Goal: Task Accomplishment & Management: Manage account settings

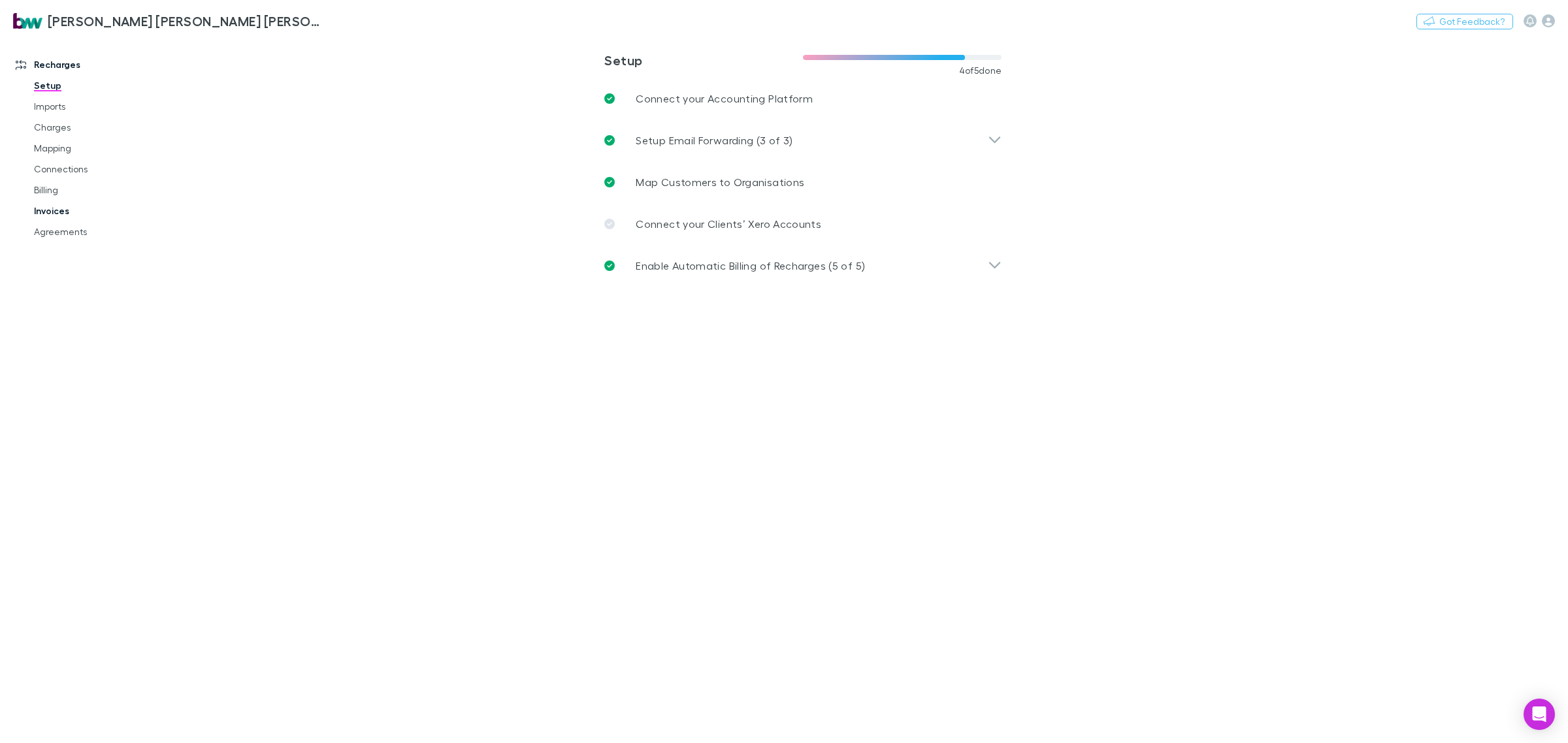
click at [57, 205] on link "Invoices" at bounding box center [103, 211] width 164 height 21
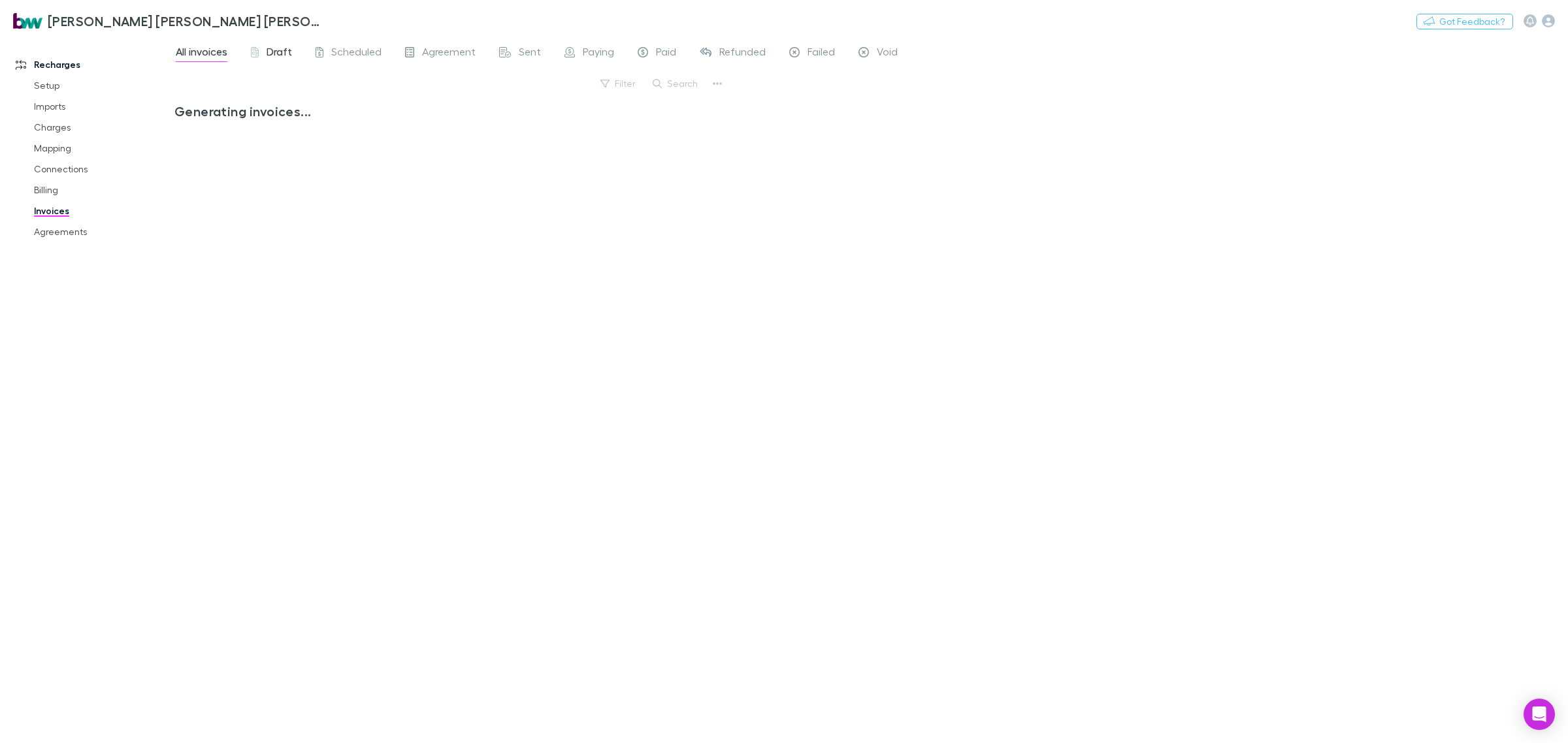
click at [275, 47] on span "Draft" at bounding box center [279, 54] width 25 height 17
click at [343, 57] on span "Scheduled" at bounding box center [356, 54] width 50 height 17
click at [283, 51] on span "Draft" at bounding box center [279, 54] width 25 height 17
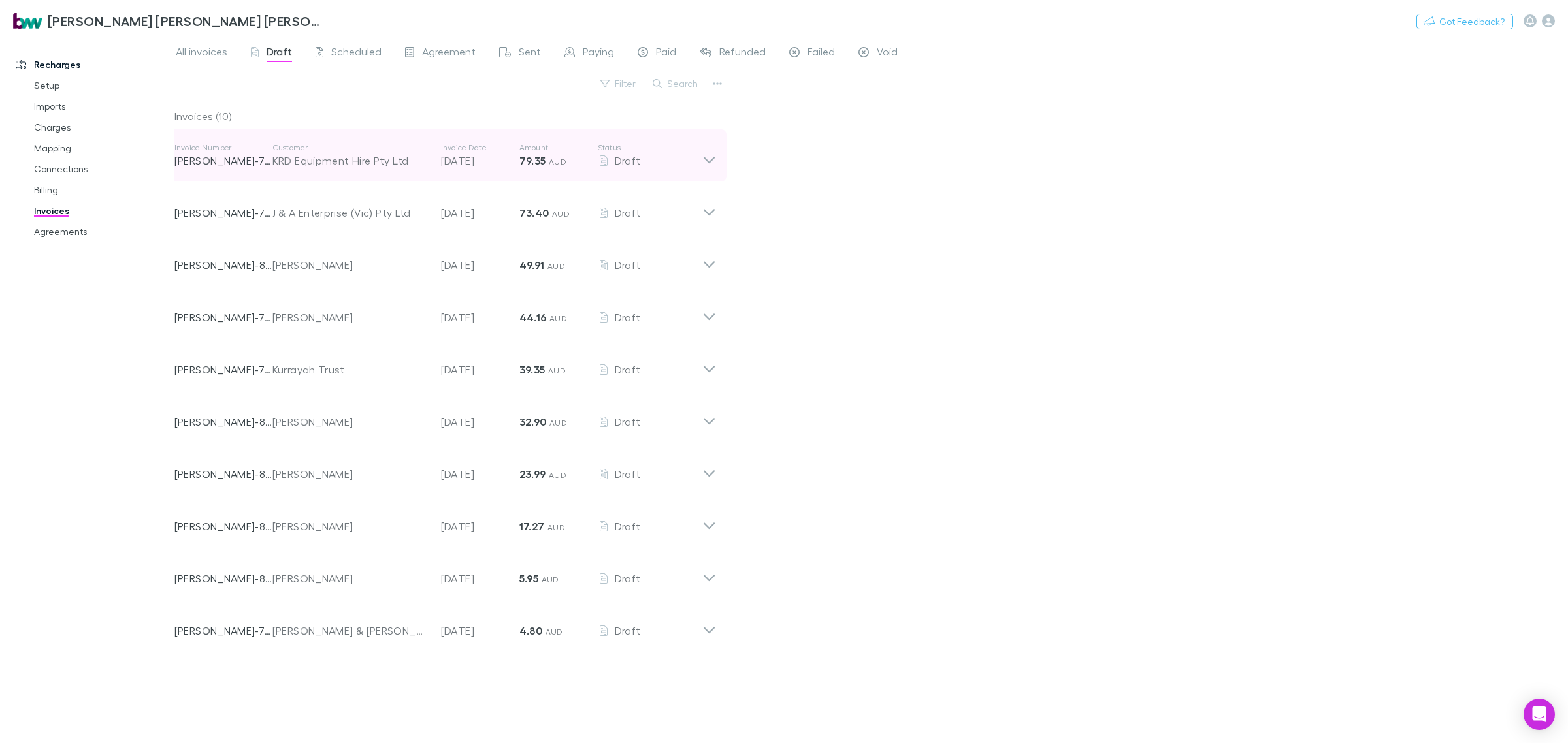
click at [710, 154] on icon at bounding box center [709, 155] width 14 height 26
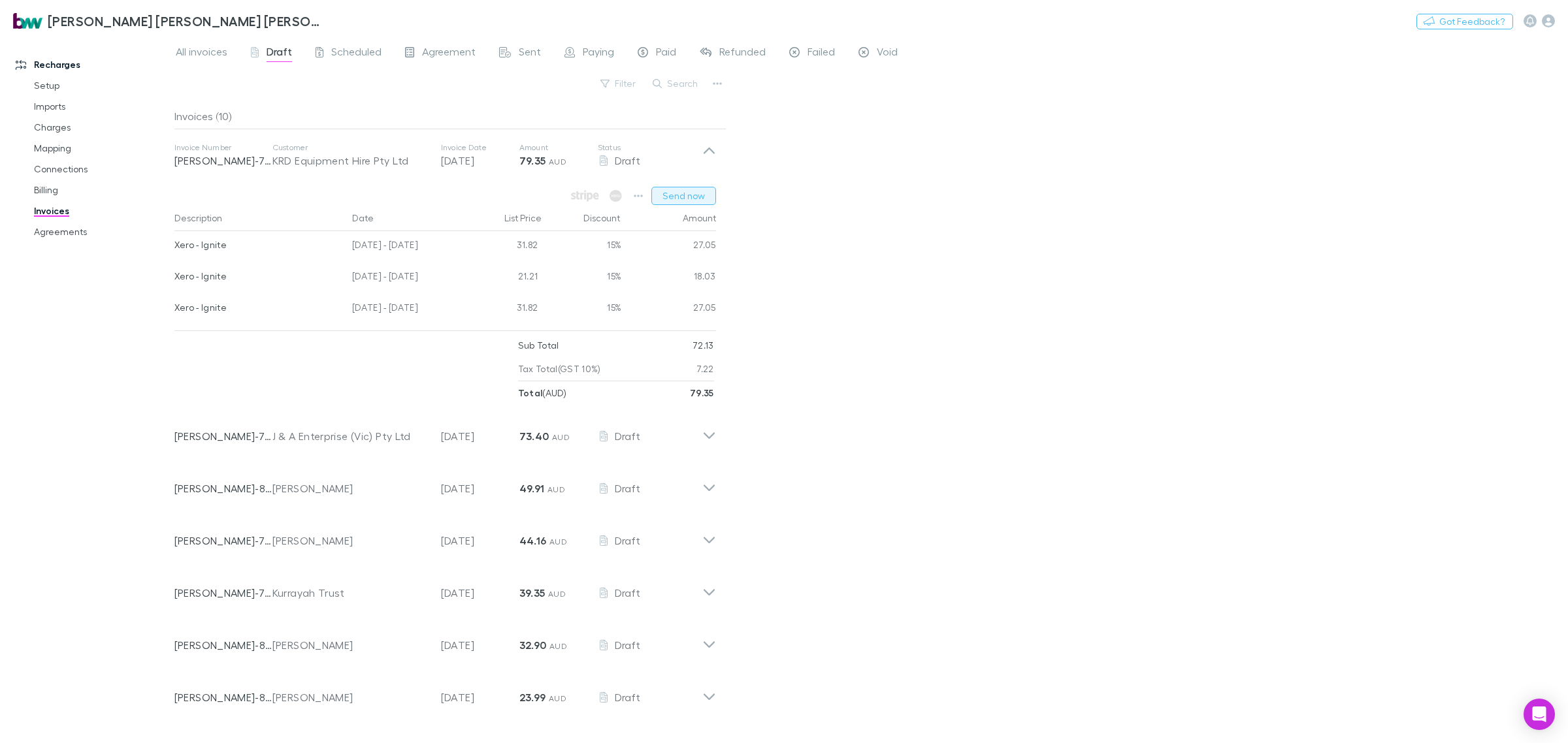
click at [694, 191] on button "Send now" at bounding box center [683, 196] width 65 height 18
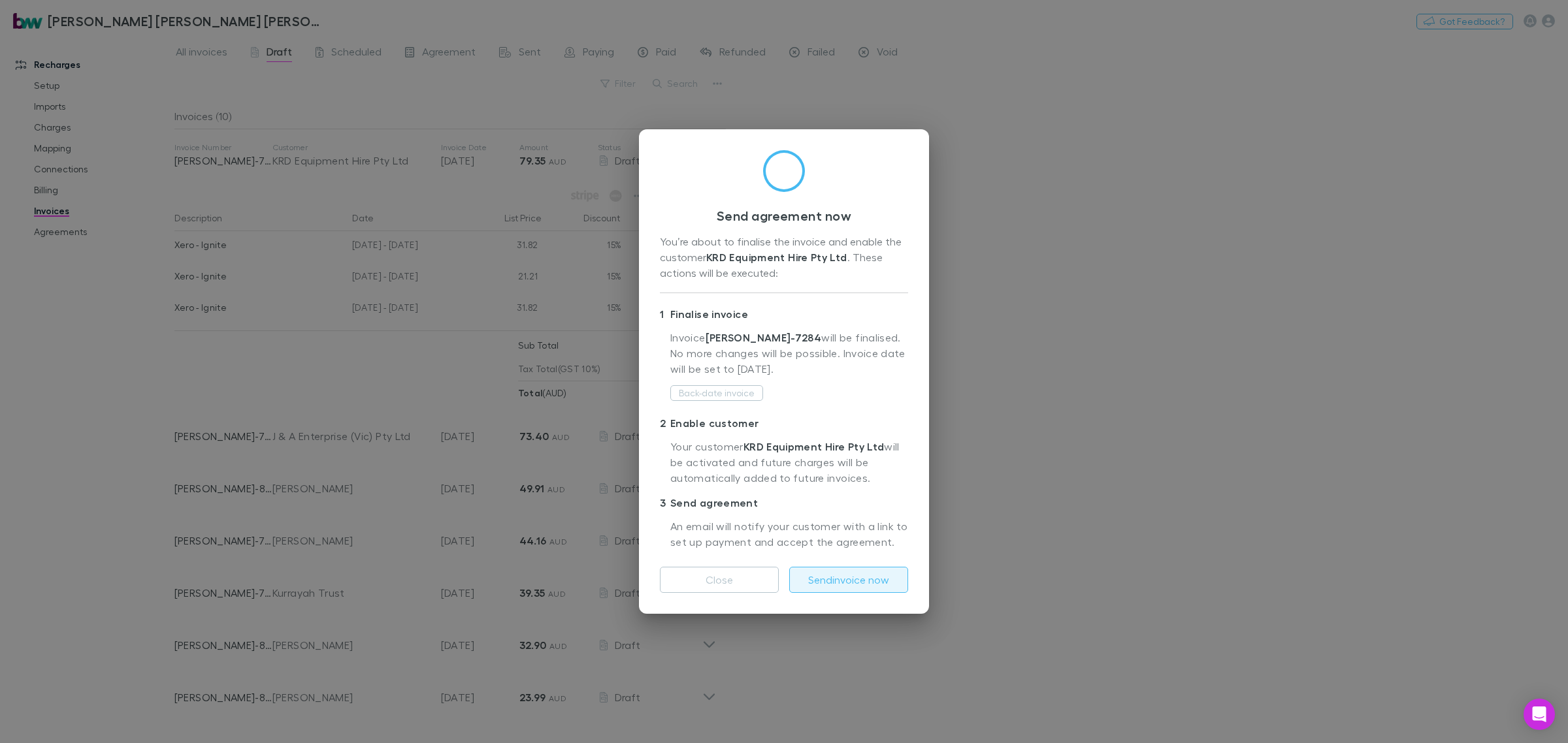
click at [847, 582] on button "Send invoice now" at bounding box center [848, 580] width 119 height 26
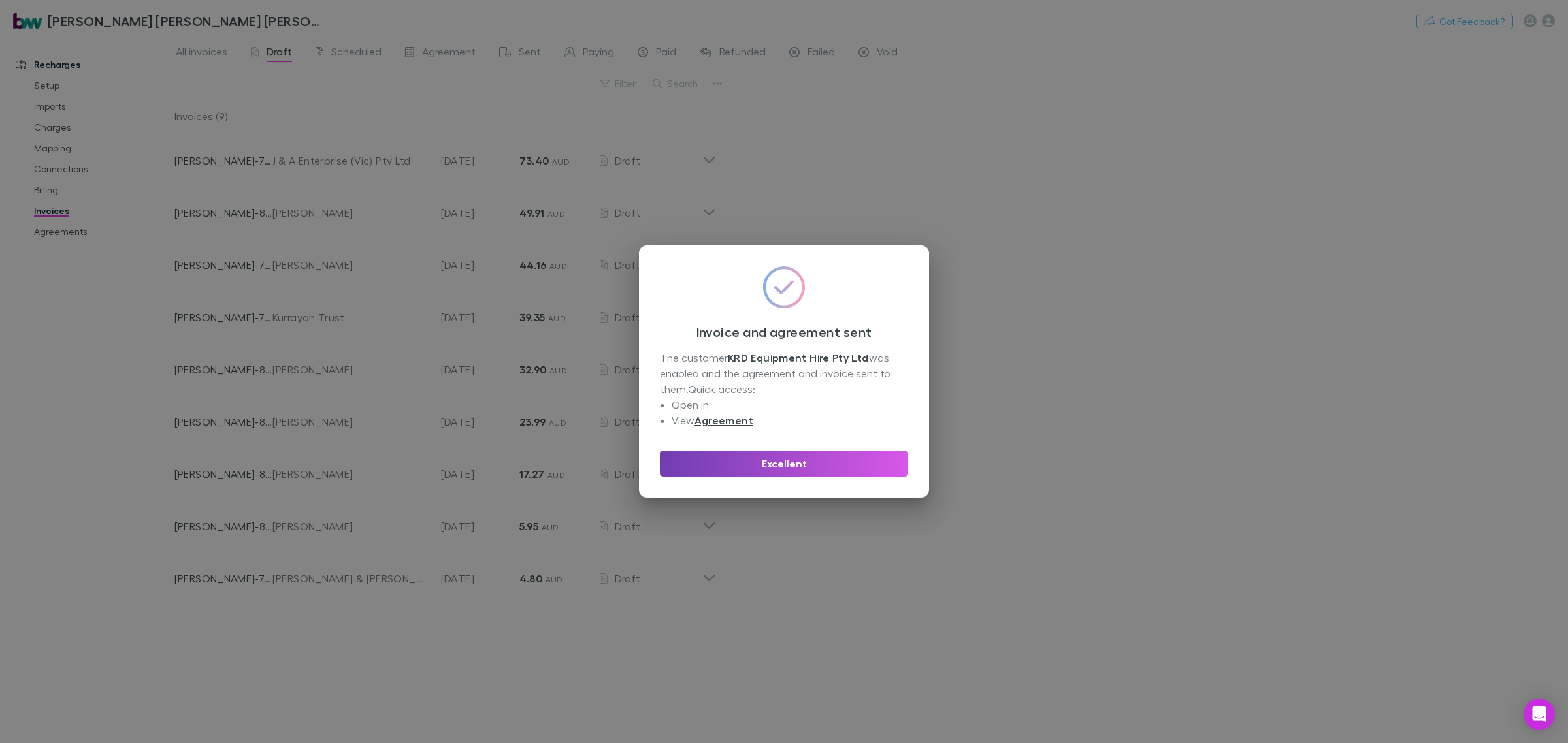
click at [857, 469] on button "Excellent" at bounding box center [783, 463] width 248 height 26
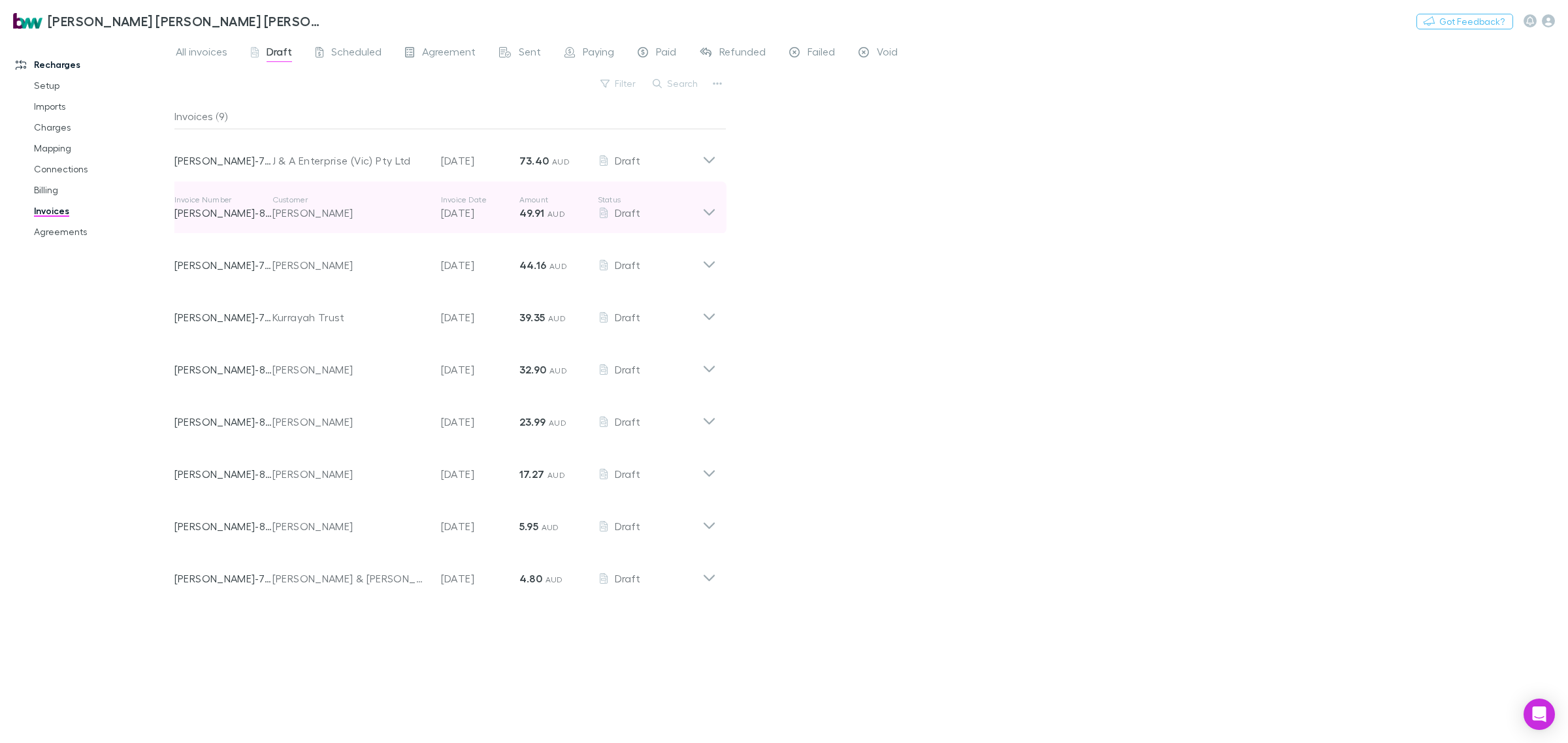
click at [711, 212] on icon at bounding box center [709, 212] width 11 height 6
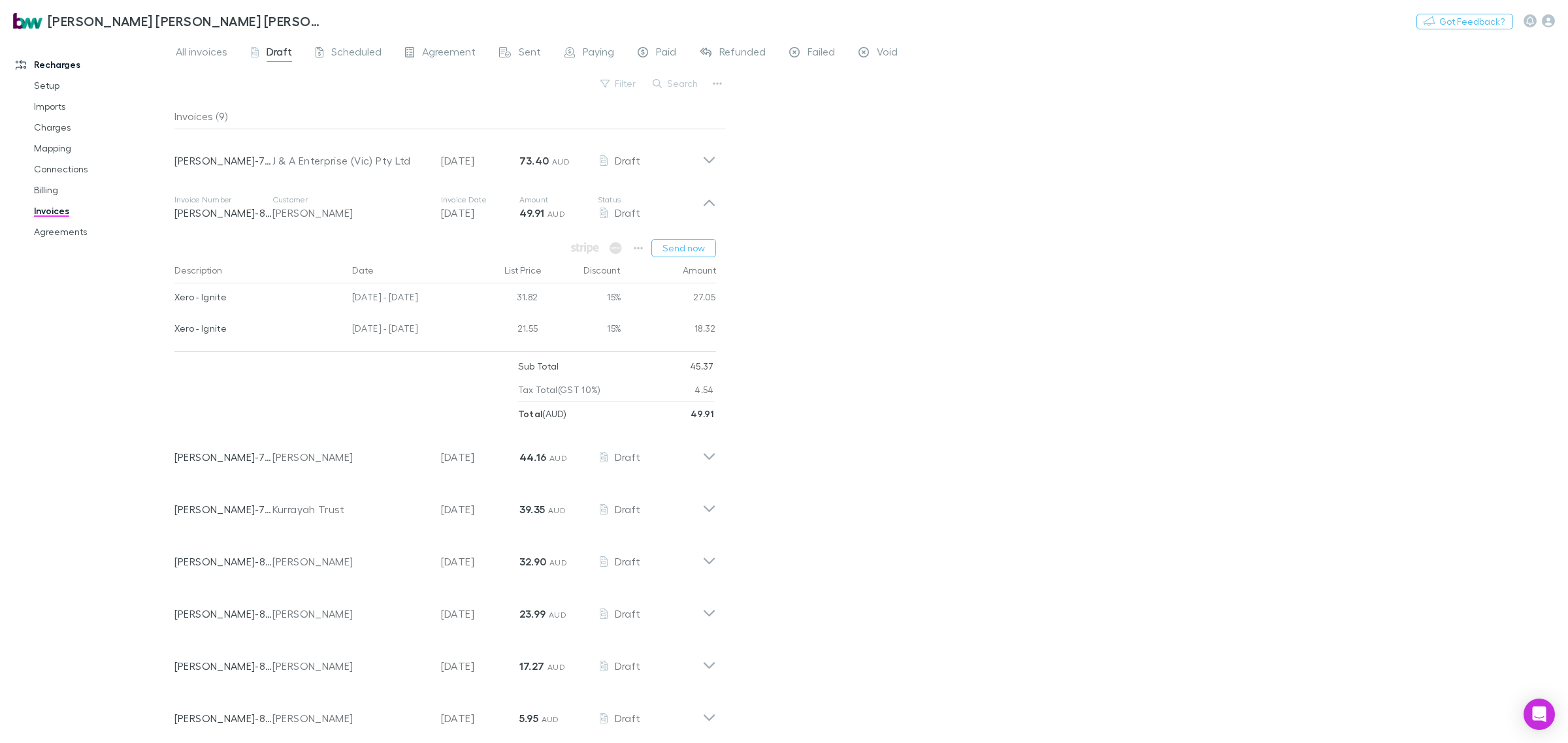
click at [906, 331] on div "All invoices Draft Scheduled Agreement Sent Paying Paid Refunded Failed Void Fi…" at bounding box center [871, 390] width 1393 height 707
click at [708, 464] on icon at bounding box center [709, 451] width 14 height 26
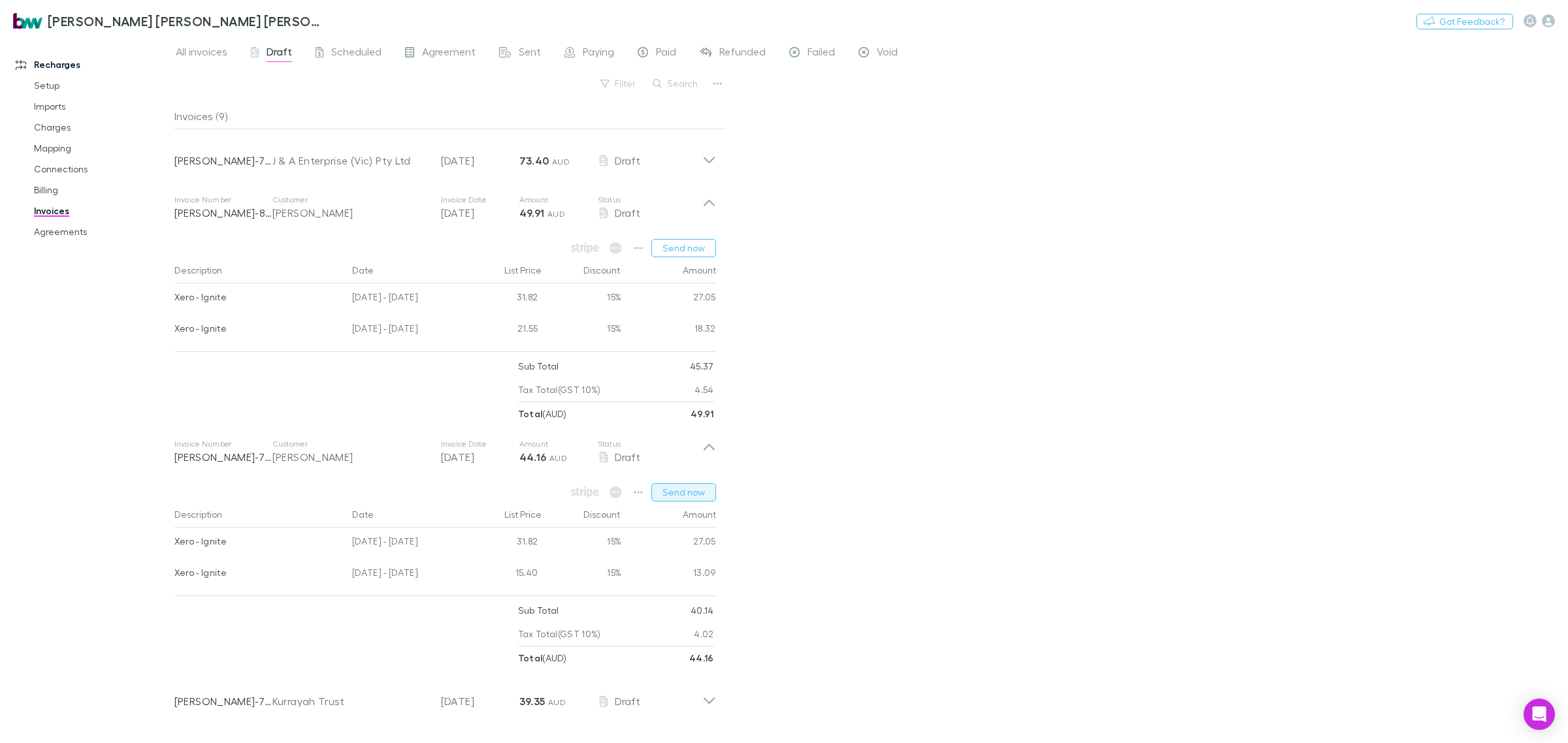
click at [695, 494] on button "Send now" at bounding box center [683, 492] width 65 height 18
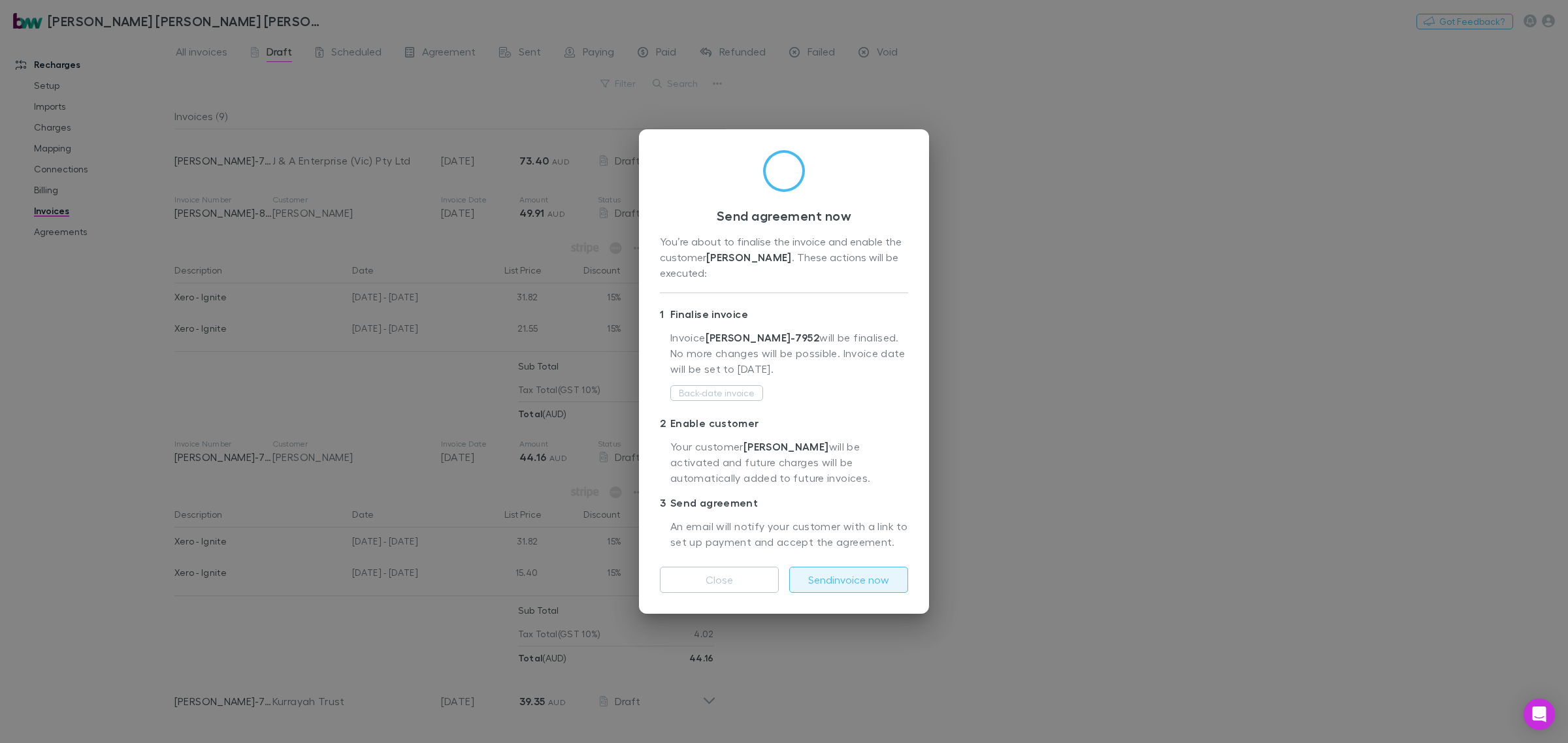
click at [856, 567] on button "Send invoice now" at bounding box center [848, 580] width 119 height 26
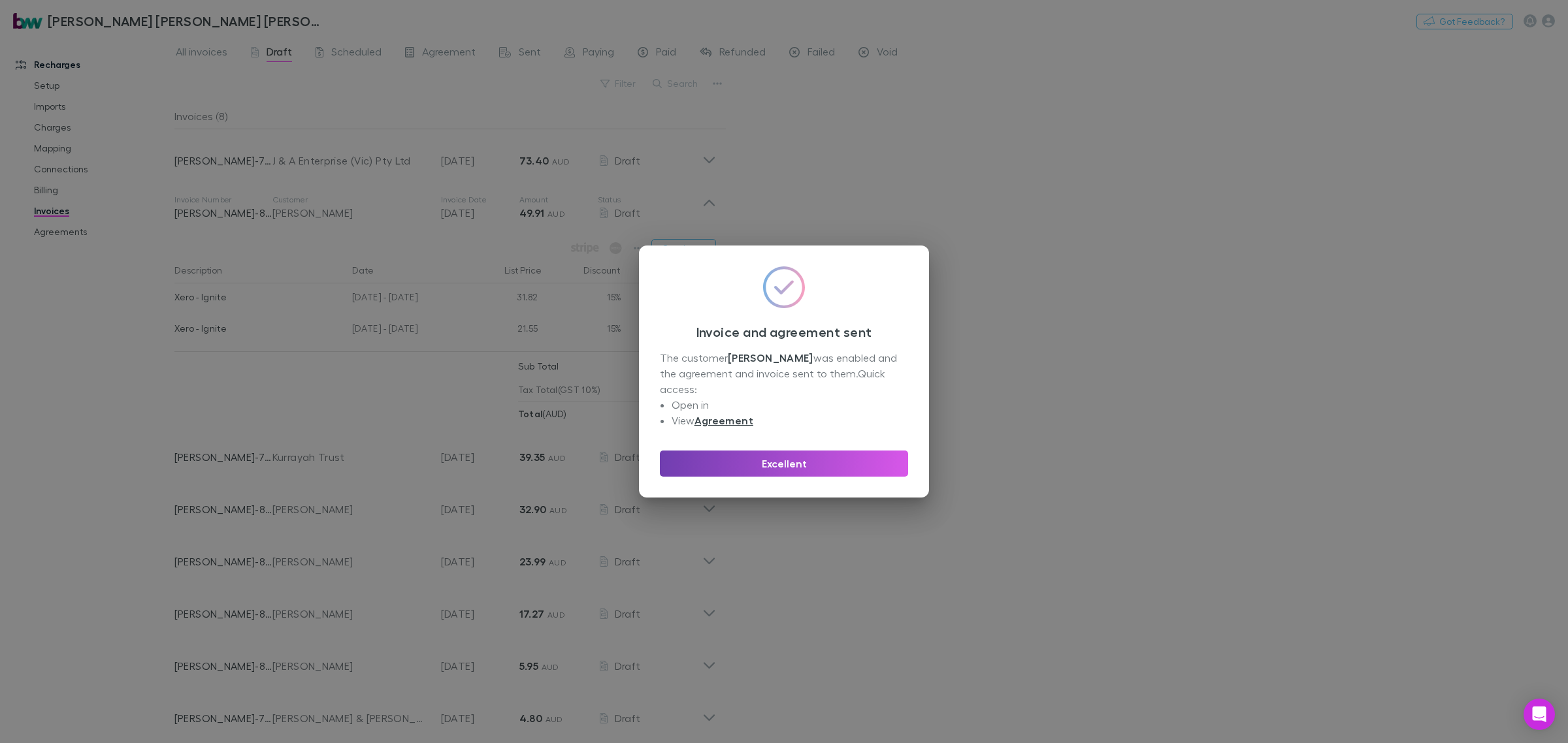
drag, startPoint x: 815, startPoint y: 461, endPoint x: 896, endPoint y: 456, distance: 81.2
click at [817, 461] on button "Excellent" at bounding box center [783, 463] width 248 height 26
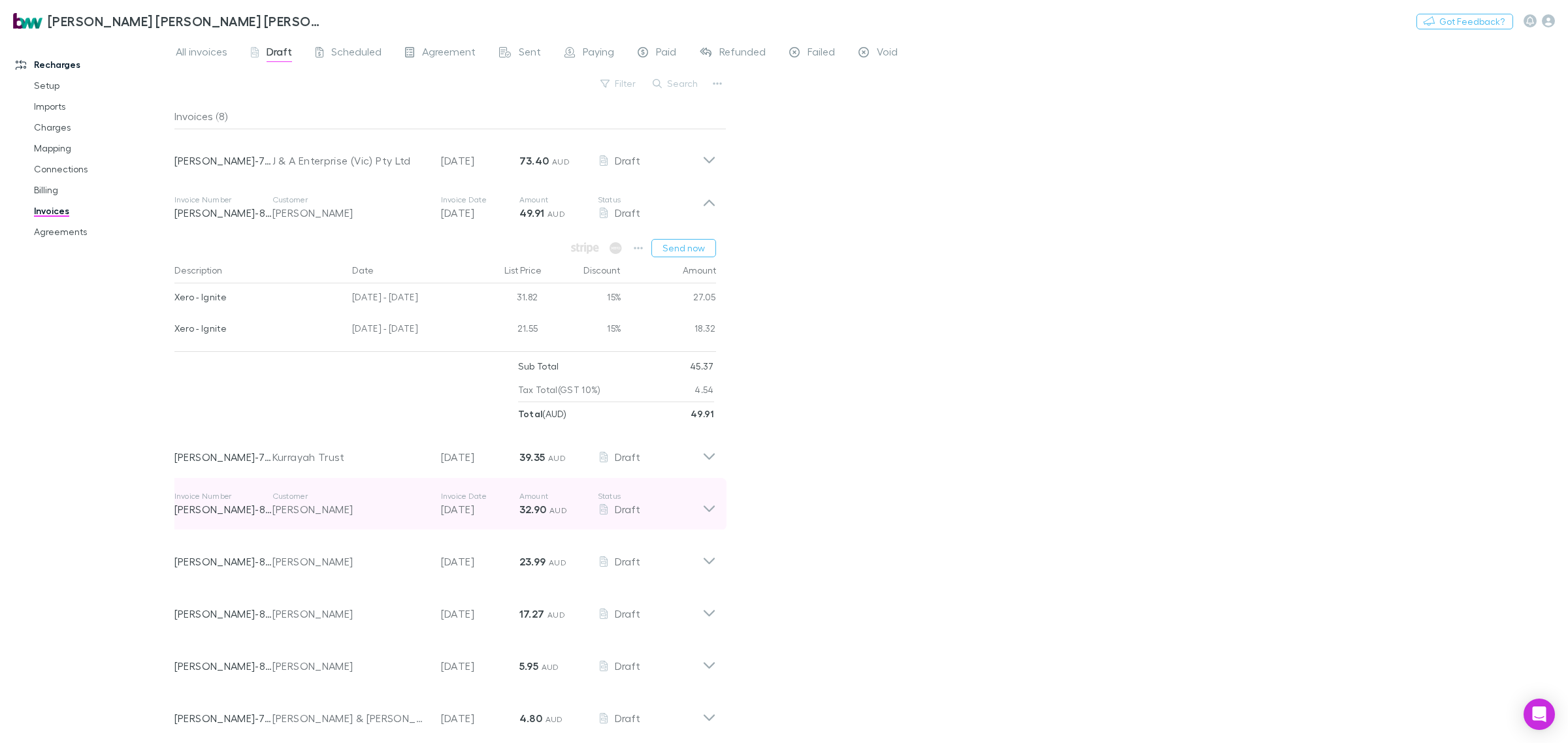
click at [707, 504] on icon at bounding box center [709, 503] width 14 height 26
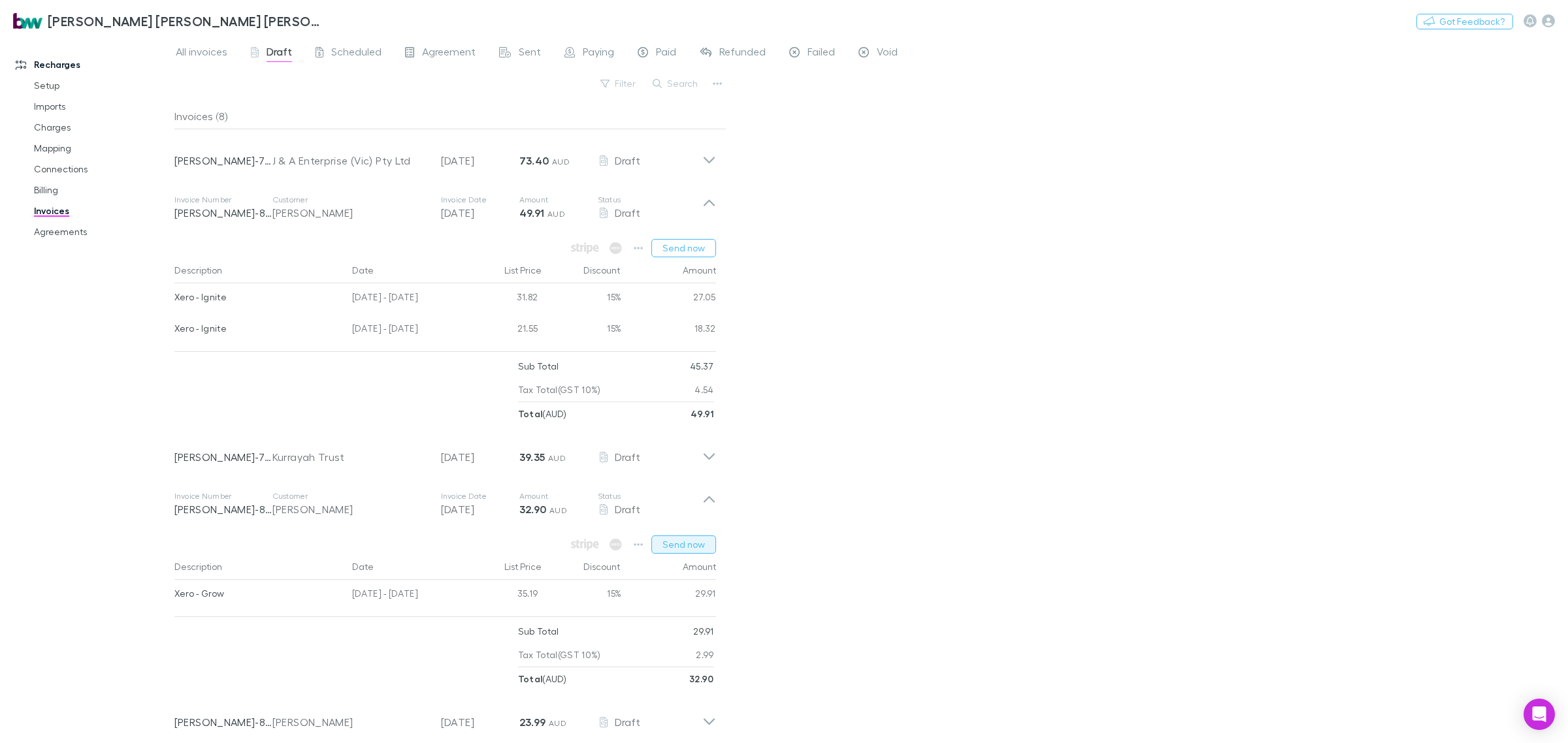
click at [706, 547] on button "Send now" at bounding box center [683, 545] width 65 height 18
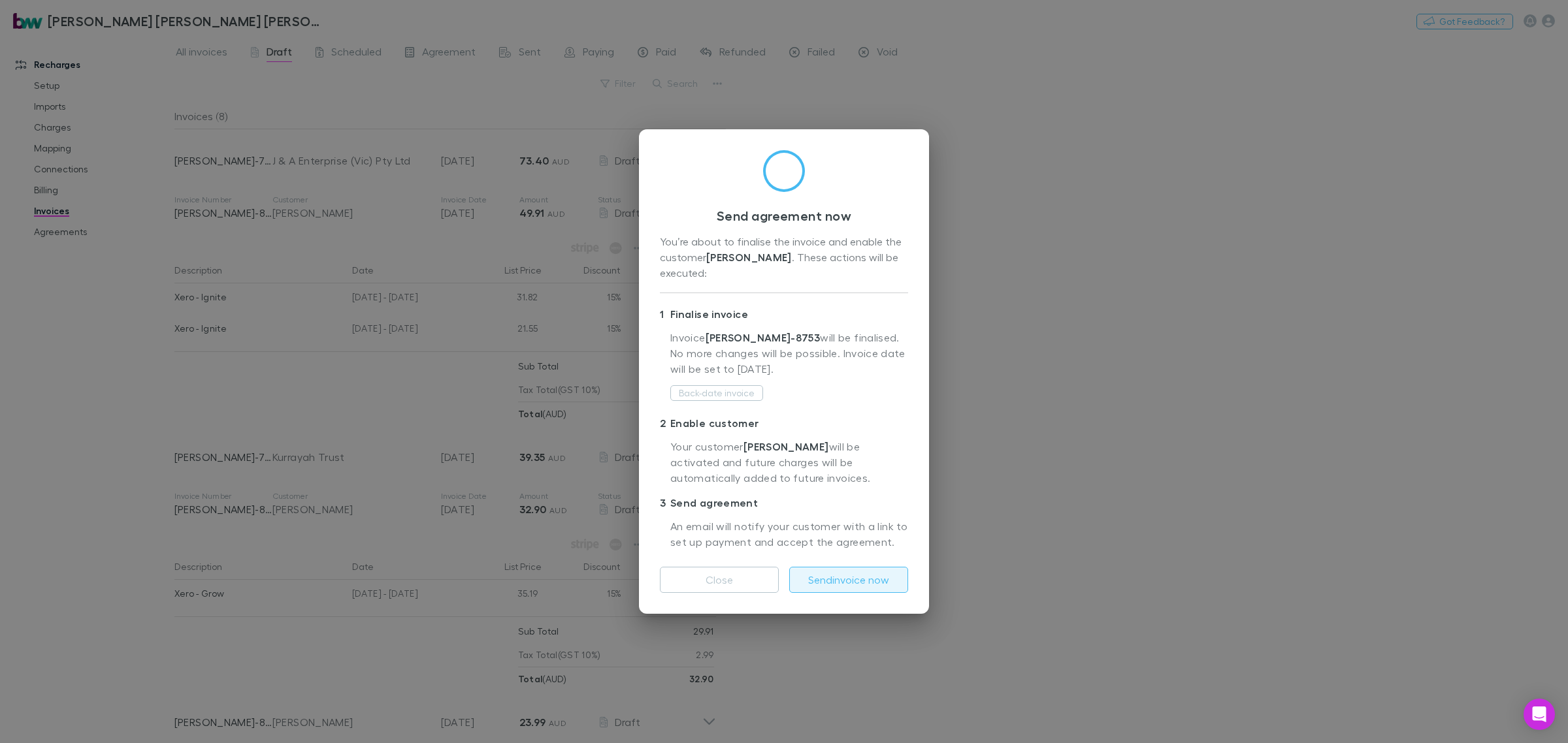
click at [858, 578] on button "Send invoice now" at bounding box center [848, 580] width 119 height 26
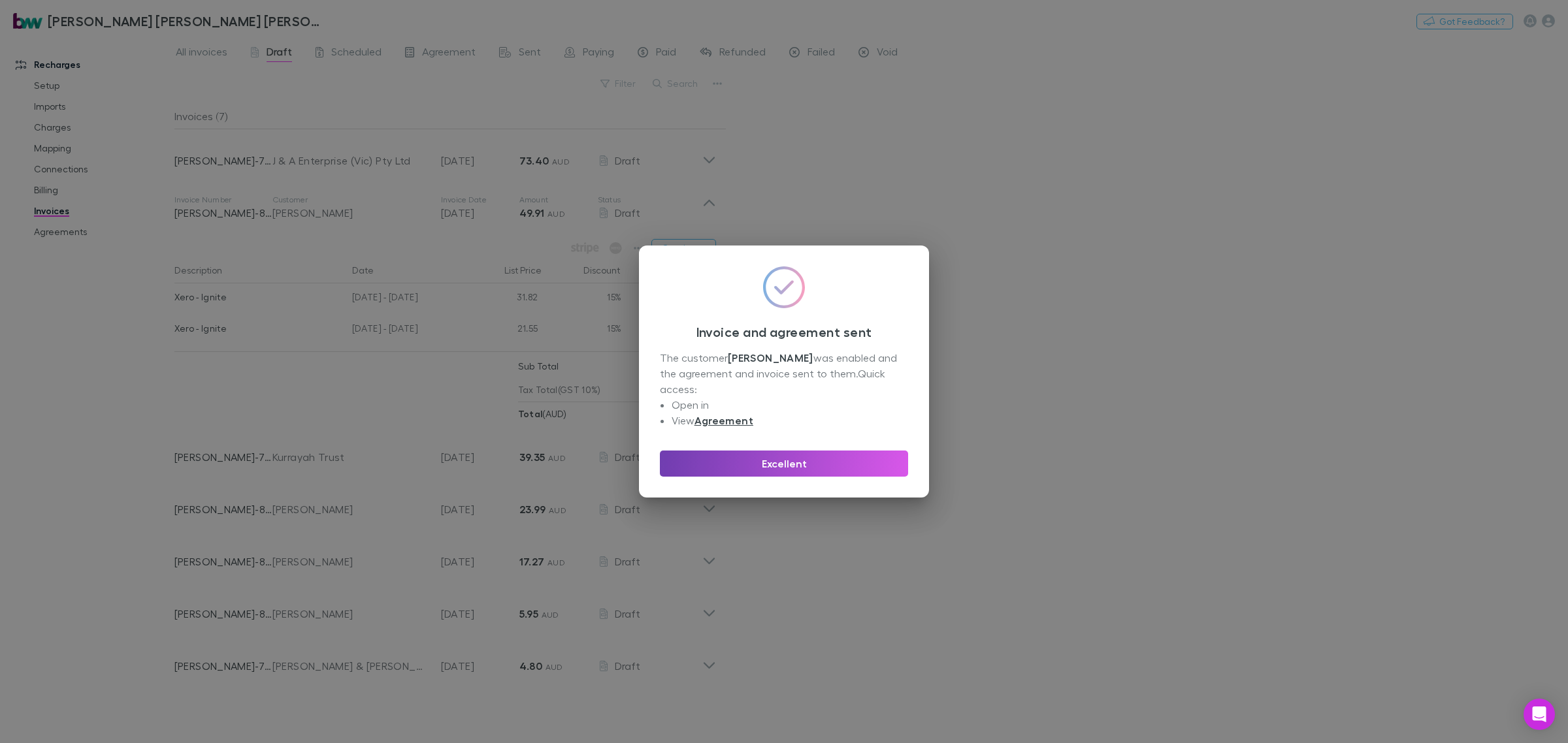
click at [811, 461] on button "Excellent" at bounding box center [783, 463] width 248 height 26
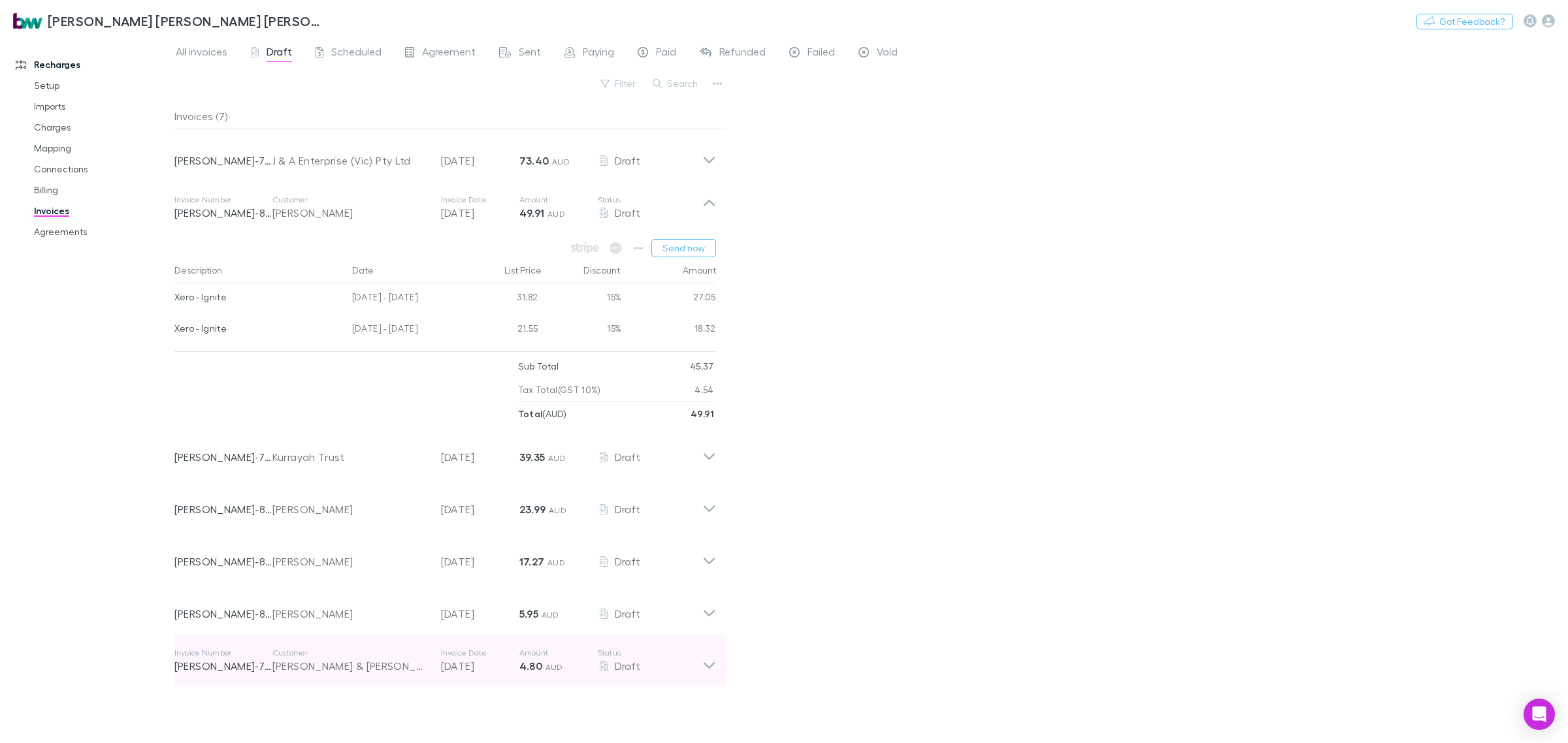
click at [710, 669] on icon at bounding box center [709, 661] width 14 height 26
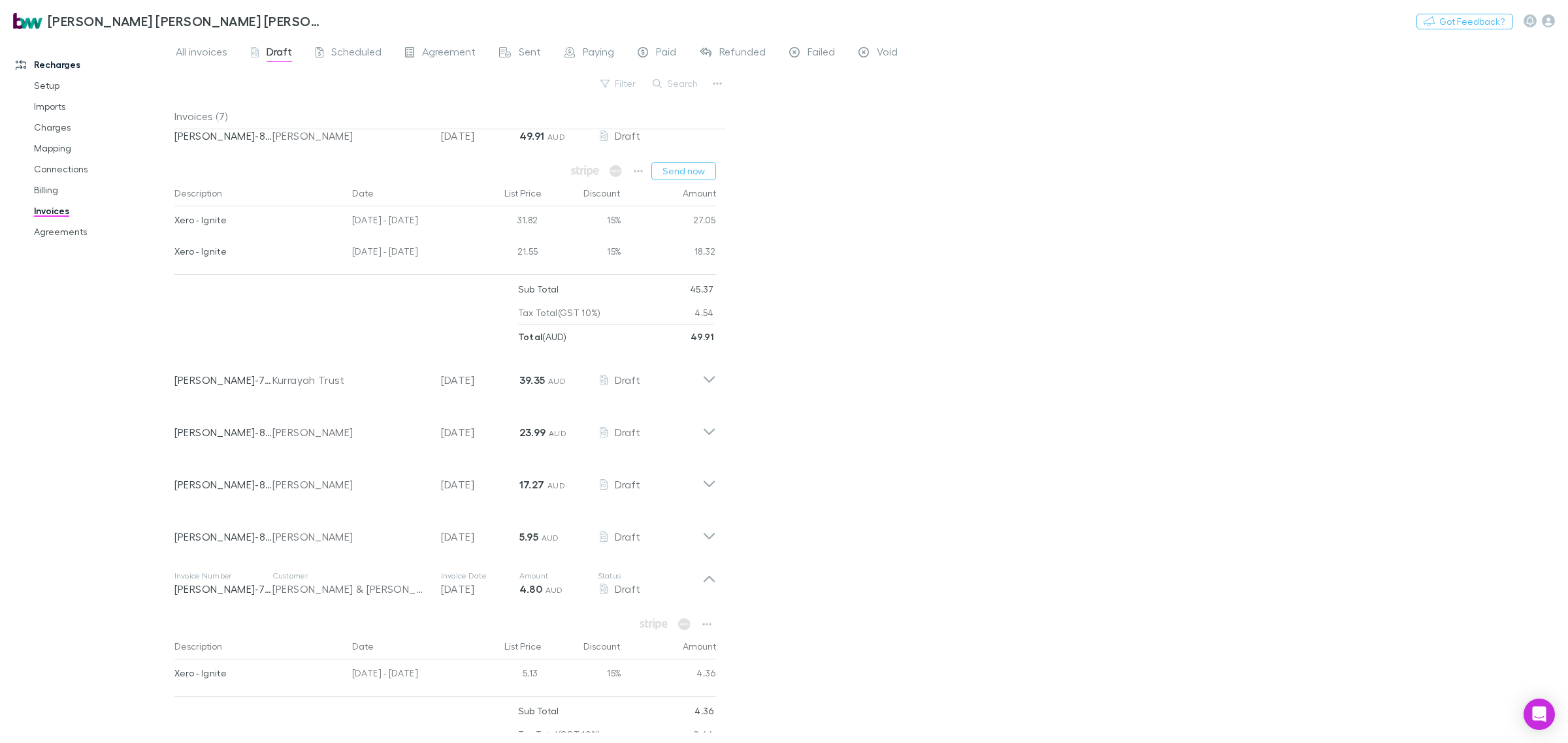
scroll to position [115, 0]
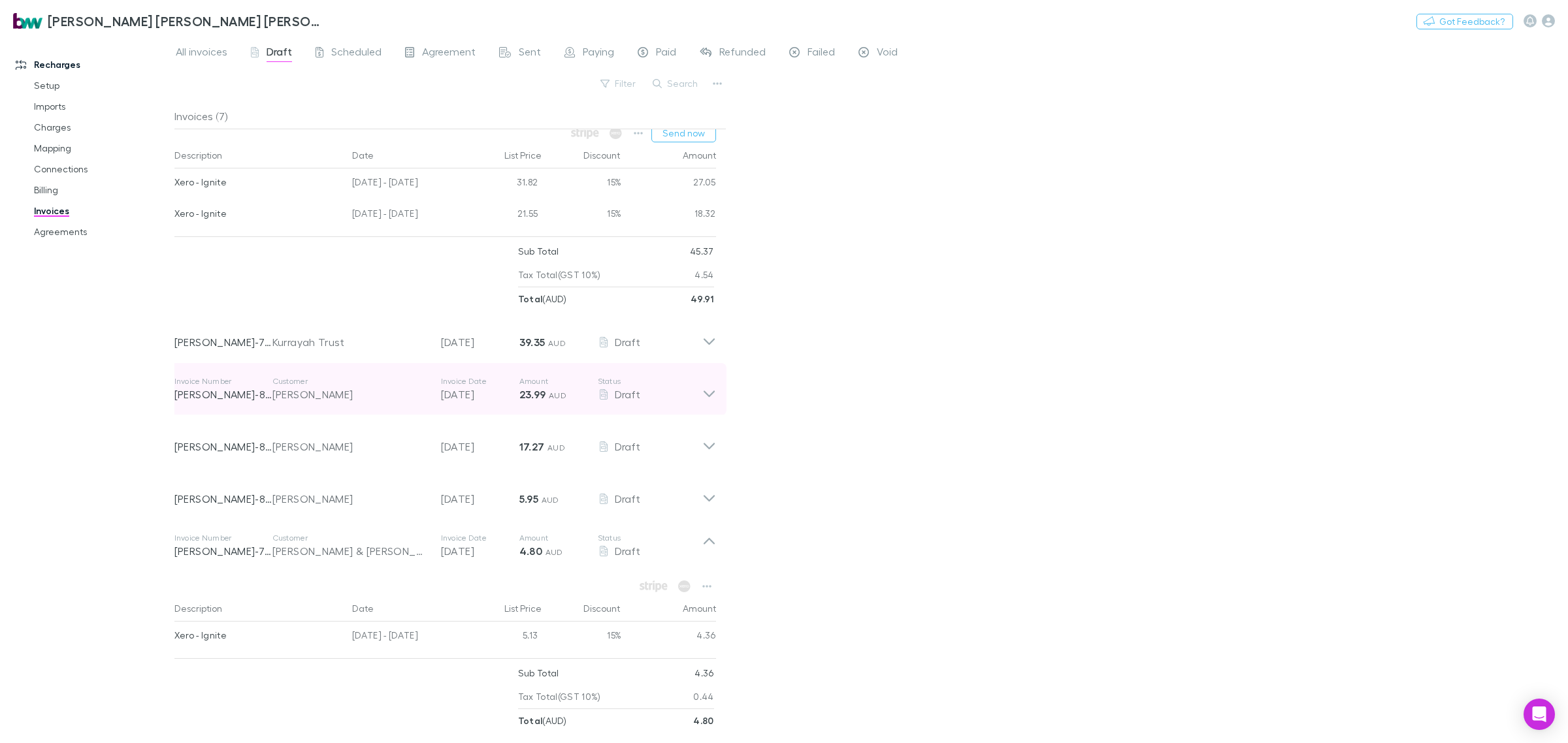
click at [718, 399] on div "Invoice Number RECH-8750 Customer Robert McClure Invoice Date 15 Sep 2025 Amoun…" at bounding box center [445, 389] width 562 height 52
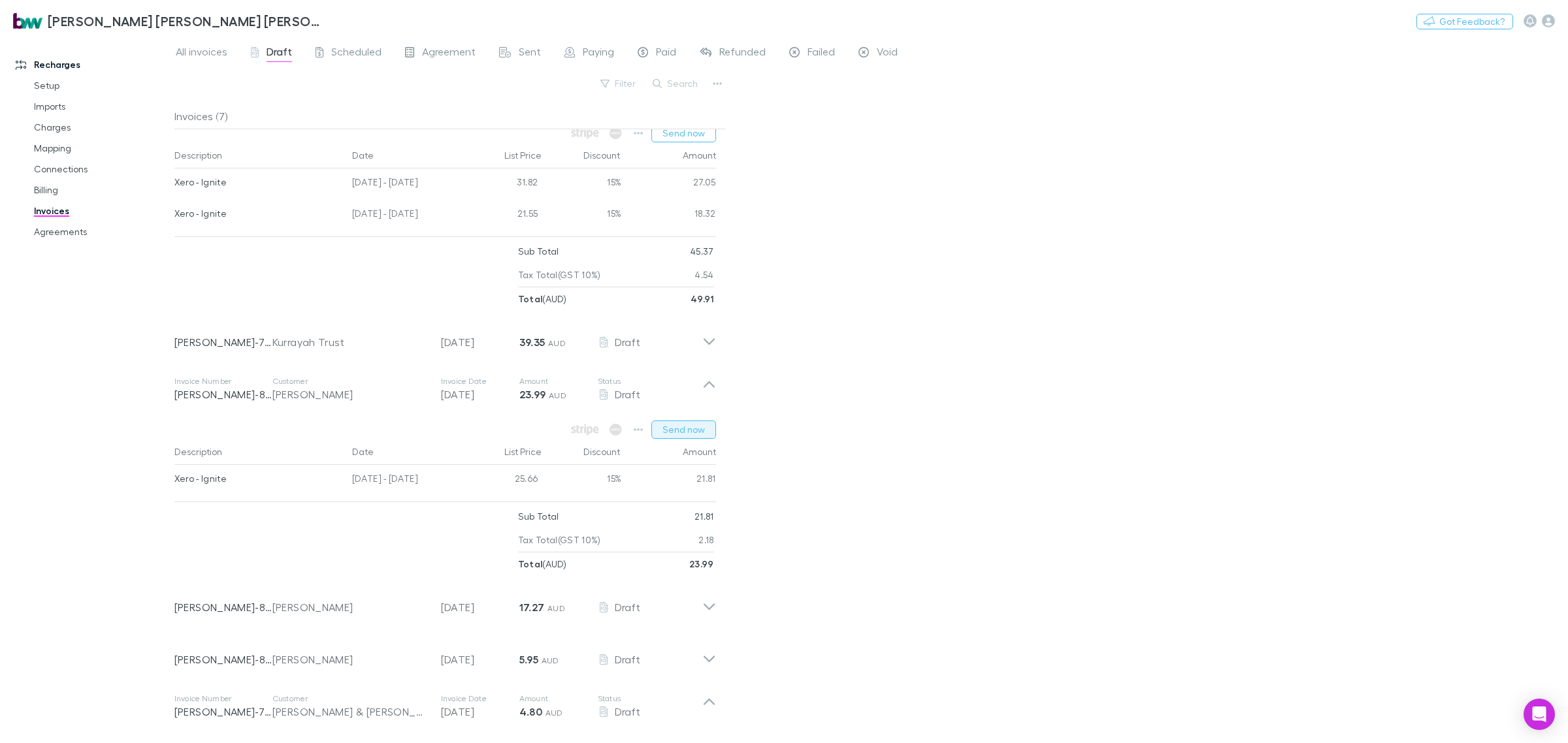
click at [699, 427] on button "Send now" at bounding box center [683, 429] width 65 height 18
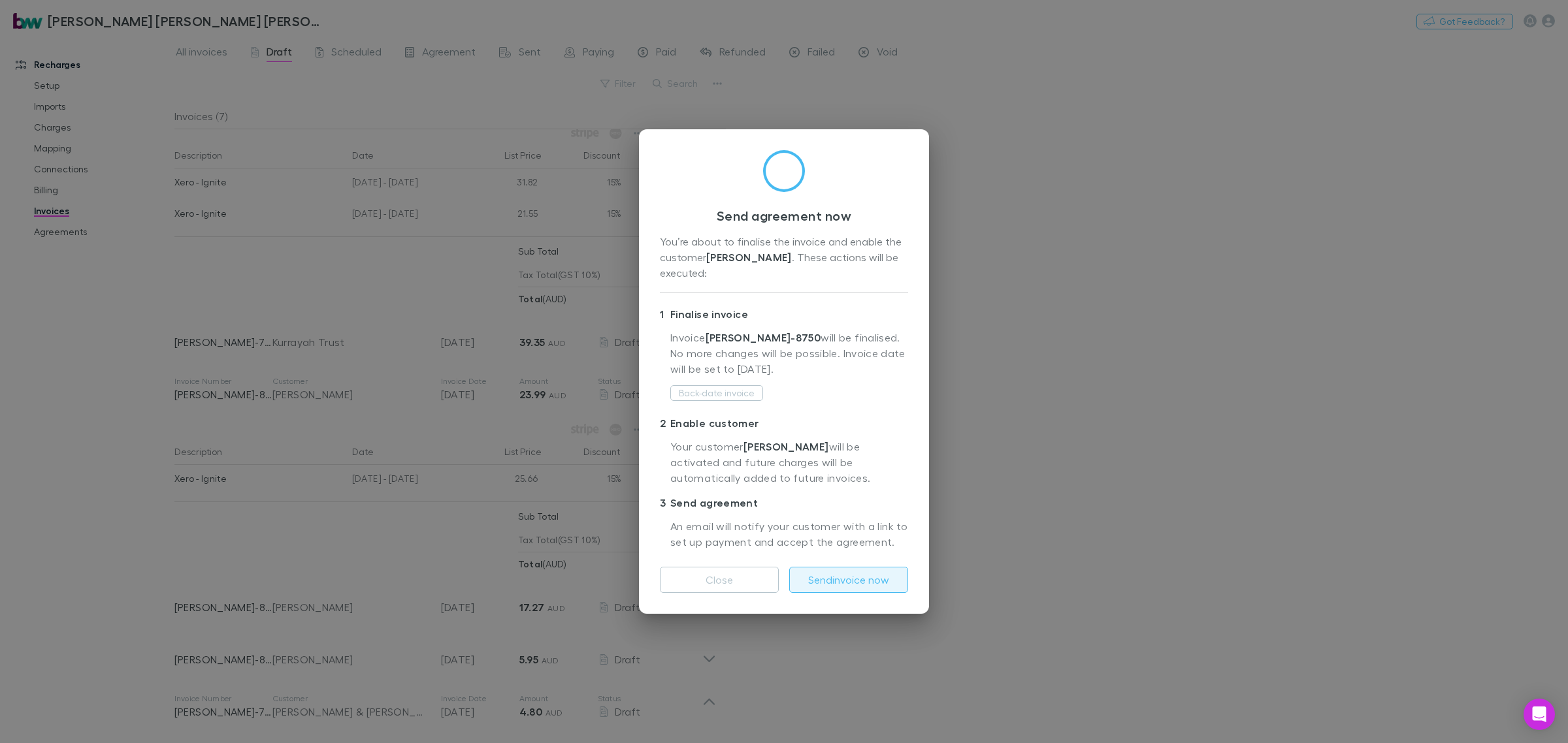
click at [853, 579] on button "Send invoice now" at bounding box center [848, 580] width 119 height 26
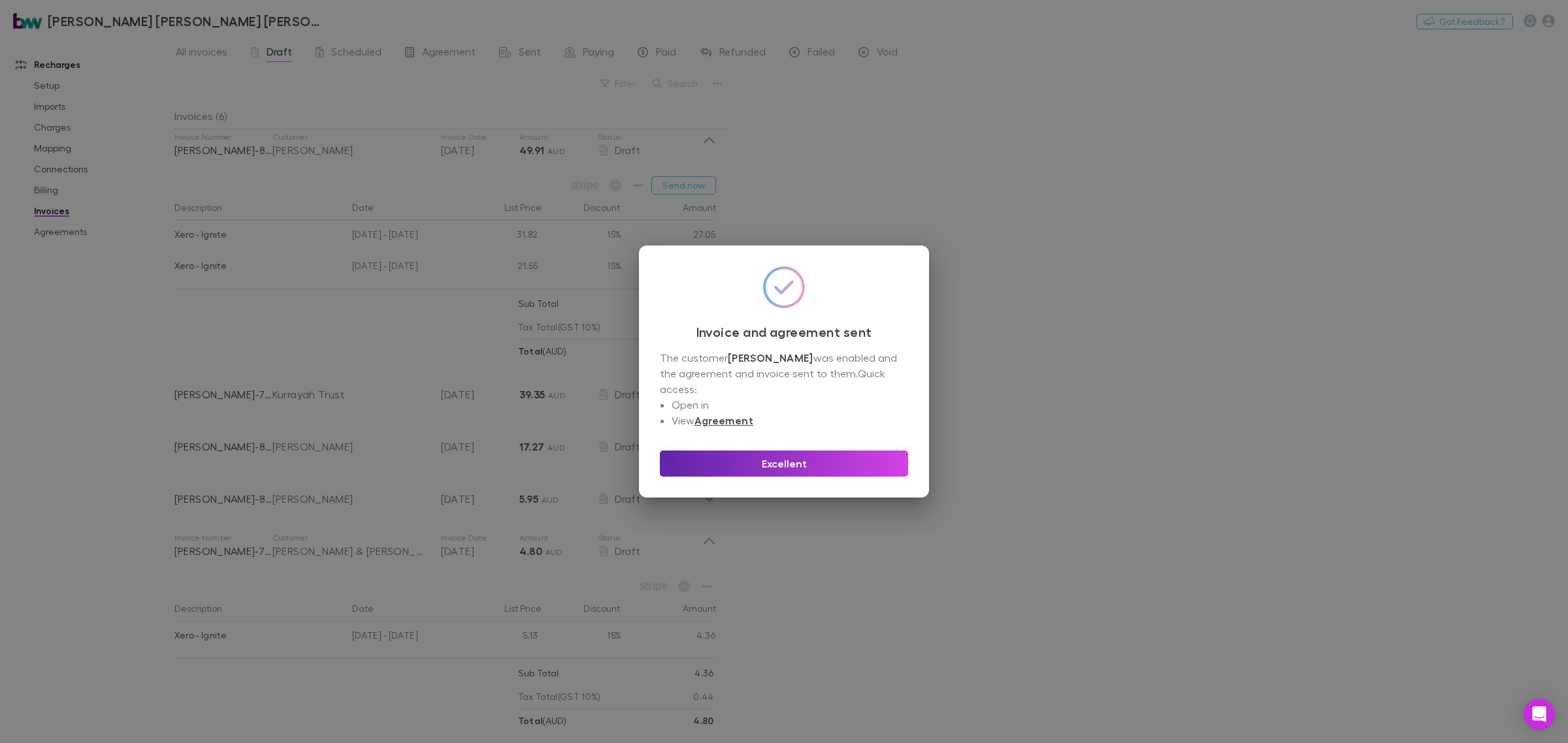
scroll to position [63, 0]
click at [858, 471] on button "Excellent" at bounding box center [783, 463] width 248 height 26
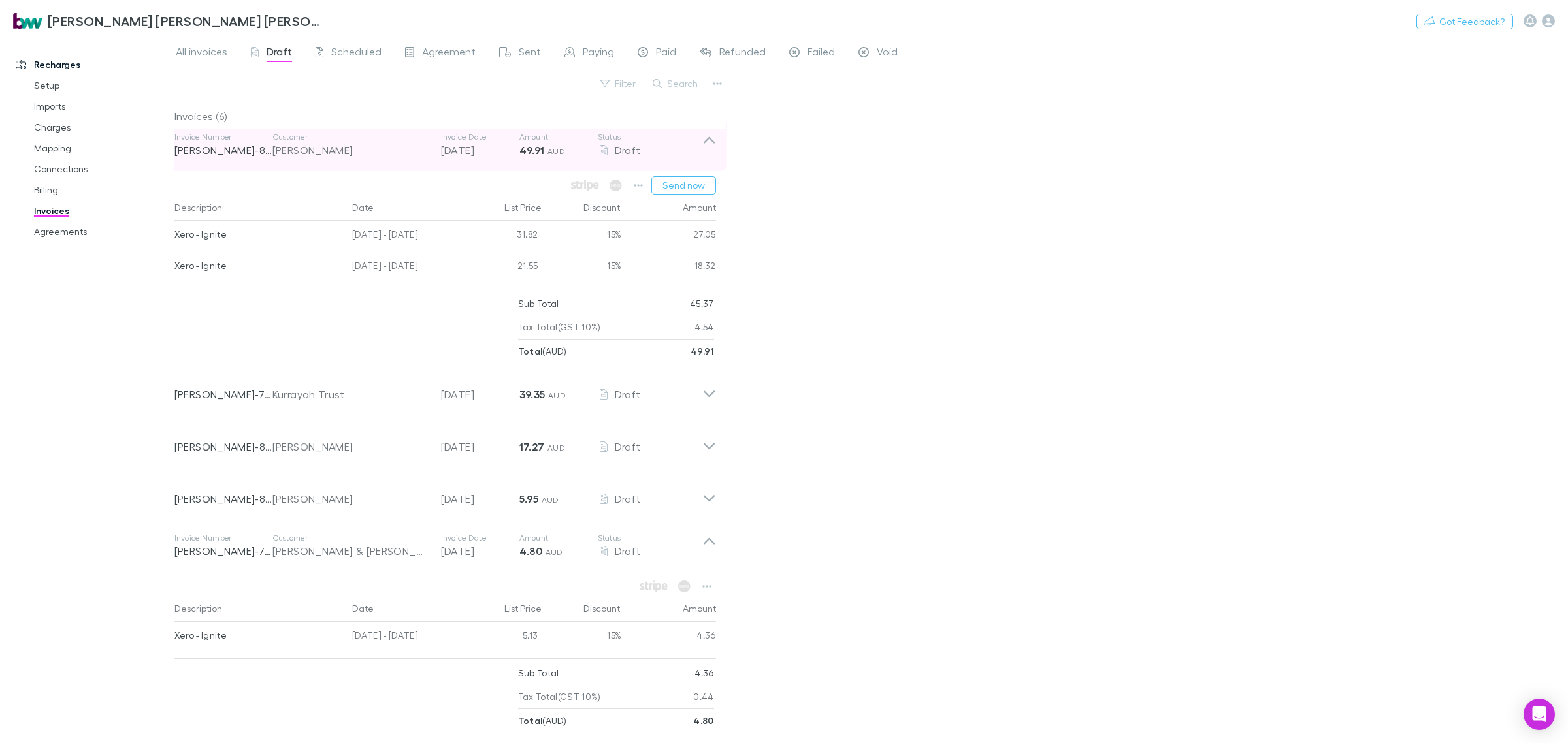
click at [713, 135] on icon at bounding box center [709, 145] width 14 height 26
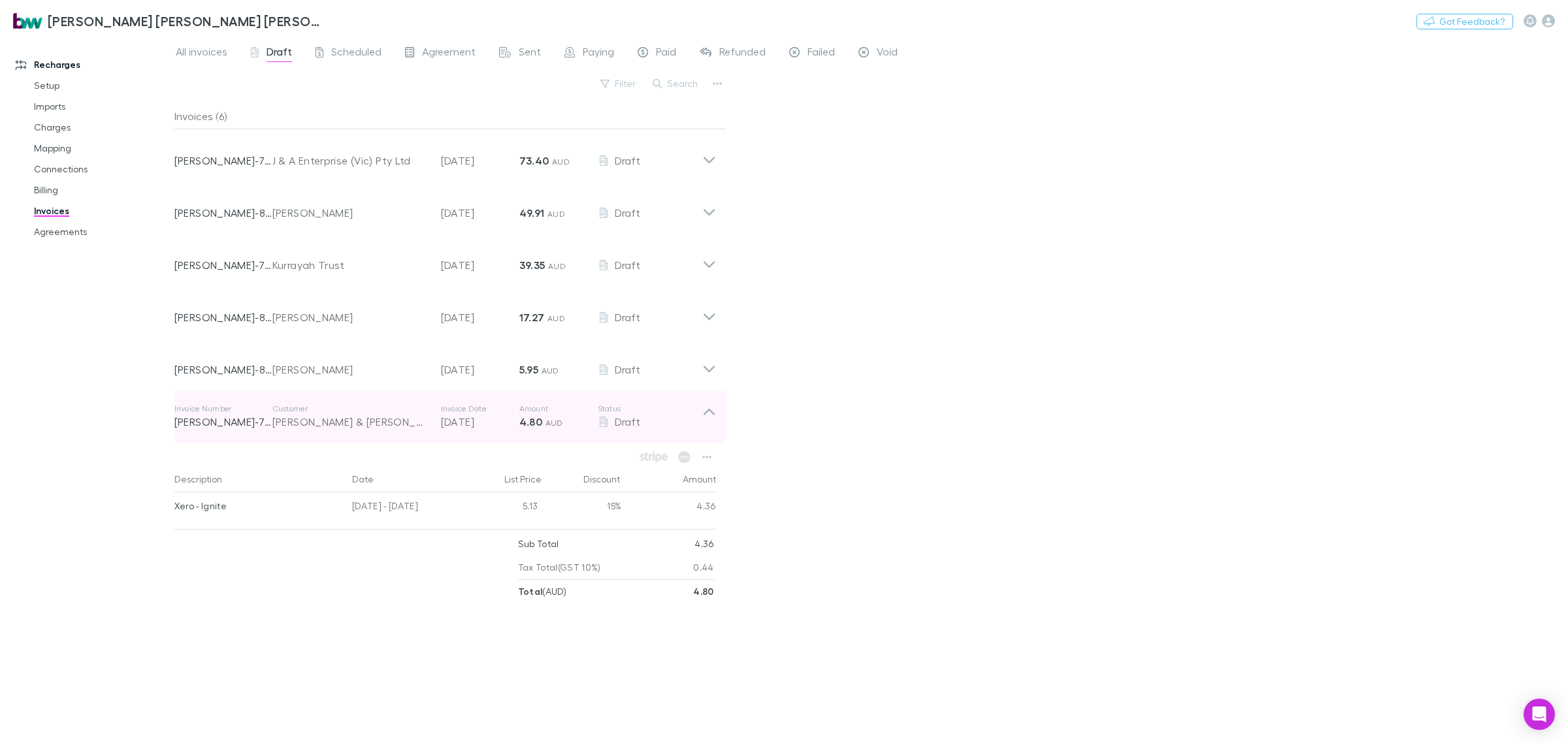
click at [709, 418] on icon at bounding box center [709, 416] width 14 height 26
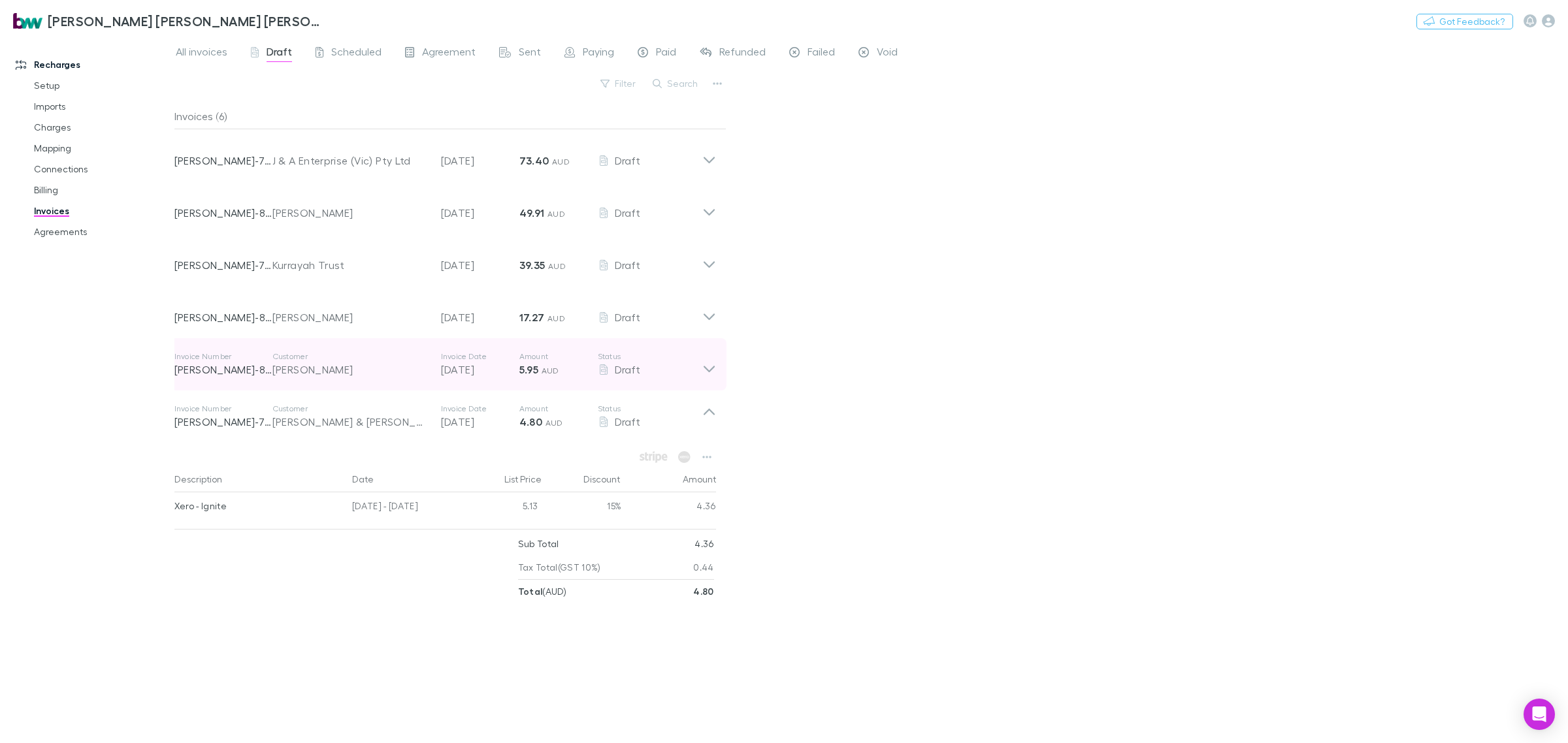
click at [709, 371] on icon at bounding box center [709, 369] width 11 height 6
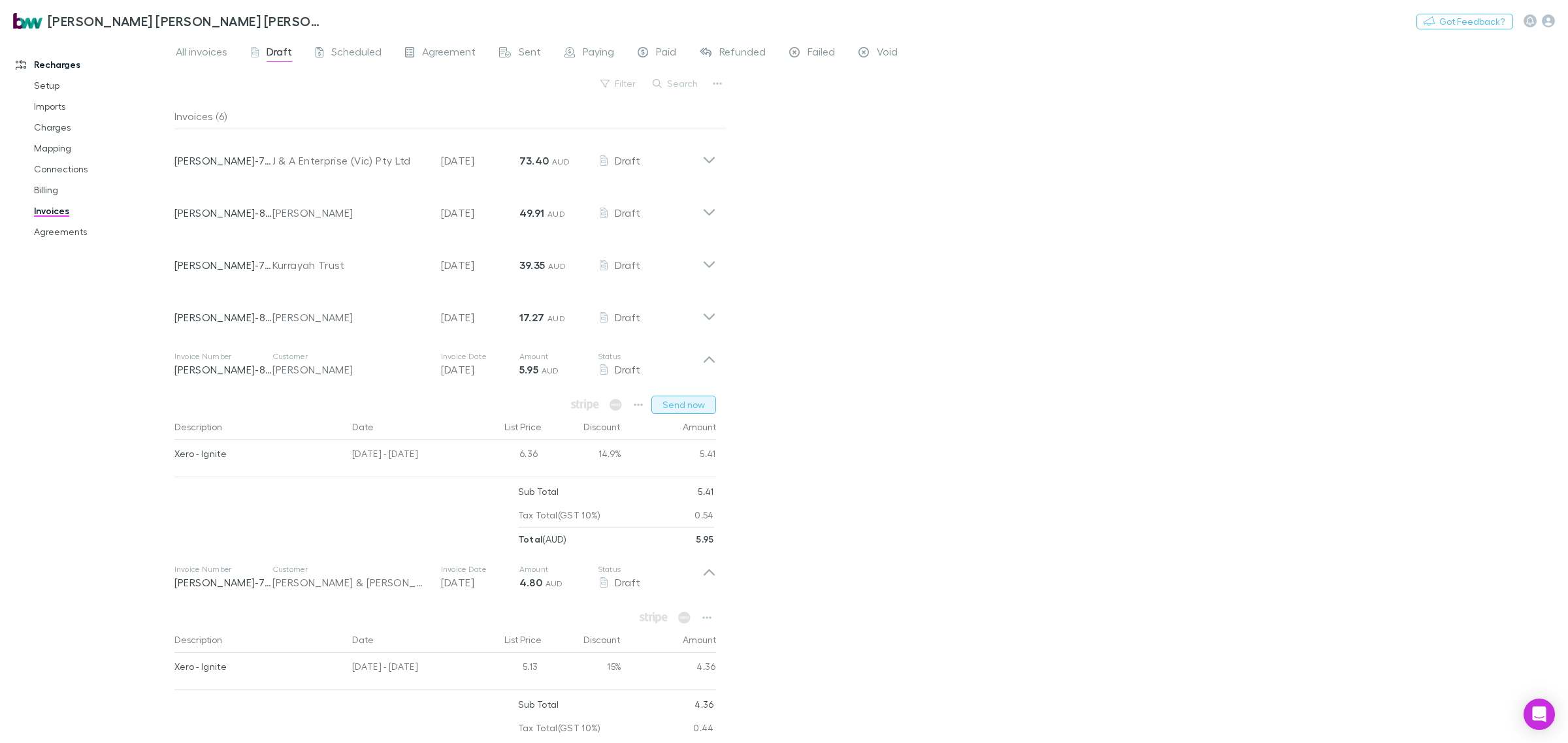
click at [695, 404] on button "Send now" at bounding box center [683, 405] width 65 height 18
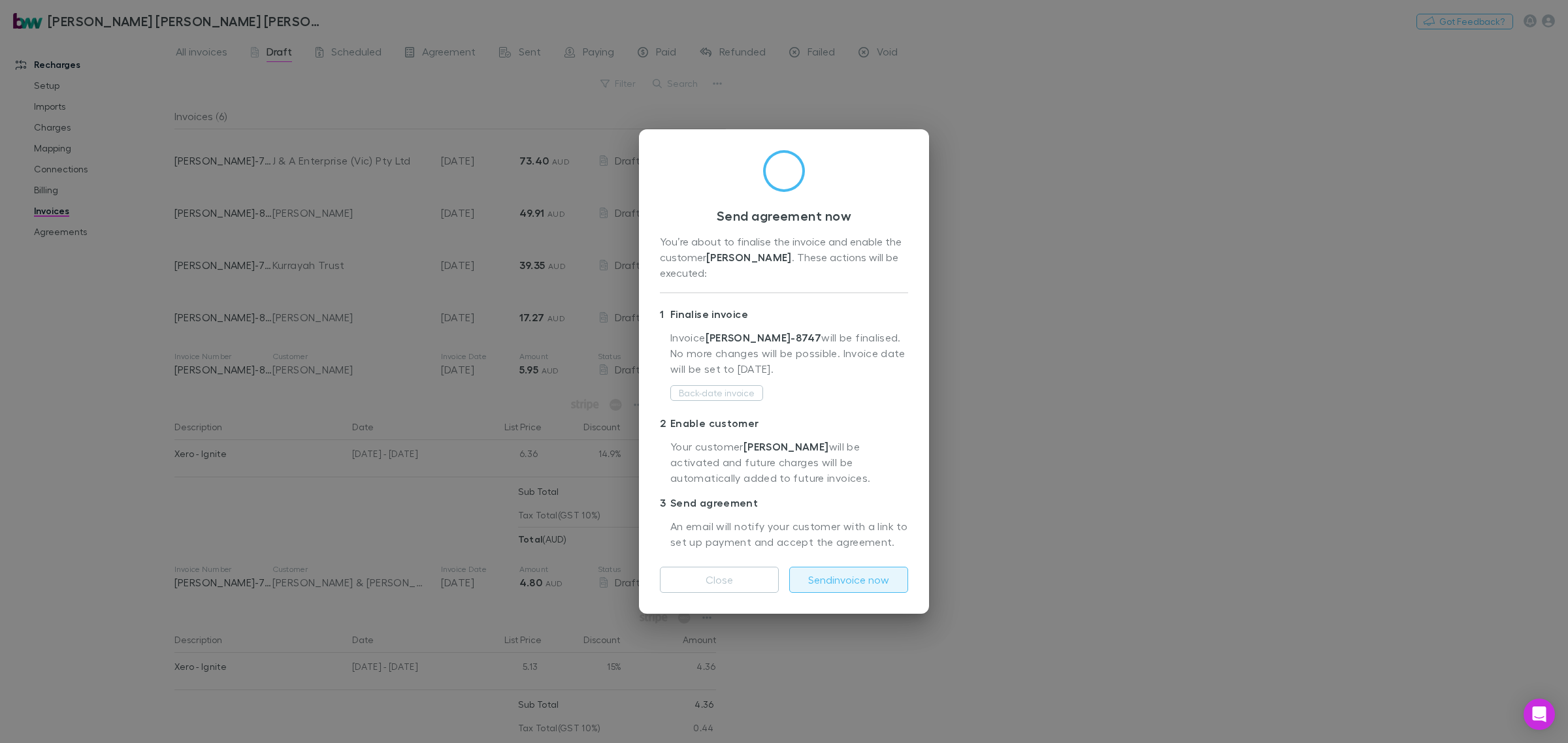
click at [844, 578] on button "Send invoice now" at bounding box center [848, 580] width 119 height 26
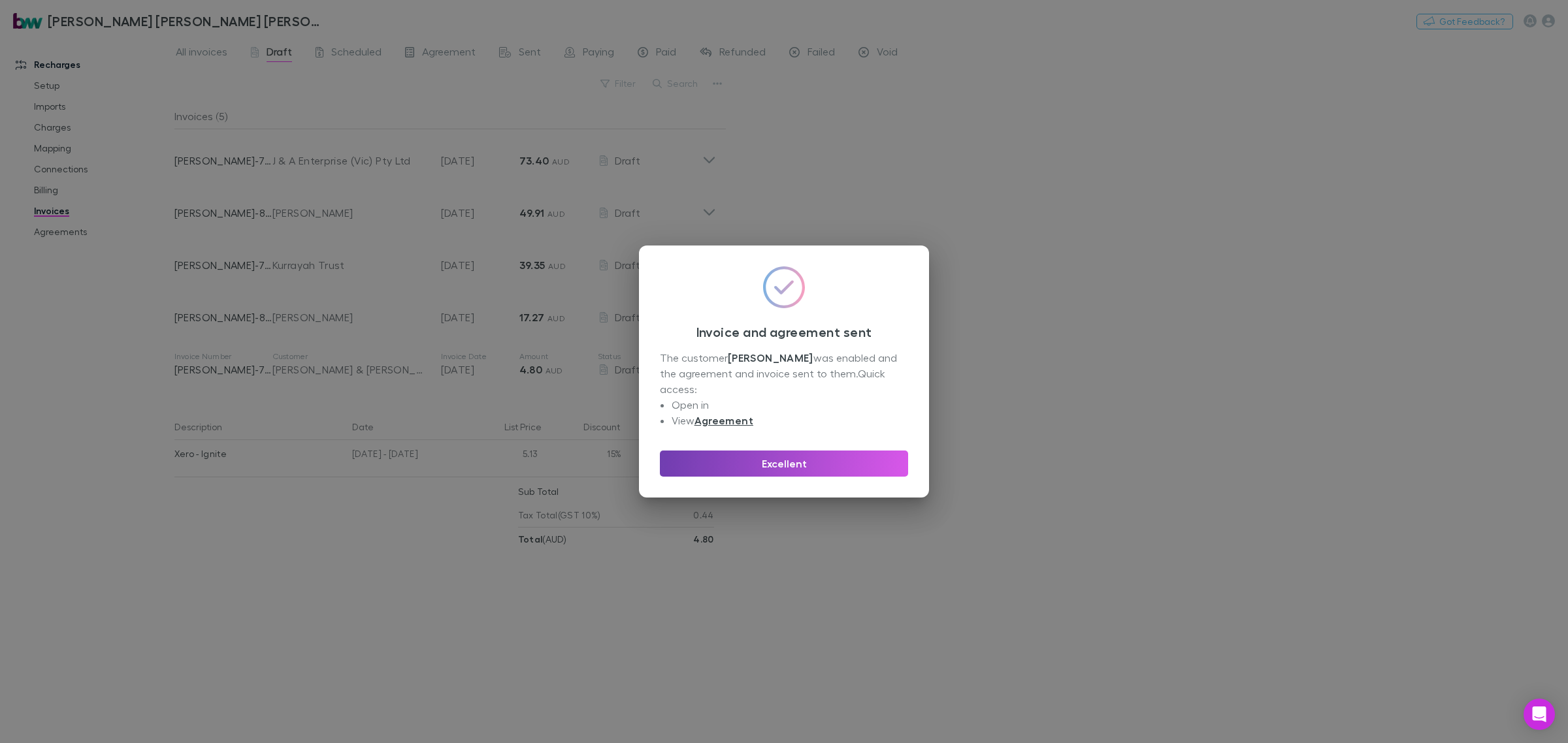
click at [831, 450] on button "Excellent" at bounding box center [783, 463] width 248 height 26
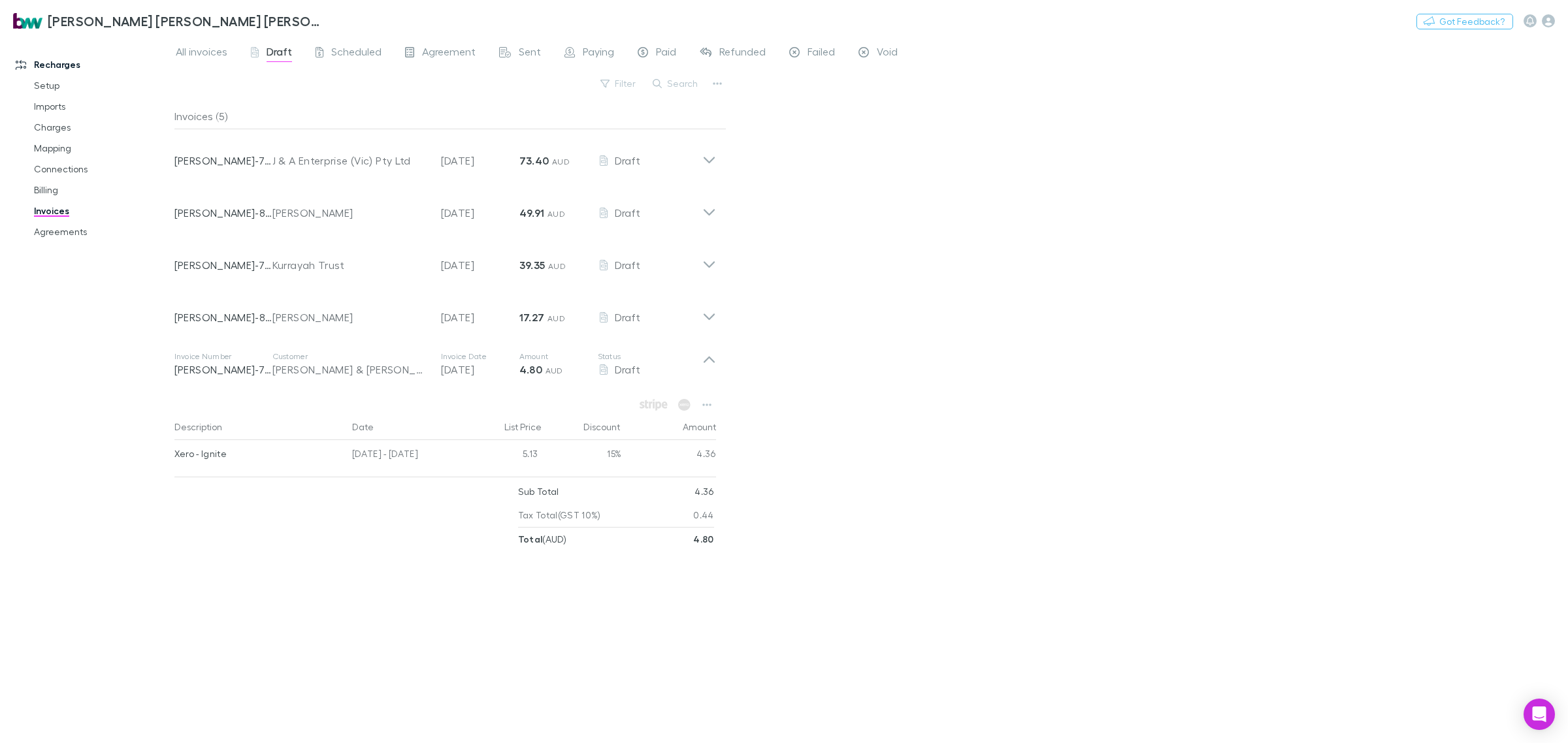
click at [948, 344] on div "All invoices Draft Scheduled Agreement Sent Paying Paid Refunded Failed Void Fi…" at bounding box center [871, 390] width 1393 height 707
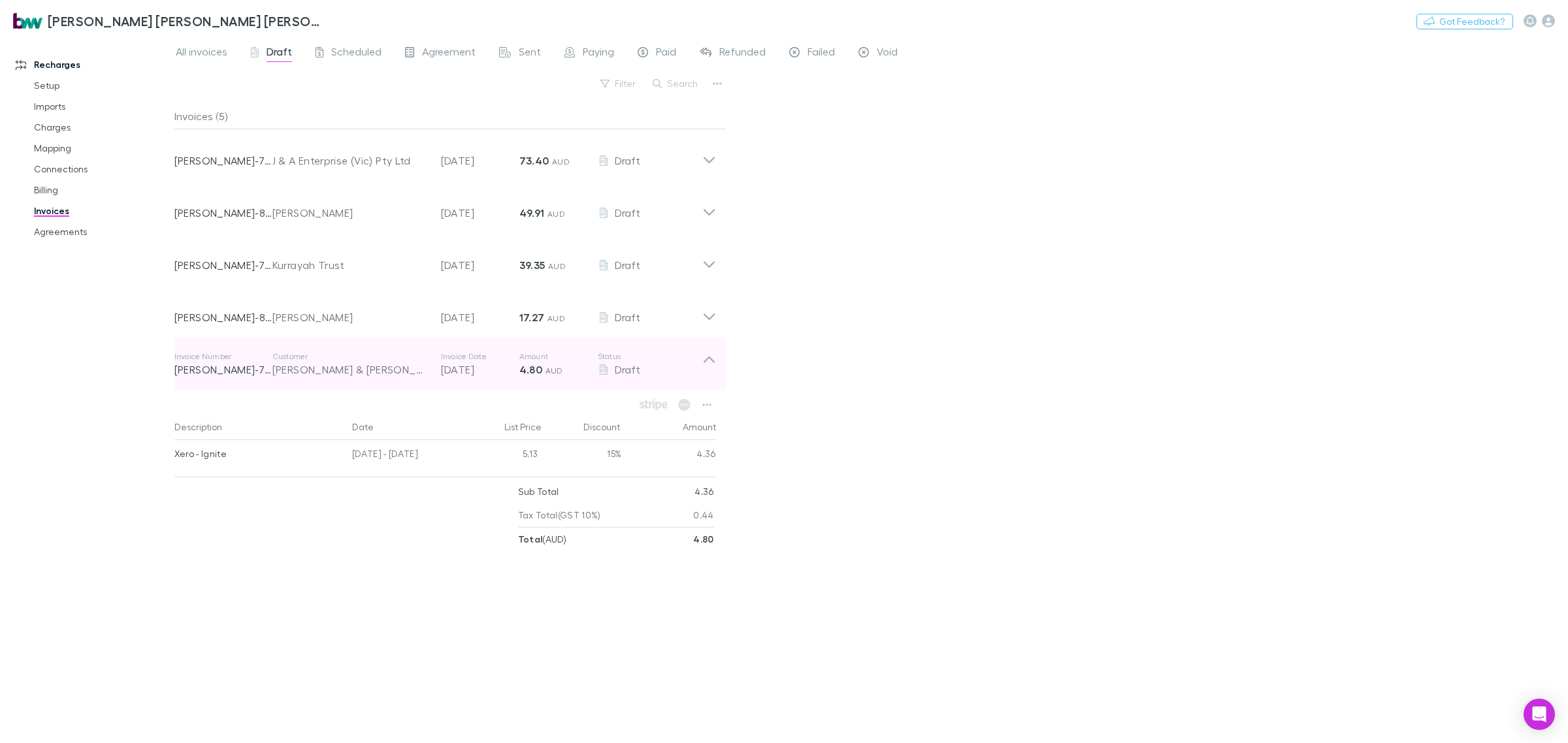
click at [704, 359] on icon at bounding box center [709, 364] width 14 height 26
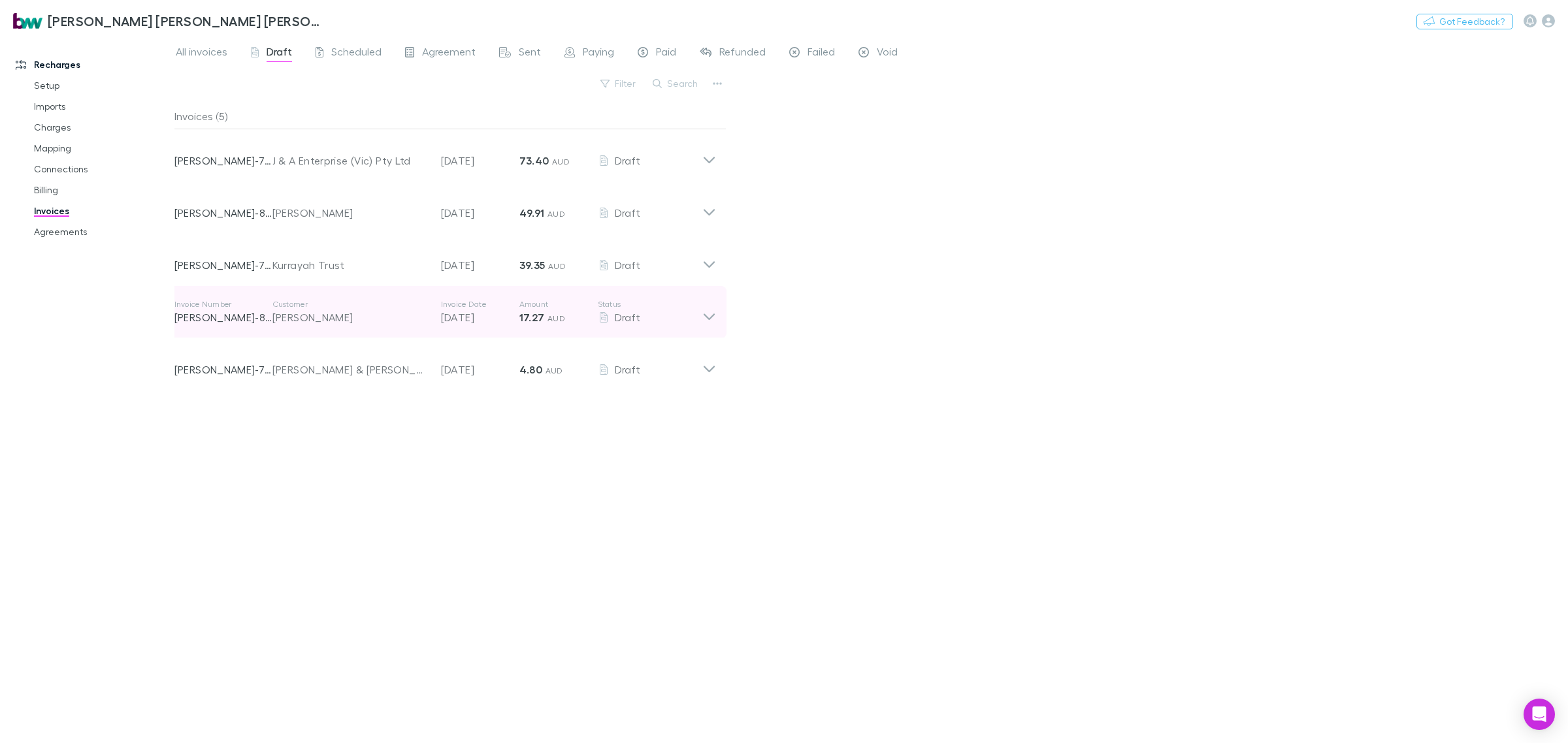
click at [709, 316] on icon at bounding box center [709, 311] width 14 height 26
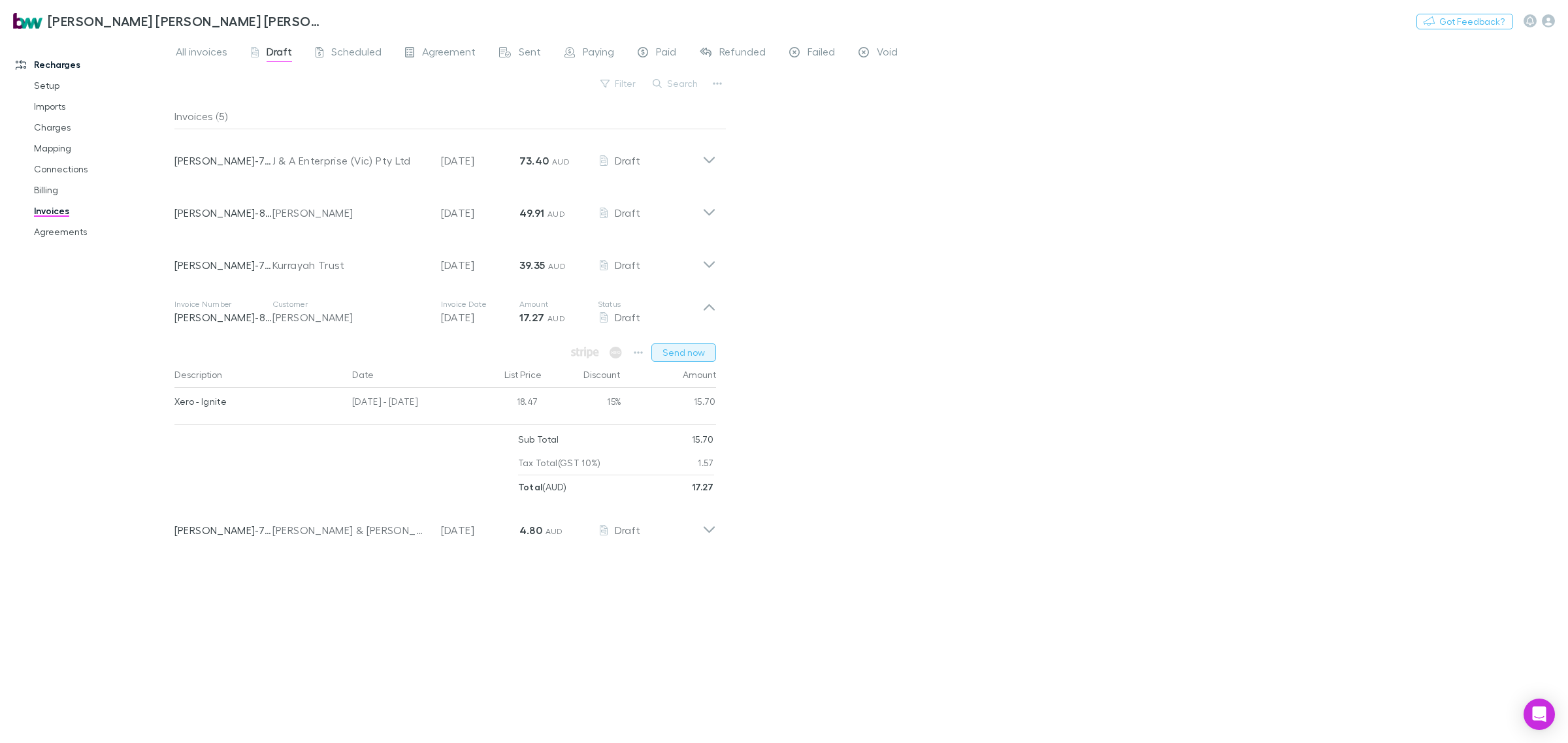
click at [690, 353] on button "Send now" at bounding box center [683, 353] width 65 height 18
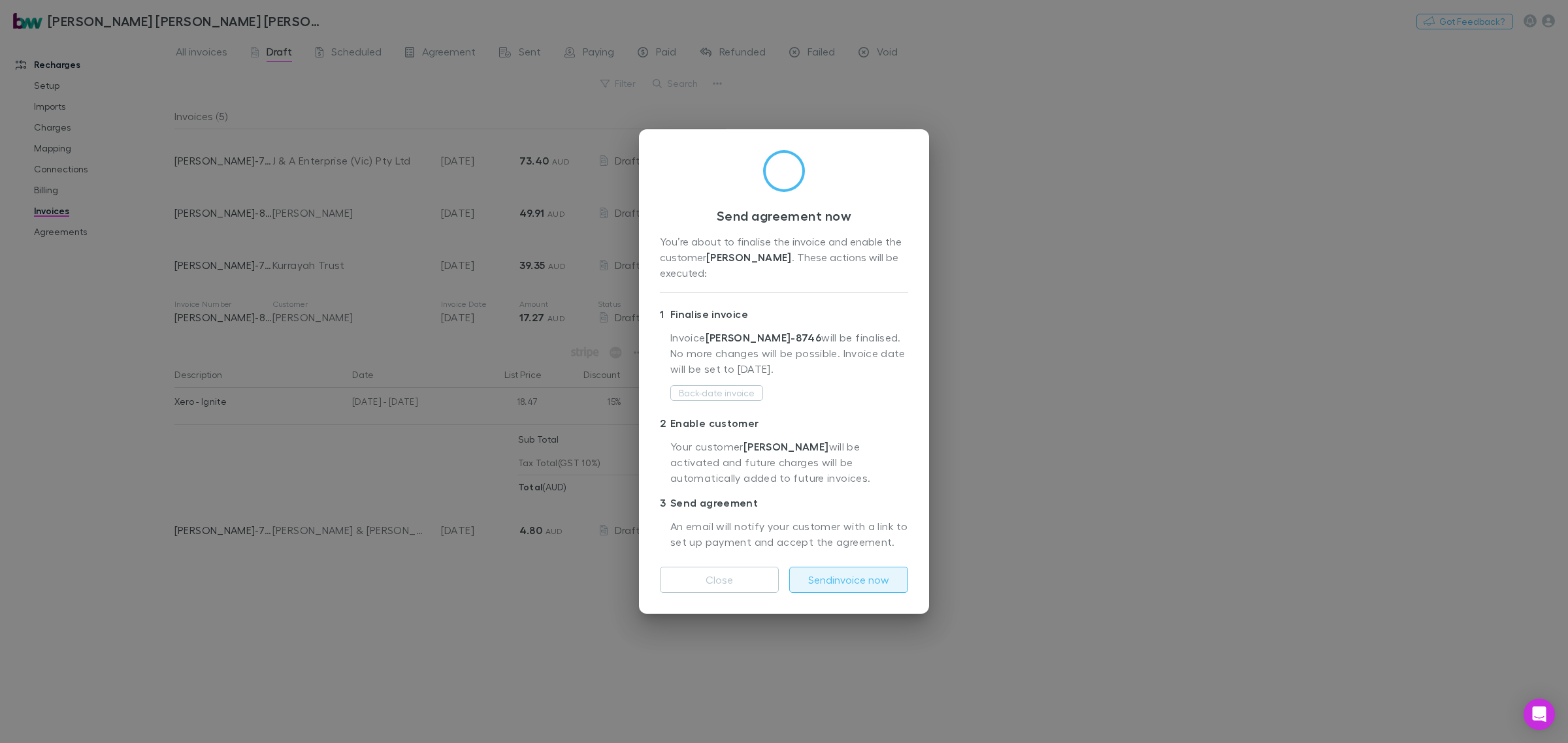
click at [866, 571] on button "Send invoice now" at bounding box center [848, 580] width 119 height 26
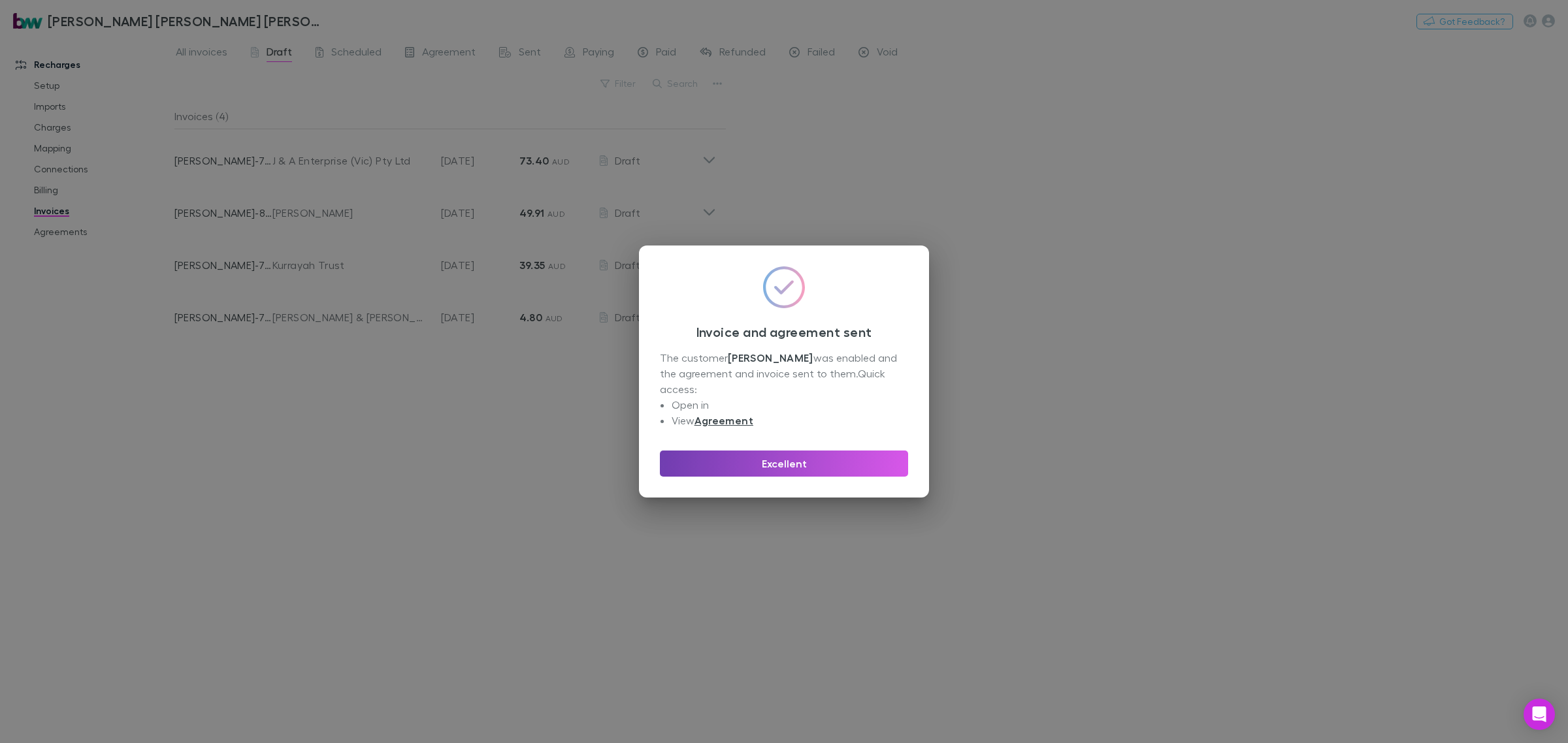
drag, startPoint x: 860, startPoint y: 454, endPoint x: 829, endPoint y: 402, distance: 60.5
click at [859, 454] on button "Excellent" at bounding box center [783, 463] width 248 height 26
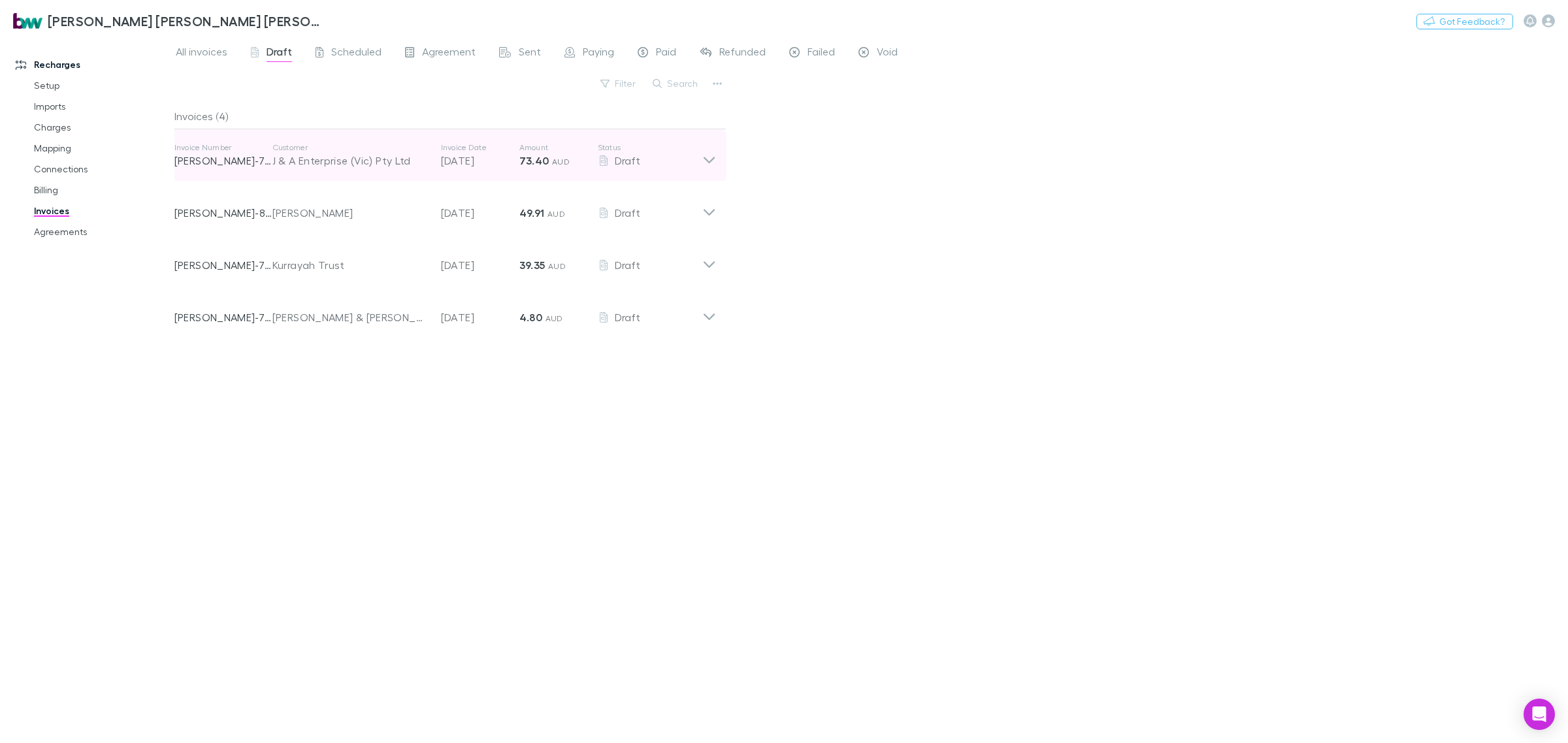
click at [706, 162] on icon at bounding box center [709, 155] width 14 height 26
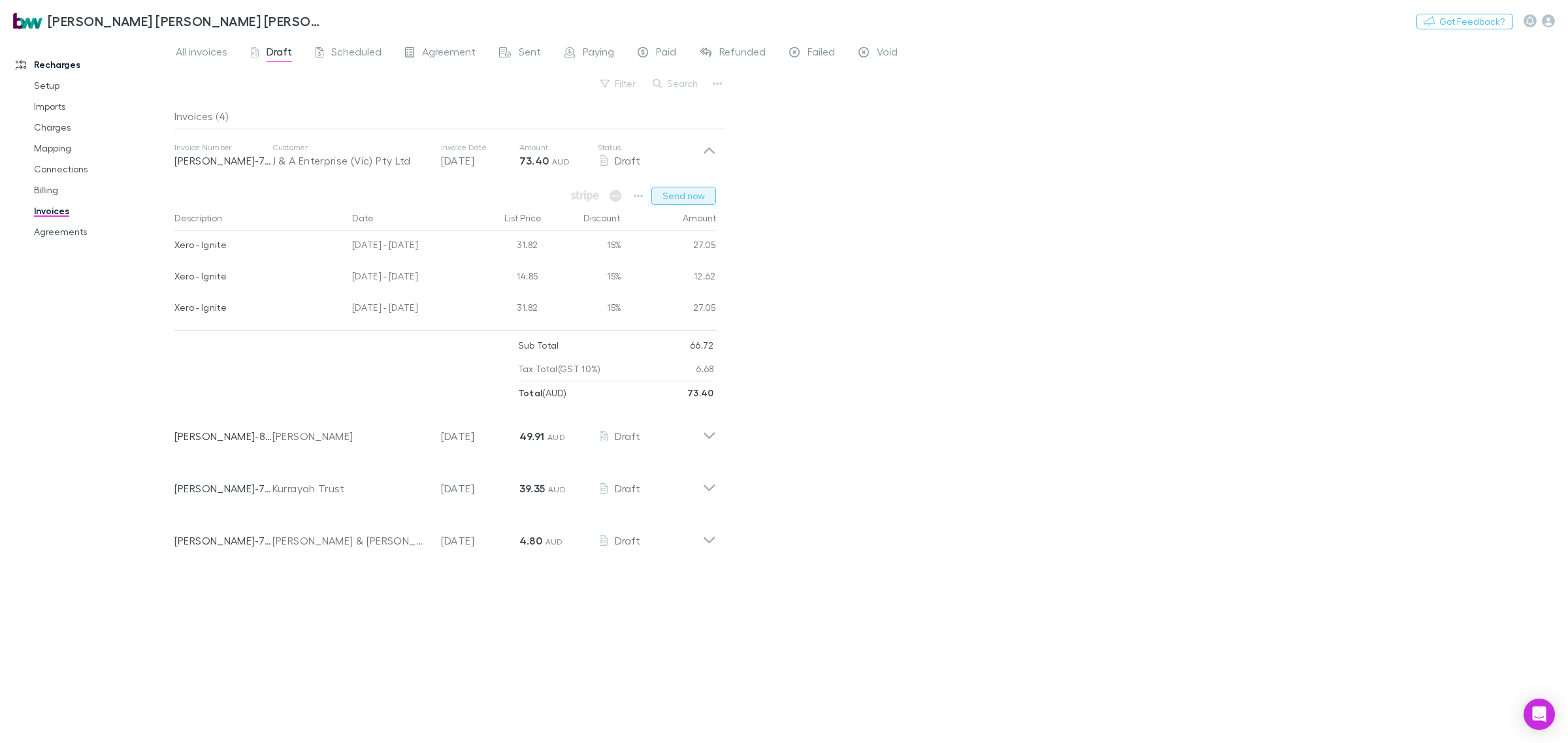
click at [692, 191] on button "Send now" at bounding box center [683, 196] width 65 height 18
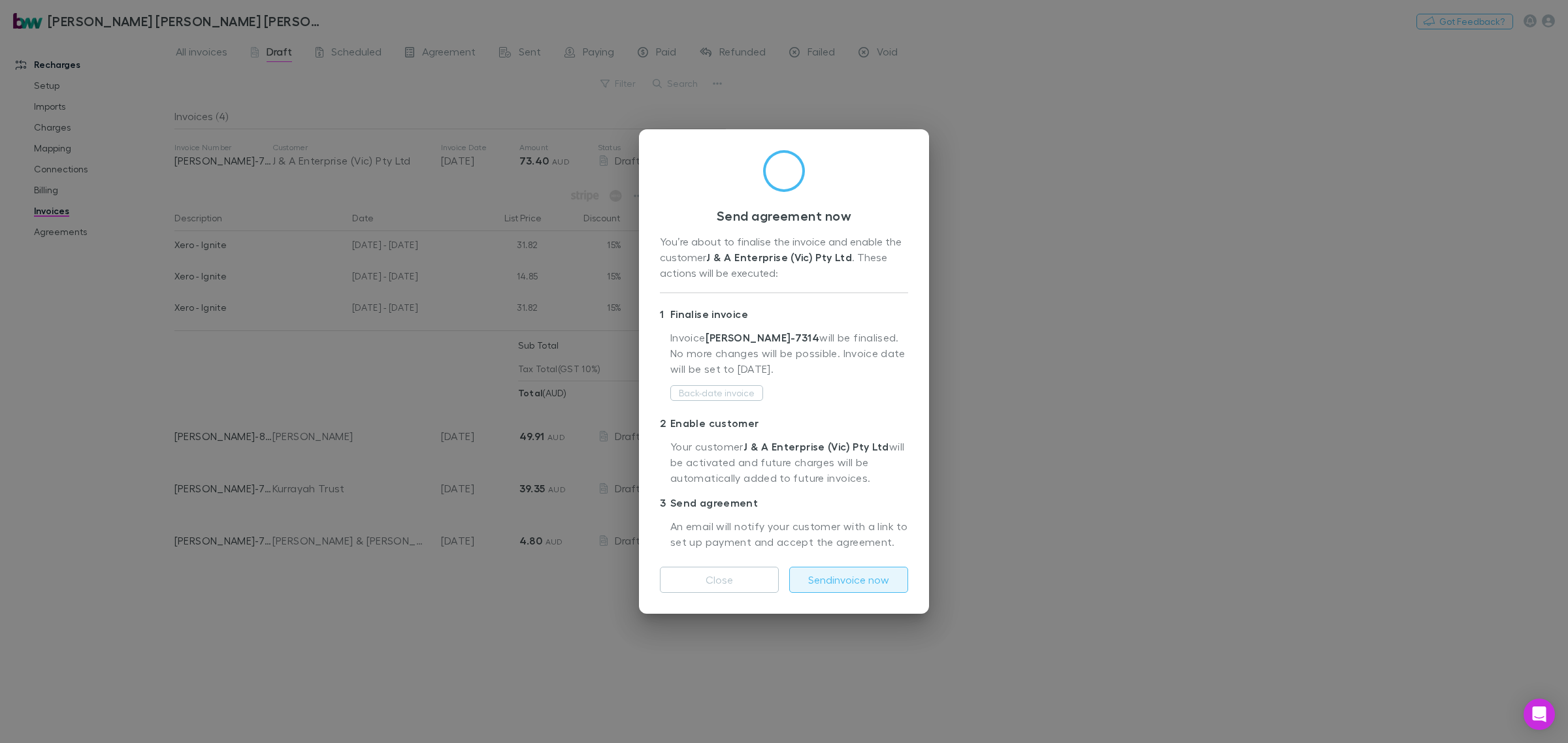
click at [864, 583] on button "Send invoice now" at bounding box center [848, 580] width 119 height 26
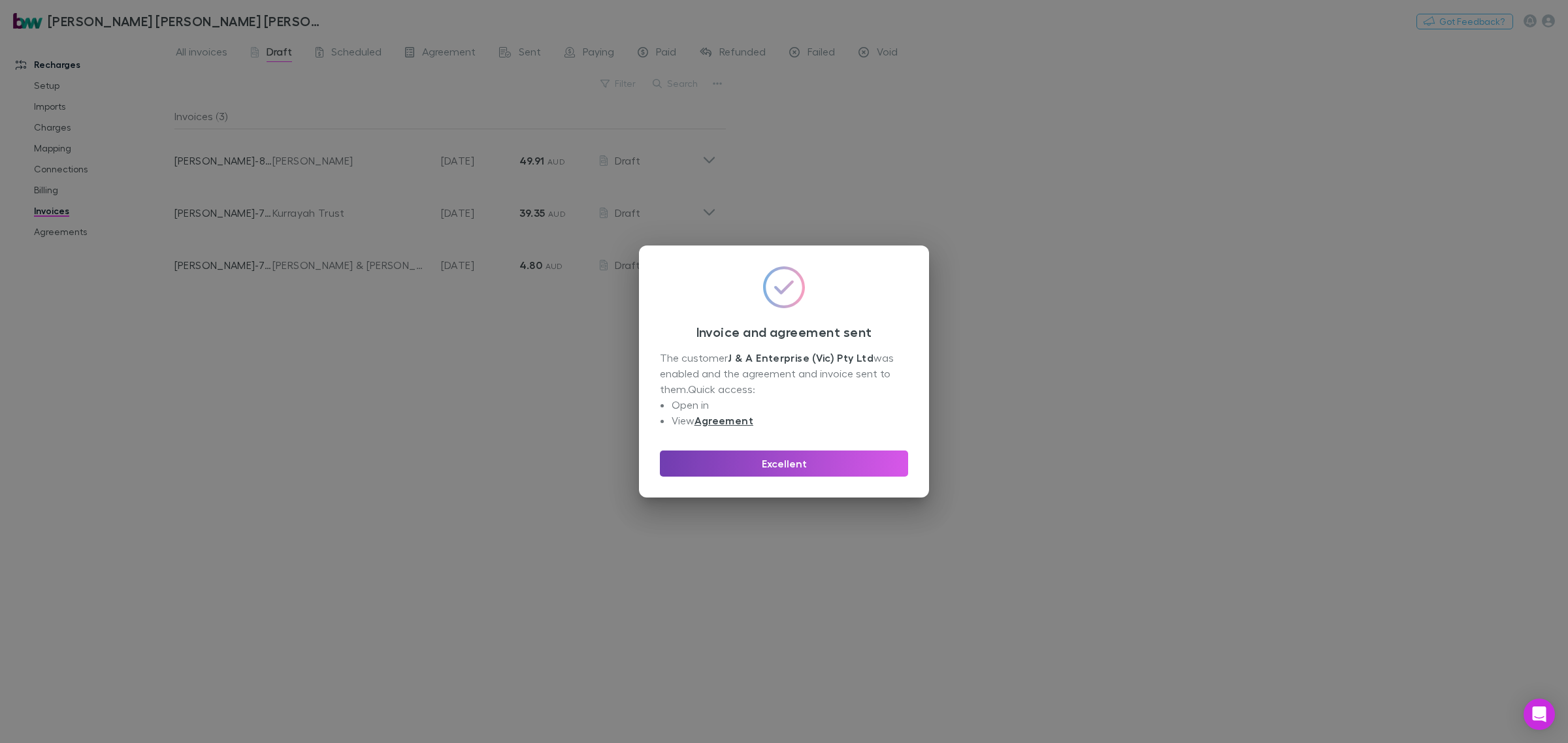
click at [856, 461] on button "Excellent" at bounding box center [783, 463] width 248 height 26
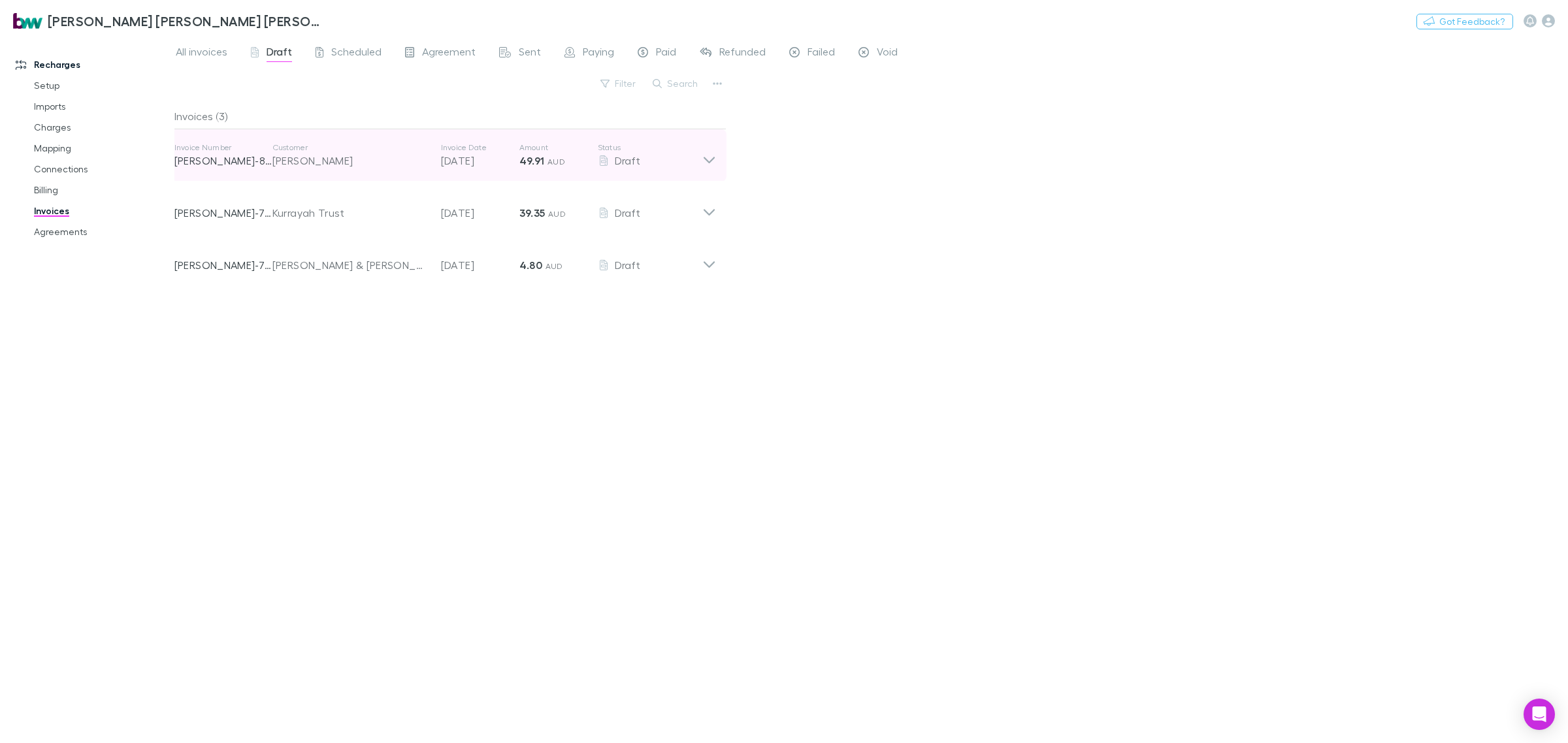
click at [716, 161] on icon at bounding box center [709, 155] width 14 height 26
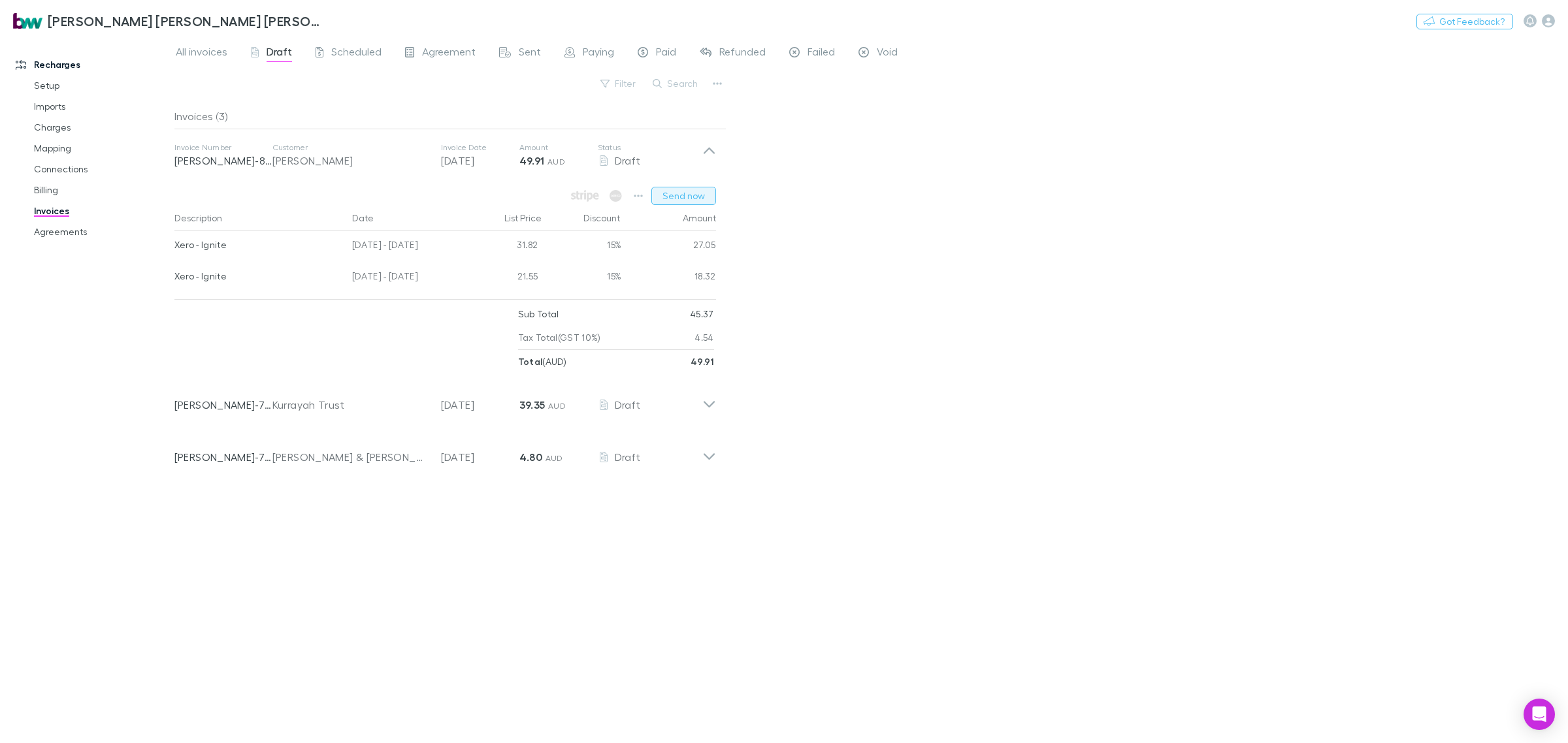
click at [693, 191] on button "Send now" at bounding box center [683, 196] width 65 height 18
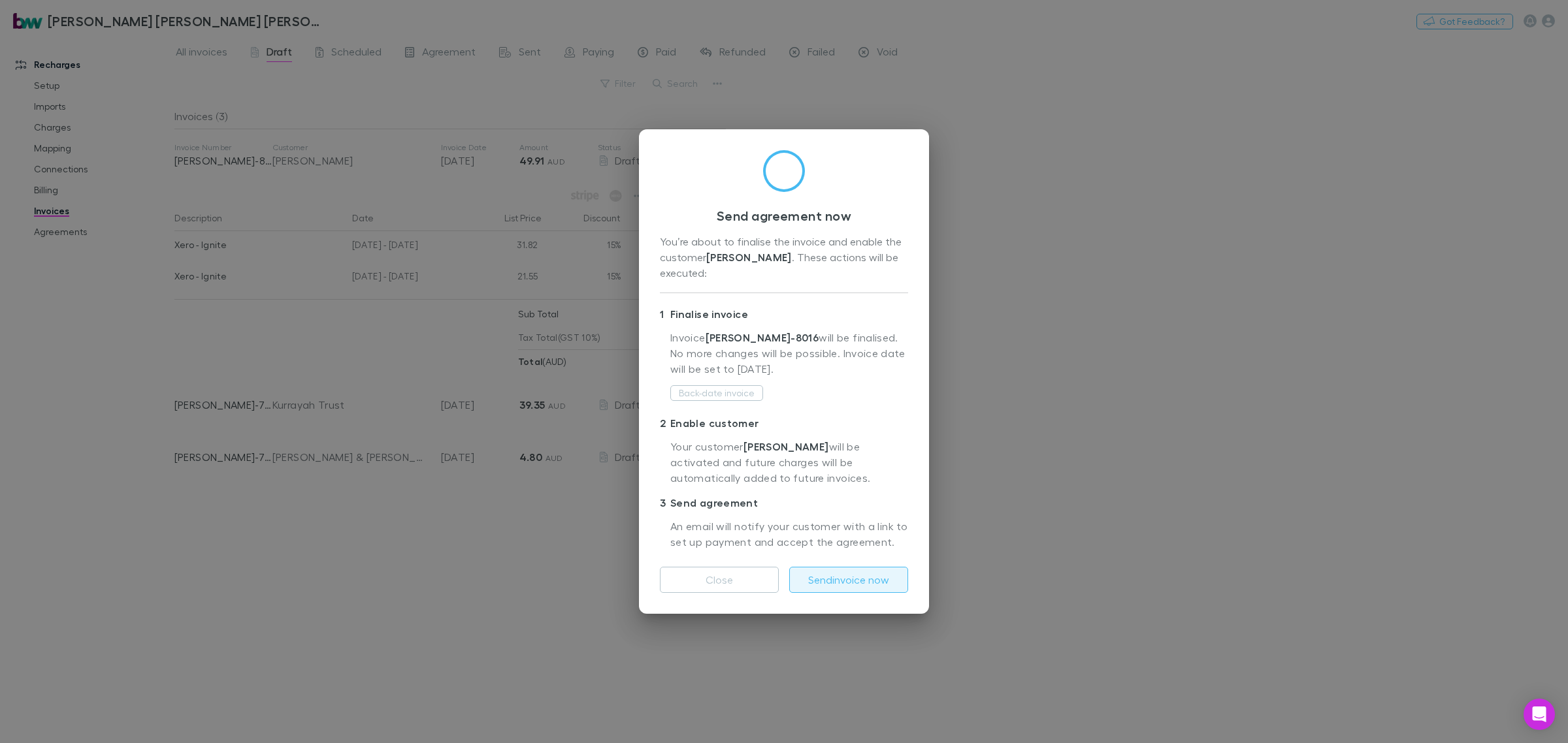
click at [876, 568] on button "Send invoice now" at bounding box center [848, 580] width 119 height 26
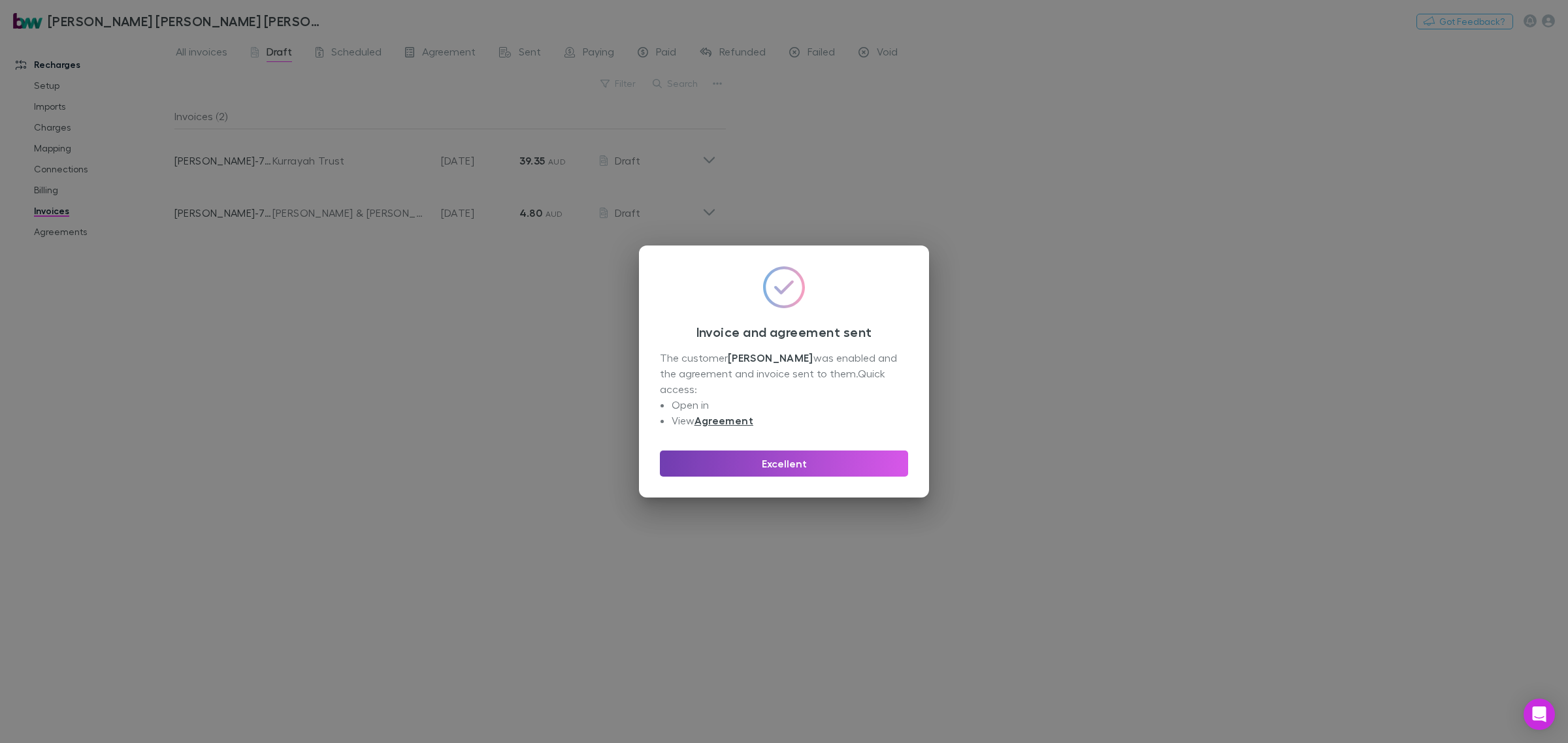
click at [791, 464] on button "Excellent" at bounding box center [783, 463] width 248 height 26
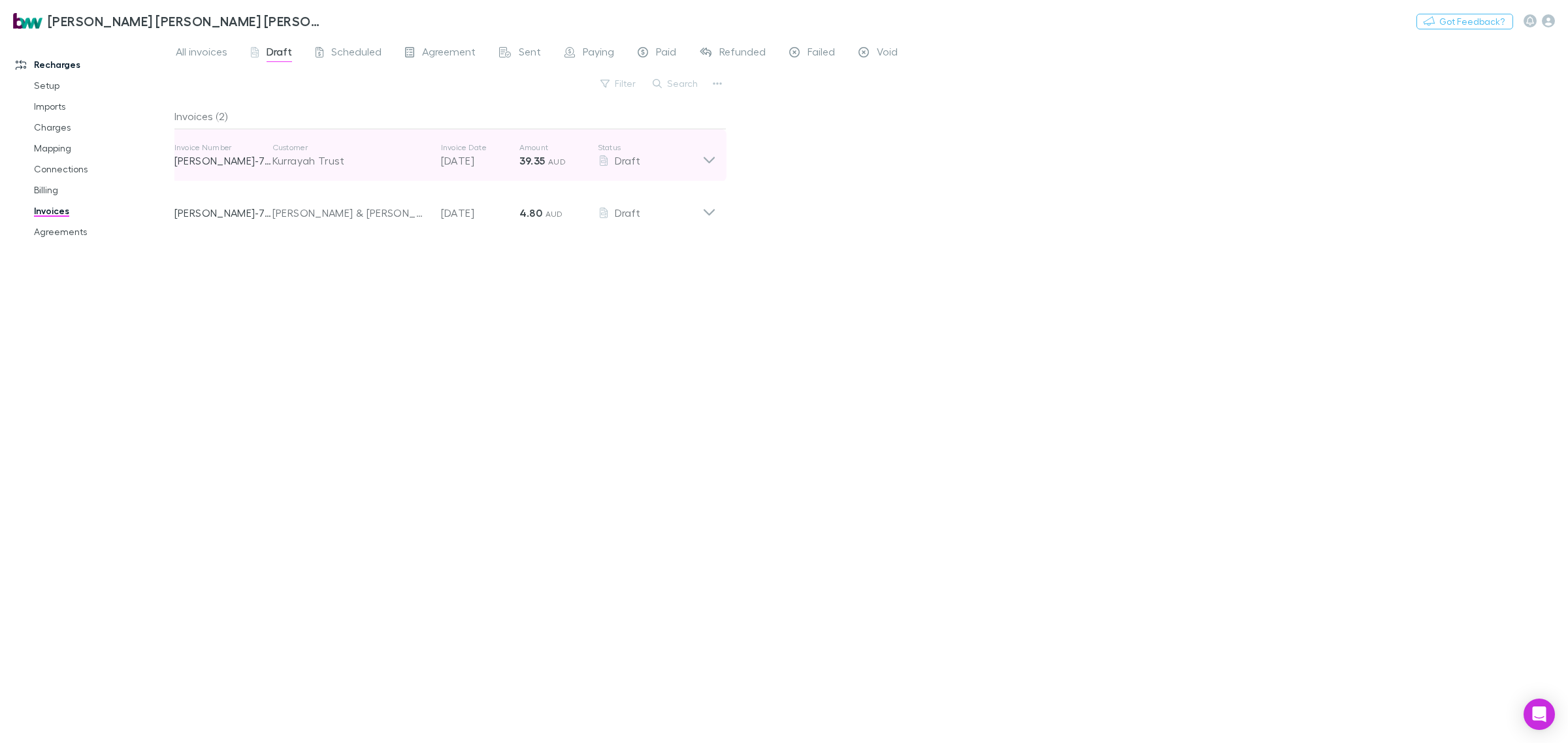
click at [712, 161] on icon at bounding box center [709, 155] width 14 height 26
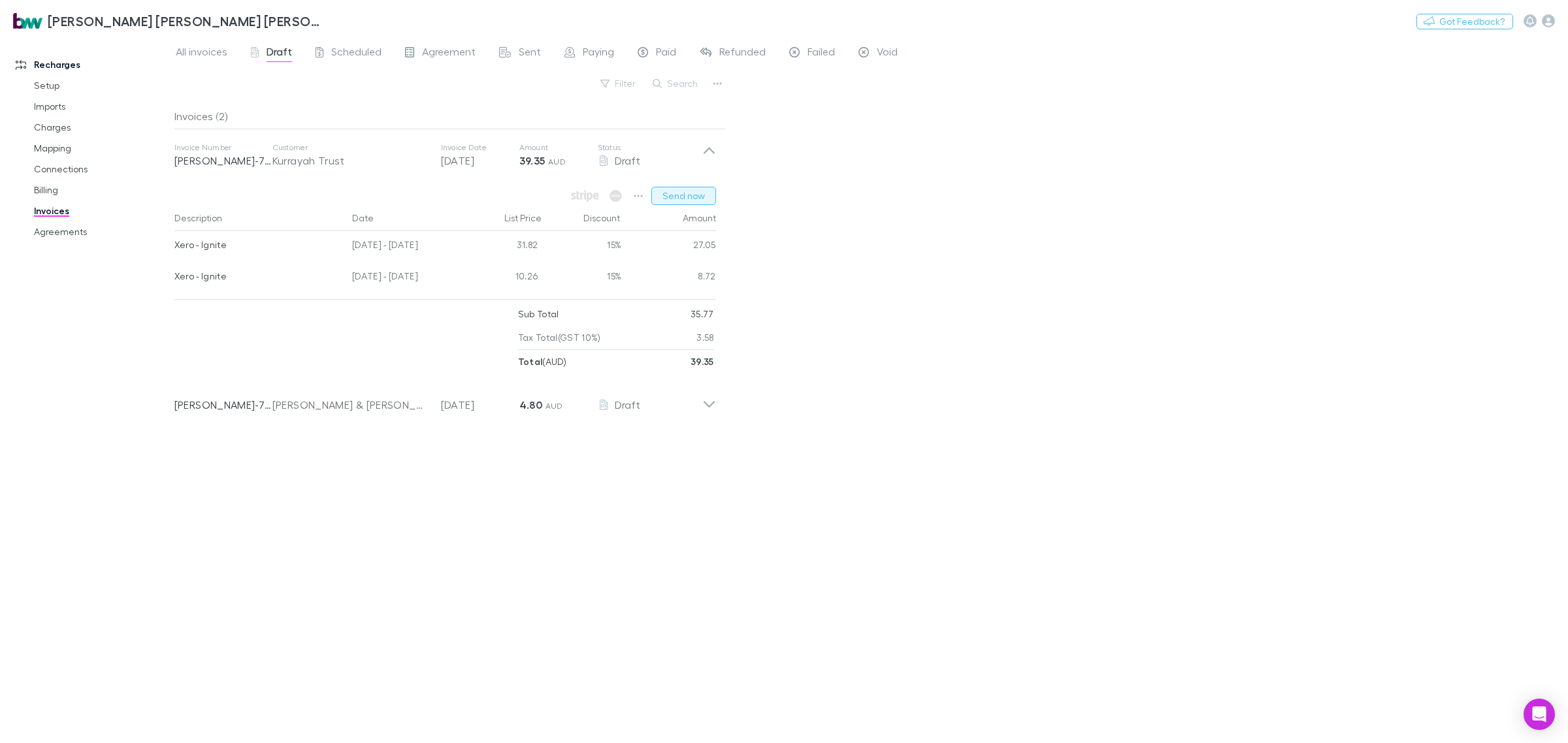
click at [703, 197] on button "Send now" at bounding box center [683, 196] width 65 height 18
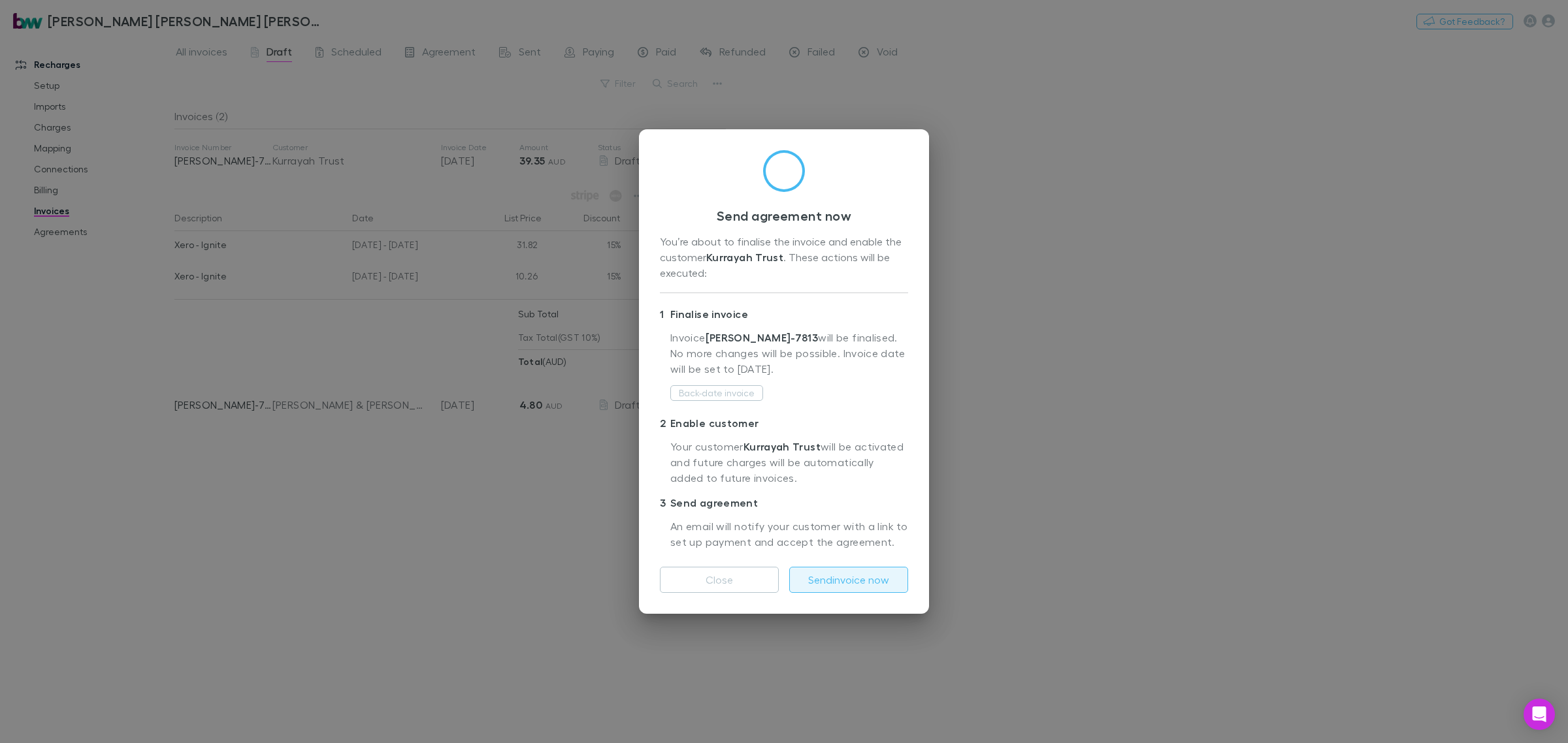
click at [854, 580] on button "Send invoice now" at bounding box center [848, 580] width 119 height 26
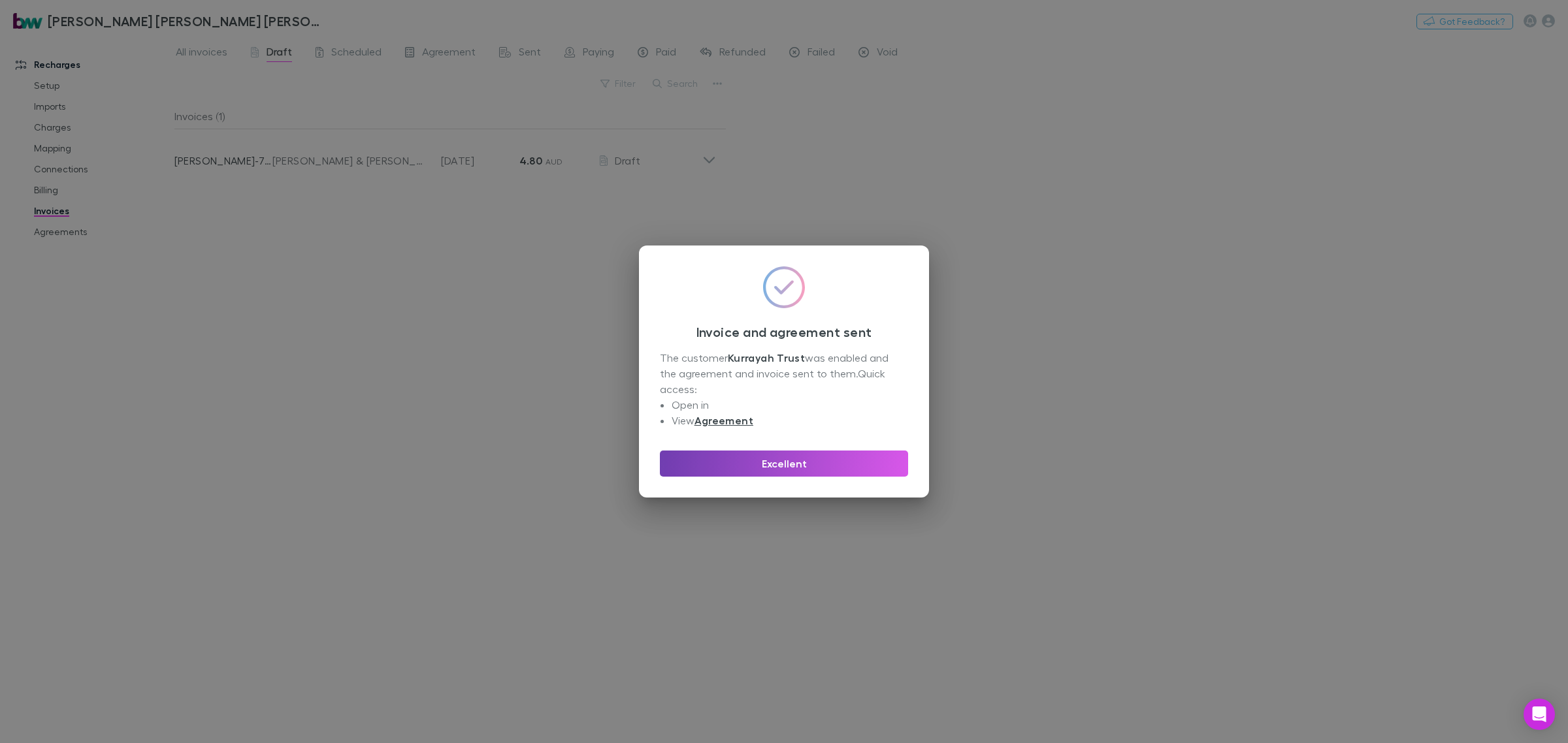
click at [825, 457] on button "Excellent" at bounding box center [783, 463] width 248 height 26
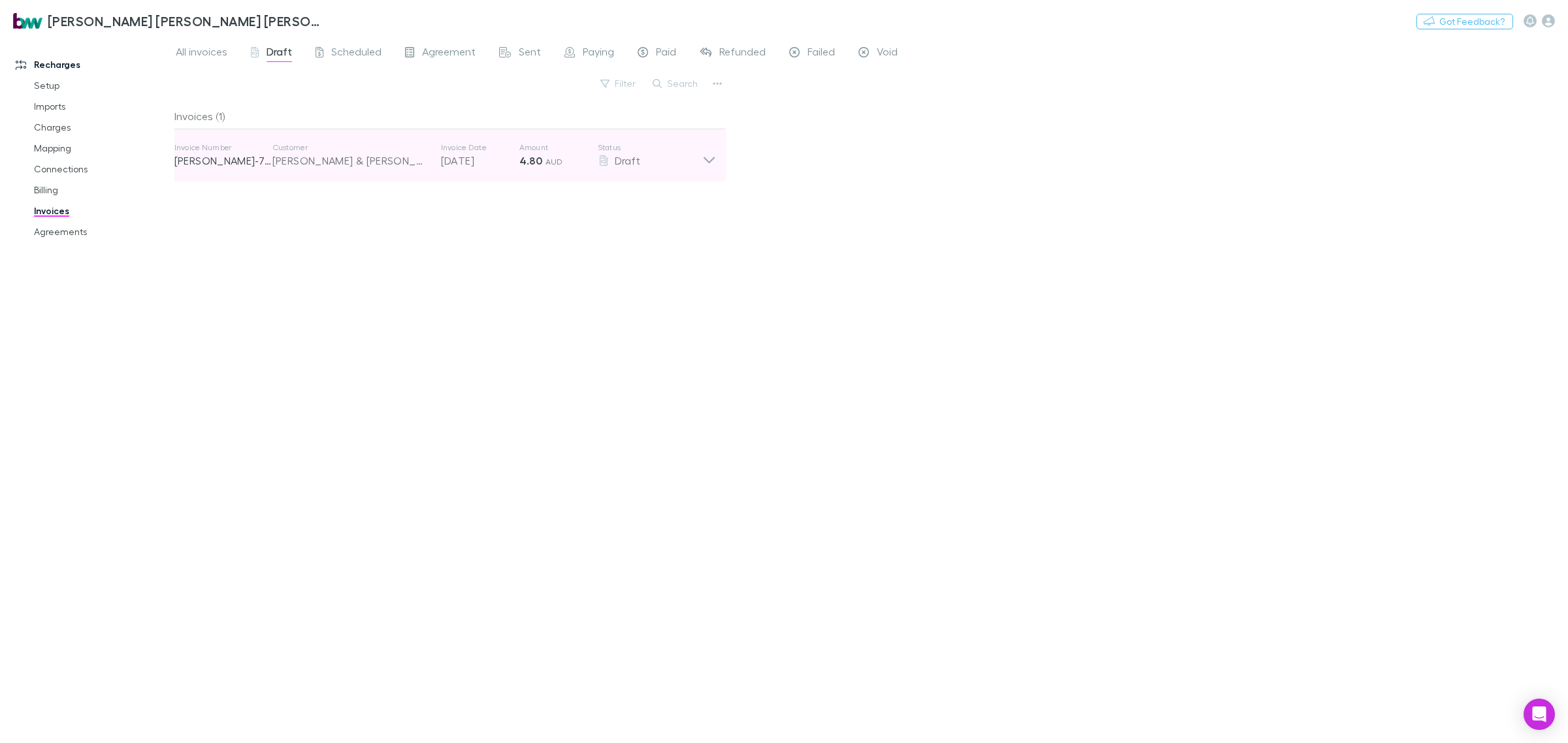
click at [709, 165] on icon at bounding box center [709, 155] width 14 height 26
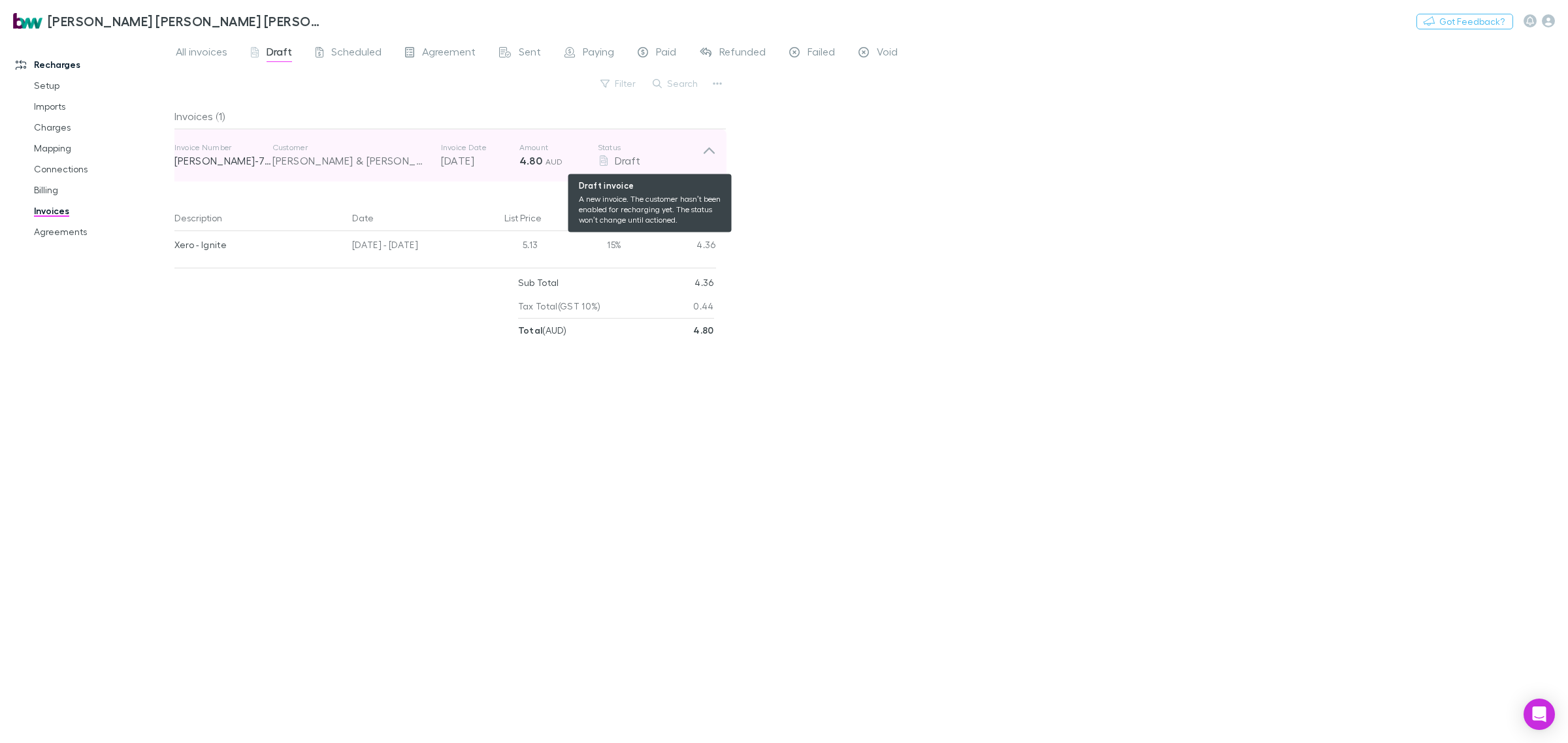
click at [625, 161] on span "Draft" at bounding box center [627, 161] width 25 height 13
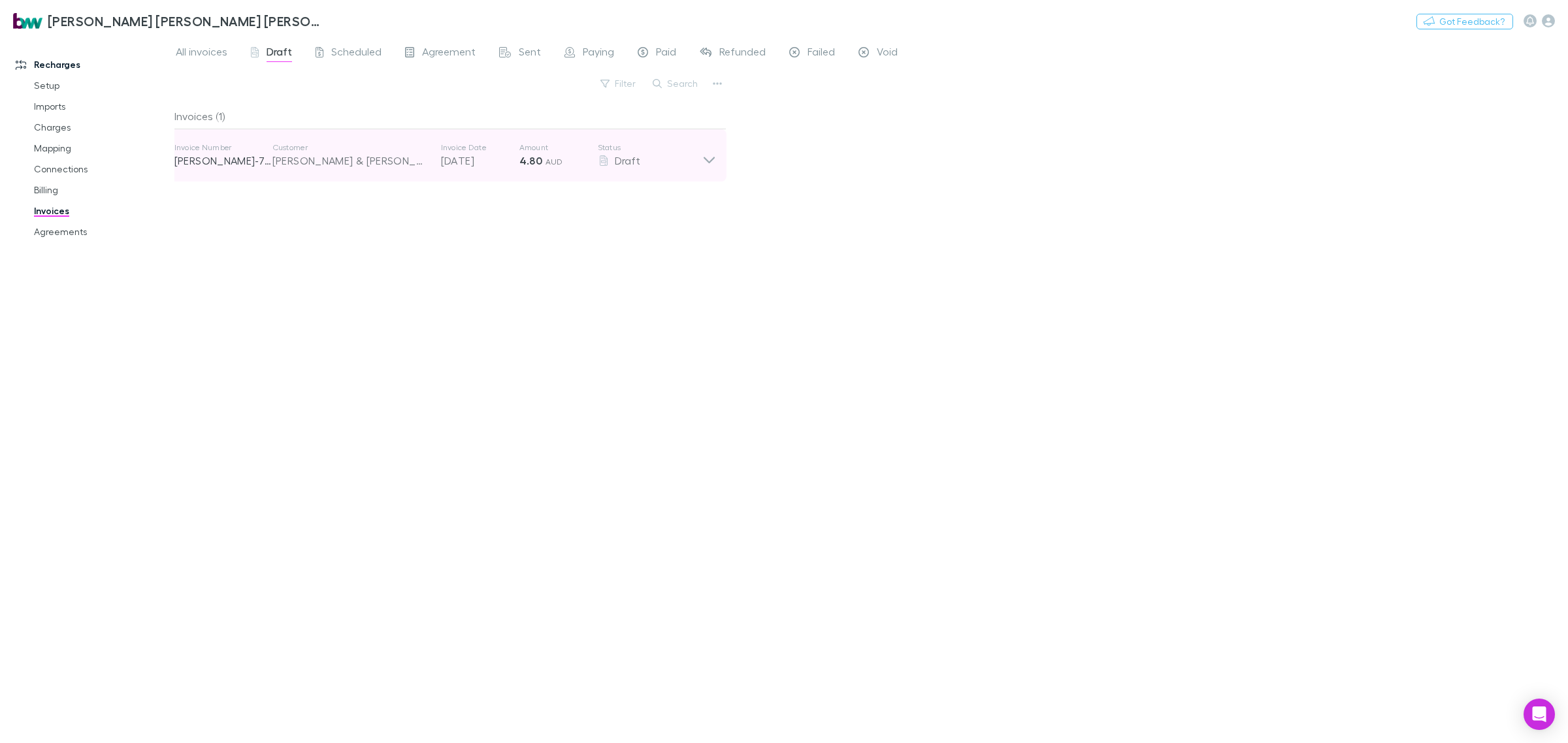
drag, startPoint x: 709, startPoint y: 160, endPoint x: 762, endPoint y: 170, distance: 53.9
click at [710, 160] on icon at bounding box center [709, 155] width 14 height 26
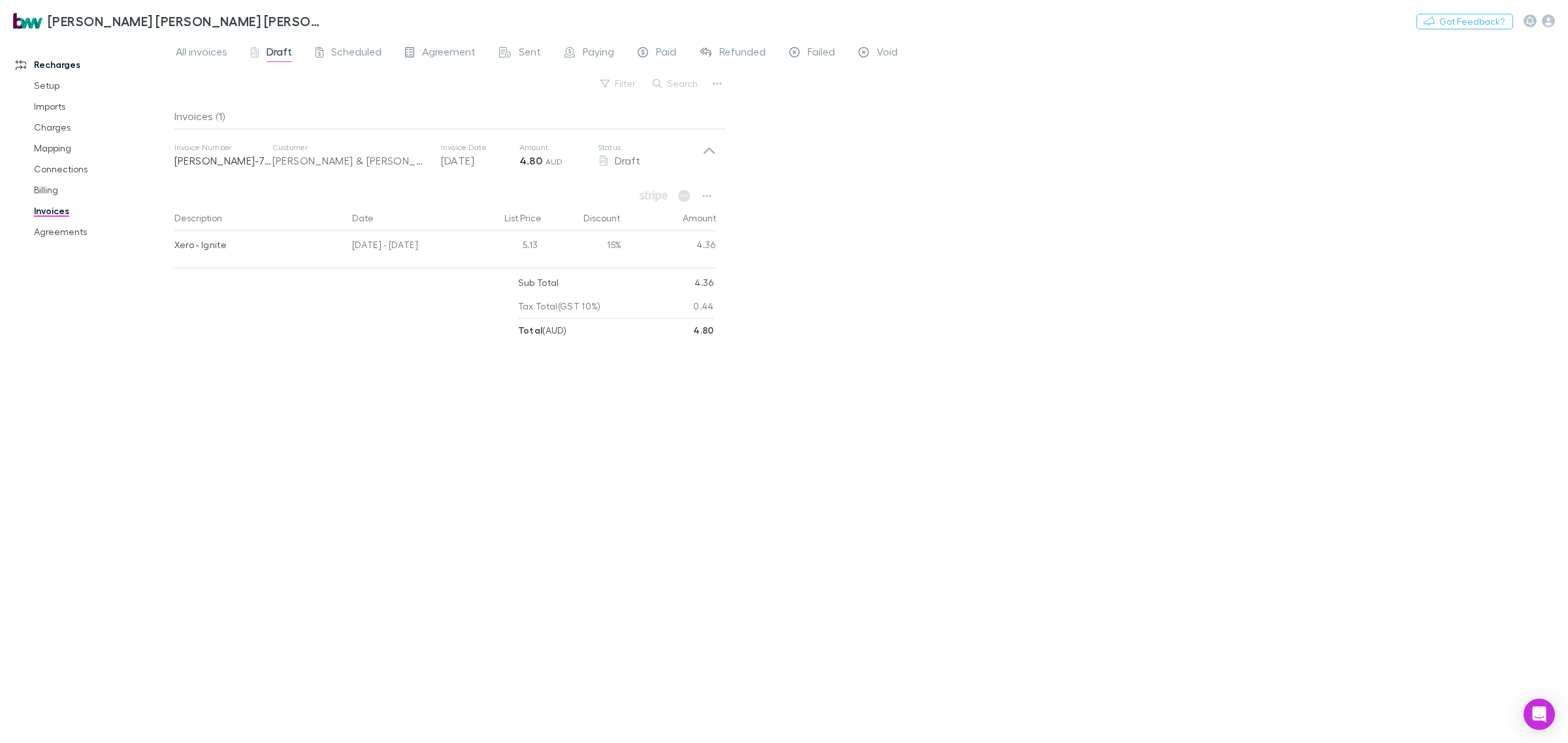
click at [829, 240] on div "All invoices Draft Scheduled Agreement Sent Paying Paid Refunded Failed Void Fi…" at bounding box center [871, 390] width 1393 height 707
click at [335, 429] on div "Invoices (1) Invoice Number [PERSON_NAME]-7311 Customer [PERSON_NAME] & [PERSON…" at bounding box center [451, 418] width 552 height 629
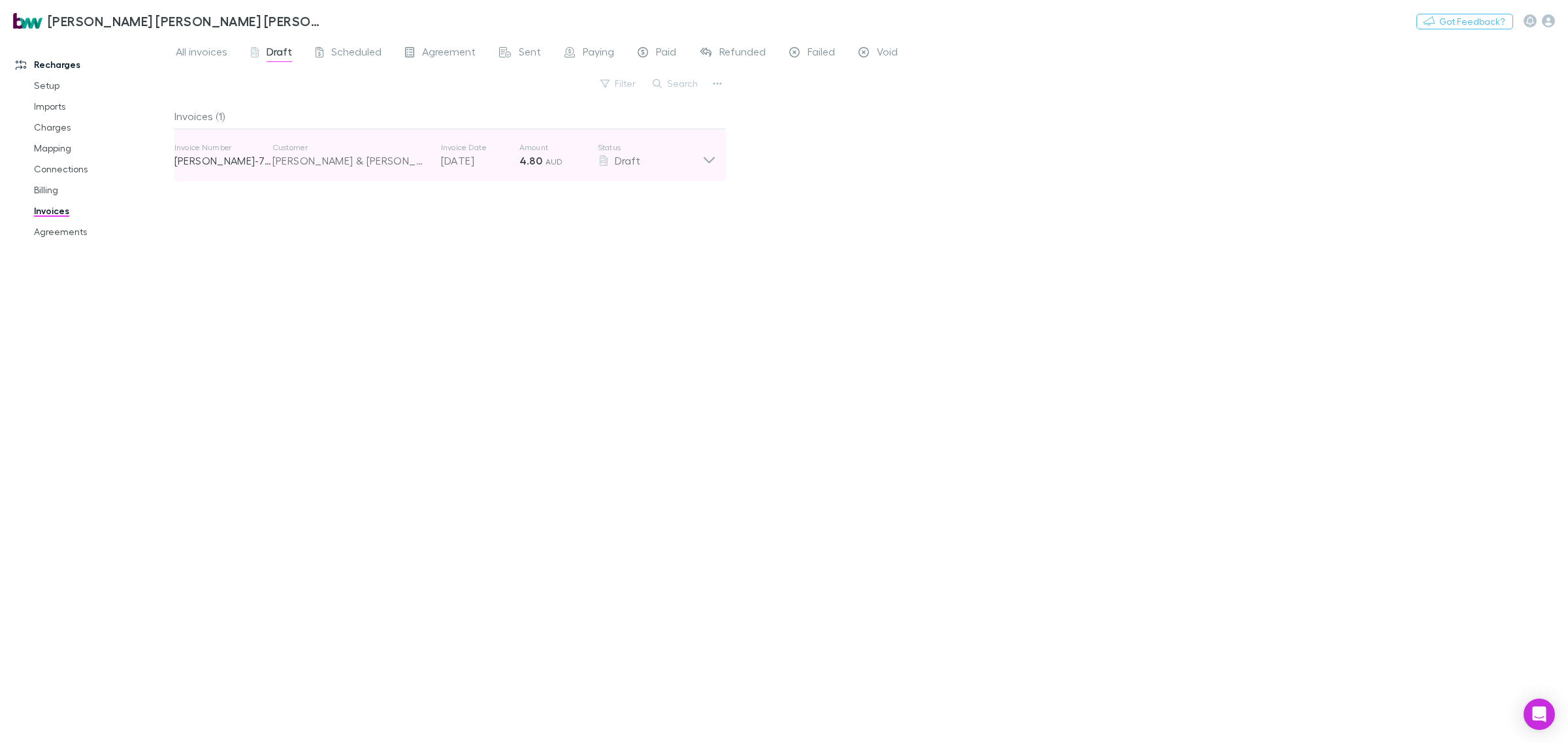
click at [280, 154] on div "[PERSON_NAME] & [PERSON_NAME]" at bounding box center [350, 161] width 156 height 15
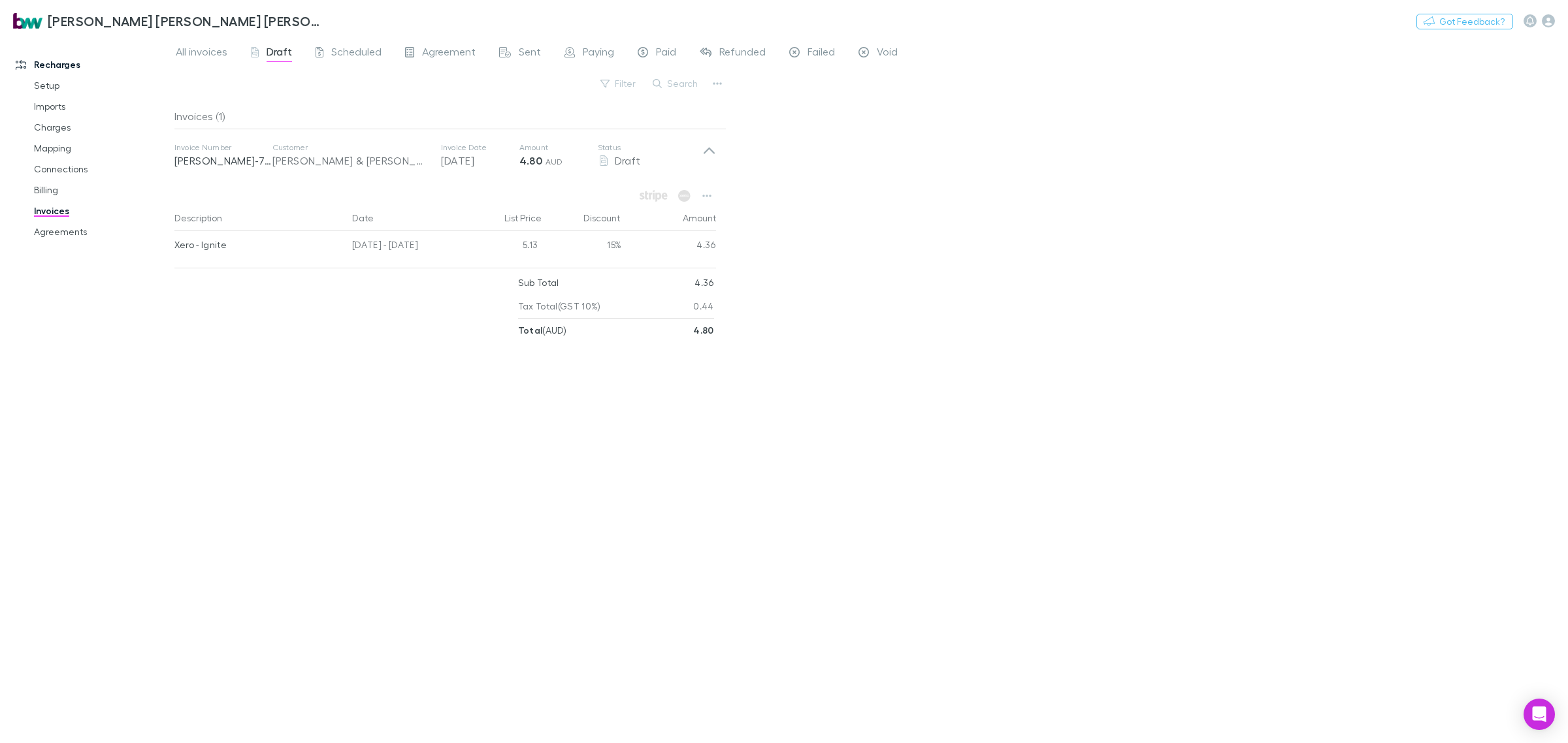
click at [289, 378] on div "Invoices (1) Invoice Number [PERSON_NAME]-7311 Customer [PERSON_NAME] & [PERSON…" at bounding box center [451, 418] width 552 height 629
click at [55, 232] on link "Agreements" at bounding box center [103, 232] width 164 height 21
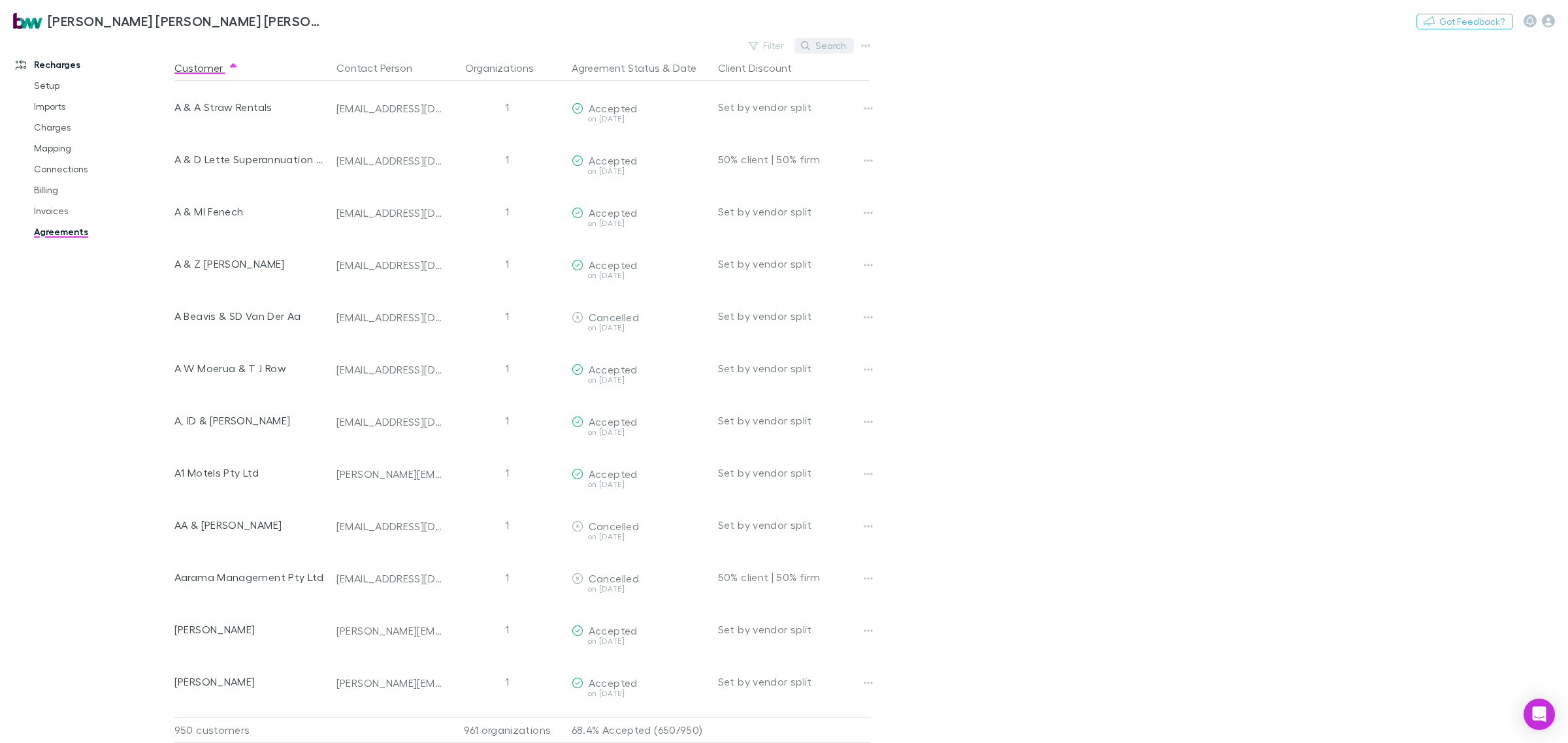
click at [820, 45] on button "Search" at bounding box center [824, 45] width 59 height 15
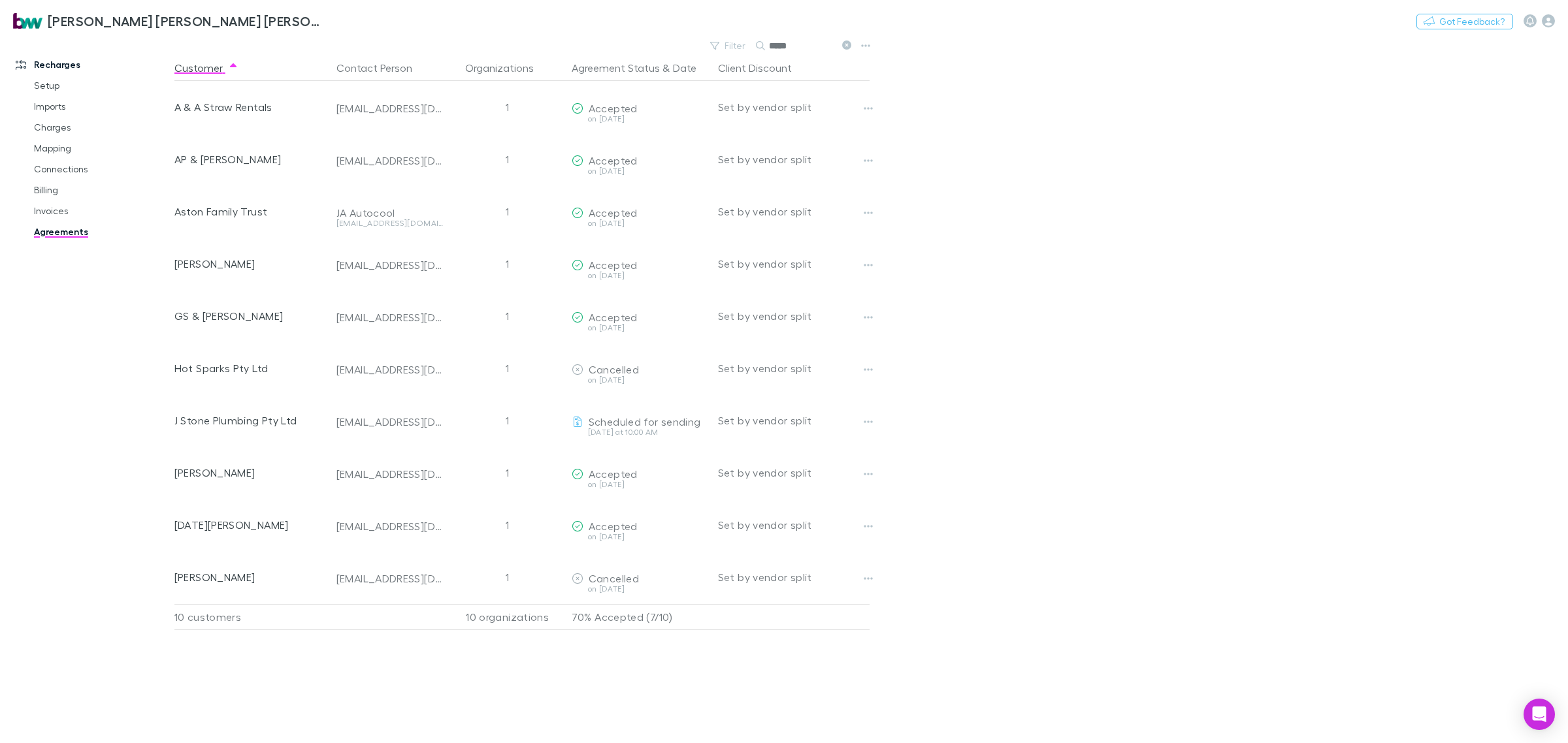
type input "*****"
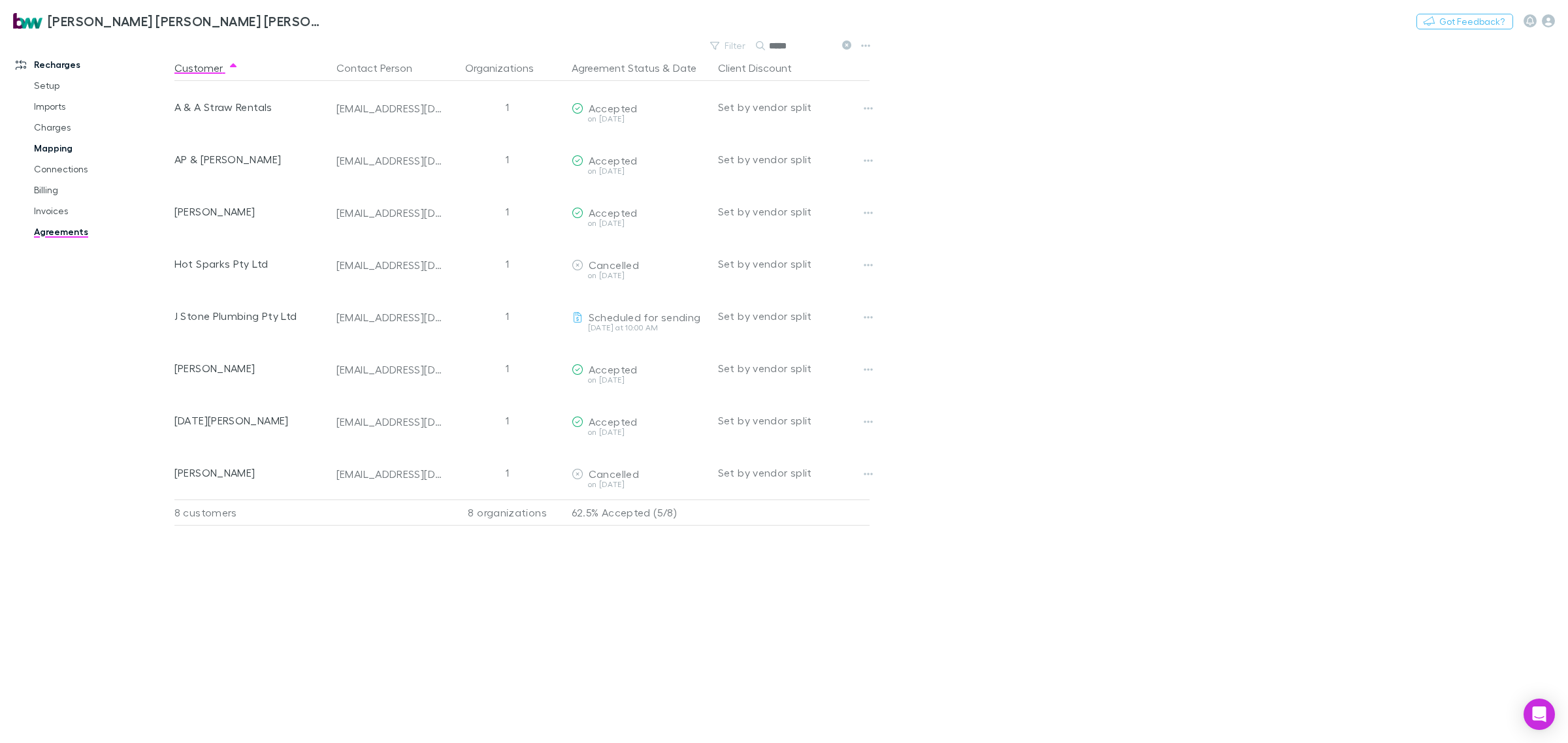
click at [59, 145] on link "Mapping" at bounding box center [103, 148] width 164 height 21
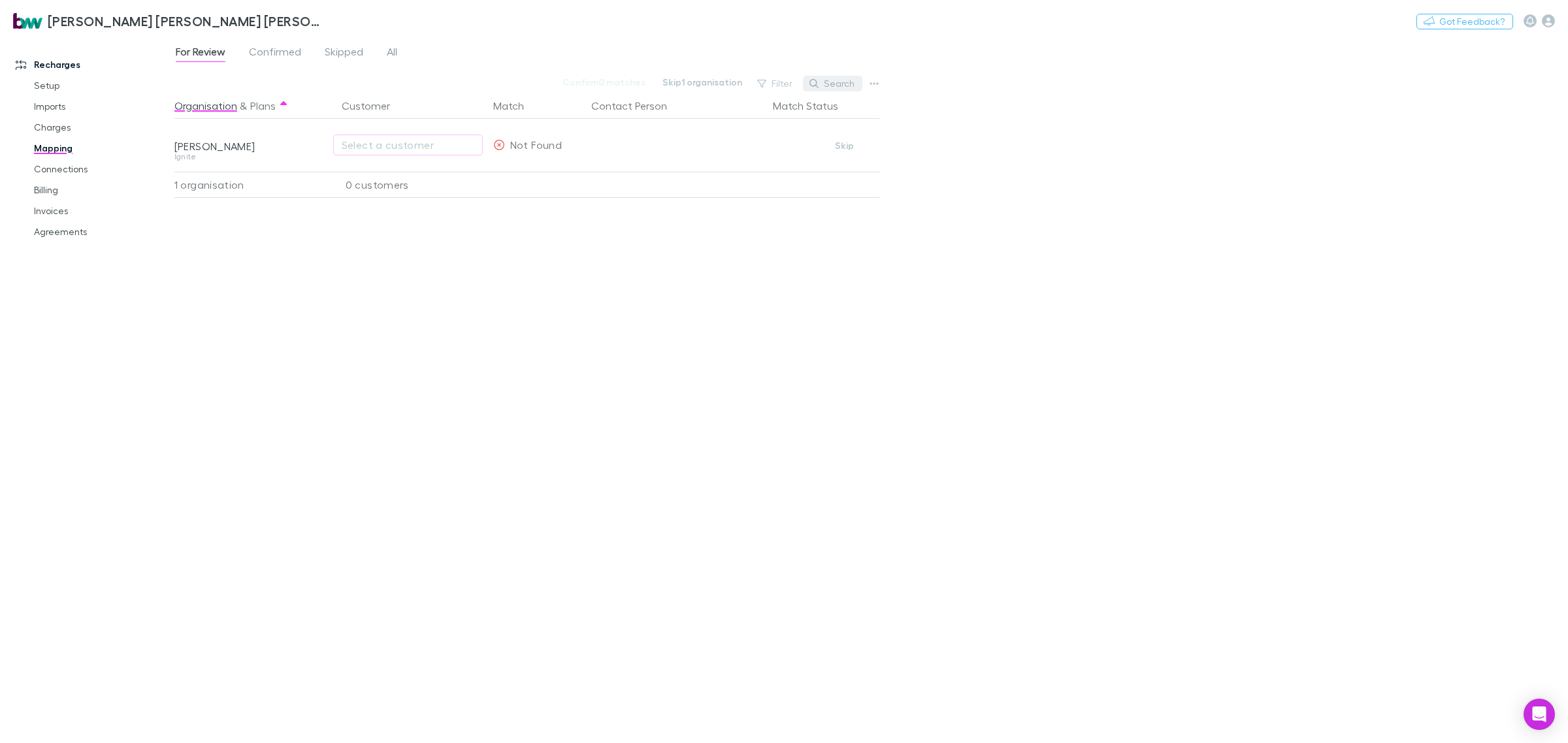
click at [838, 80] on button "Search" at bounding box center [832, 83] width 59 height 15
type input "*****"
click at [66, 170] on link "Connections" at bounding box center [103, 169] width 164 height 21
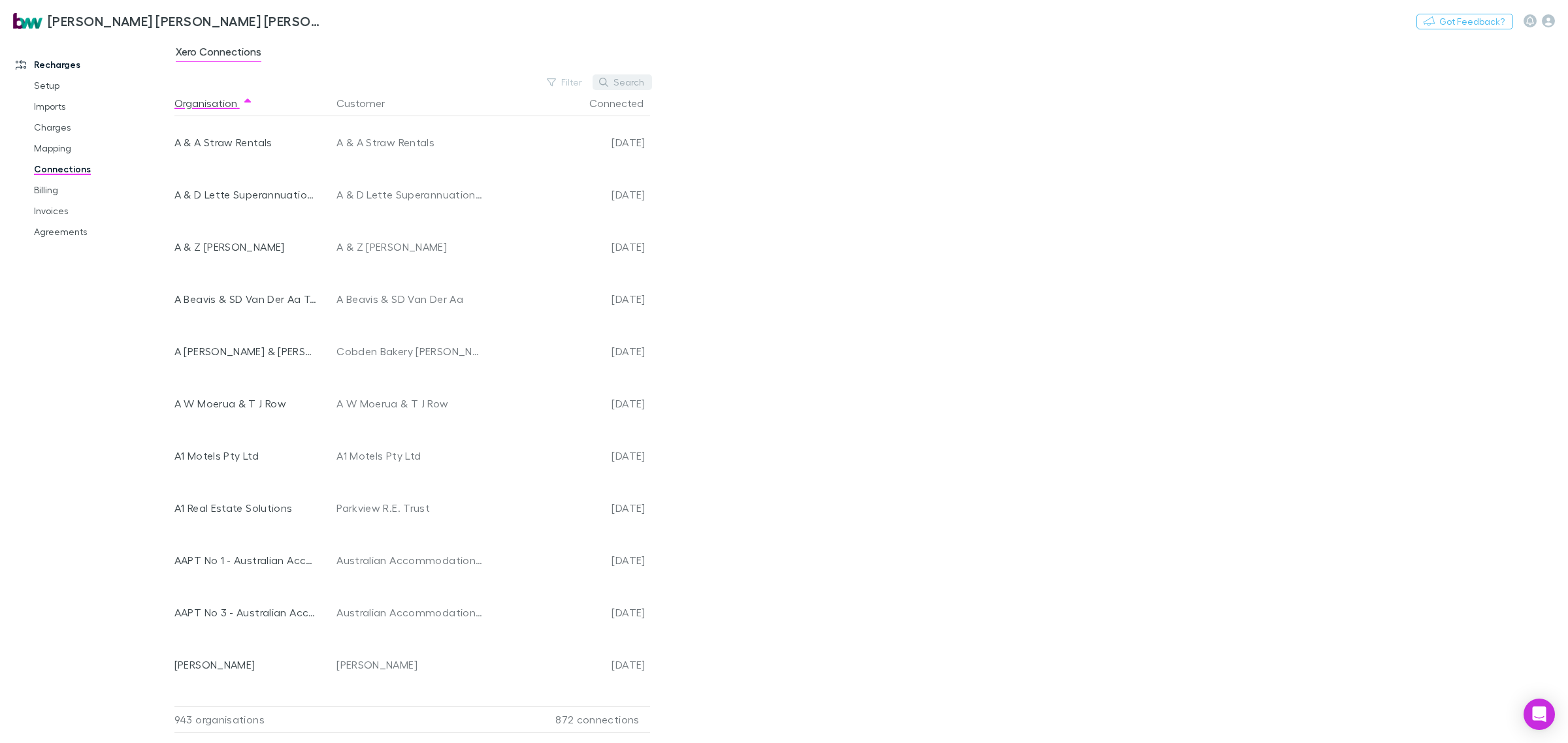
click at [631, 84] on button "Search" at bounding box center [622, 82] width 59 height 15
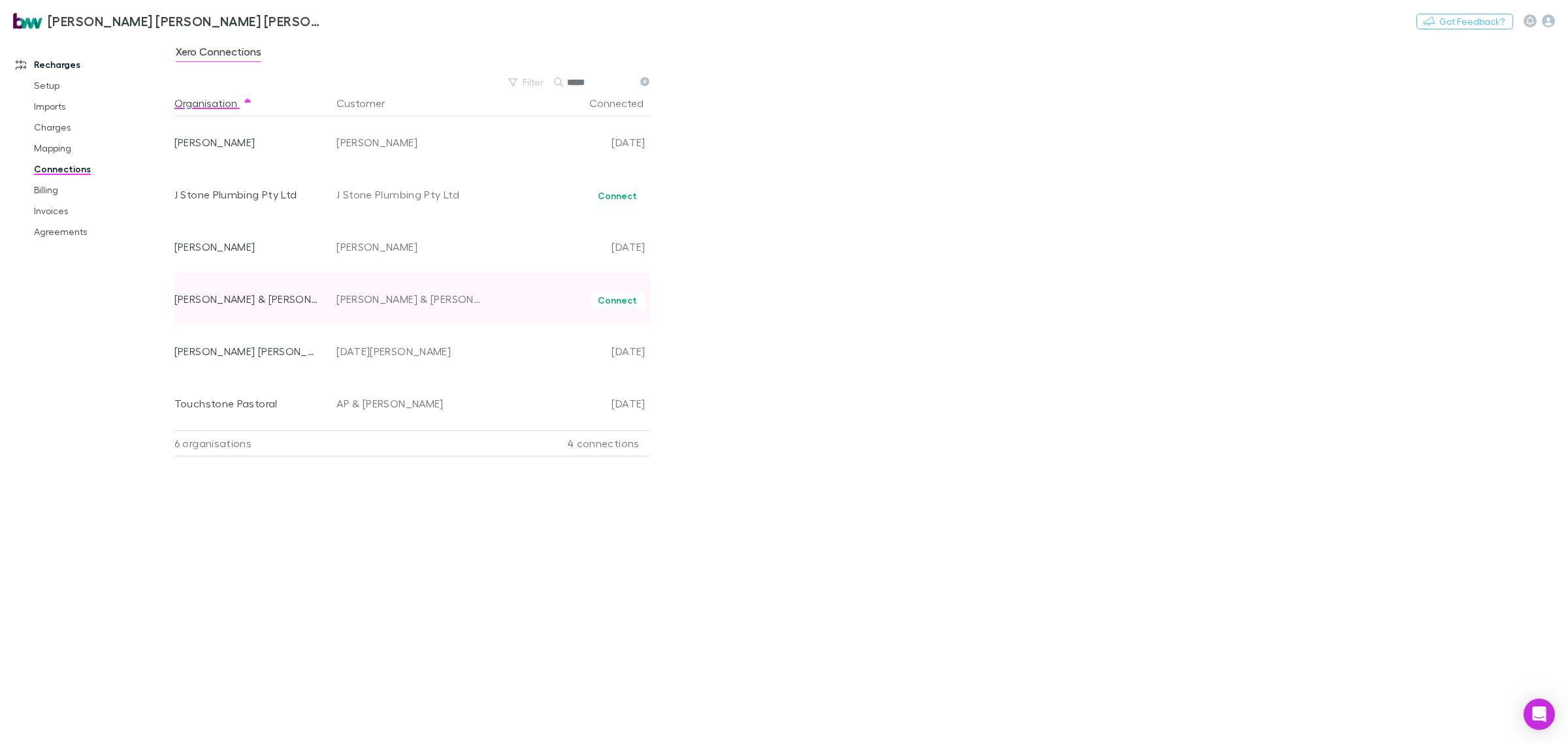
type input "*****"
click at [216, 301] on div "K Smith & JN Stone" at bounding box center [247, 299] width 145 height 52
click at [344, 298] on div "K Smith & JN Stone" at bounding box center [410, 299] width 147 height 52
click at [344, 297] on div "K Smith & JN Stone" at bounding box center [410, 299] width 147 height 52
click at [344, 297] on div "[PERSON_NAME] & [PERSON_NAME]" at bounding box center [410, 299] width 147 height 52
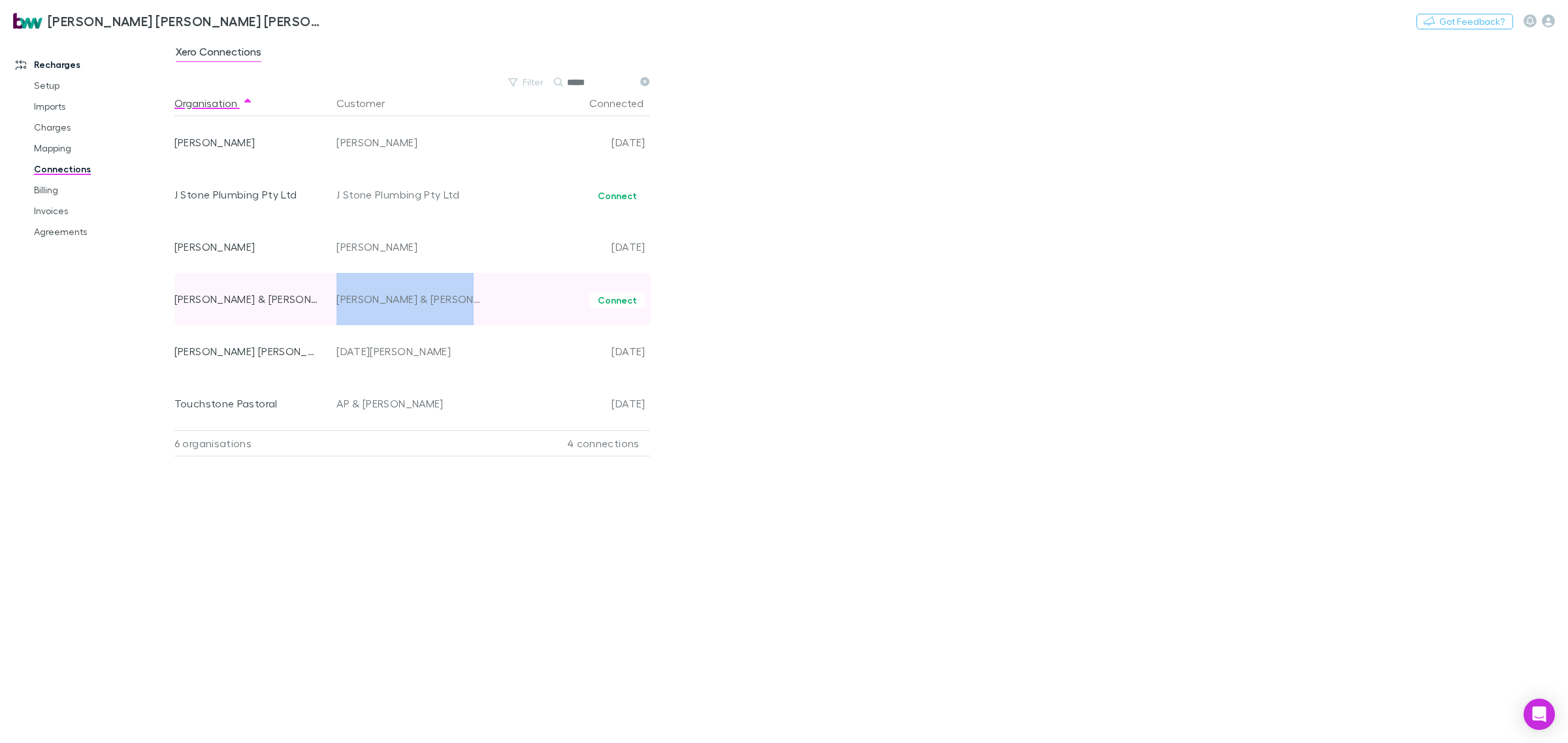
click at [535, 296] on div "Connect" at bounding box center [567, 299] width 157 height 52
click at [627, 304] on button "Connect" at bounding box center [617, 300] width 56 height 15
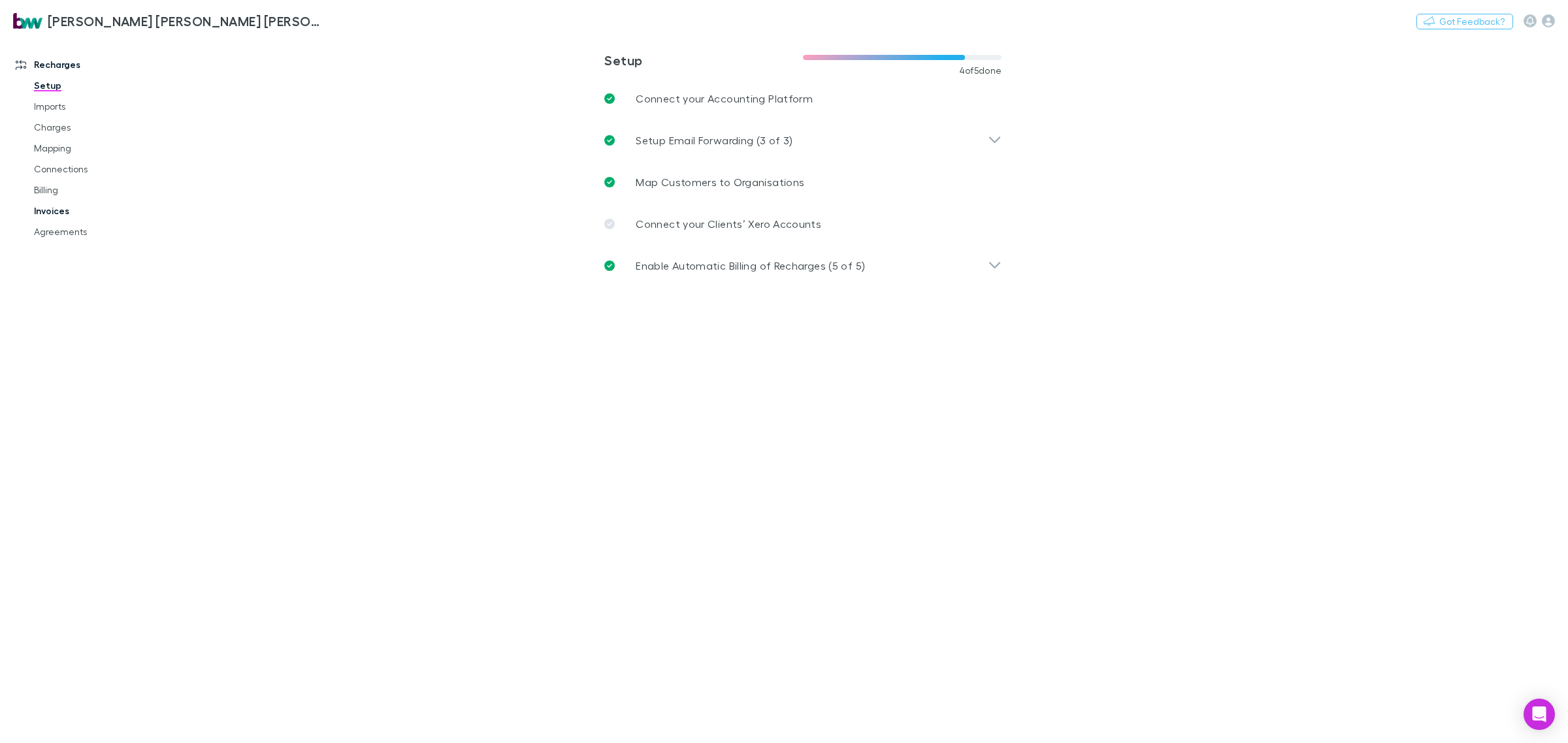
click at [53, 209] on link "Invoices" at bounding box center [103, 211] width 164 height 21
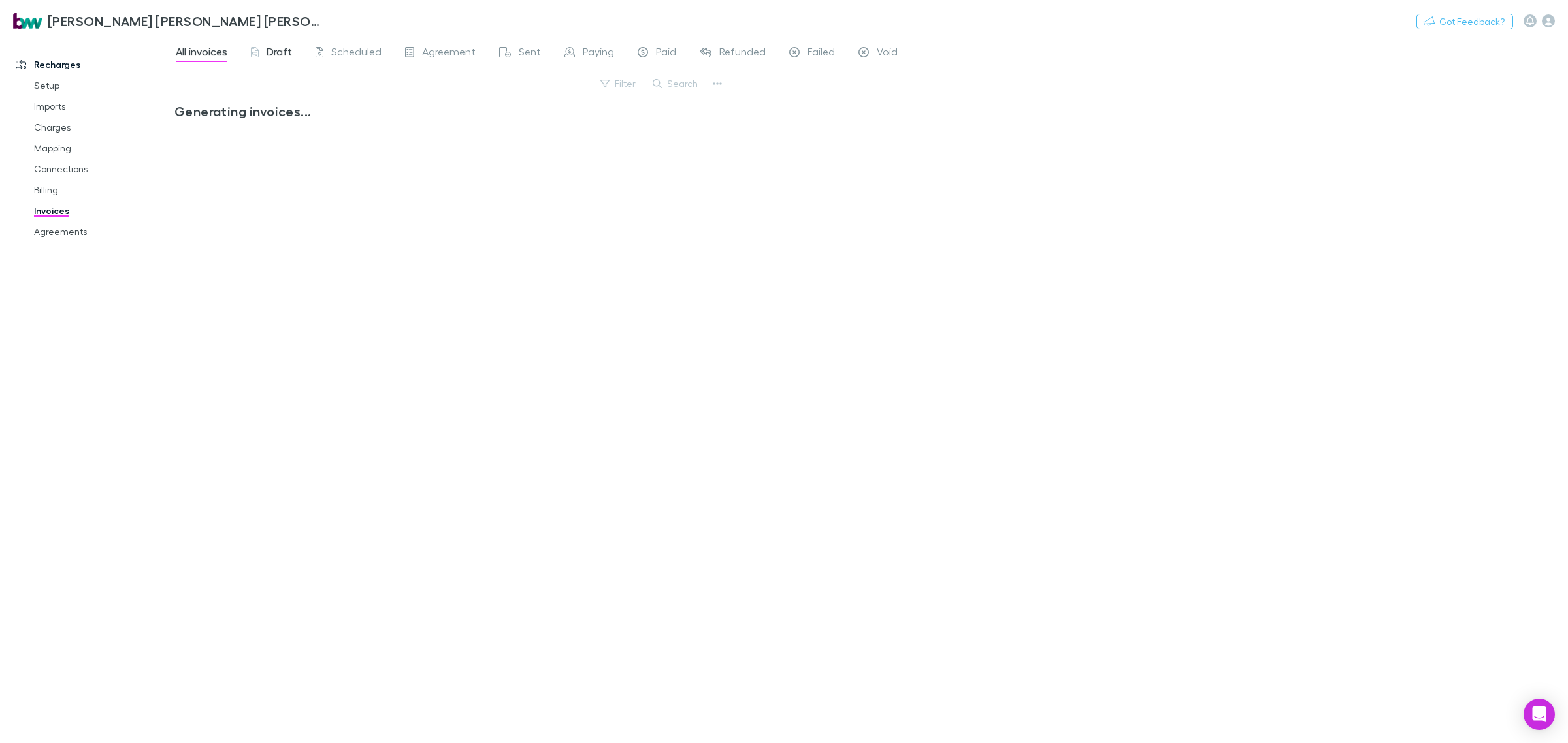
click at [282, 53] on span "Draft" at bounding box center [279, 54] width 25 height 17
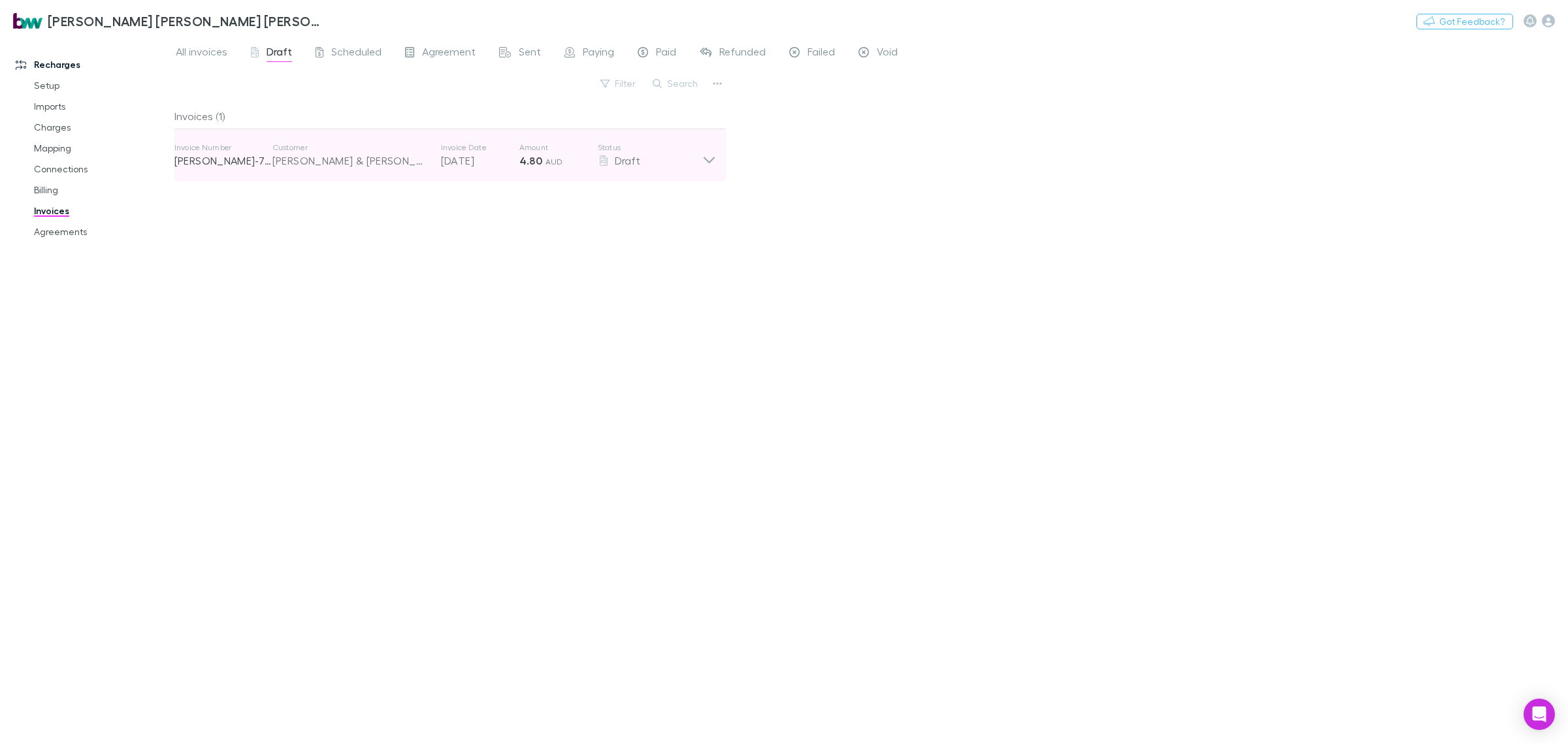
click at [712, 162] on icon at bounding box center [709, 155] width 14 height 26
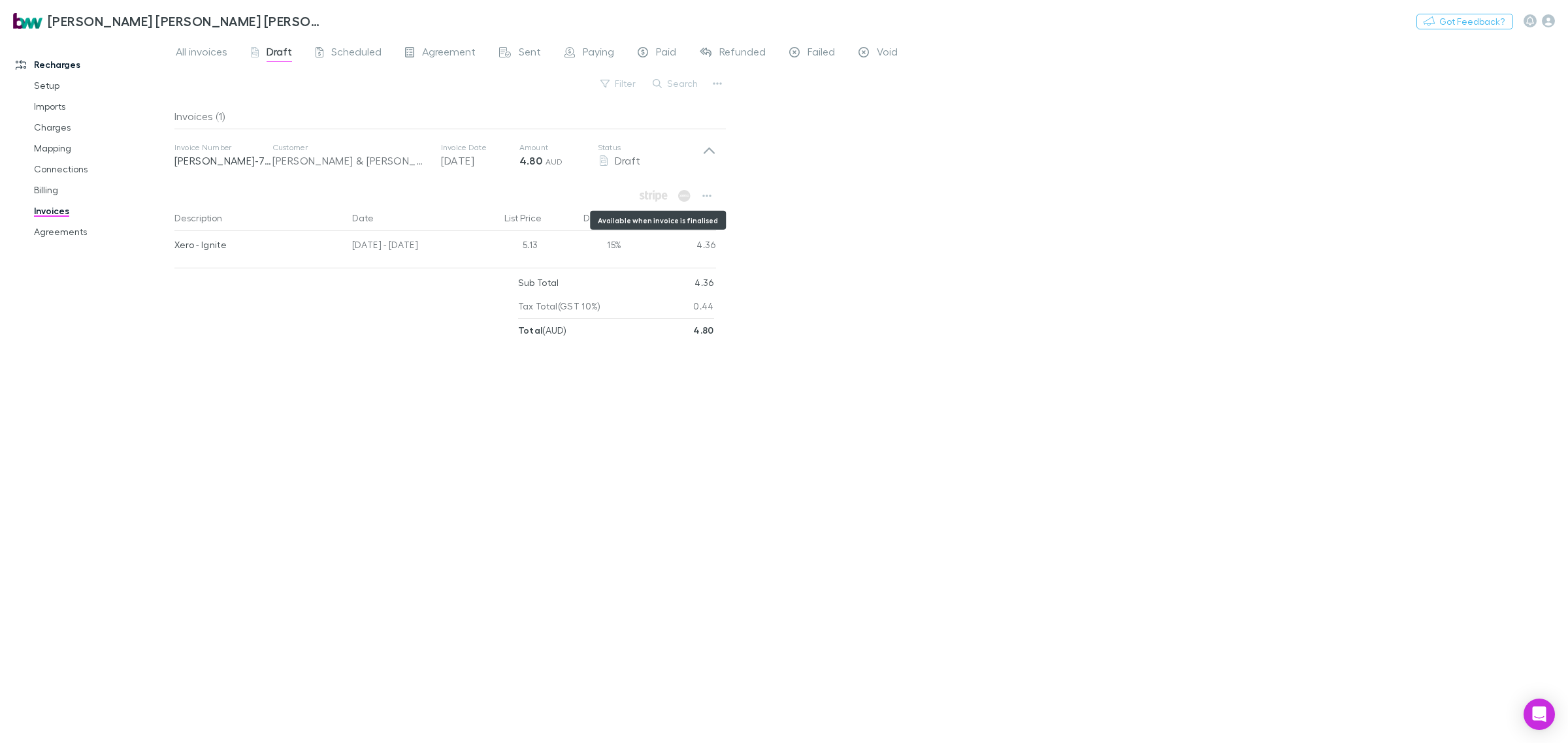
click at [655, 199] on icon "Available when invoice is finalised" at bounding box center [653, 196] width 28 height 12
click at [866, 168] on div "All invoices Draft Scheduled Agreement Sent Paying Paid Refunded Failed Void Fi…" at bounding box center [871, 390] width 1393 height 707
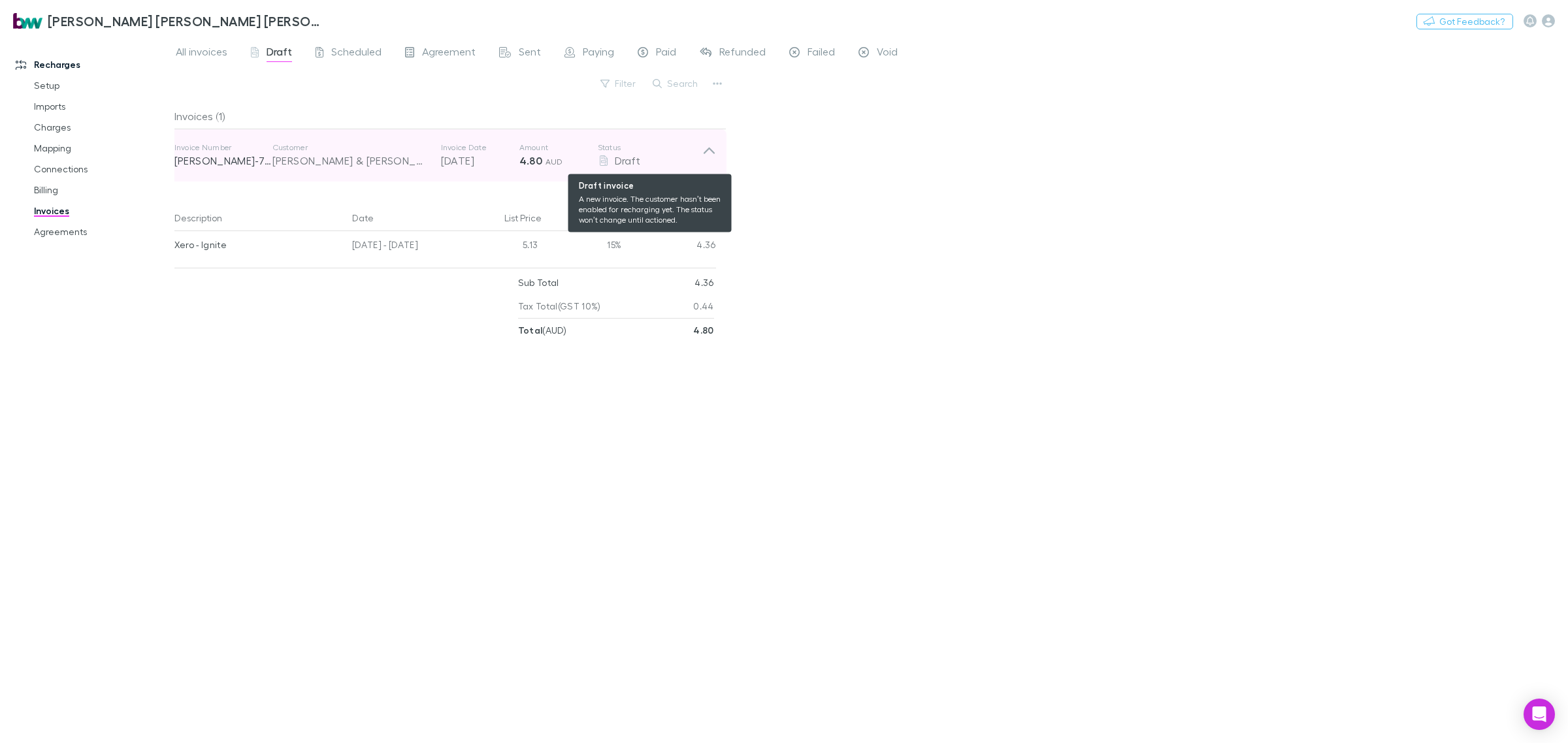
click at [621, 156] on span "Draft" at bounding box center [627, 161] width 25 height 13
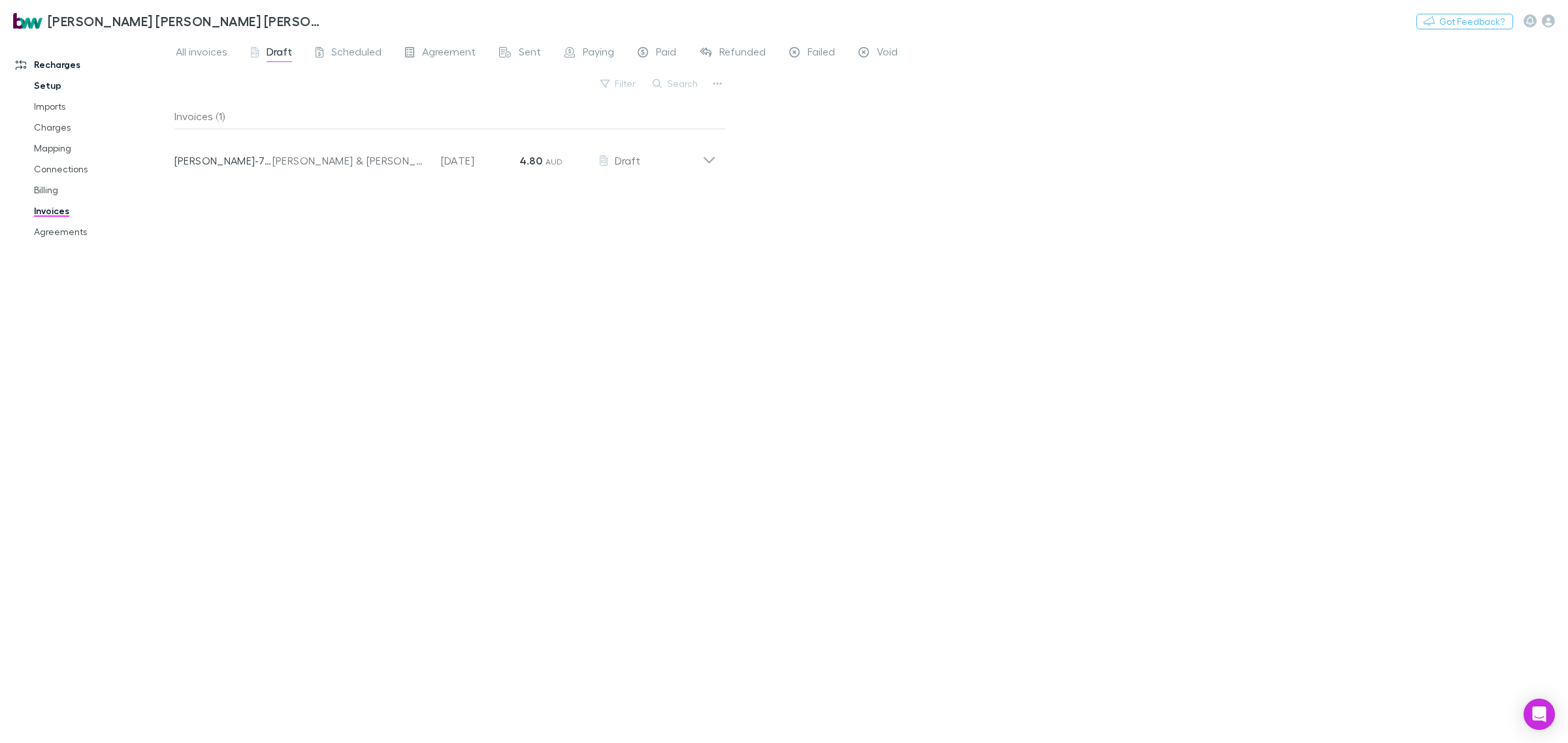
click at [49, 85] on link "Setup" at bounding box center [103, 86] width 164 height 21
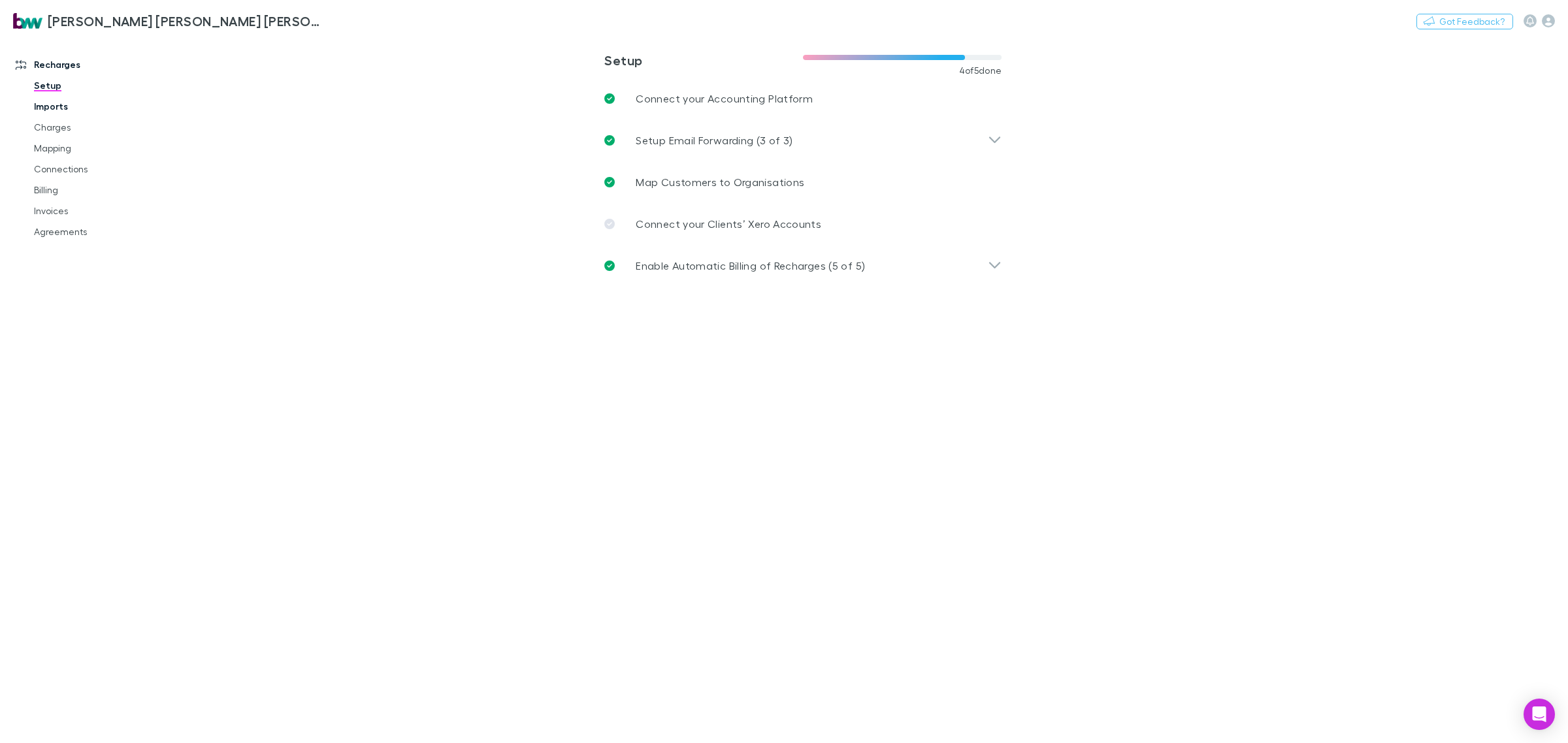
click at [68, 108] on link "Imports" at bounding box center [103, 106] width 164 height 21
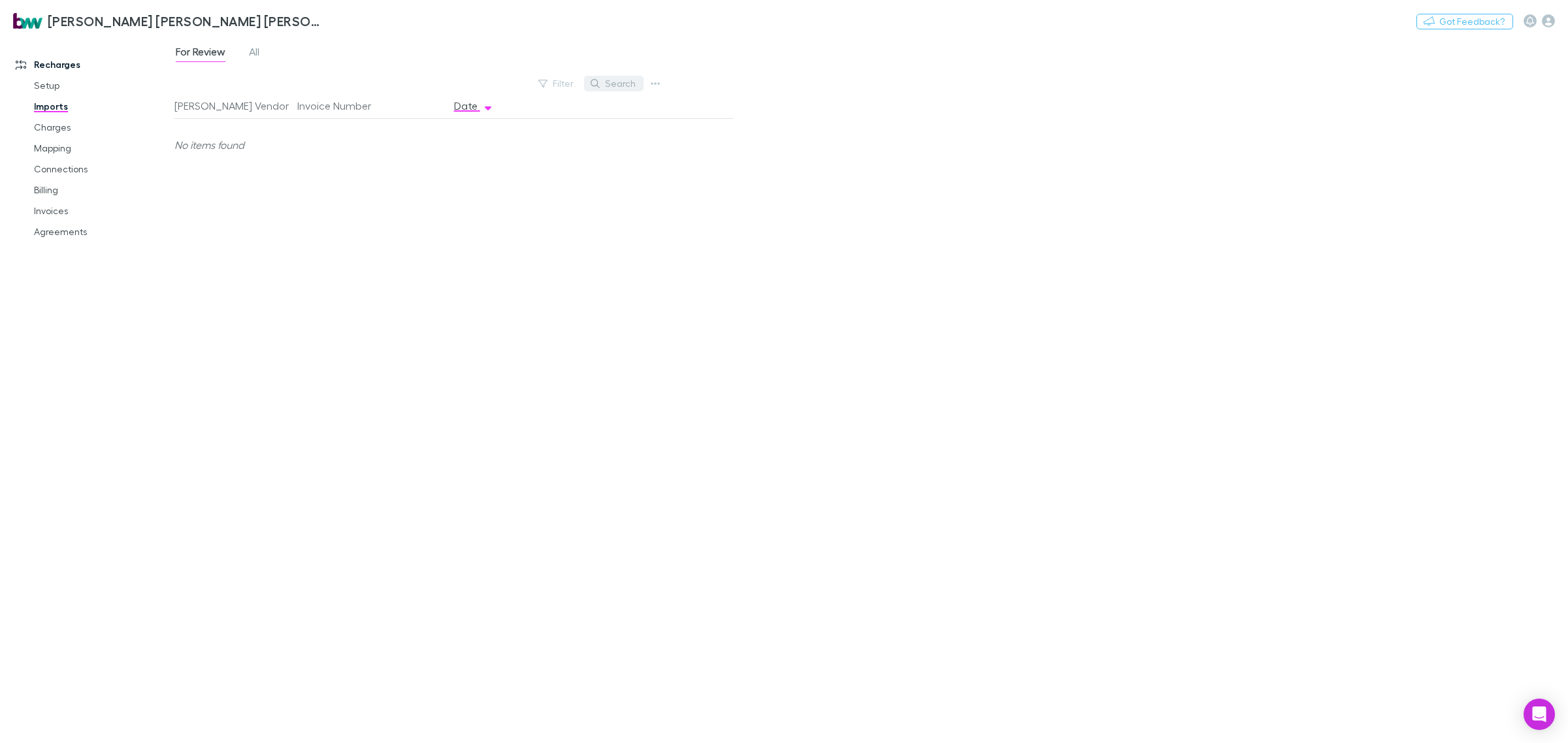
click at [628, 85] on button "Search" at bounding box center [614, 83] width 59 height 15
type input "*****"
click at [48, 133] on link "Charges" at bounding box center [103, 127] width 164 height 21
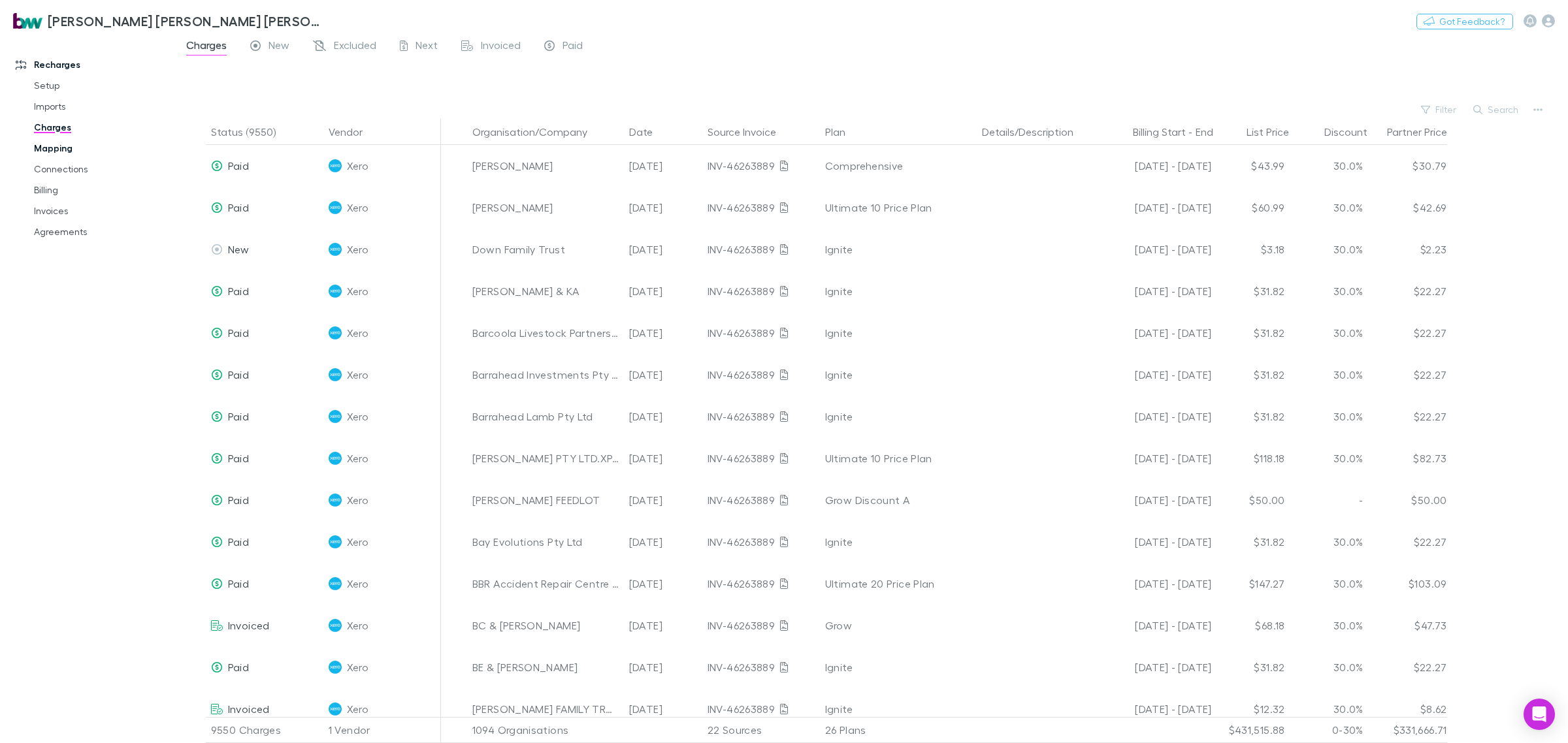
click at [47, 147] on link "Mapping" at bounding box center [103, 148] width 164 height 21
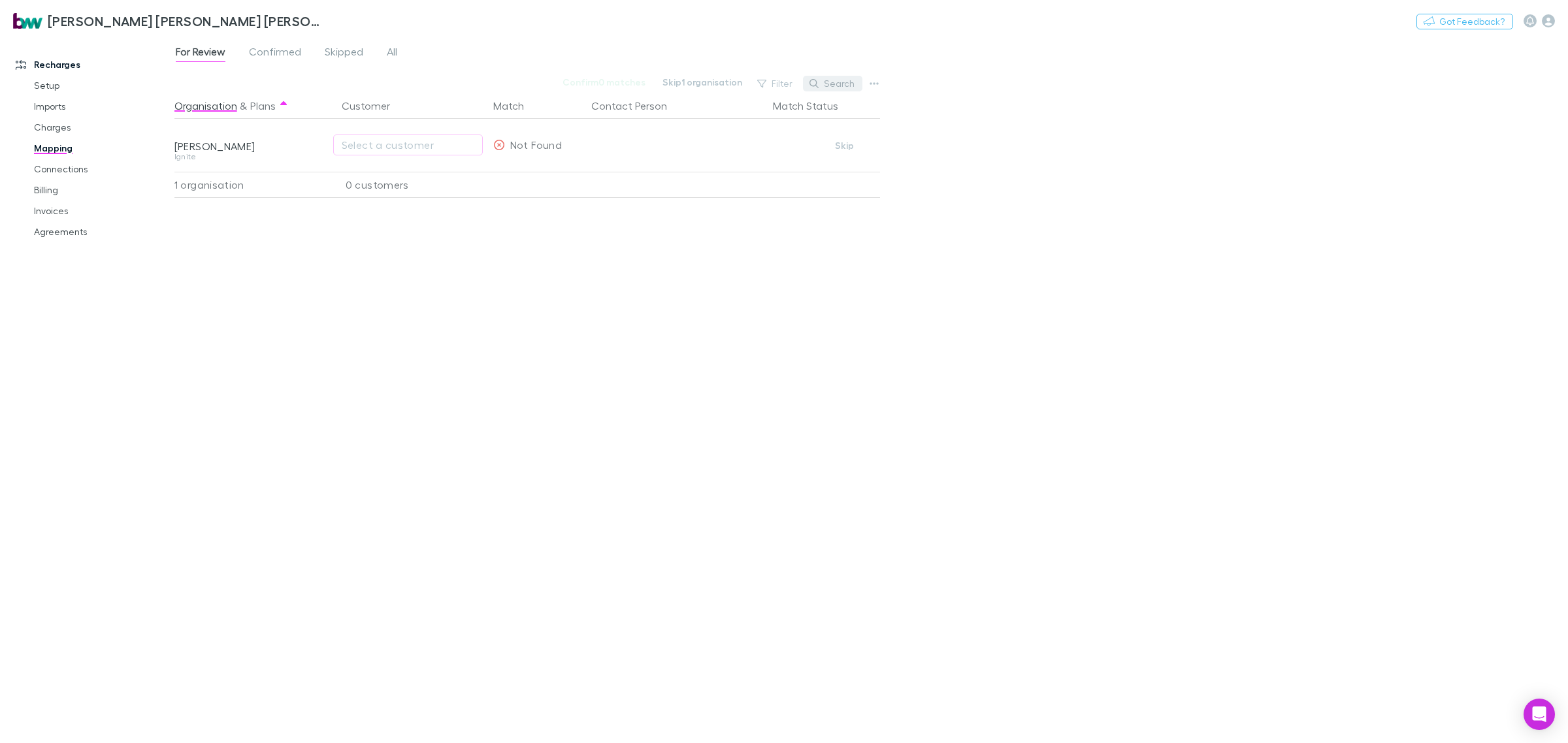
click at [833, 82] on button "Search" at bounding box center [832, 83] width 59 height 15
type input "*****"
click at [44, 164] on link "Connections" at bounding box center [103, 169] width 164 height 21
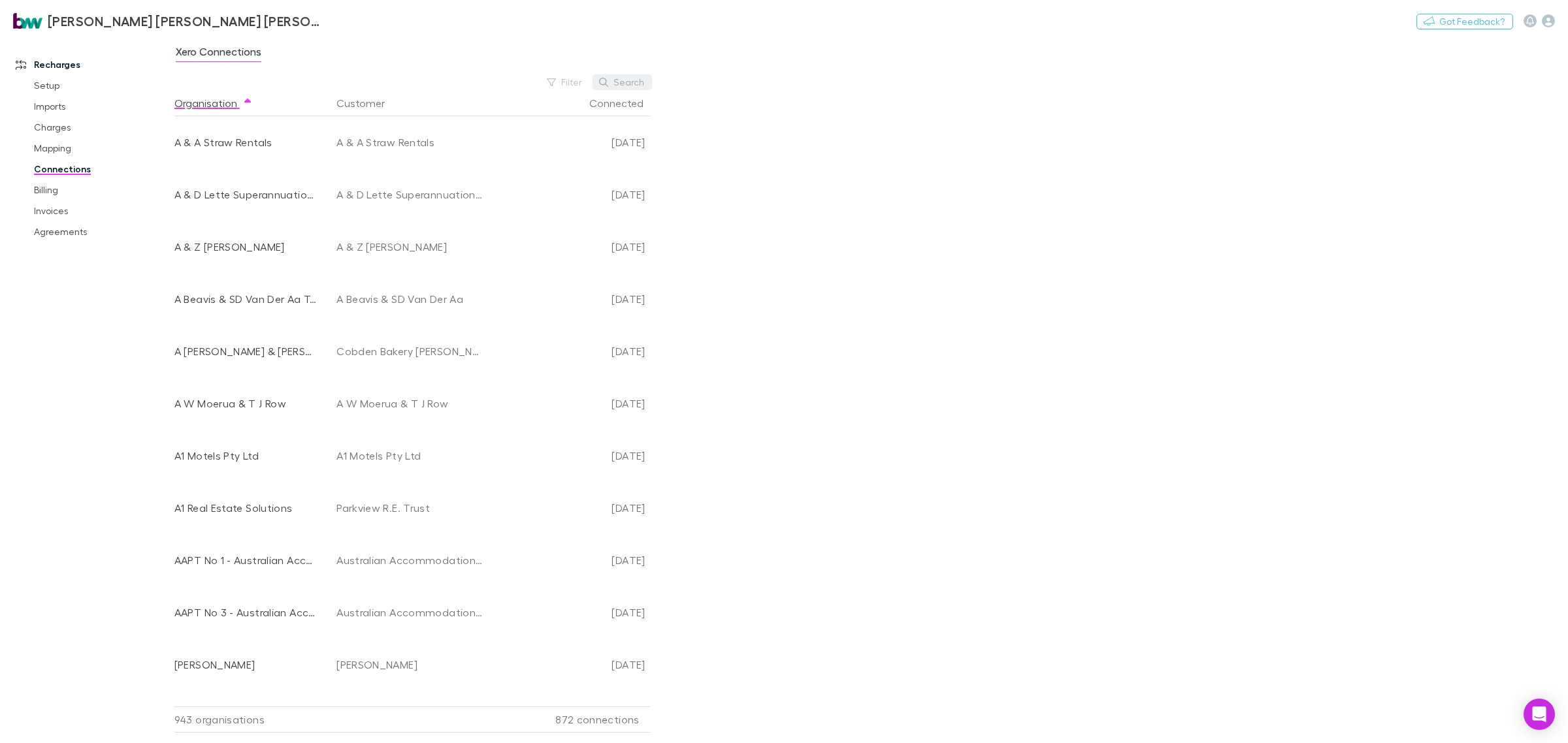
drag, startPoint x: 624, startPoint y: 84, endPoint x: 635, endPoint y: 84, distance: 11.0
click at [625, 84] on button "Search" at bounding box center [622, 82] width 59 height 15
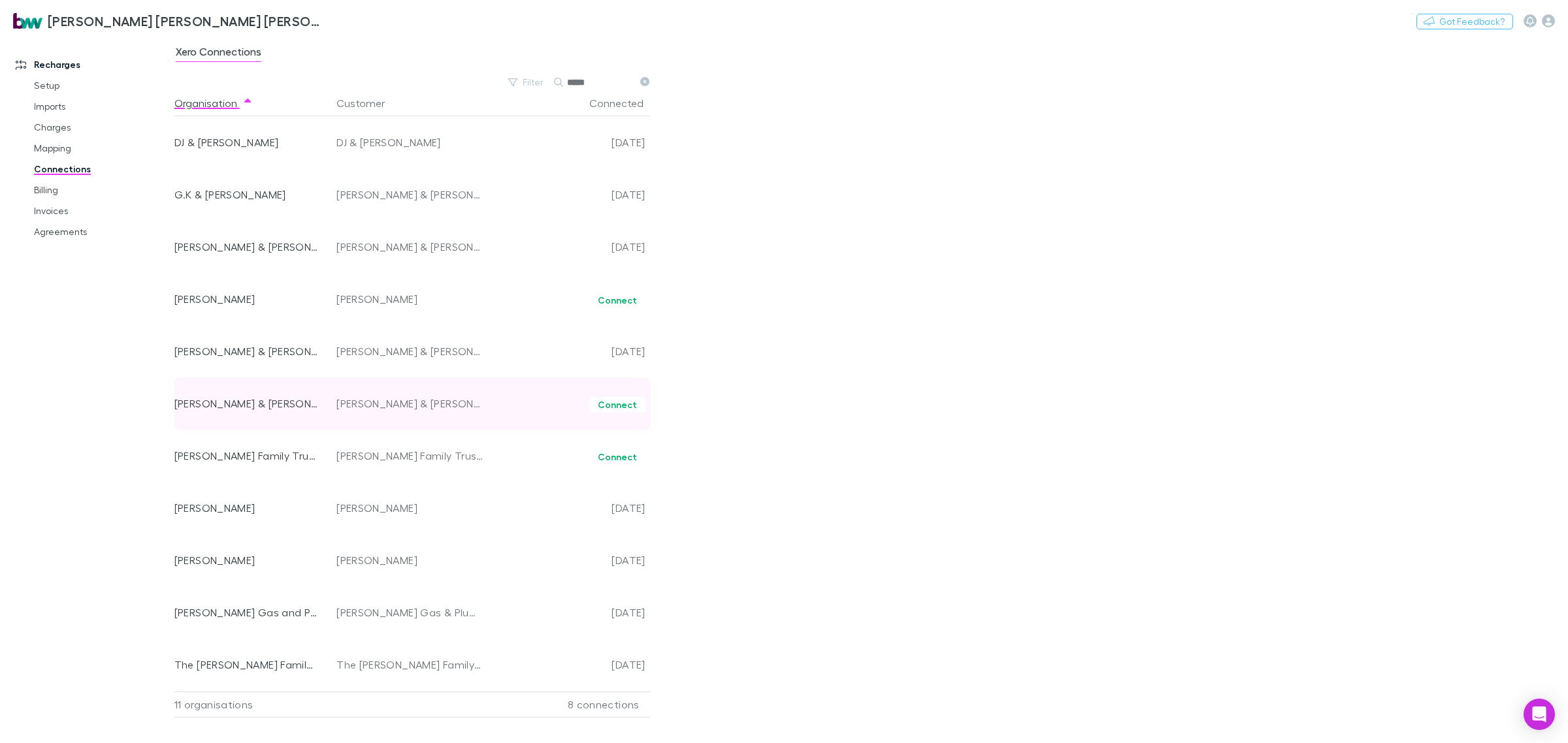
type input "*****"
click at [234, 406] on div "K Smith & JN Stone" at bounding box center [247, 403] width 145 height 52
drag, startPoint x: 634, startPoint y: 403, endPoint x: 620, endPoint y: 404, distance: 14.0
click at [620, 404] on button "Connect" at bounding box center [617, 404] width 56 height 15
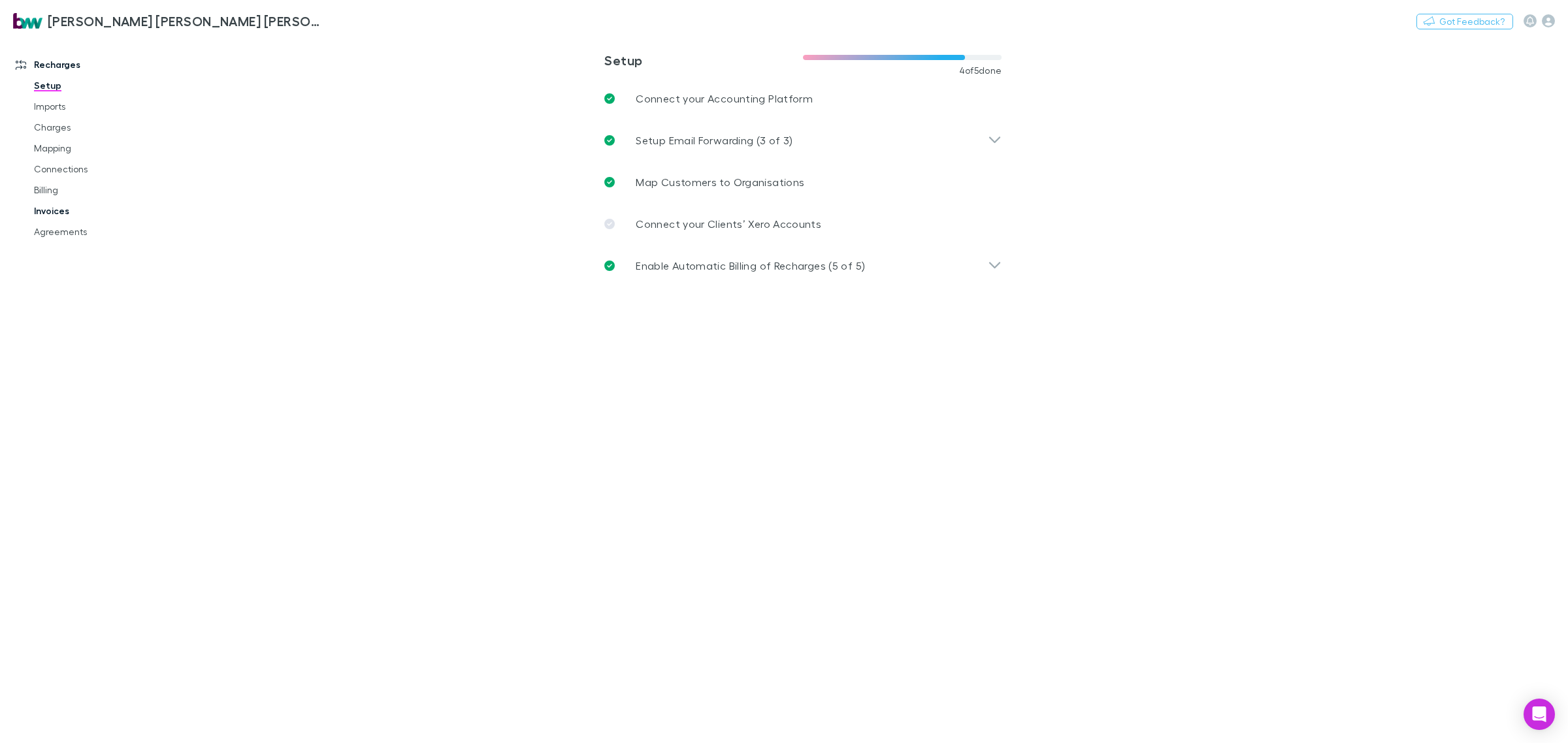
click at [64, 207] on link "Invoices" at bounding box center [103, 211] width 164 height 21
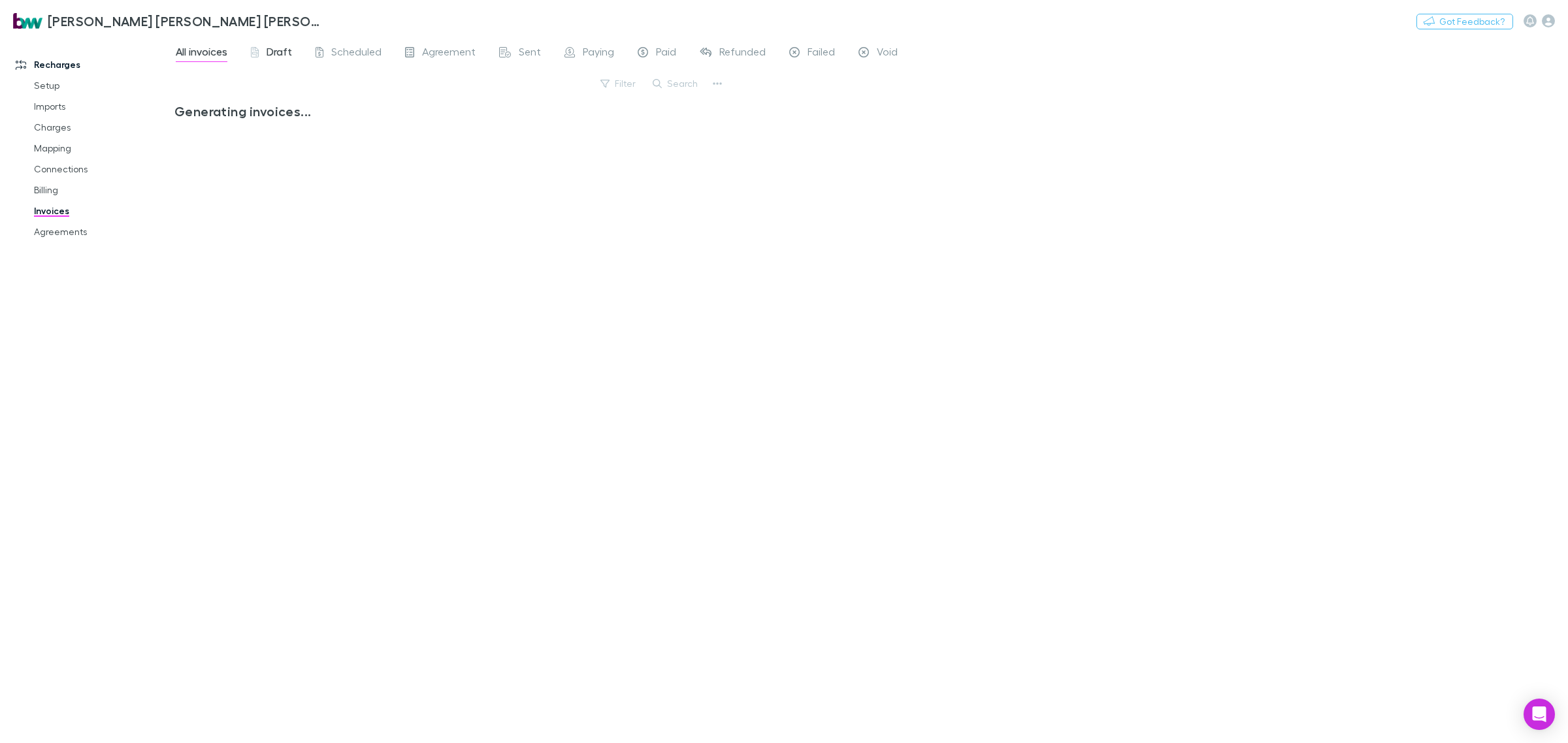
click at [277, 46] on span "Draft" at bounding box center [279, 54] width 25 height 17
click at [44, 187] on link "Billing" at bounding box center [103, 190] width 164 height 21
click at [59, 212] on link "Invoices" at bounding box center [103, 211] width 164 height 21
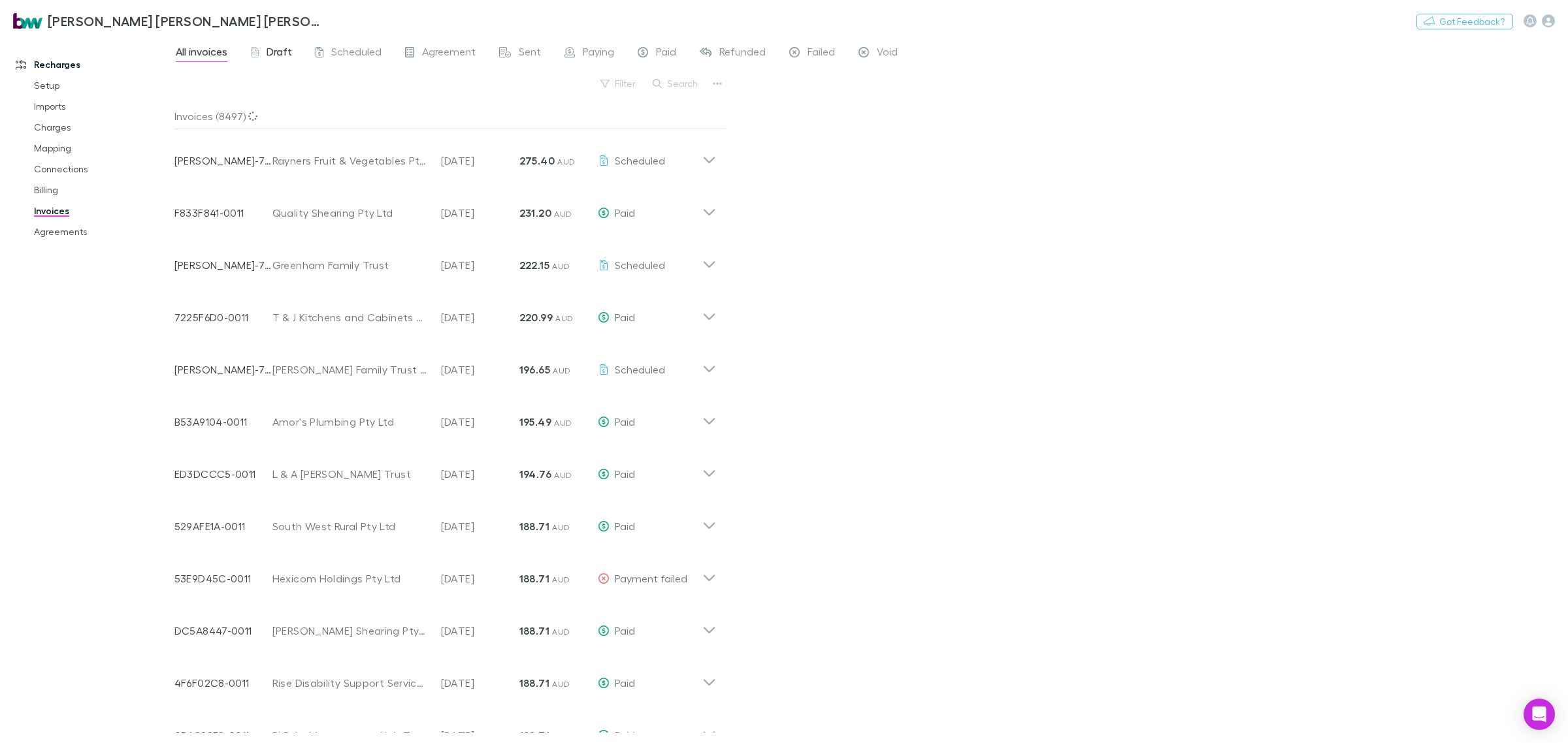
click at [273, 53] on span "Draft" at bounding box center [279, 54] width 25 height 17
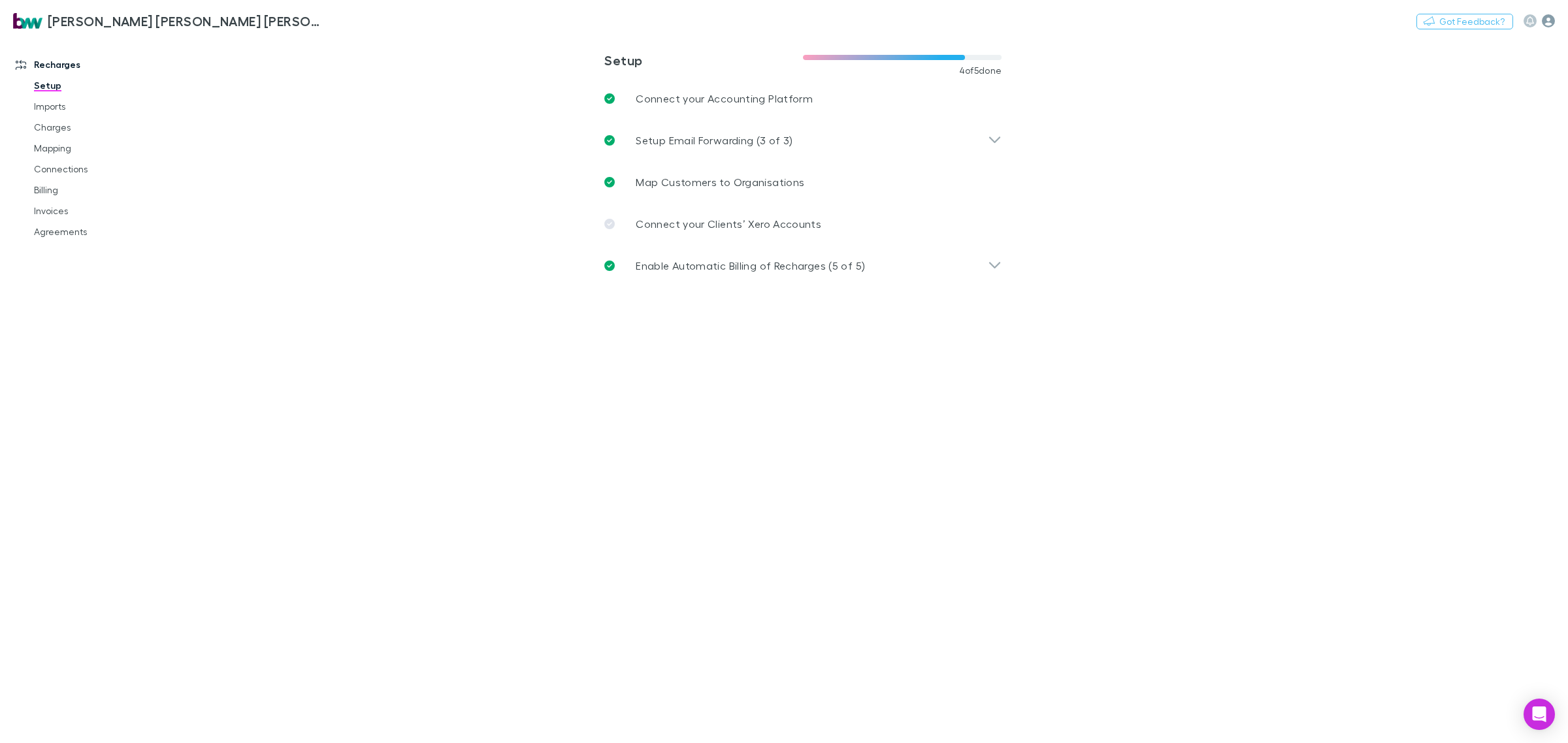
click at [1548, 20] on icon "button" at bounding box center [1548, 21] width 13 height 13
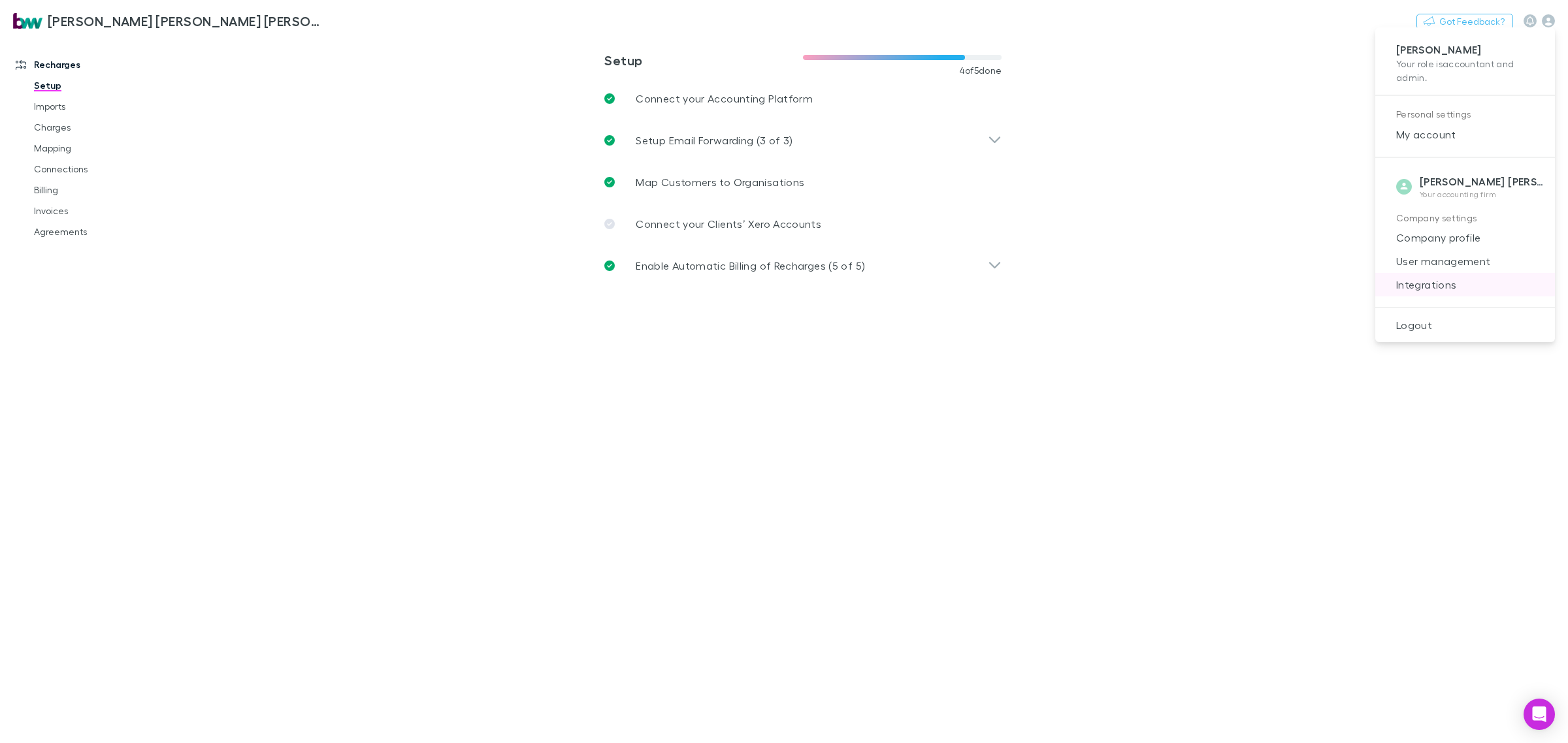
click at [1455, 286] on span "Integrations" at bounding box center [1465, 284] width 159 height 15
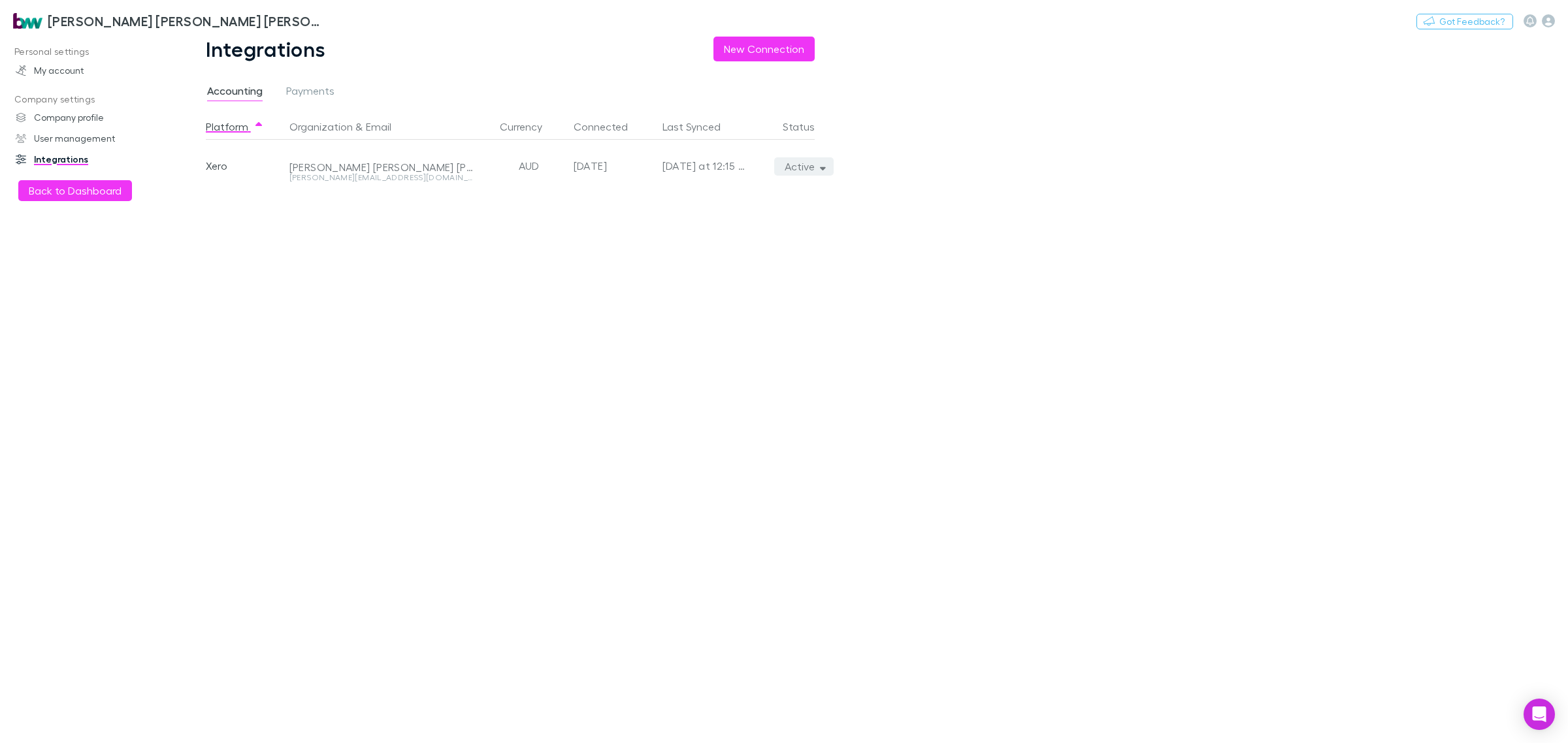
click at [823, 170] on icon "button" at bounding box center [822, 168] width 6 height 3
click at [748, 204] on p "We'll fetch all new contacts since last sync" at bounding box center [743, 212] width 159 height 24
click at [456, 284] on div at bounding box center [784, 372] width 1568 height 743
click at [103, 197] on button "Back to Dashboard" at bounding box center [75, 191] width 114 height 21
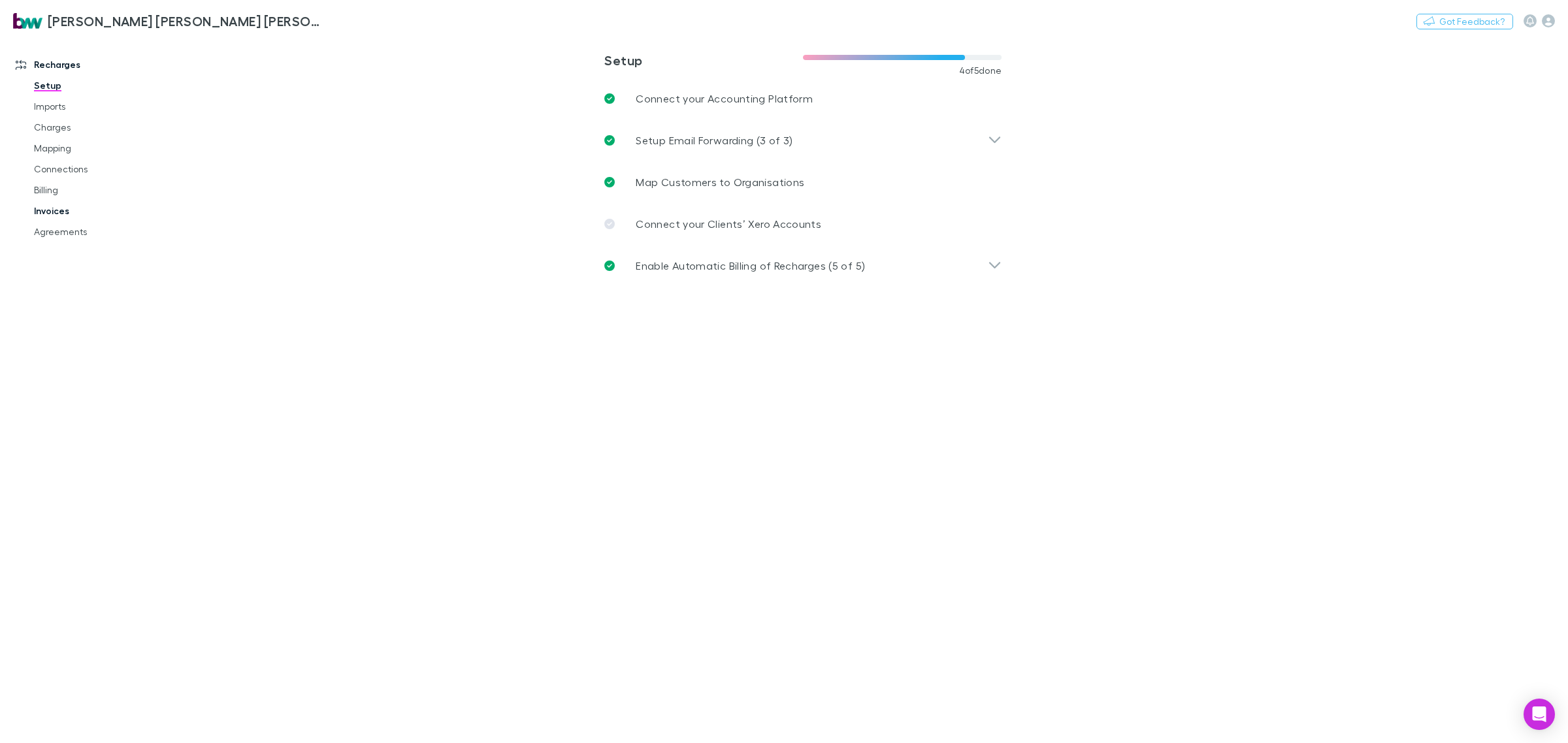
click at [61, 212] on link "Invoices" at bounding box center [103, 211] width 164 height 21
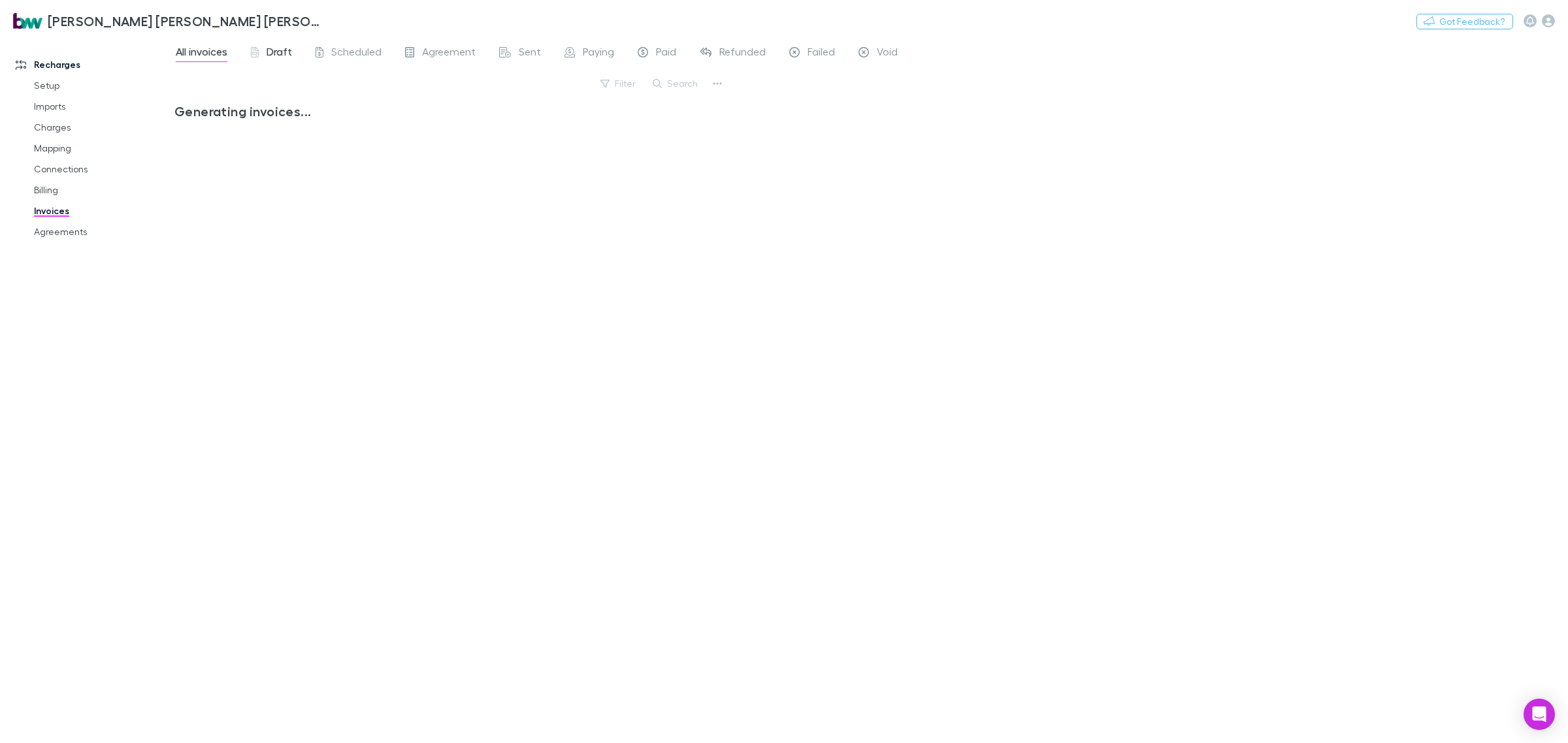
click at [277, 47] on span "Draft" at bounding box center [279, 54] width 25 height 17
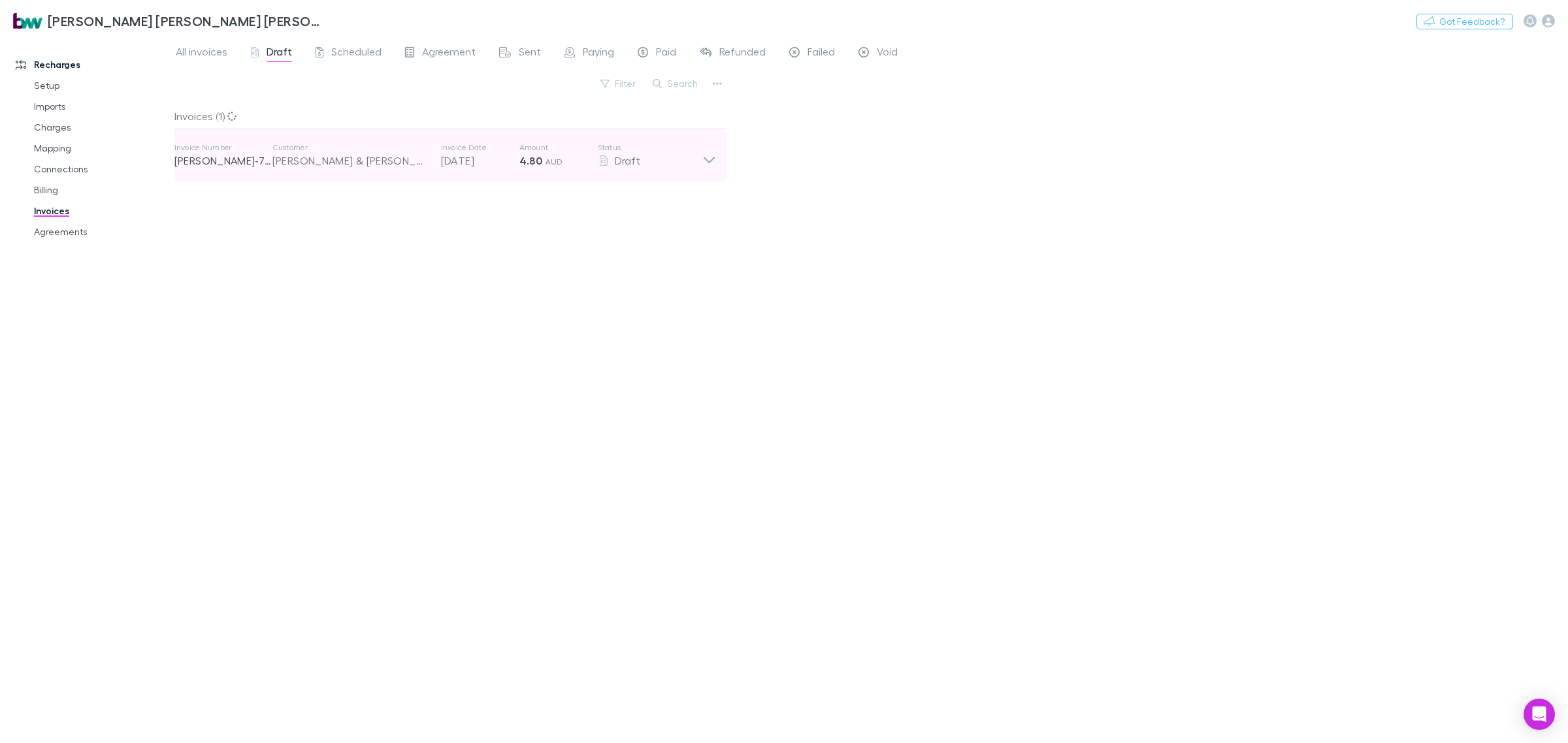
drag, startPoint x: 688, startPoint y: 156, endPoint x: 701, endPoint y: 156, distance: 13.0
click at [691, 156] on div "Draft" at bounding box center [651, 161] width 105 height 15
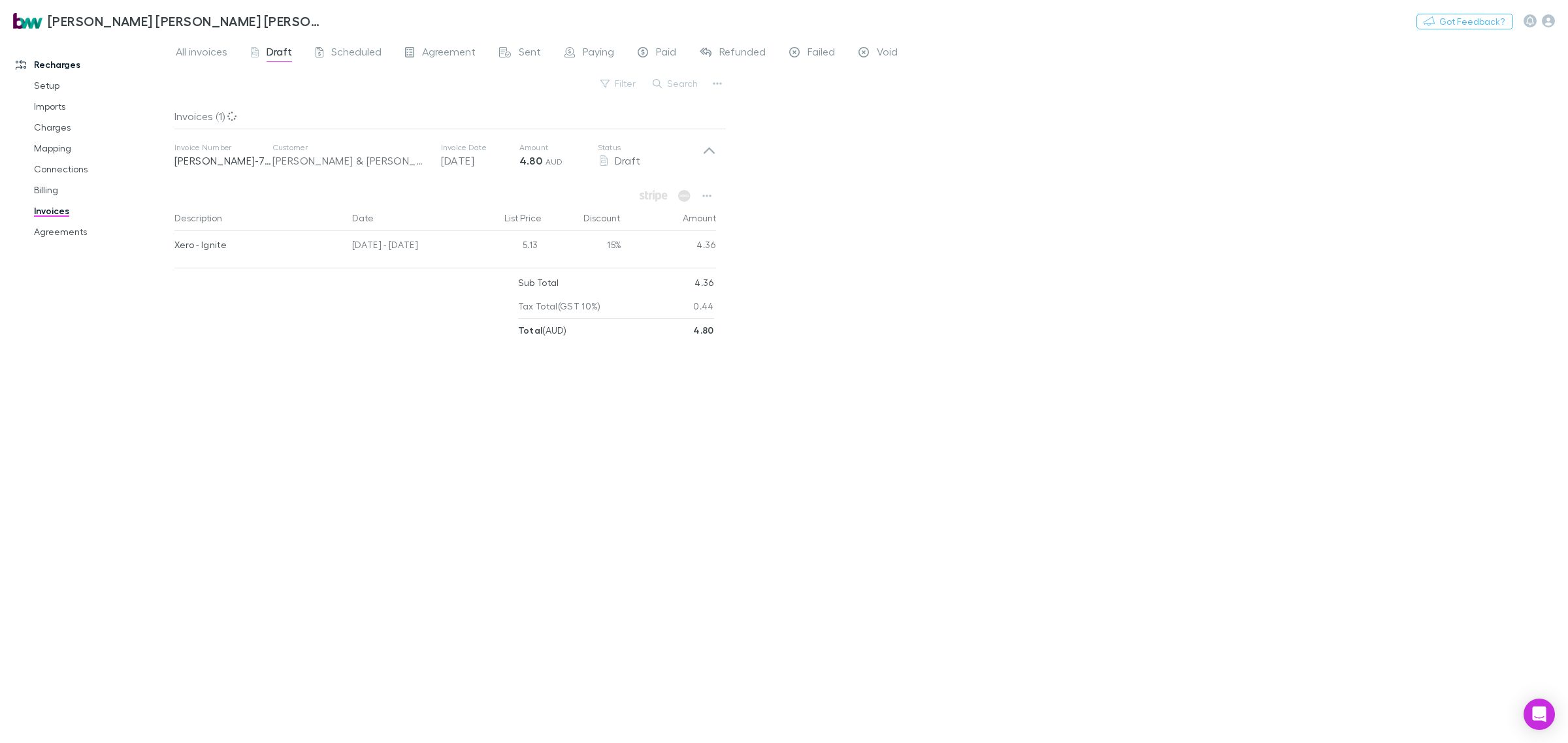
click at [822, 168] on div "All invoices Draft Scheduled Agreement Sent Paying Paid Refunded Failed Void Fi…" at bounding box center [871, 390] width 1393 height 707
click at [549, 516] on div "Invoices (1) Invoice Number [PERSON_NAME]-7311 Customer [PERSON_NAME] & [PERSON…" at bounding box center [451, 418] width 552 height 629
click at [657, 194] on icon "Available when invoice is finalised" at bounding box center [658, 197] width 6 height 9
click at [831, 183] on div "All invoices Draft Scheduled Agreement Sent Paying Paid Refunded Failed Void Fi…" at bounding box center [871, 390] width 1393 height 707
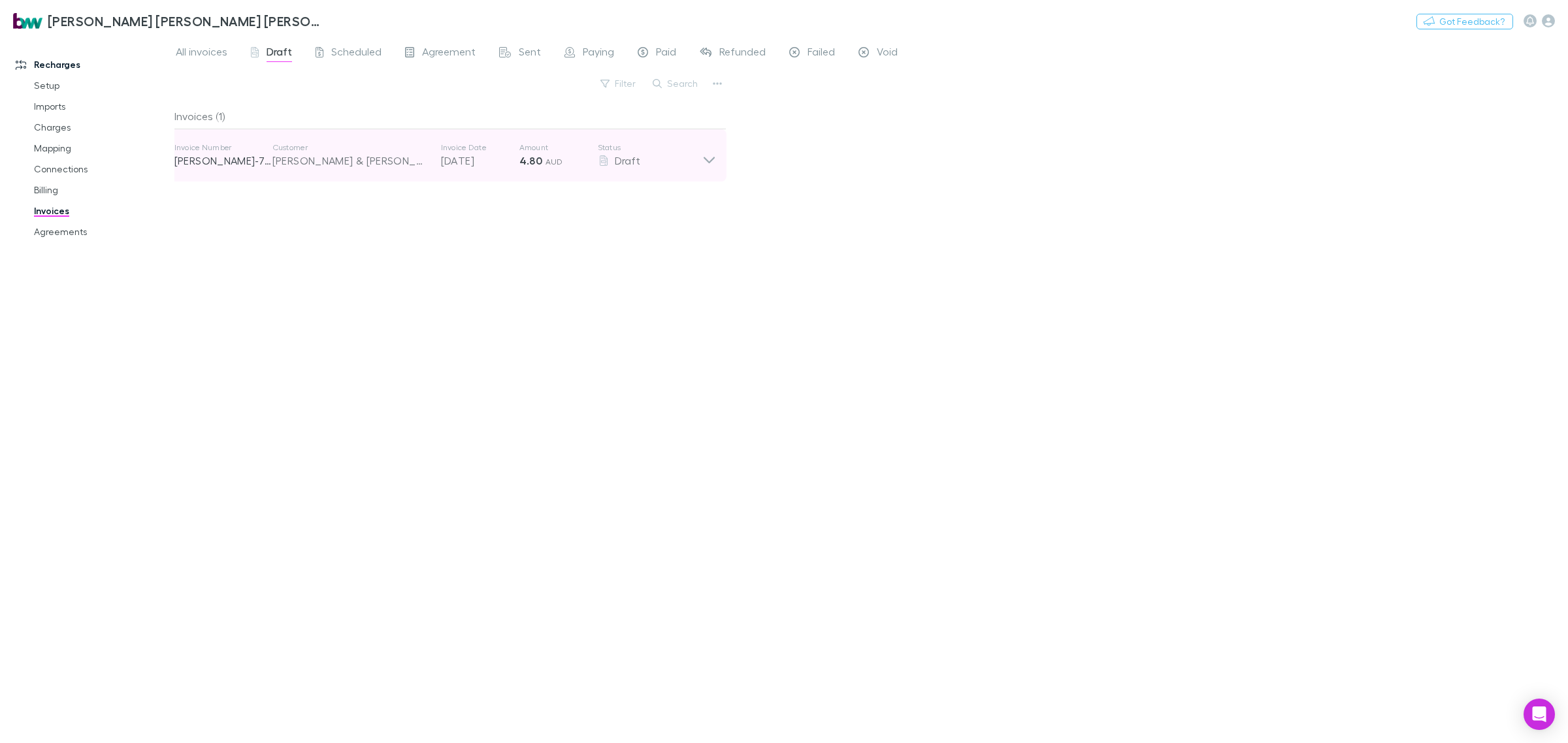
click at [718, 142] on div "Invoice Number [PERSON_NAME]-7311 Customer [PERSON_NAME] & [PERSON_NAME] Invoic…" at bounding box center [445, 155] width 562 height 52
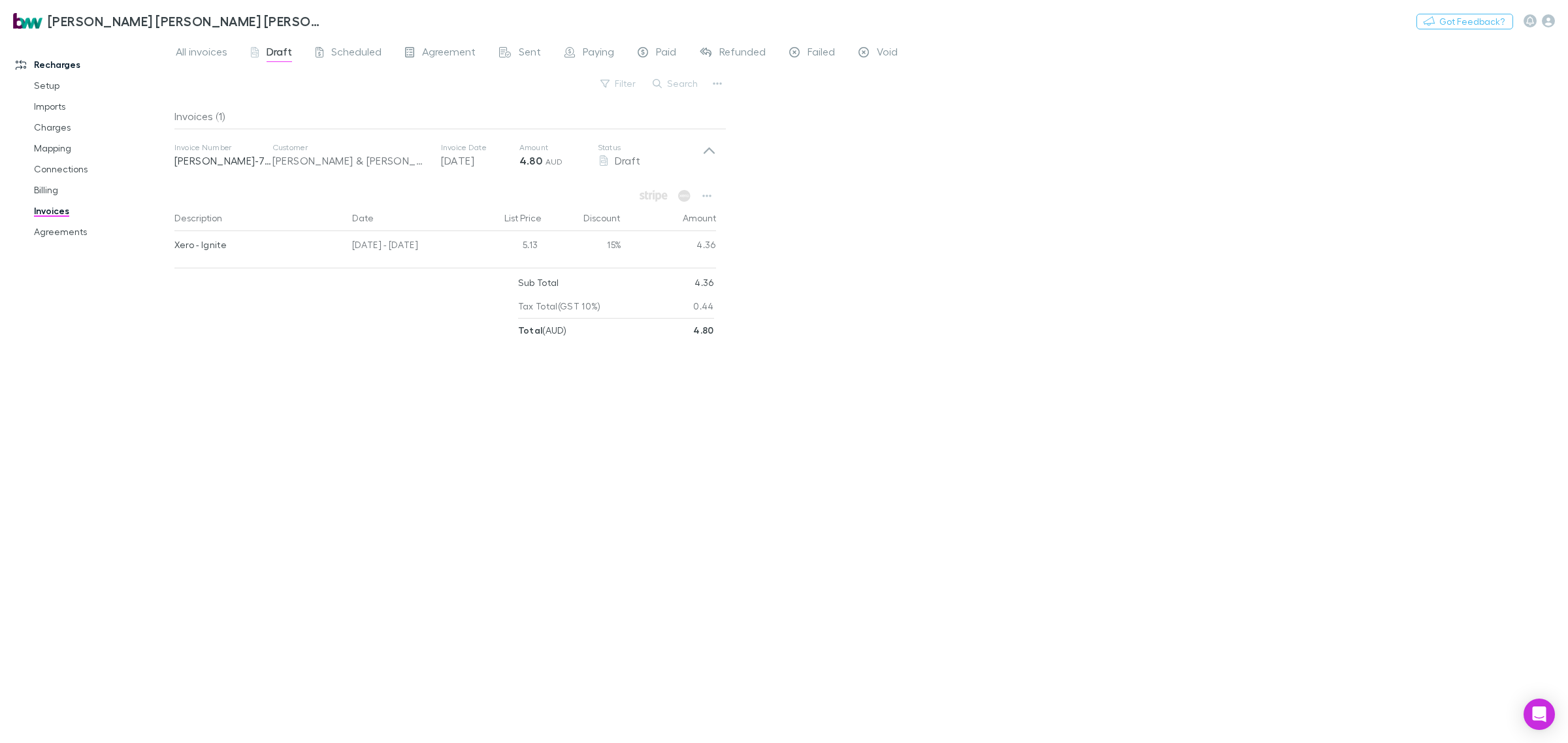
drag, startPoint x: 470, startPoint y: 558, endPoint x: 435, endPoint y: 571, distance: 37.3
click at [468, 562] on div "Invoices (1) Invoice Number [PERSON_NAME]-7311 Customer [PERSON_NAME] & [PERSON…" at bounding box center [451, 418] width 552 height 629
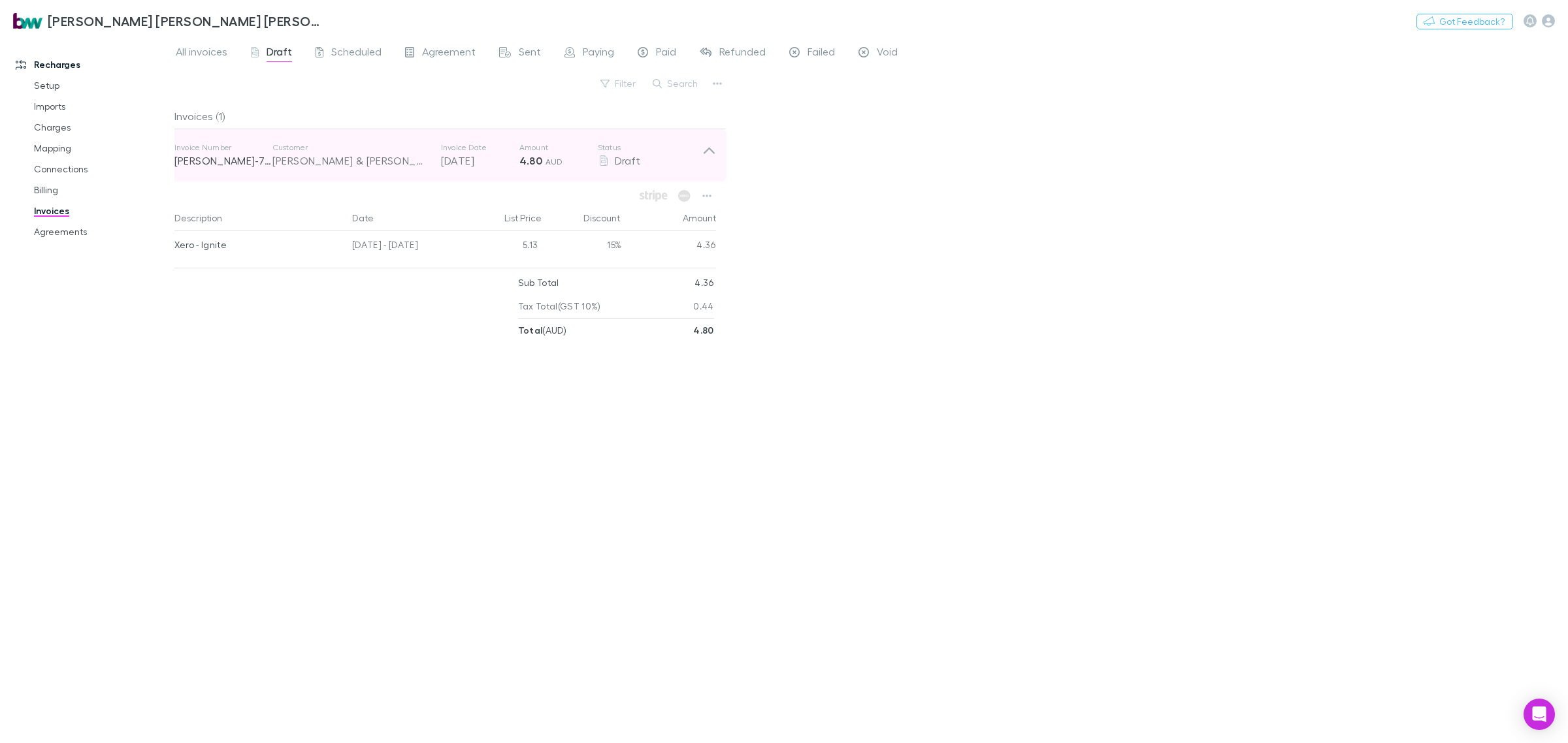
click at [210, 159] on p "[PERSON_NAME]-7311" at bounding box center [224, 161] width 98 height 15
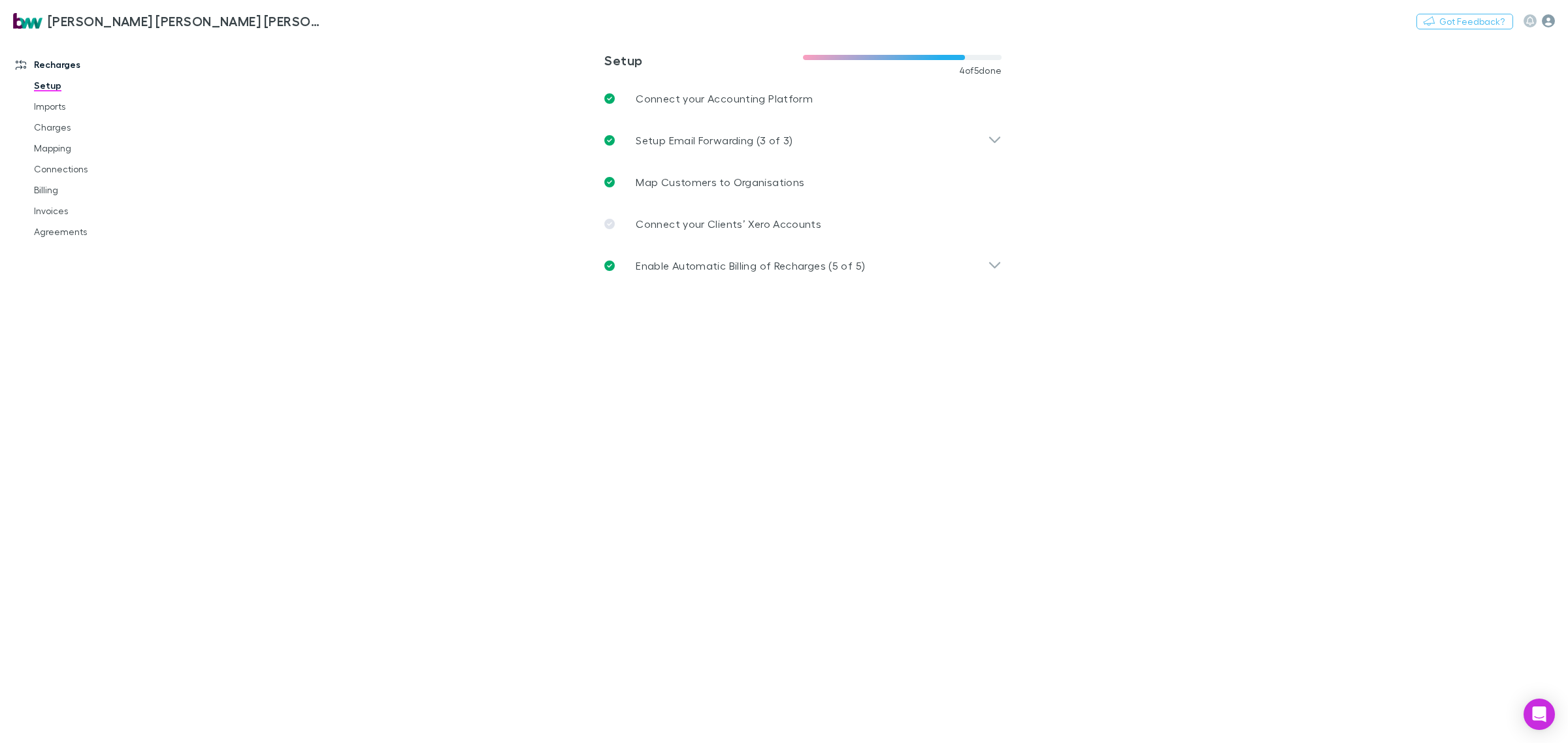
click at [1553, 22] on icon "button" at bounding box center [1548, 21] width 13 height 13
click at [38, 212] on div at bounding box center [784, 372] width 1568 height 743
click at [61, 207] on link "Invoices" at bounding box center [103, 211] width 164 height 21
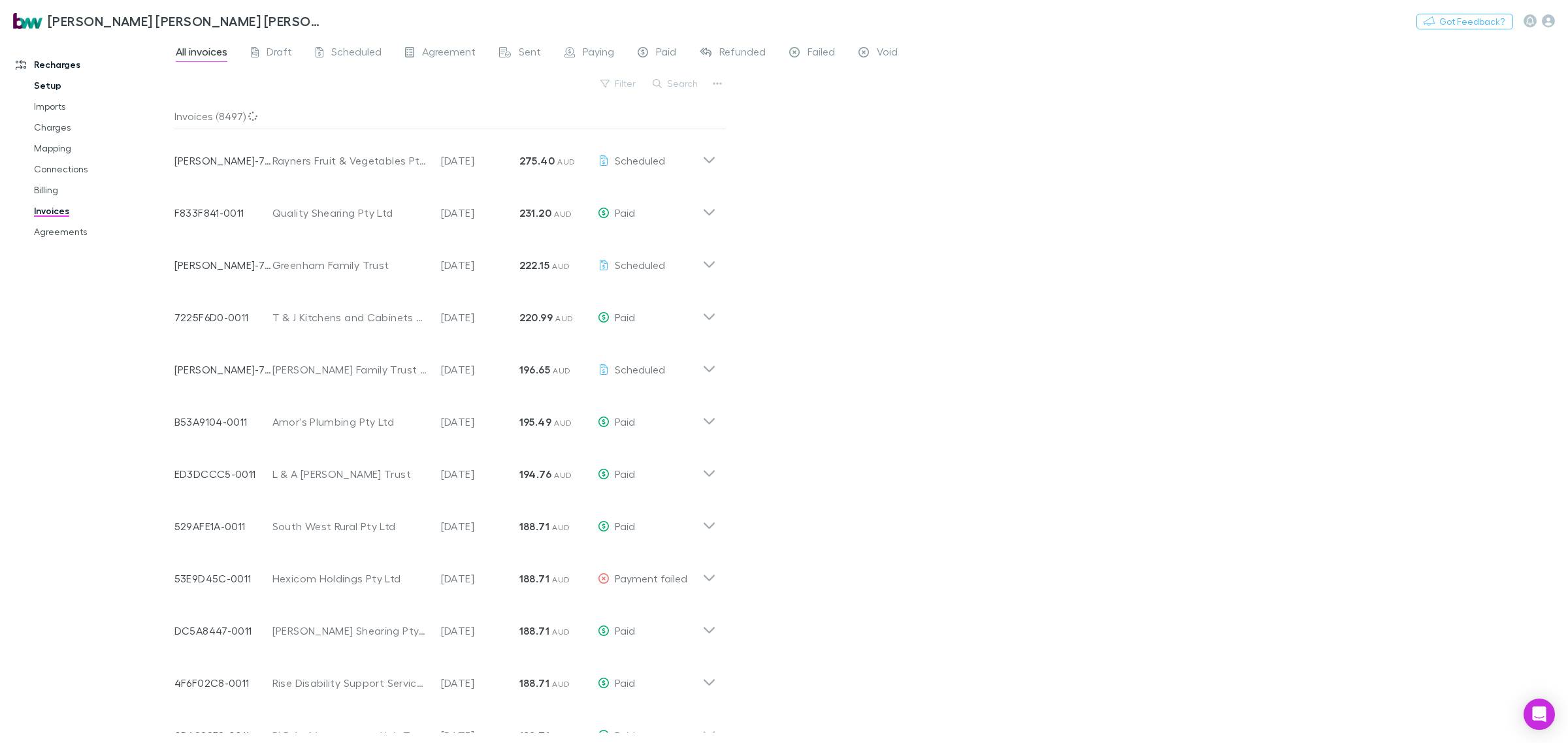
click at [55, 85] on link "Setup" at bounding box center [103, 86] width 164 height 21
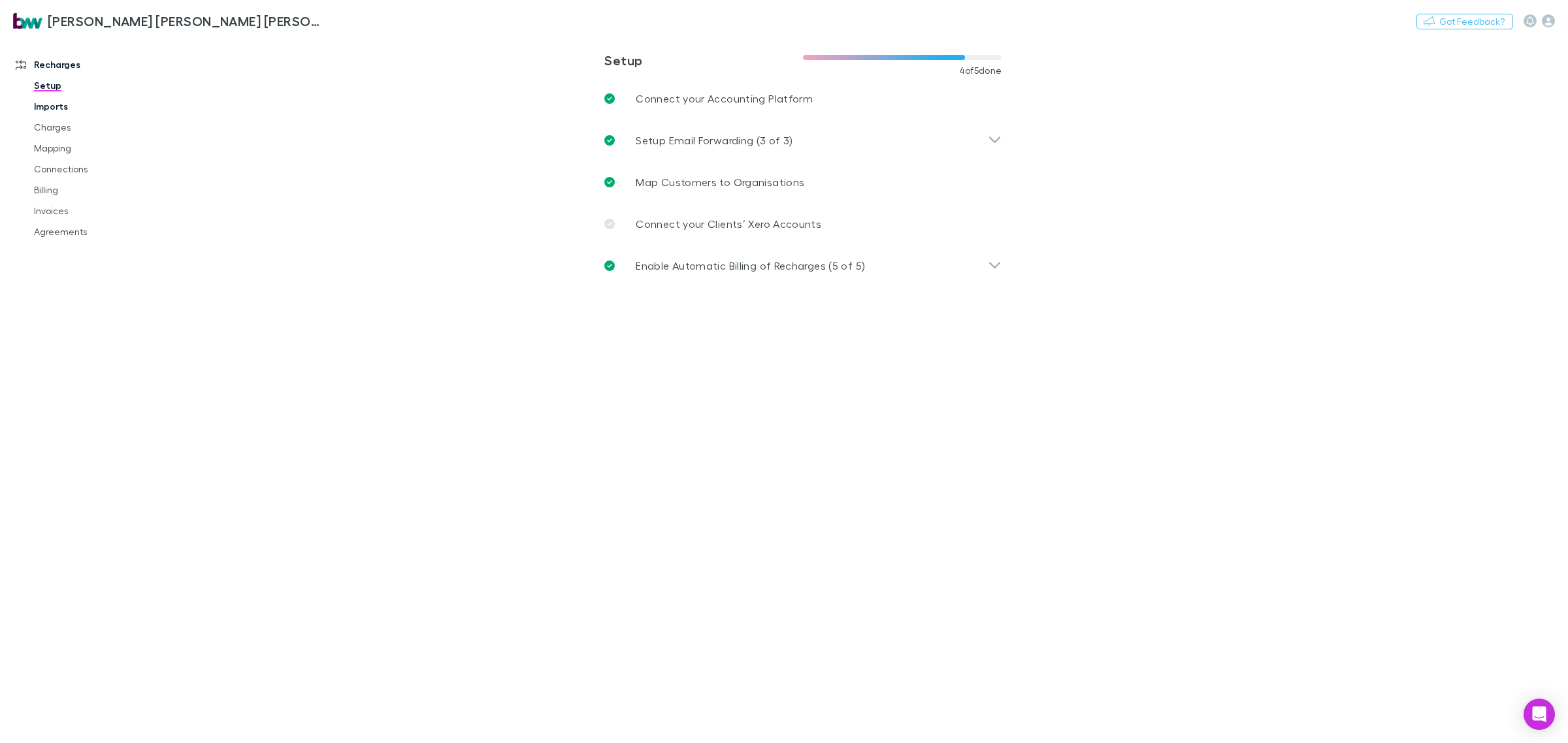
click at [48, 103] on link "Imports" at bounding box center [103, 106] width 164 height 21
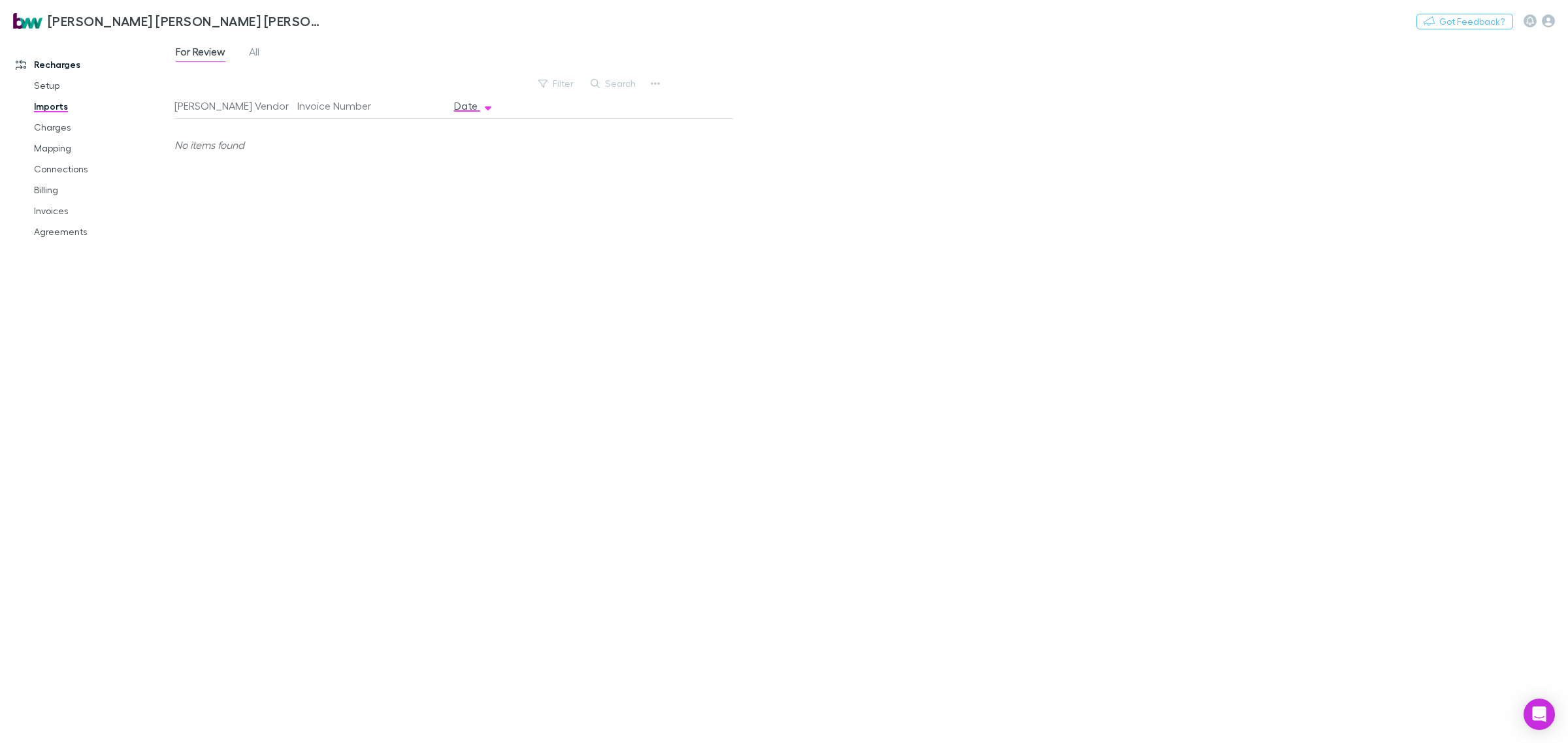
click at [626, 75] on div "Search" at bounding box center [614, 84] width 59 height 18
click at [619, 85] on button "Search" at bounding box center [614, 83] width 59 height 15
type input "*****"
click at [613, 187] on div "Rech Vendor Invoice Number Date No items found" at bounding box center [453, 413] width 558 height 640
click at [50, 126] on link "Charges" at bounding box center [103, 127] width 164 height 21
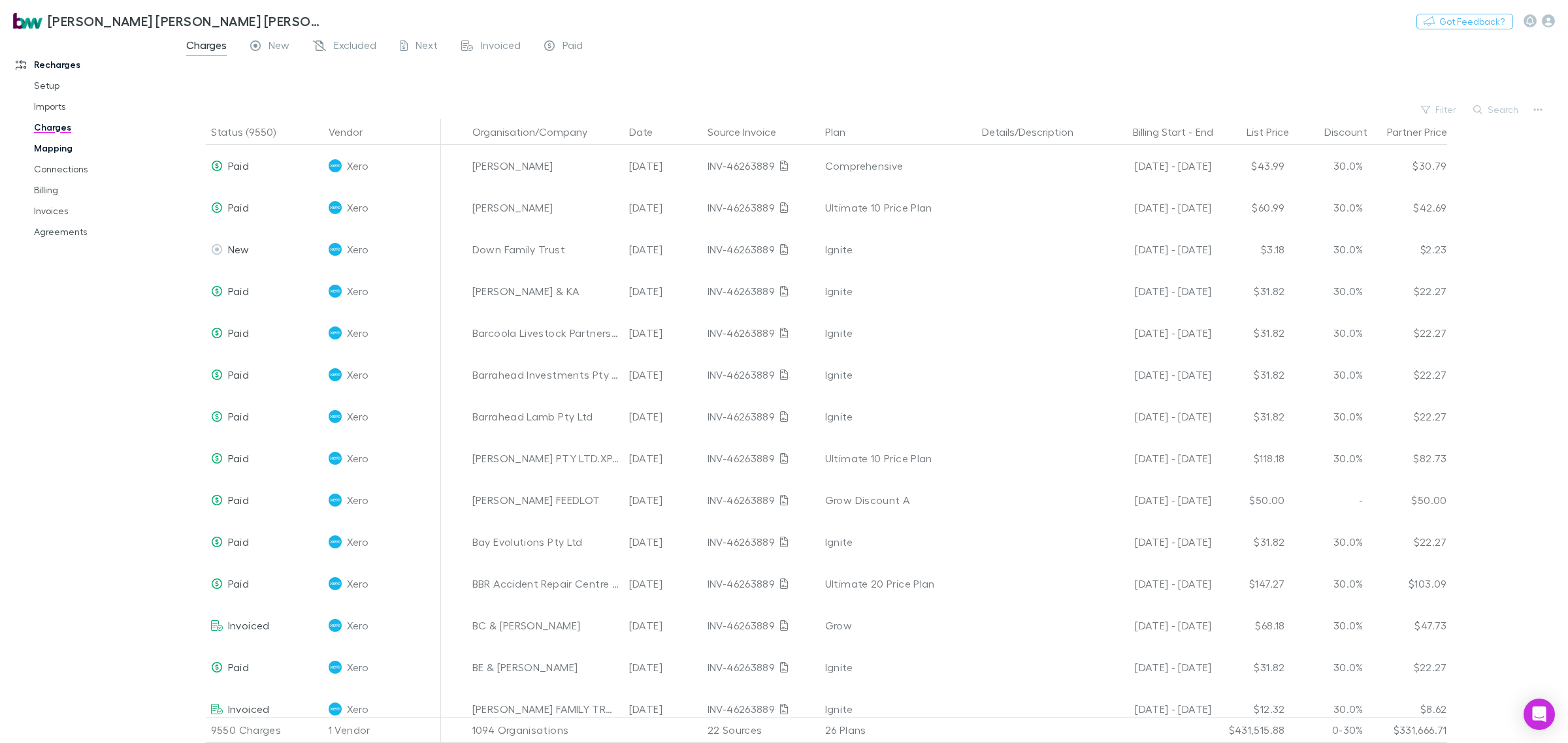
click at [66, 146] on link "Mapping" at bounding box center [103, 148] width 164 height 21
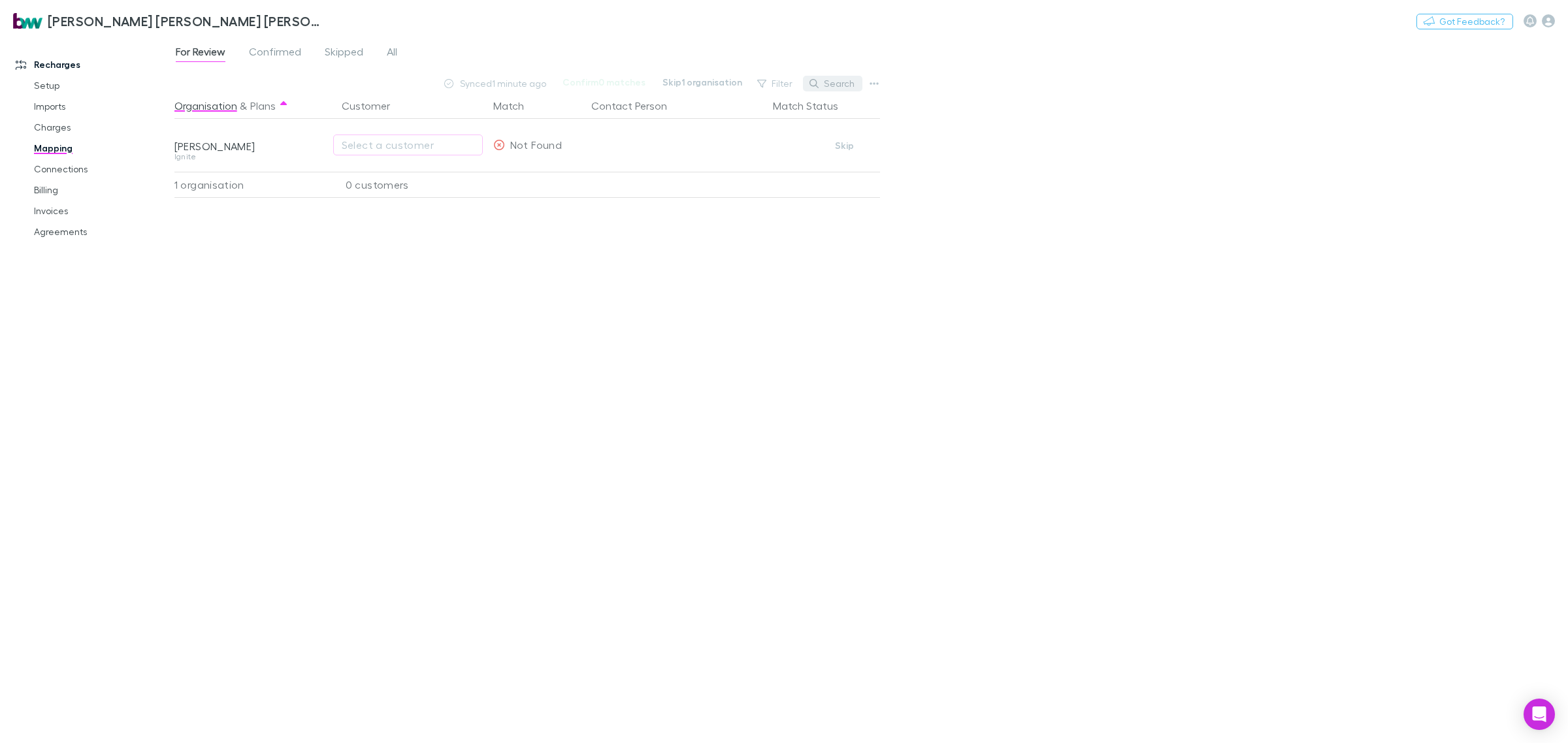
click at [832, 82] on button "Search" at bounding box center [832, 83] width 59 height 15
type input "*****"
click at [815, 86] on input "*****" at bounding box center [811, 84] width 66 height 18
click at [265, 44] on link "Confirmed" at bounding box center [275, 54] width 55 height 21
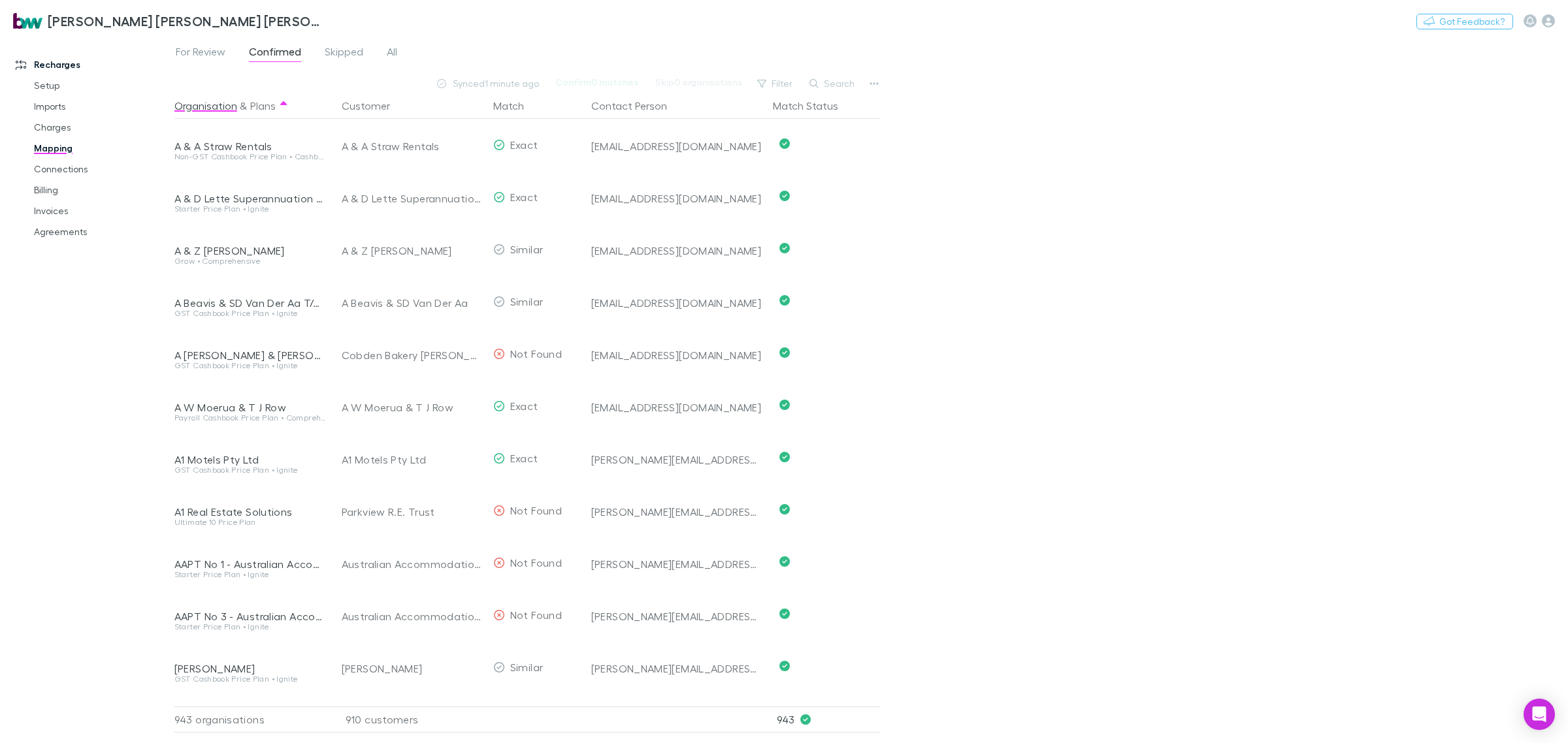
click at [831, 75] on div "Search" at bounding box center [832, 84] width 59 height 18
click at [832, 85] on button "Search" at bounding box center [832, 83] width 59 height 15
type input "*****"
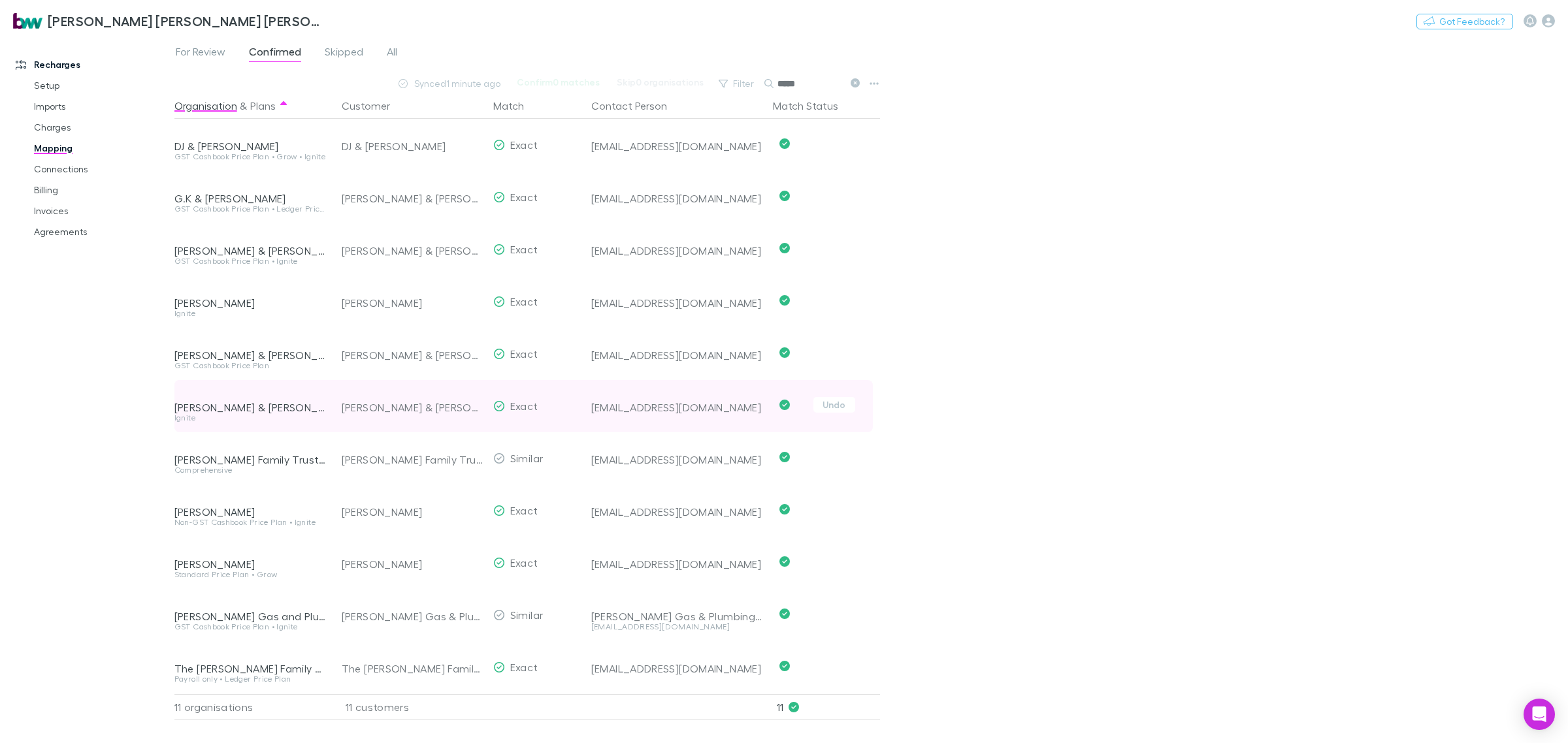
click at [395, 407] on div "[PERSON_NAME] & [PERSON_NAME]" at bounding box center [412, 407] width 141 height 52
click at [612, 404] on div "[EMAIL_ADDRESS][DOMAIN_NAME]" at bounding box center [676, 407] width 171 height 13
click at [527, 404] on span "Exact" at bounding box center [524, 406] width 28 height 13
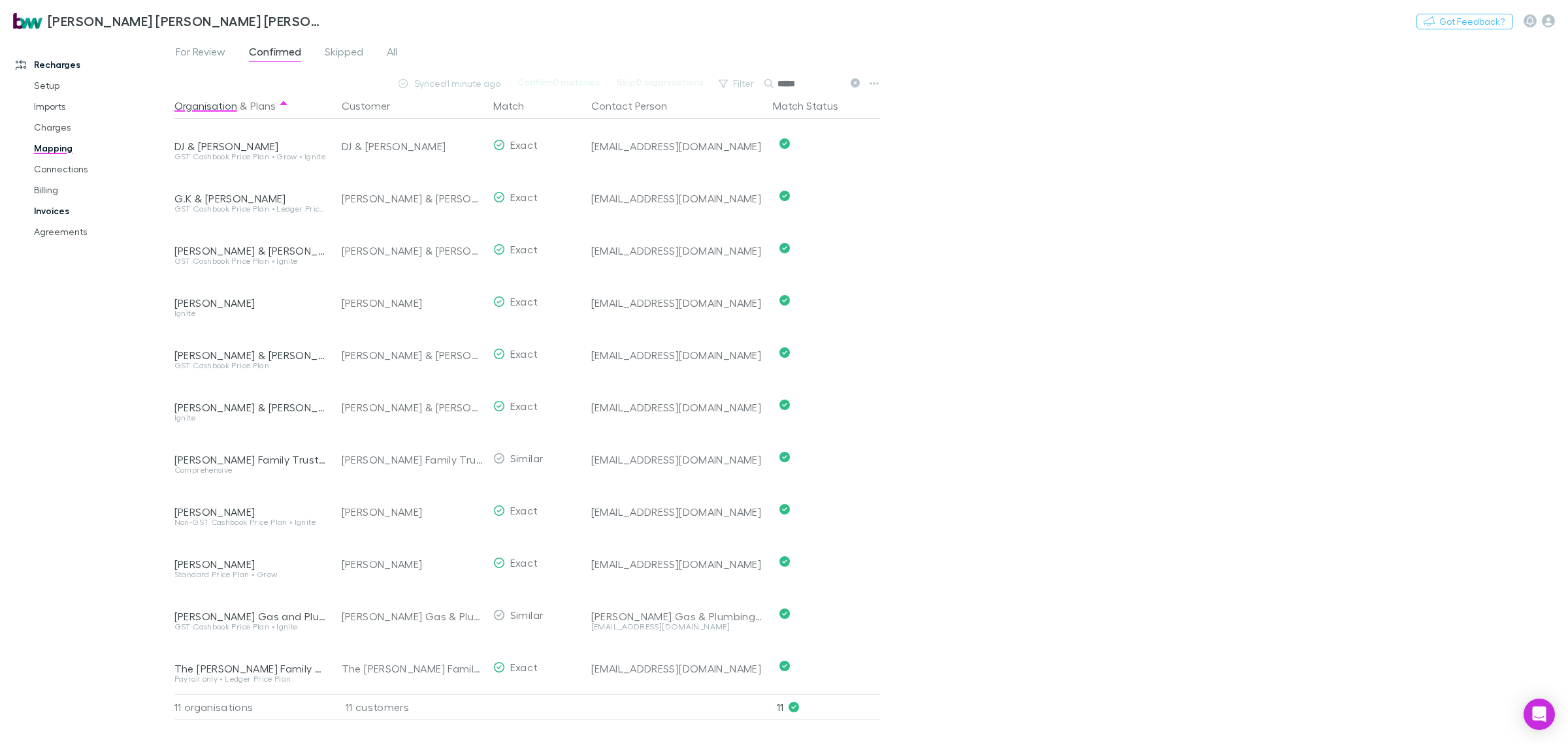
click at [57, 213] on link "Invoices" at bounding box center [103, 211] width 164 height 21
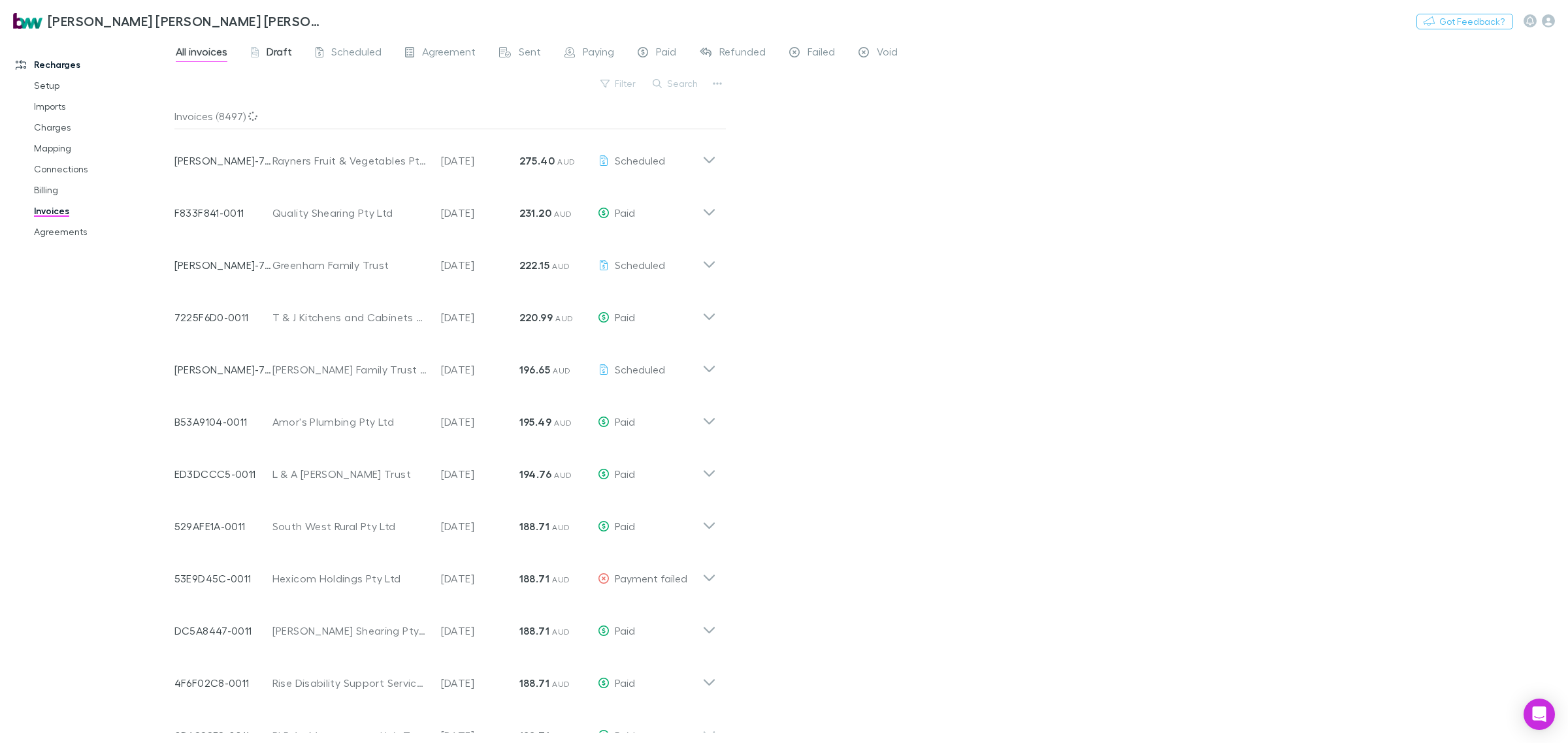
click at [273, 45] on span "Draft" at bounding box center [279, 54] width 25 height 17
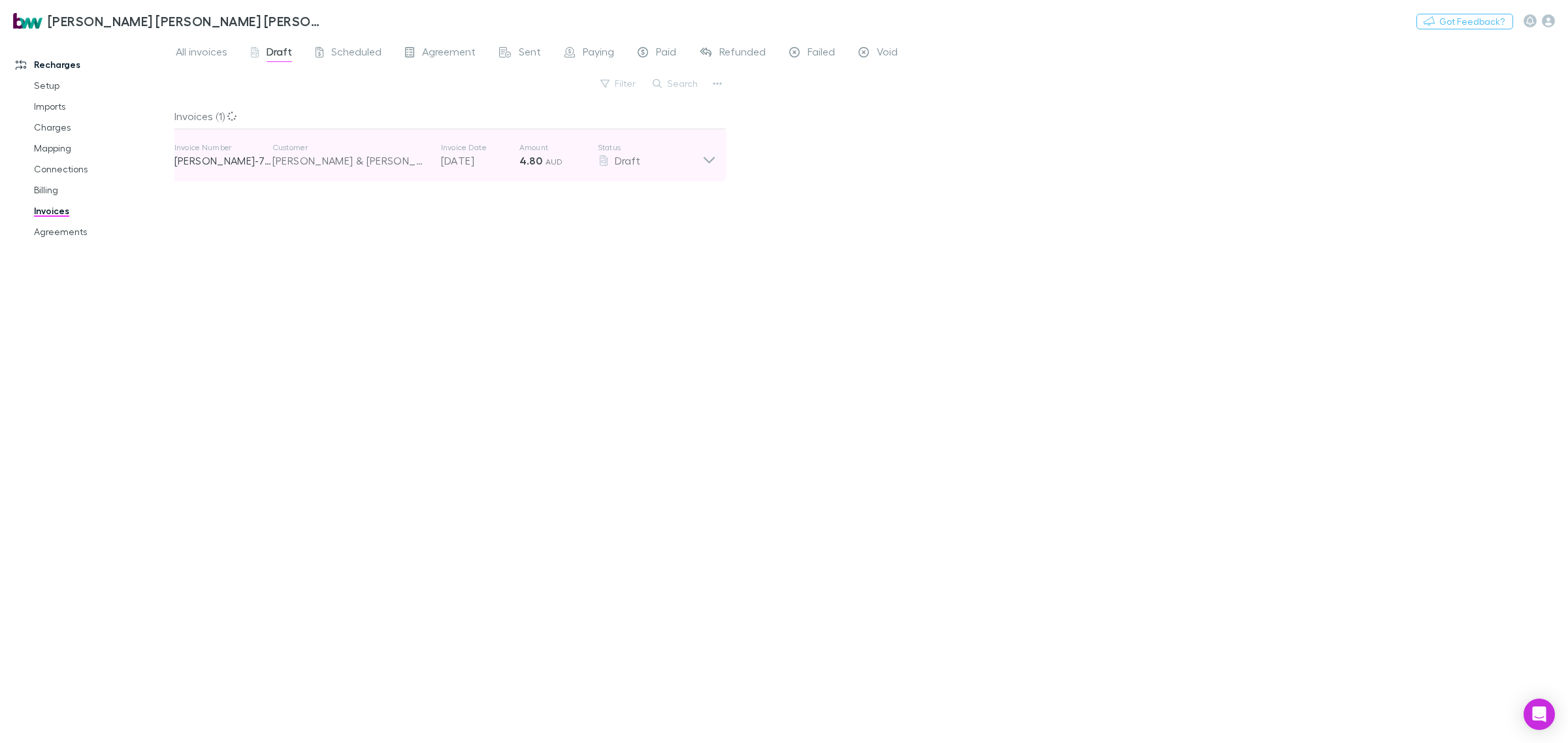
click at [620, 159] on span "Draft" at bounding box center [627, 161] width 25 height 13
click at [710, 151] on icon at bounding box center [709, 150] width 11 height 6
click at [710, 151] on icon at bounding box center [709, 155] width 14 height 26
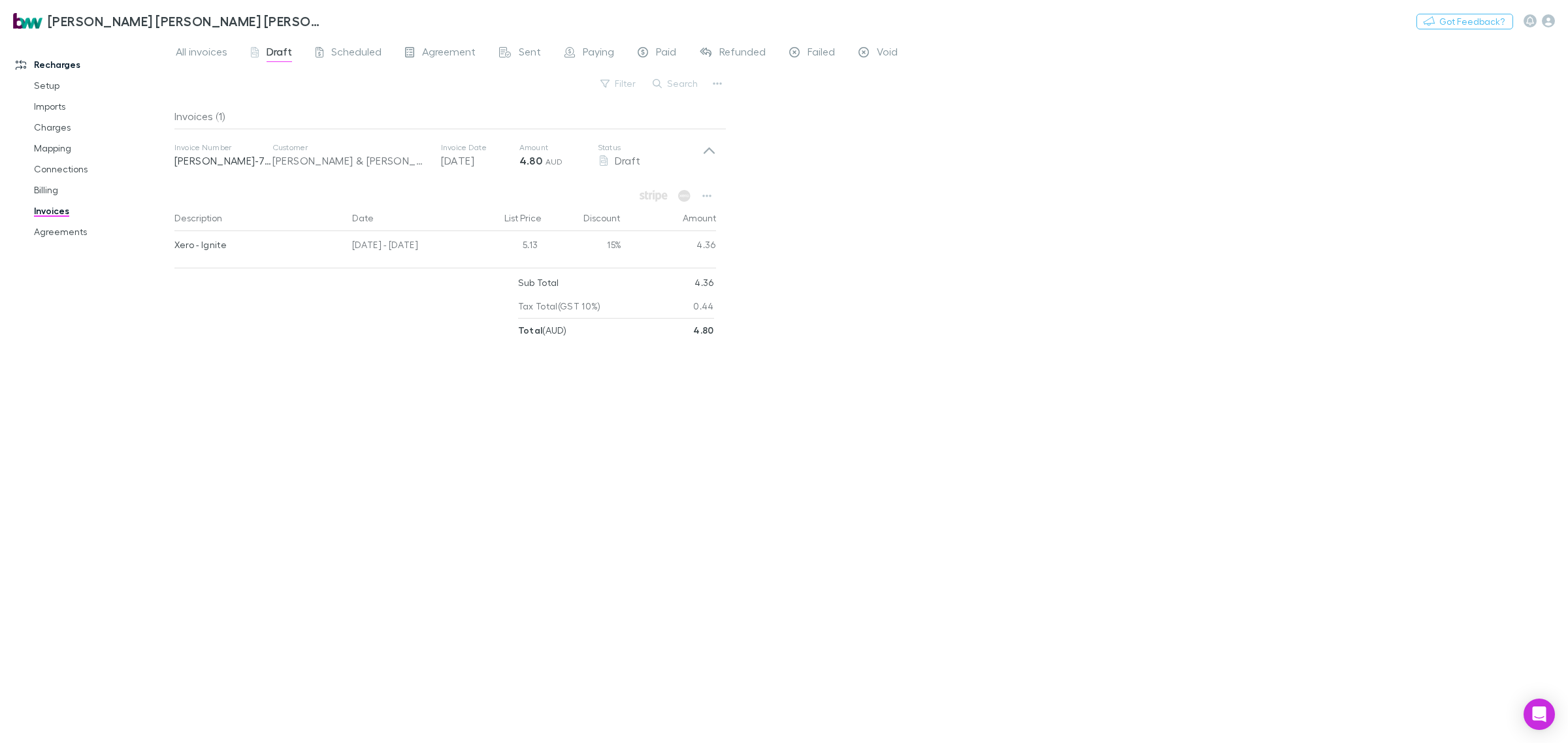
click at [273, 418] on div "Invoices (1) Invoice Number [PERSON_NAME]-7311 Customer [PERSON_NAME] & [PERSON…" at bounding box center [451, 418] width 552 height 629
click at [317, 384] on div "Invoices (1) Invoice Number [PERSON_NAME]-7311 Customer [PERSON_NAME] & [PERSON…" at bounding box center [451, 418] width 552 height 629
click at [338, 54] on span "Scheduled" at bounding box center [356, 54] width 50 height 17
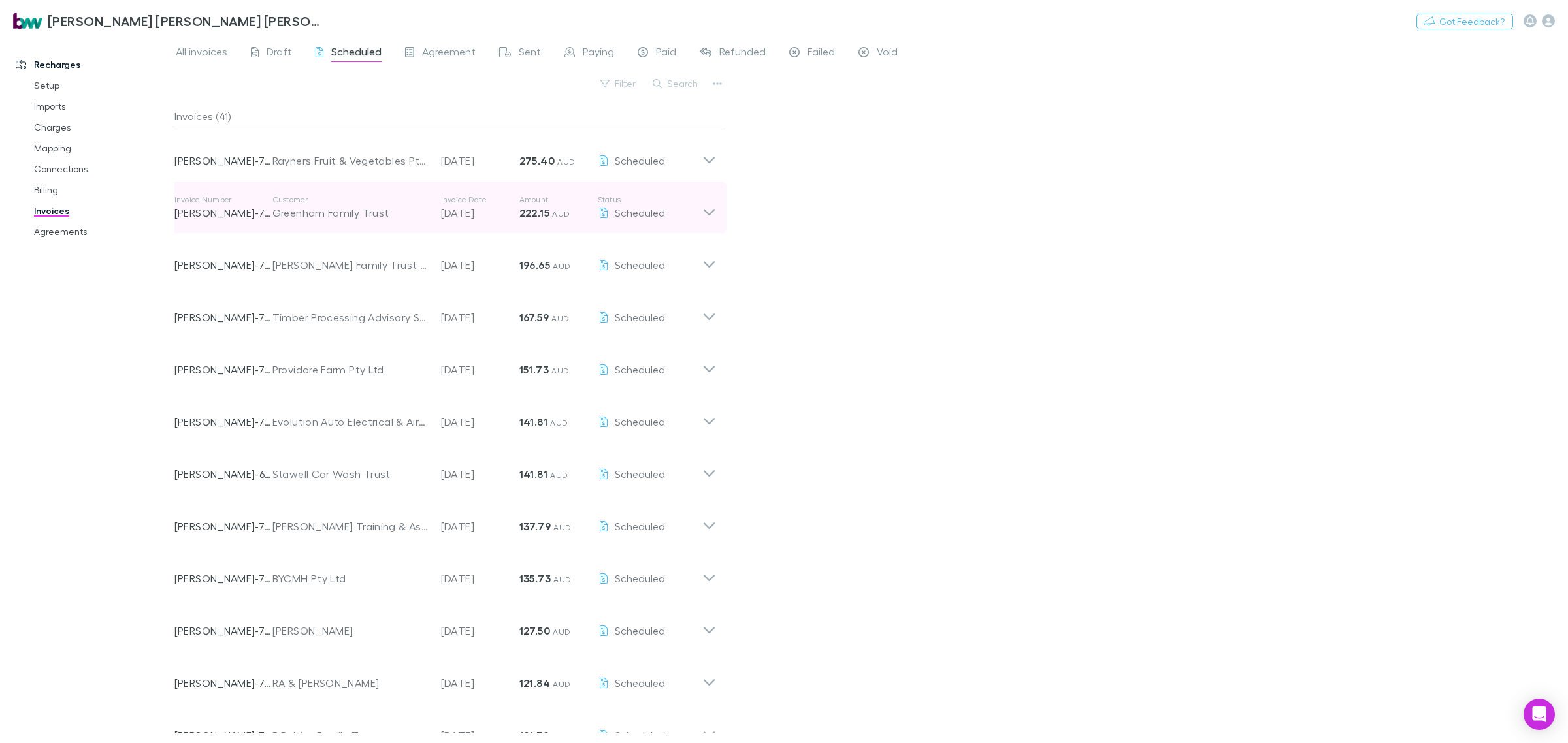
click at [720, 216] on div "Invoice Number RECH-7242 Customer Greenham Family Trust Invoice Date 15 Sep 202…" at bounding box center [445, 207] width 562 height 52
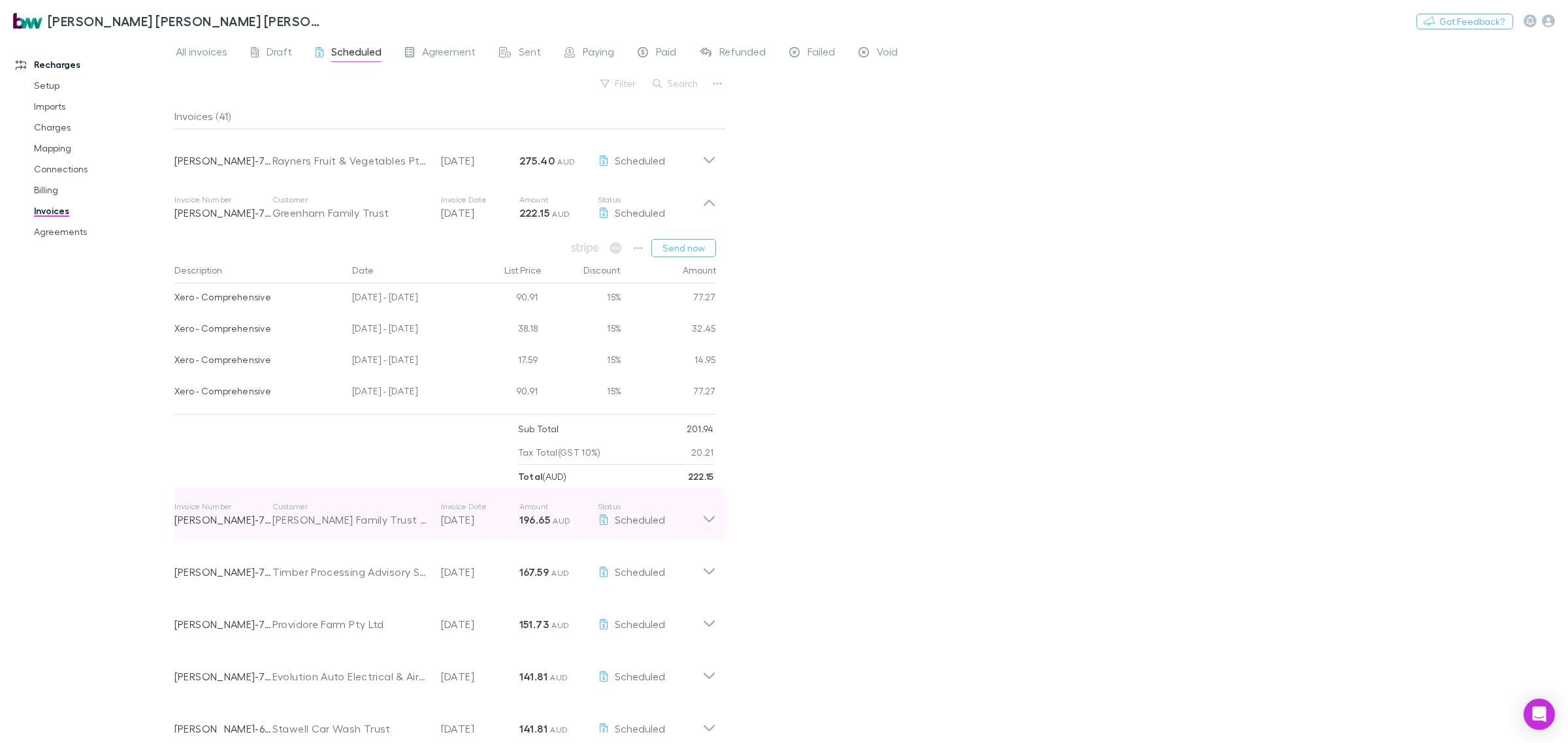
click at [702, 527] on icon at bounding box center [709, 514] width 14 height 26
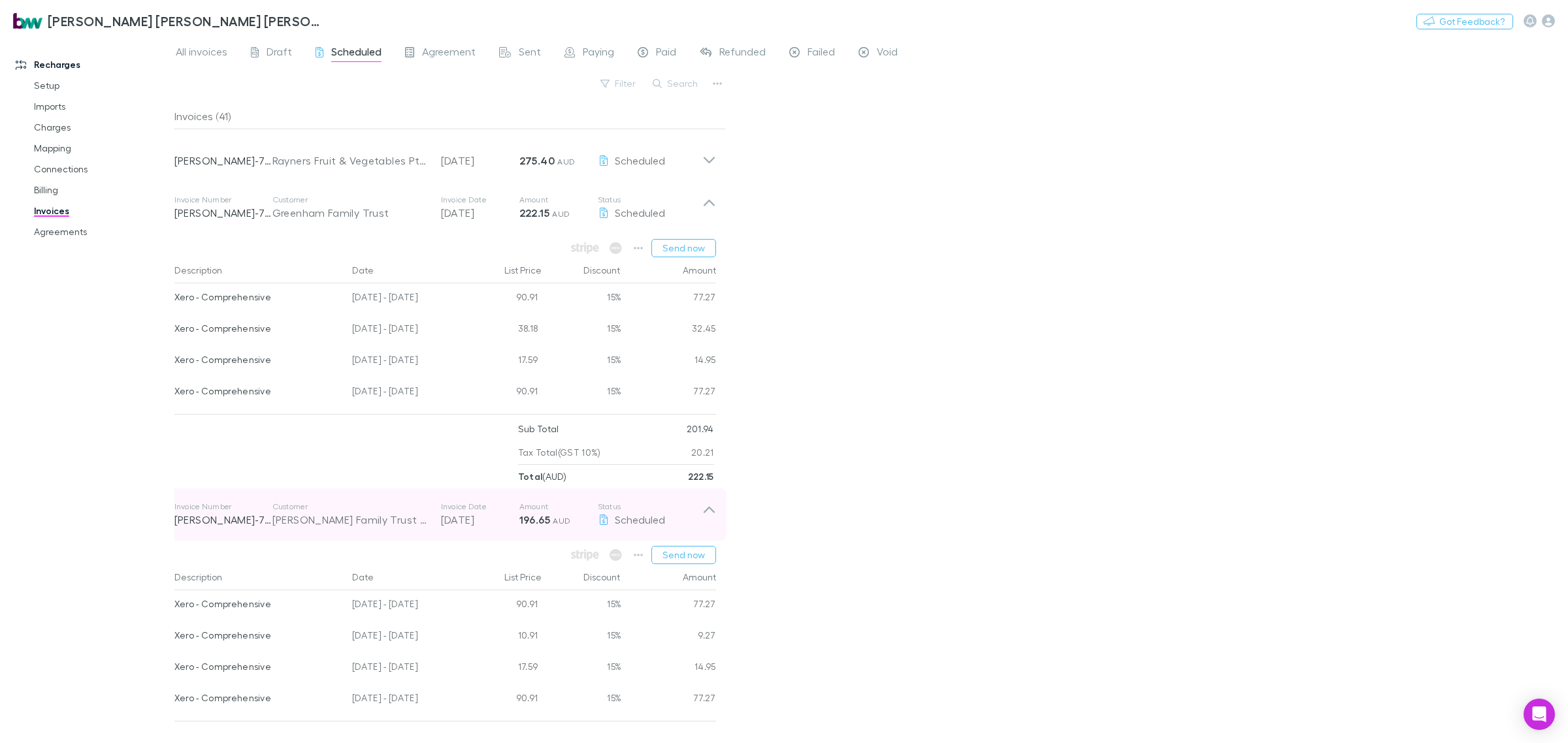
click at [707, 513] on icon at bounding box center [709, 514] width 14 height 26
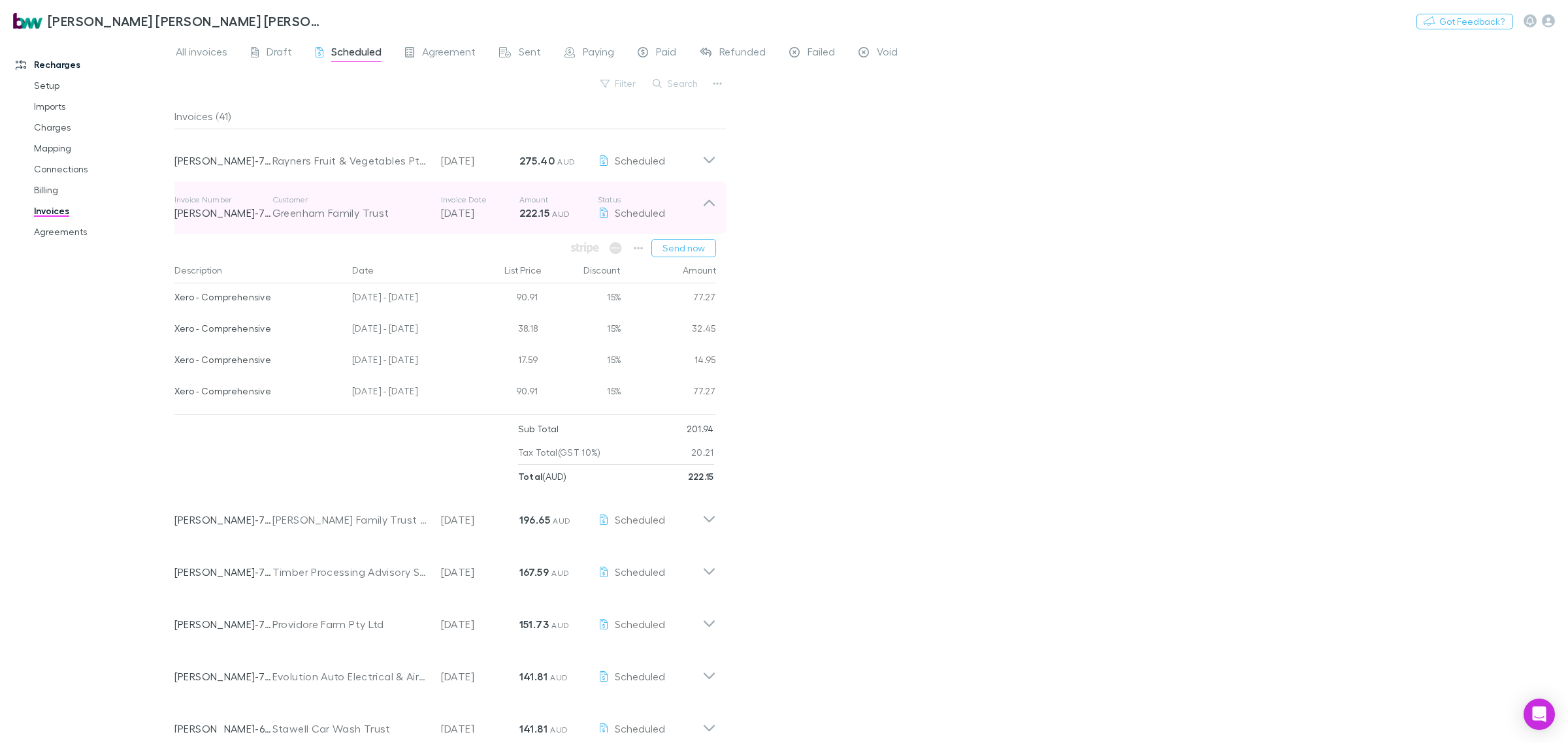
click at [713, 209] on icon at bounding box center [709, 207] width 14 height 26
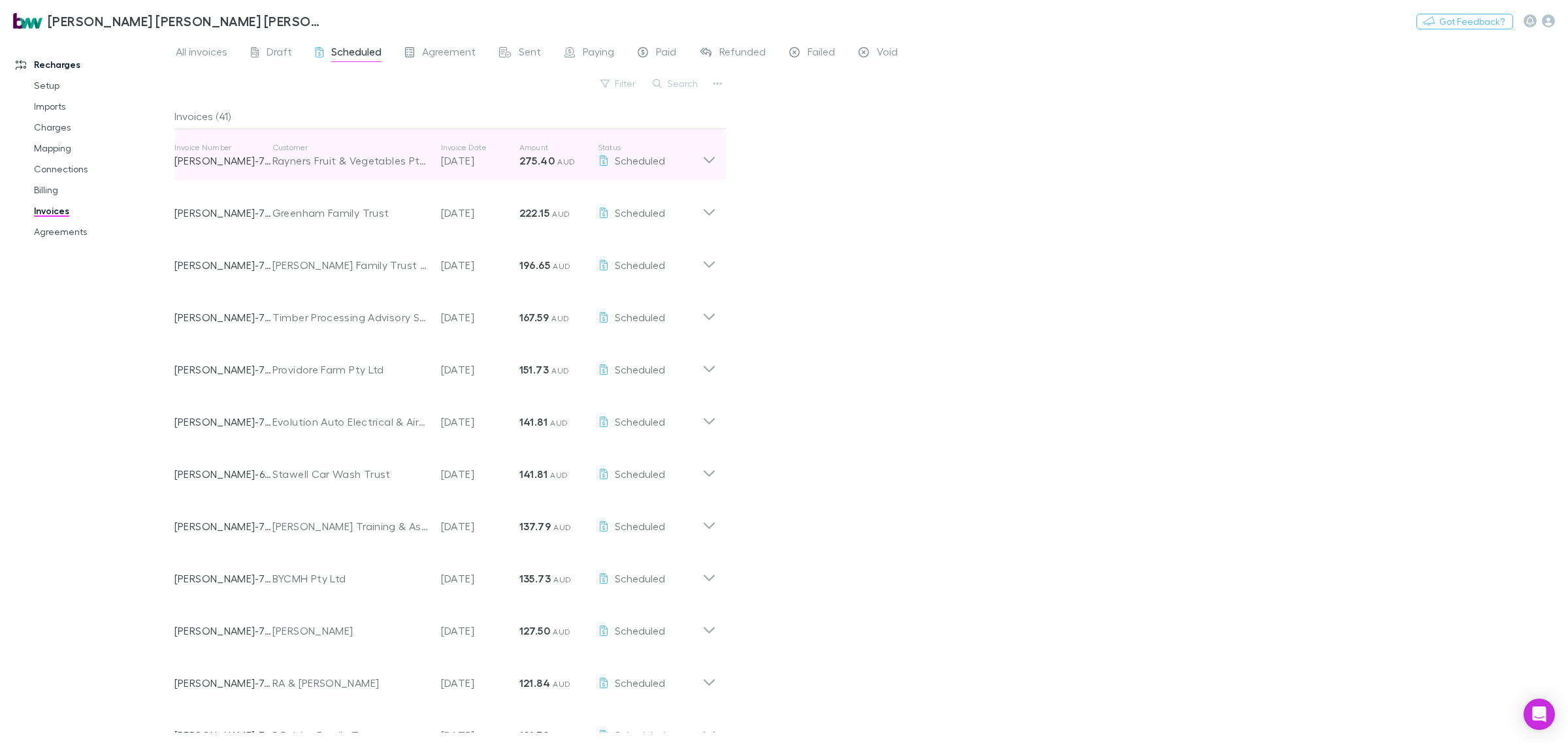
click at [717, 161] on div "Invoice Number RECH-7825 Customer Rayners Fruit & Vegetables Pty Ltd Invoice Da…" at bounding box center [445, 155] width 562 height 52
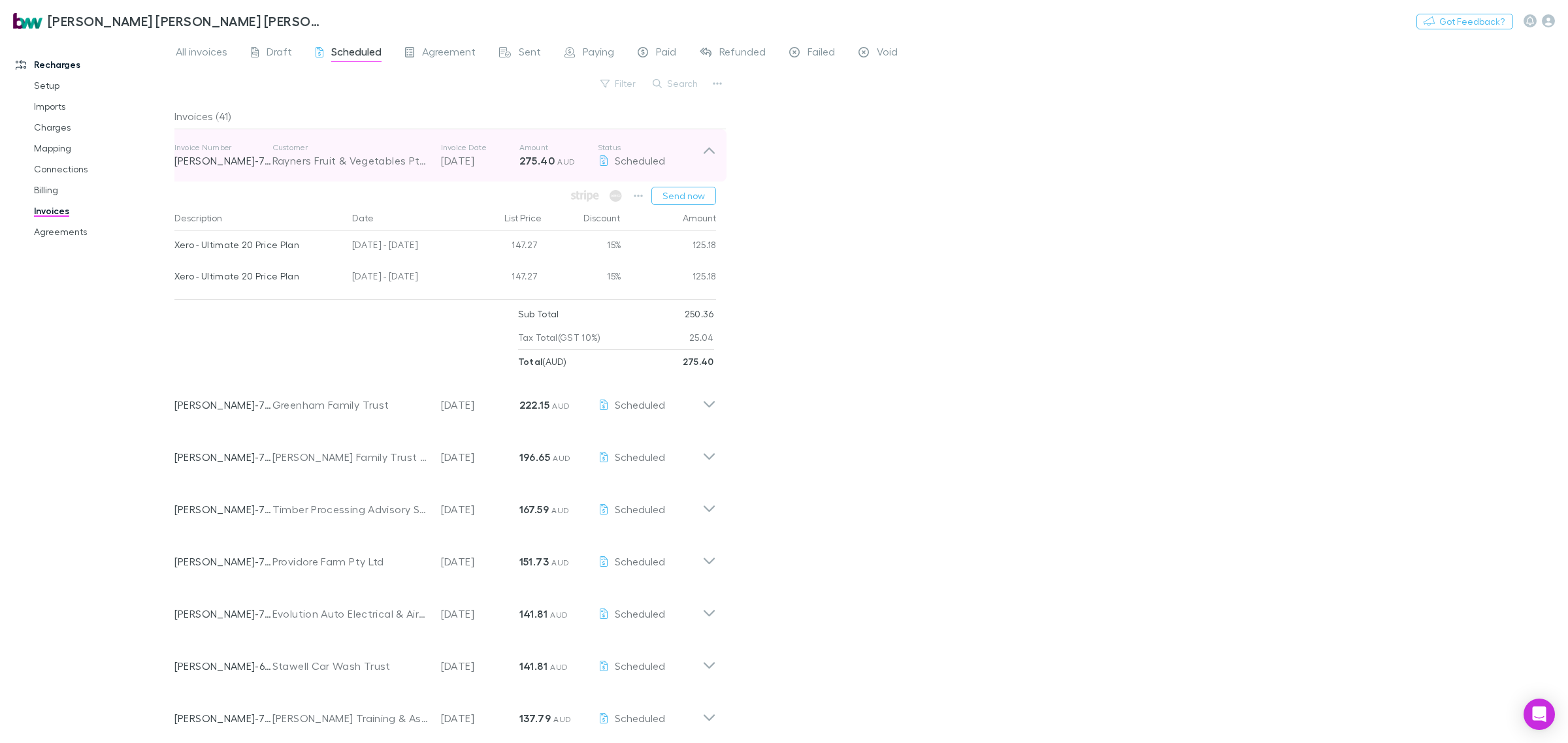
click at [709, 152] on icon at bounding box center [709, 155] width 14 height 26
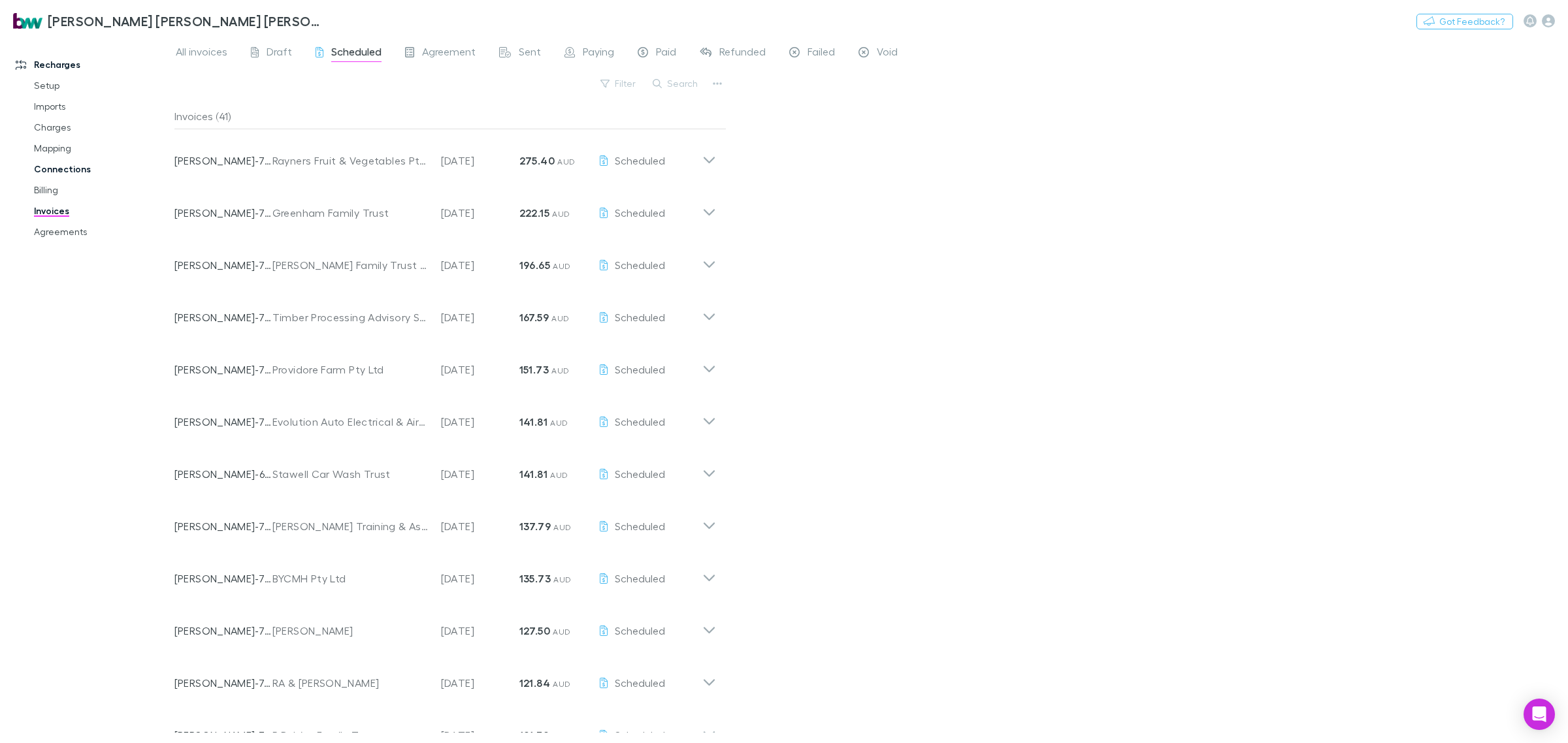
click at [68, 163] on link "Connections" at bounding box center [103, 169] width 164 height 21
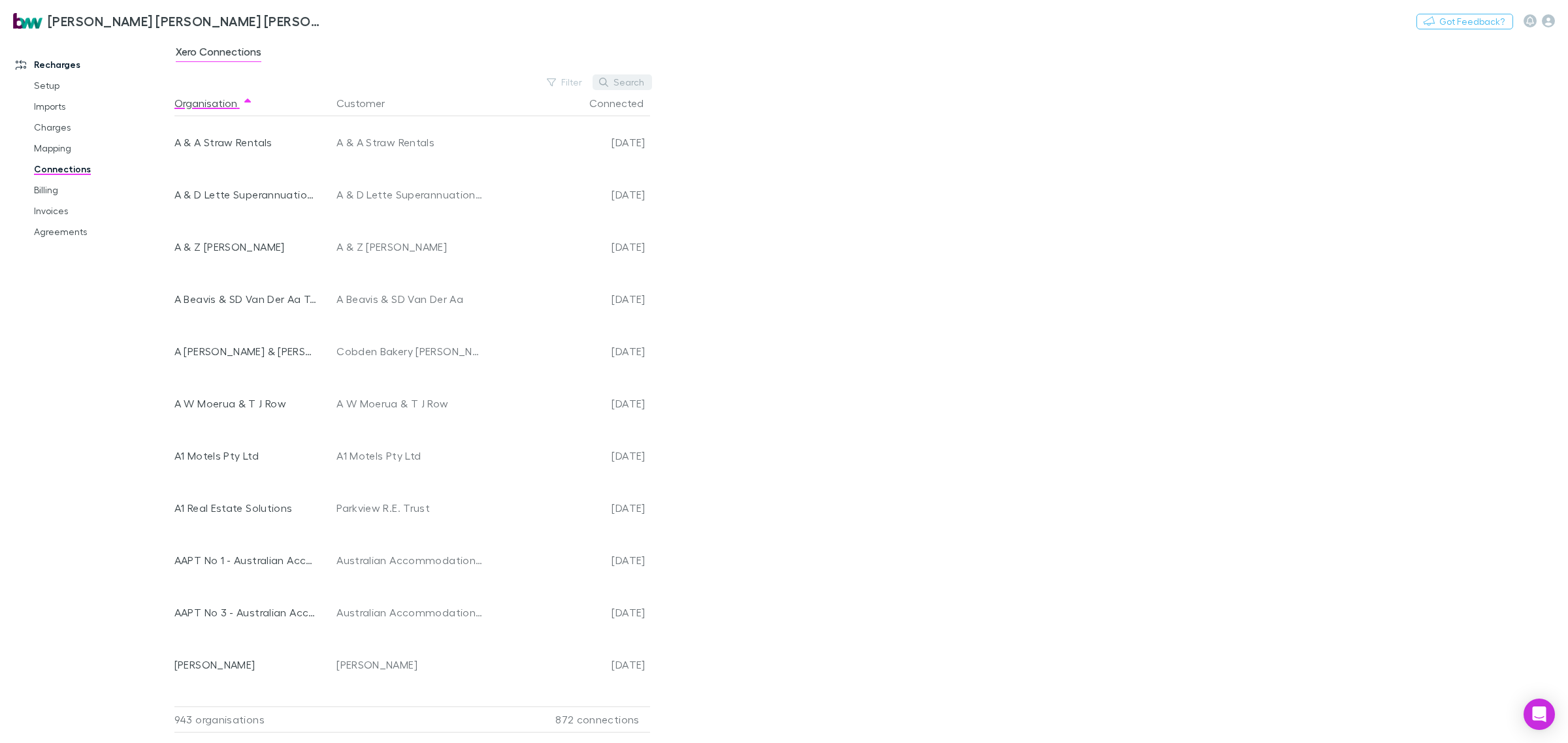
click at [621, 80] on button "Search" at bounding box center [622, 82] width 59 height 15
type input "*****"
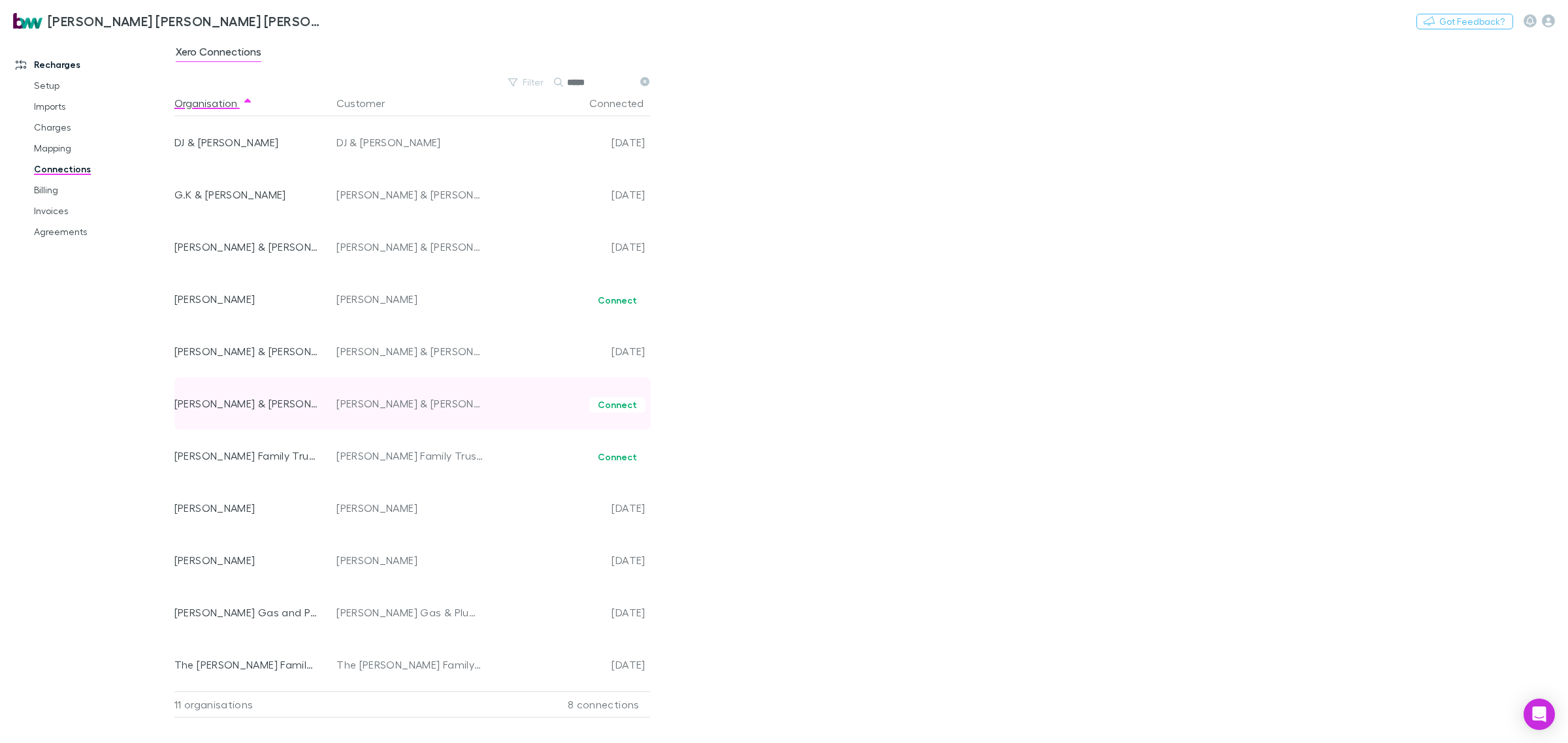
click at [236, 397] on div "[PERSON_NAME] & [PERSON_NAME]" at bounding box center [247, 403] width 145 height 52
click at [621, 407] on button "Connect" at bounding box center [617, 404] width 56 height 15
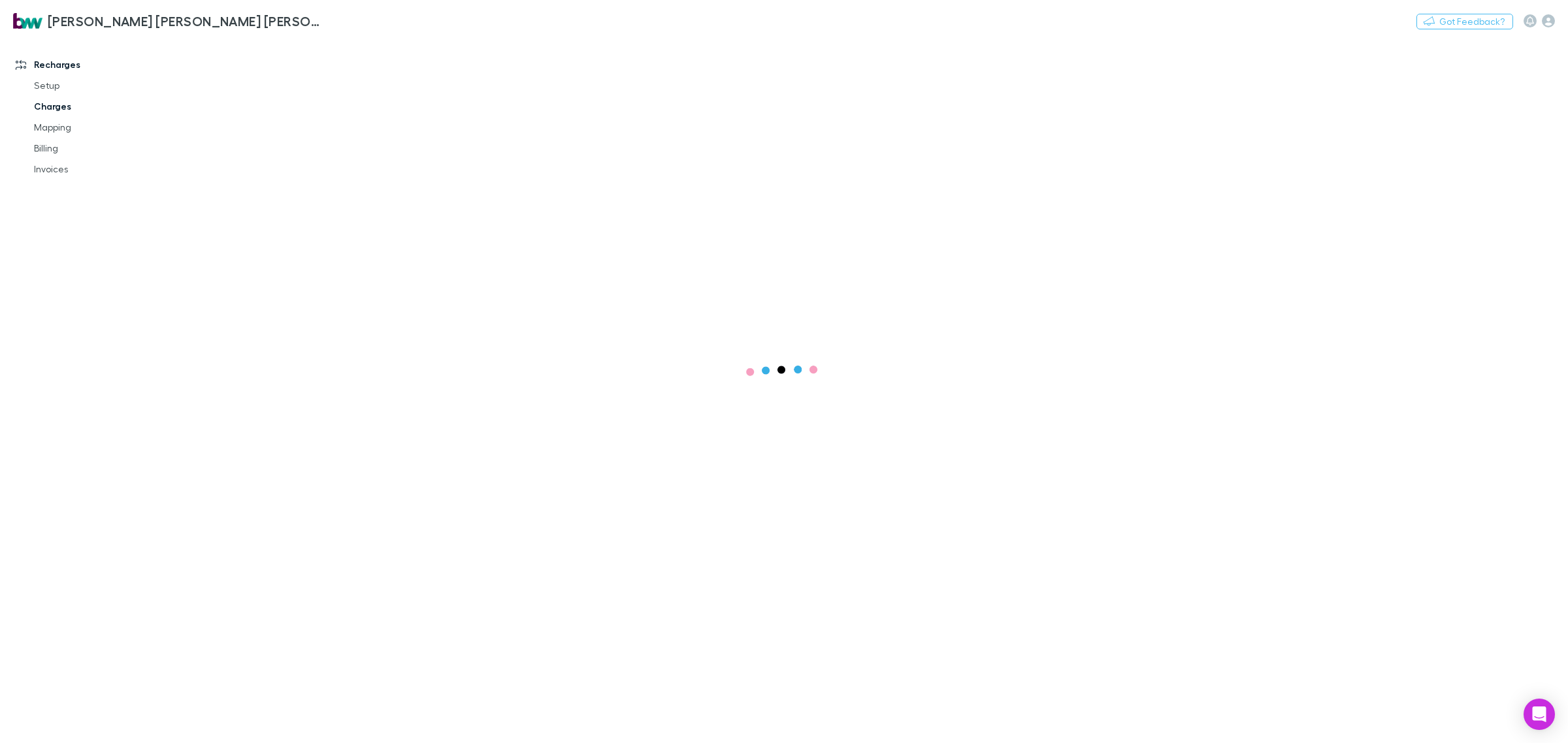
click at [55, 105] on div "Setup Charges Mapping Billing Invoices" at bounding box center [103, 128] width 164 height 105
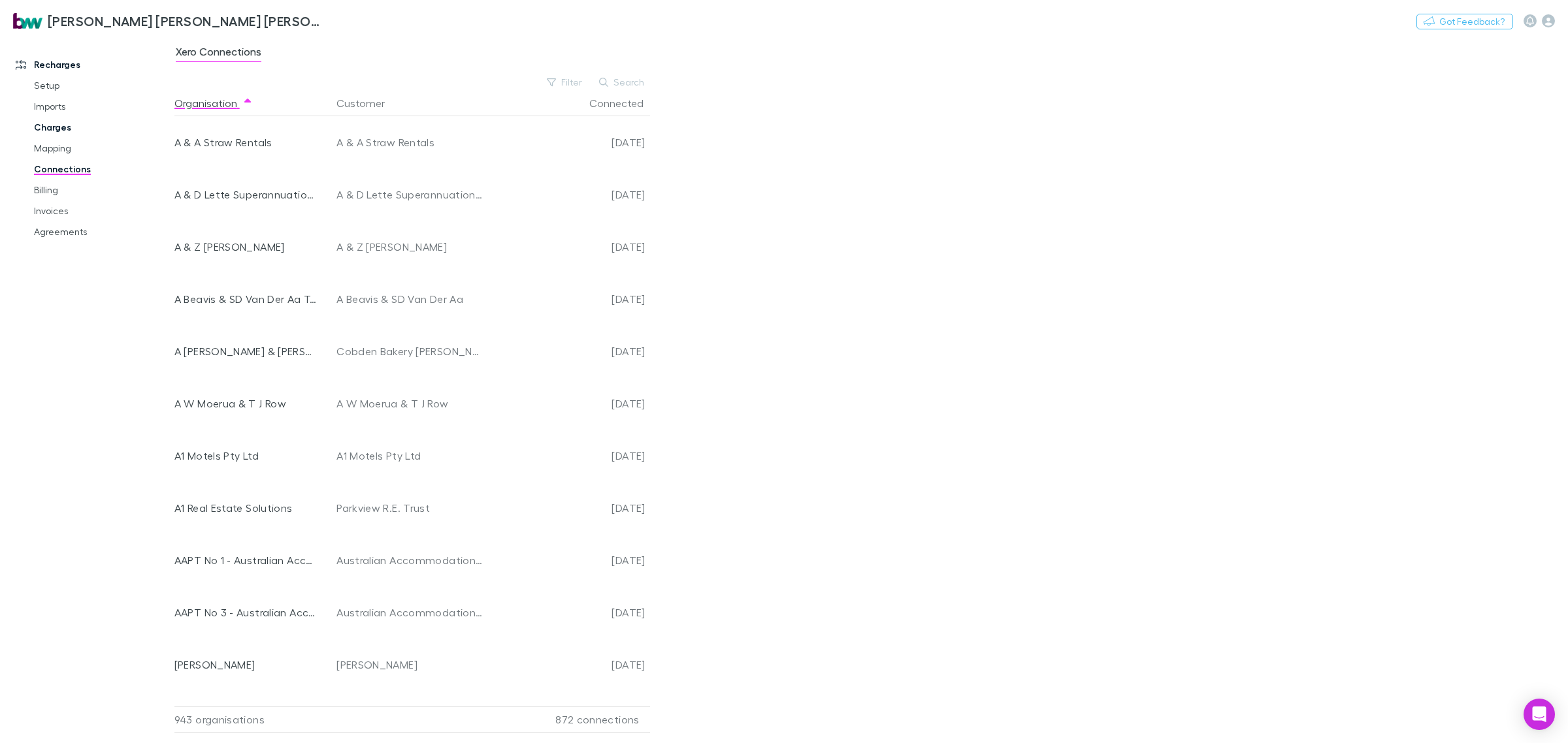
click at [64, 122] on link "Charges" at bounding box center [103, 127] width 164 height 21
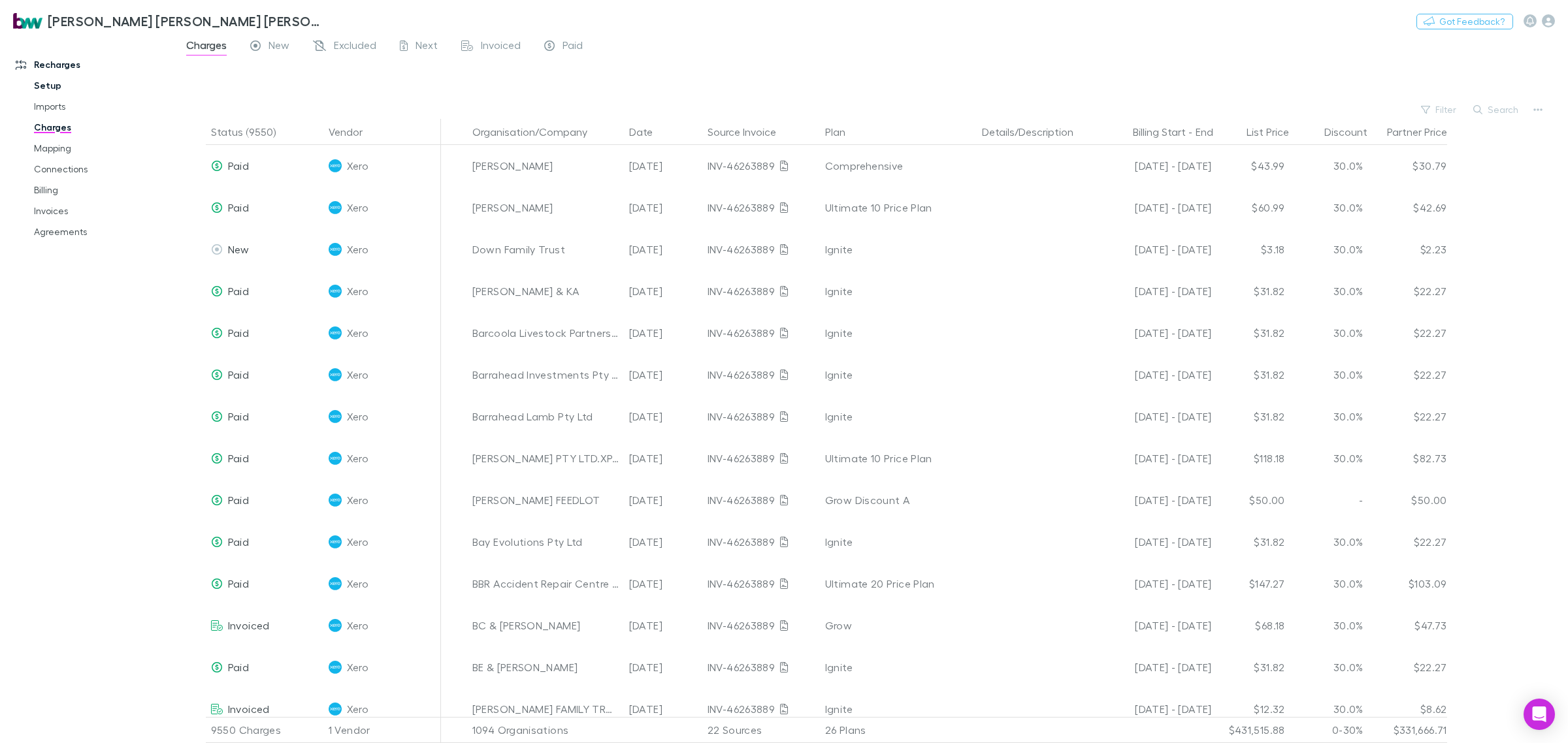
click at [57, 85] on link "Setup" at bounding box center [103, 86] width 164 height 21
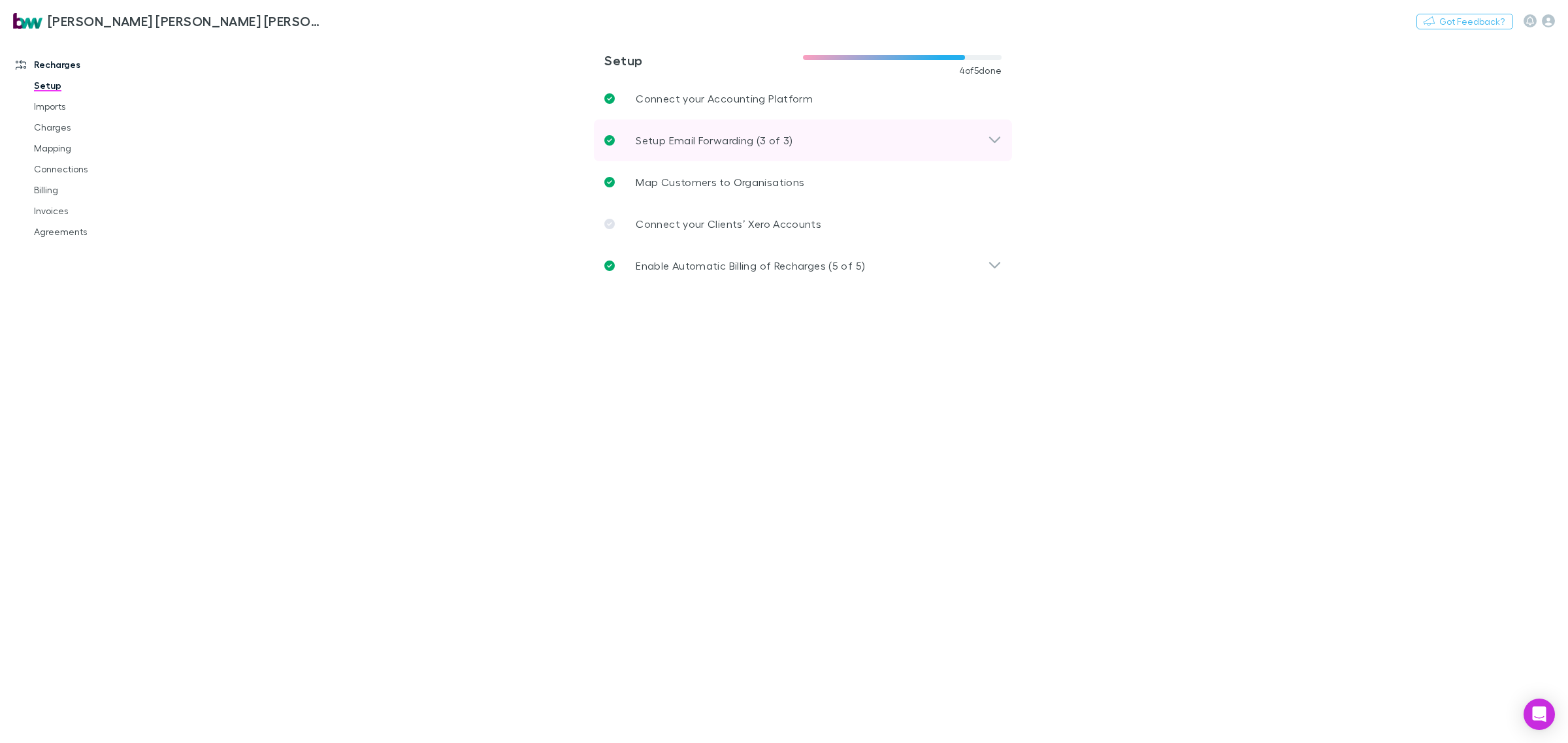
click at [994, 133] on icon at bounding box center [995, 140] width 14 height 15
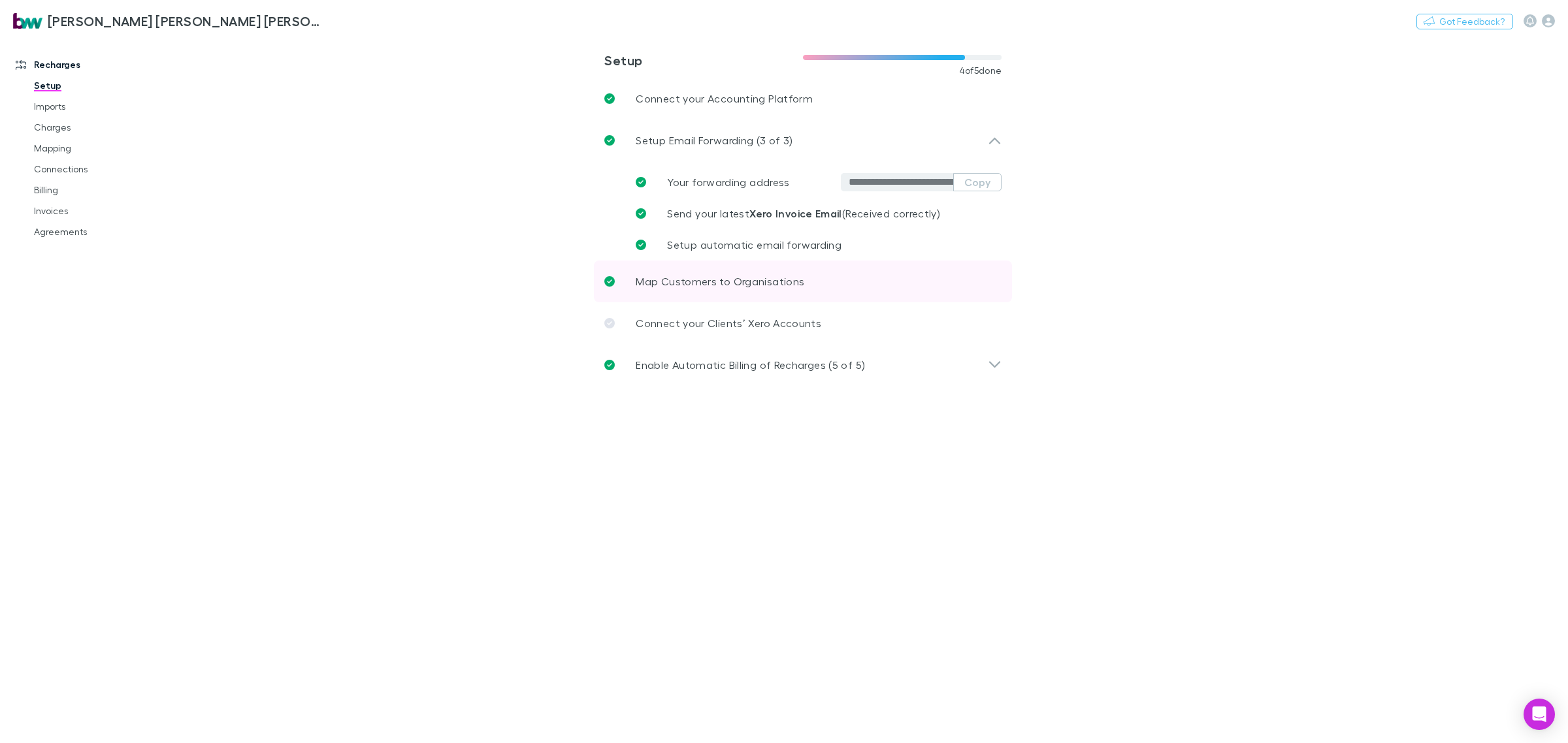
click at [693, 277] on p "Map Customers to Organisations" at bounding box center [720, 281] width 168 height 15
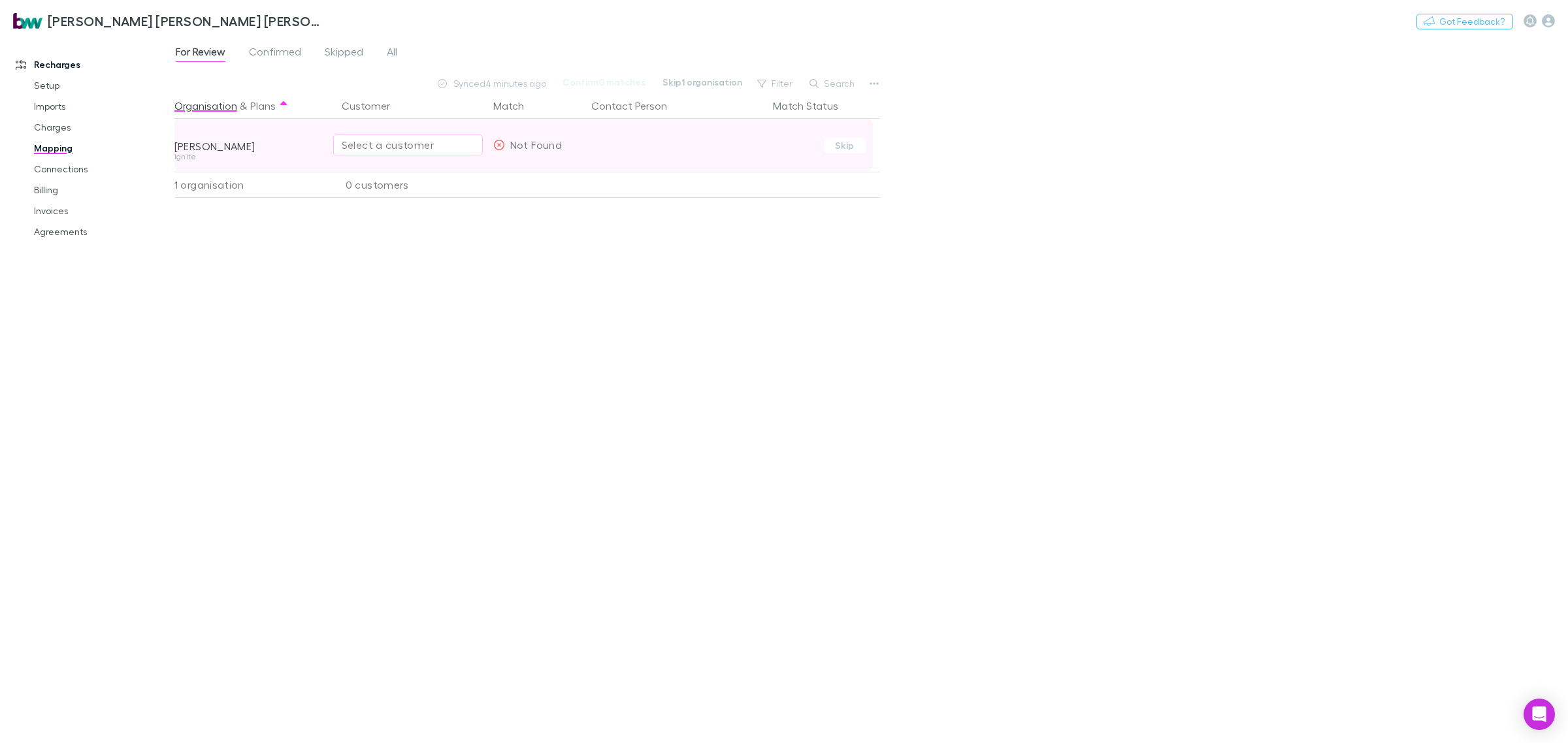
click at [393, 142] on div "Select a customer" at bounding box center [408, 145] width 133 height 15
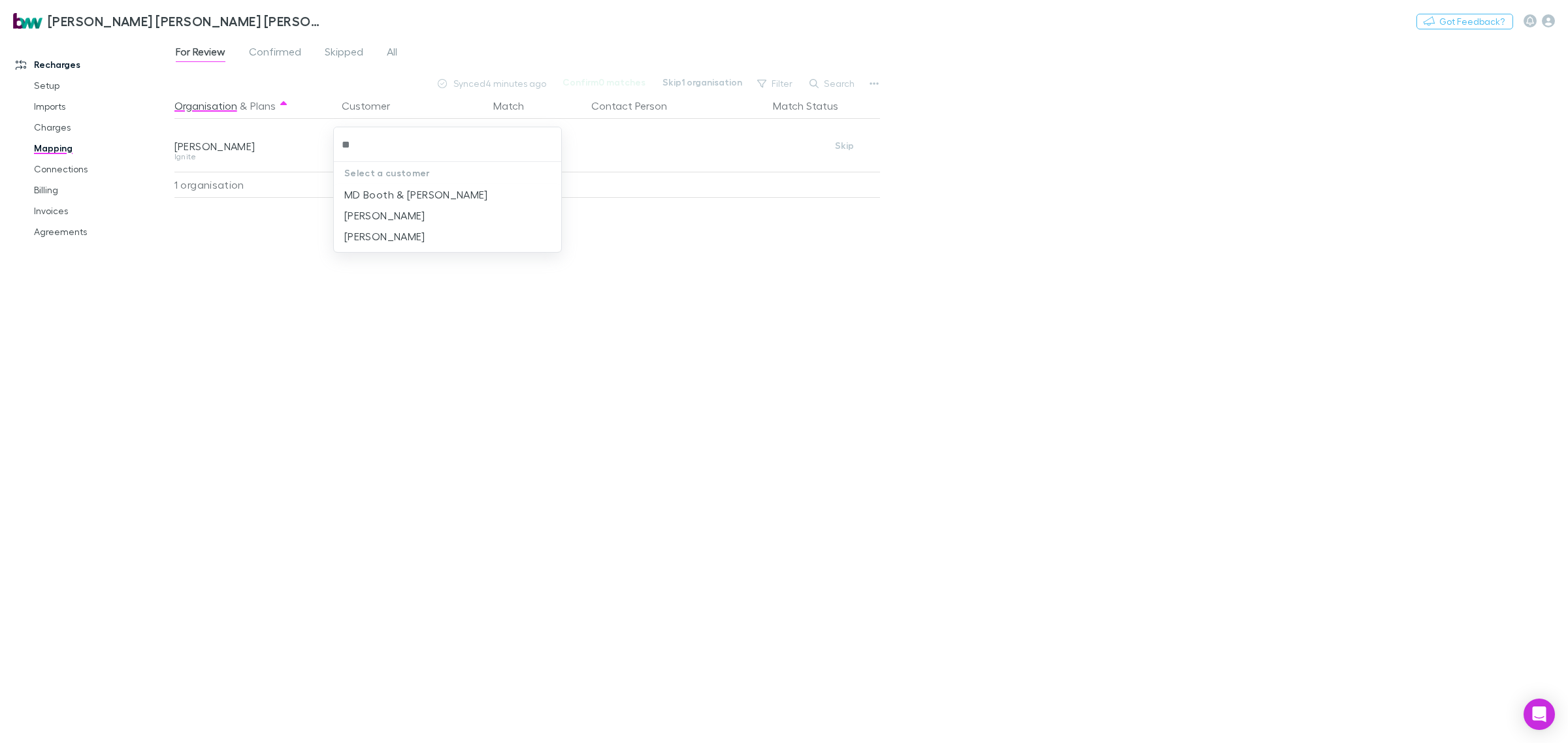
type input "*"
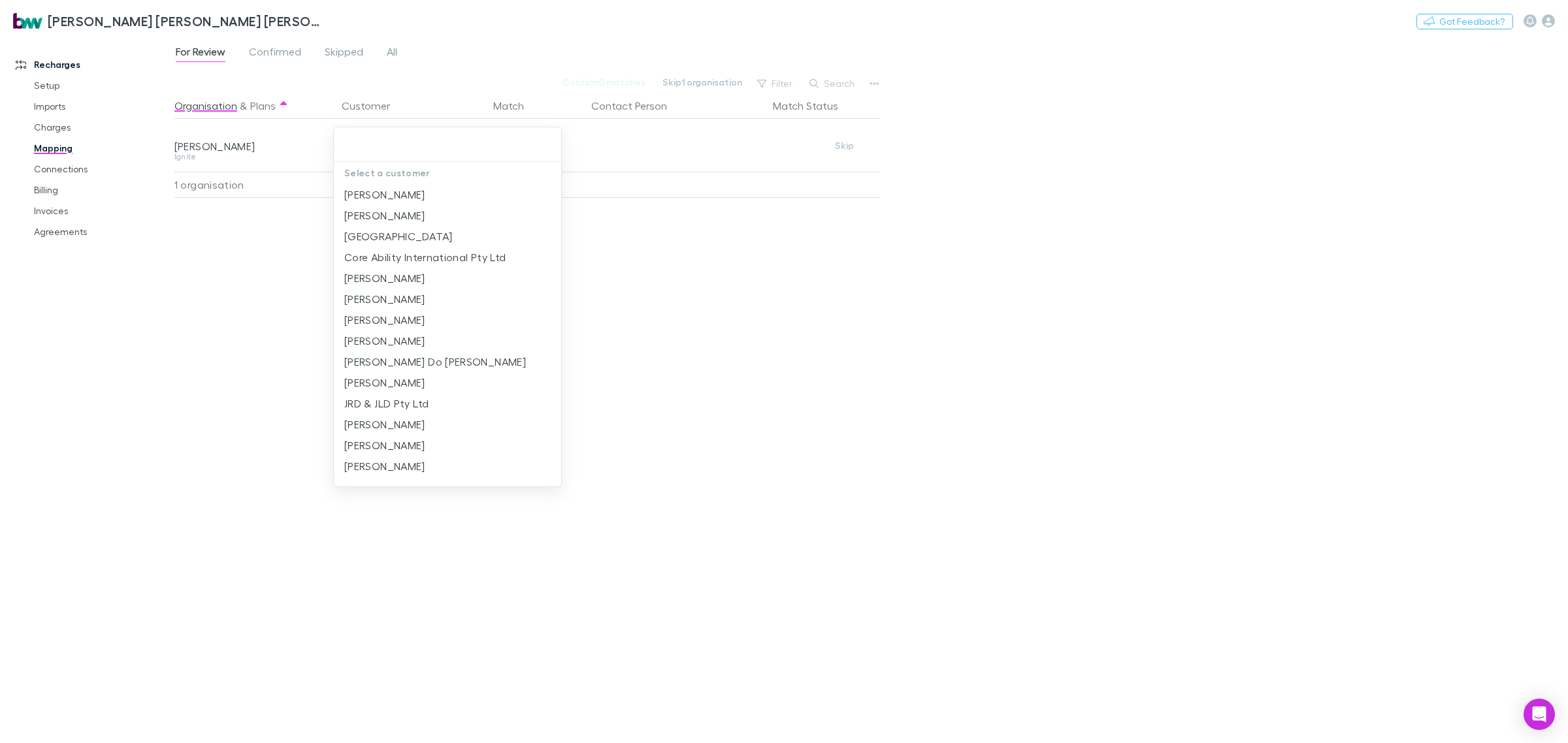
click at [1109, 343] on div at bounding box center [784, 372] width 1568 height 743
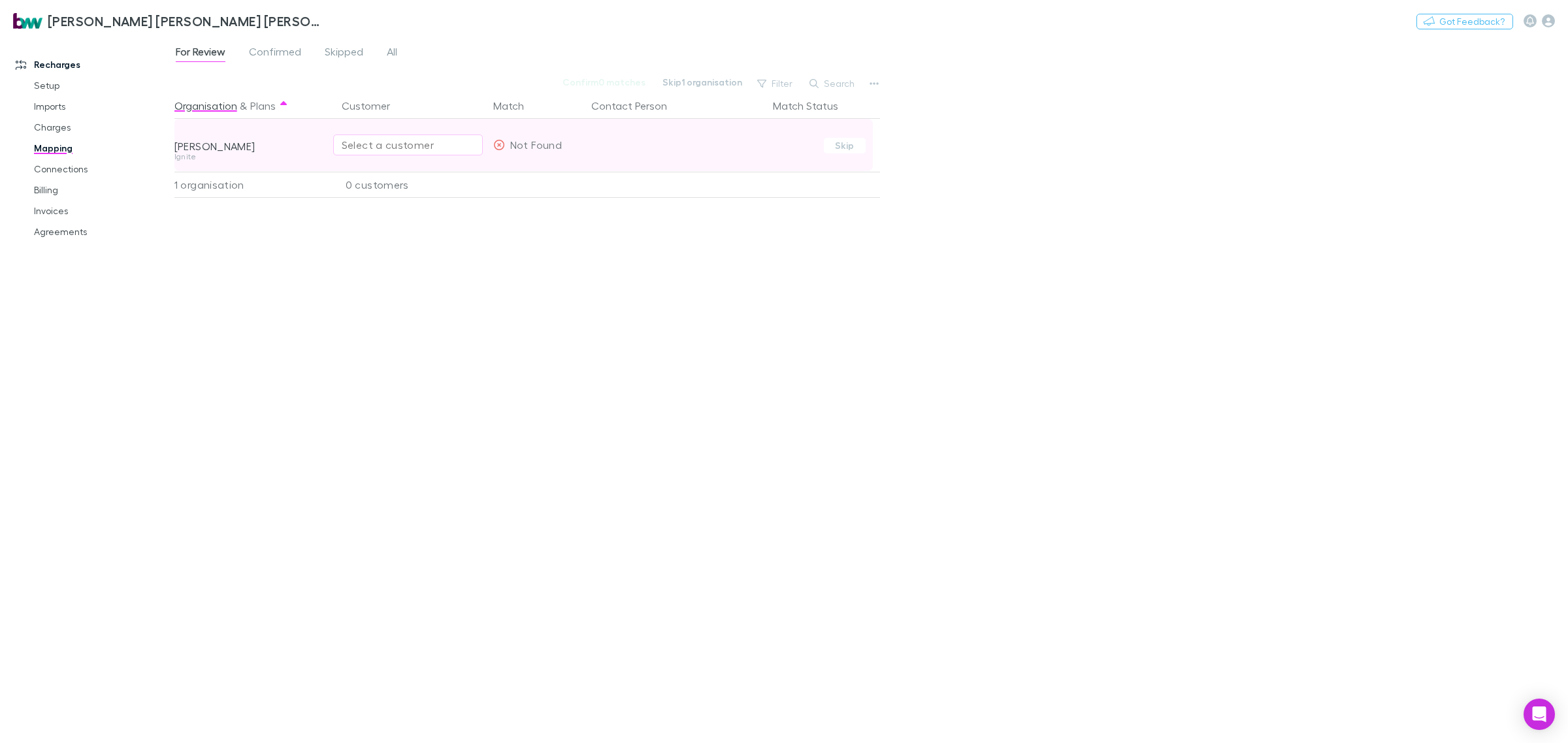
click at [451, 142] on div "Select a customer" at bounding box center [408, 145] width 133 height 15
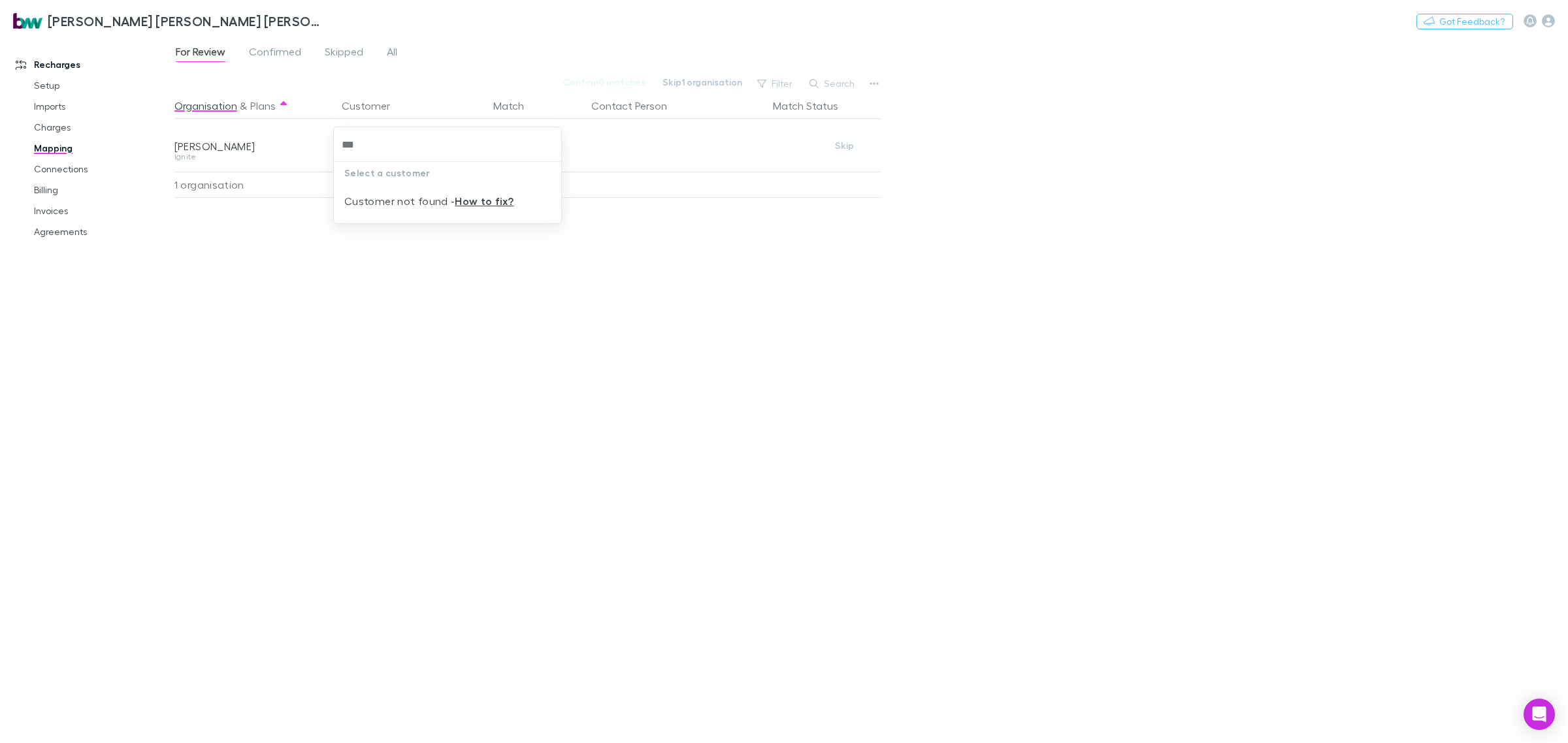
type input "***"
click at [468, 384] on div at bounding box center [784, 372] width 1568 height 743
click at [1550, 17] on icon "button" at bounding box center [1548, 21] width 13 height 13
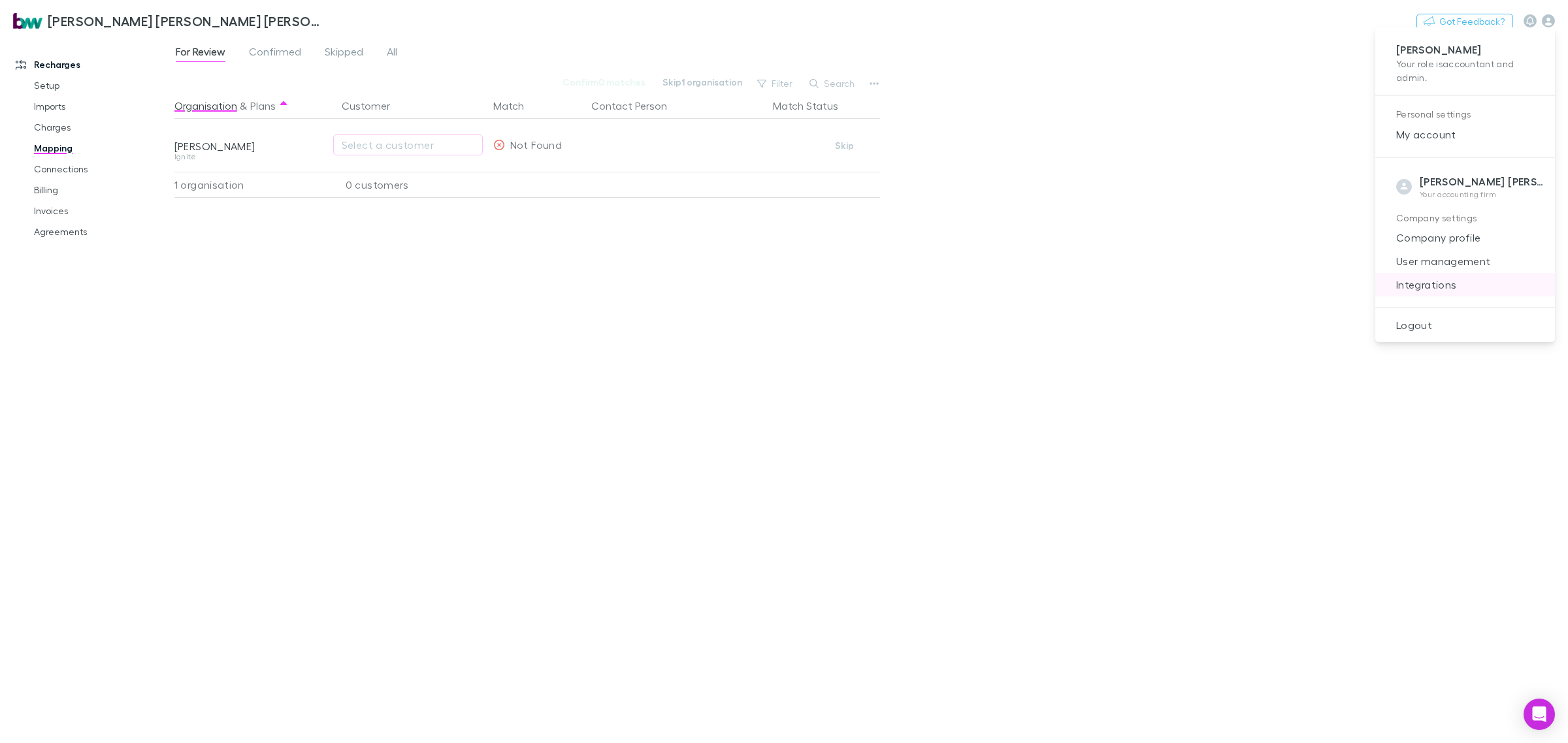
click at [1464, 288] on span "Integrations" at bounding box center [1465, 284] width 159 height 15
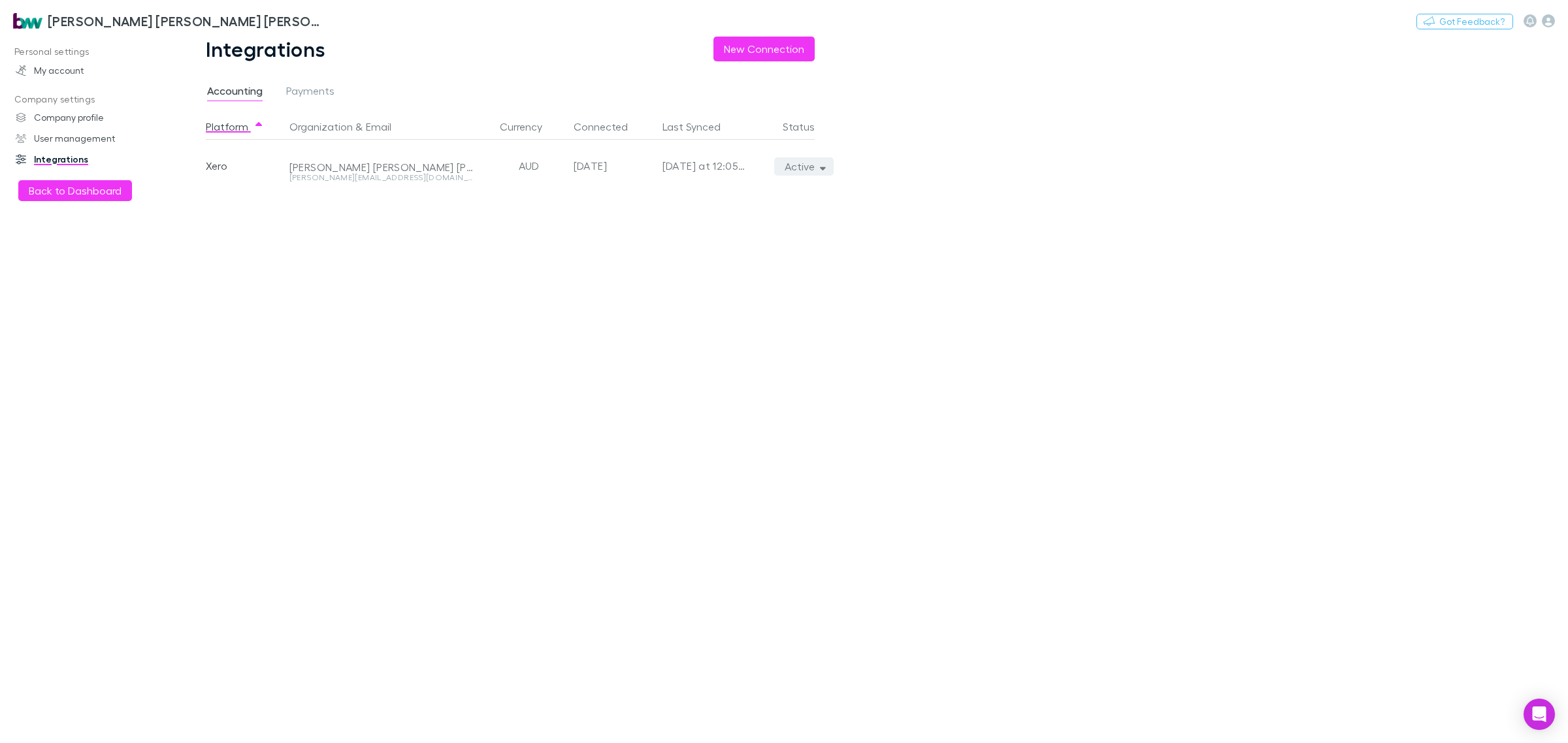
click at [804, 167] on button "Active" at bounding box center [804, 166] width 59 height 18
click at [739, 203] on p "We'll fetch all new contacts since last sync" at bounding box center [743, 212] width 159 height 24
click at [355, 509] on div at bounding box center [784, 372] width 1568 height 743
click at [99, 187] on button "Back to Dashboard" at bounding box center [75, 191] width 114 height 21
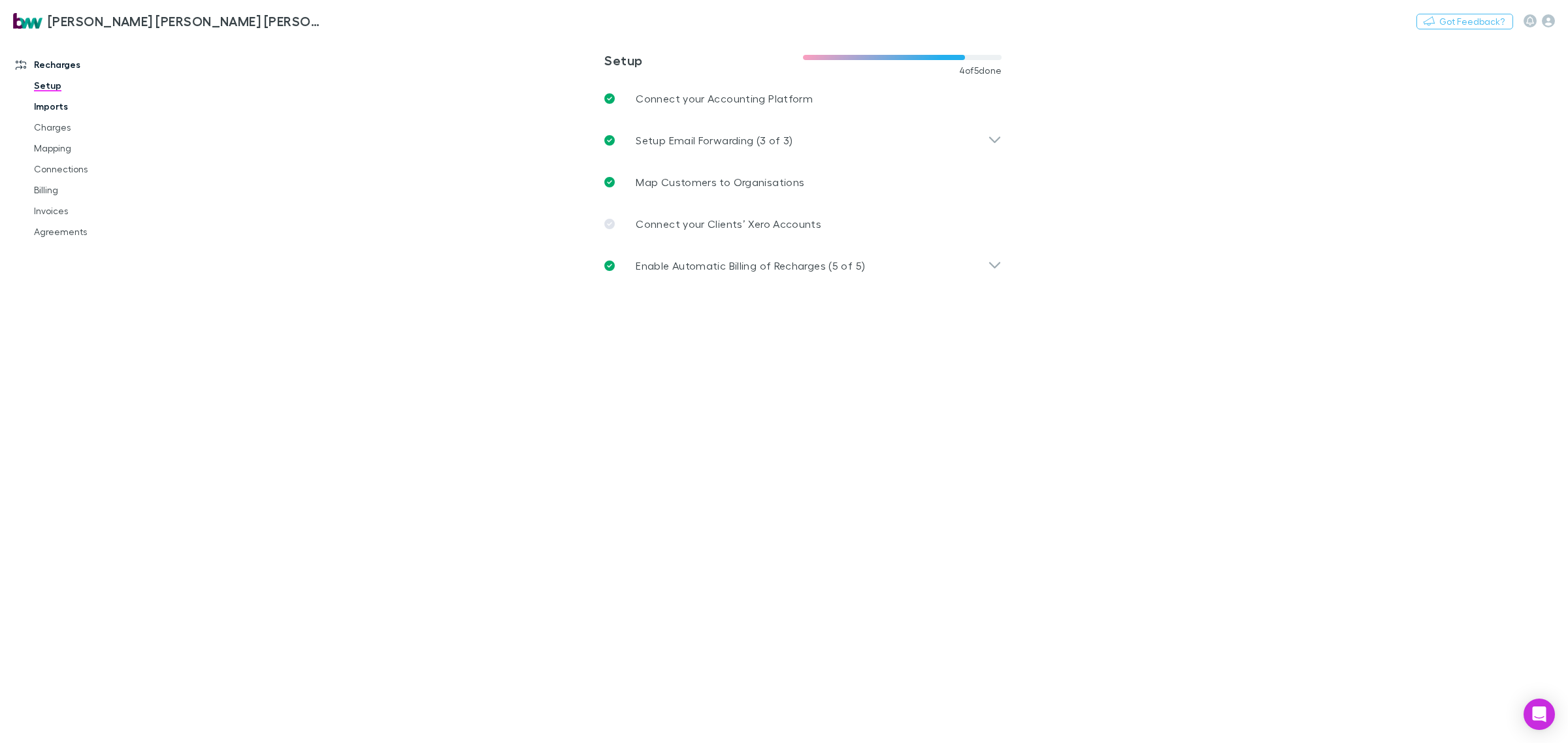
click at [54, 110] on link "Imports" at bounding box center [103, 106] width 164 height 21
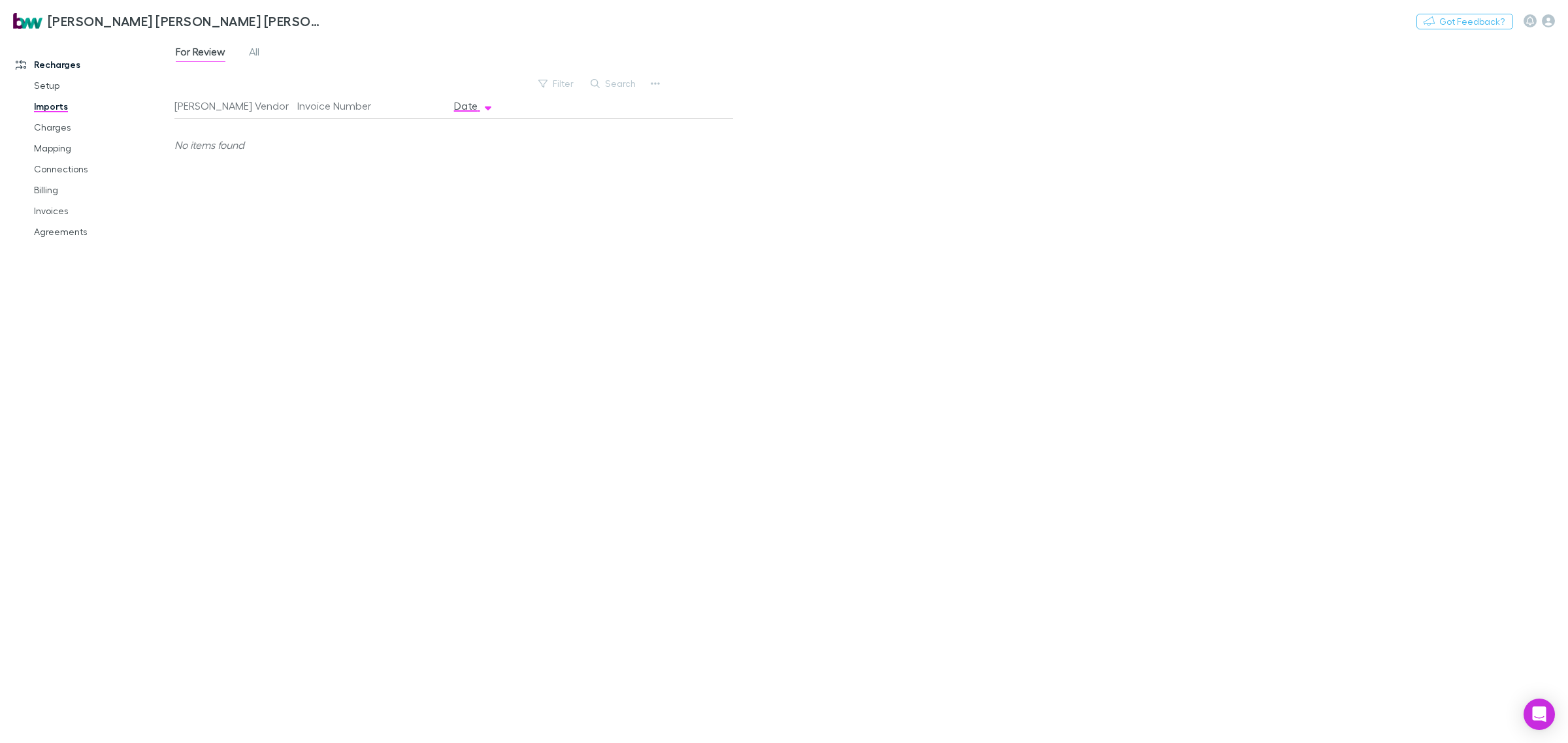
click at [324, 398] on div "[PERSON_NAME] Vendor Invoice Number Date No items found" at bounding box center [453, 413] width 558 height 640
click at [43, 128] on link "Charges" at bounding box center [103, 127] width 164 height 21
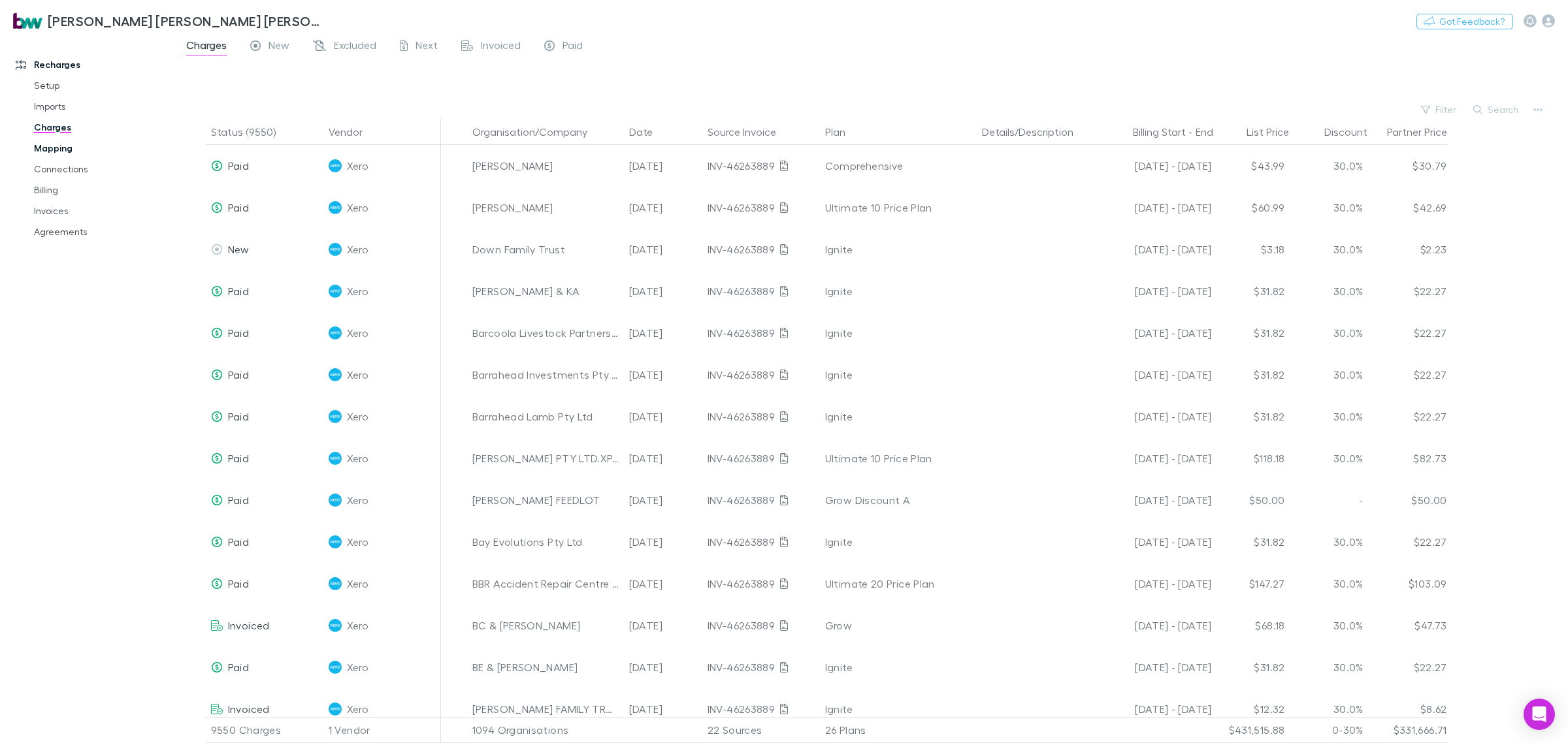
click at [64, 148] on link "Mapping" at bounding box center [103, 148] width 164 height 21
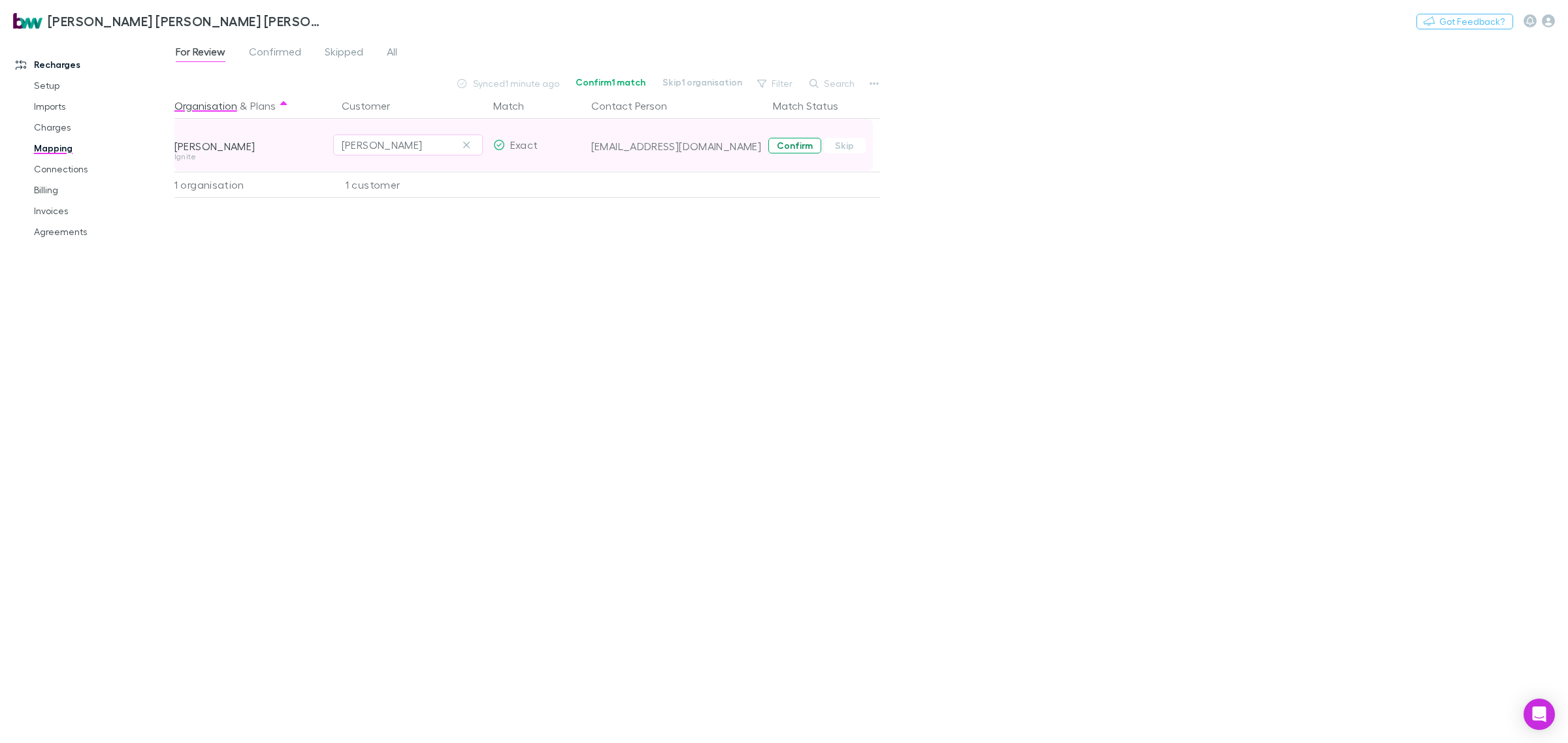
click at [794, 144] on button "Confirm" at bounding box center [795, 145] width 53 height 15
click at [51, 182] on link "Billing" at bounding box center [103, 190] width 164 height 21
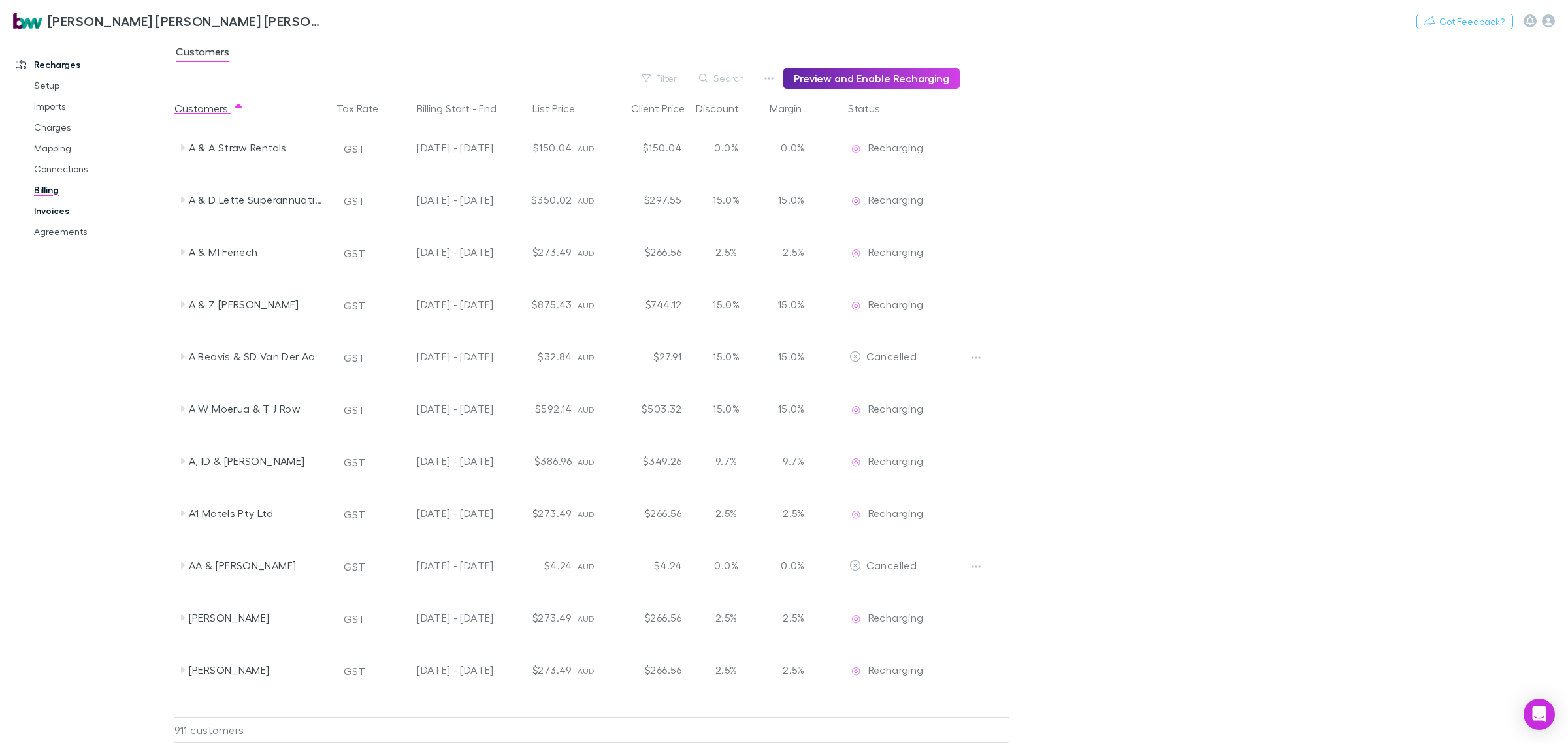
click at [47, 211] on link "Invoices" at bounding box center [103, 211] width 164 height 21
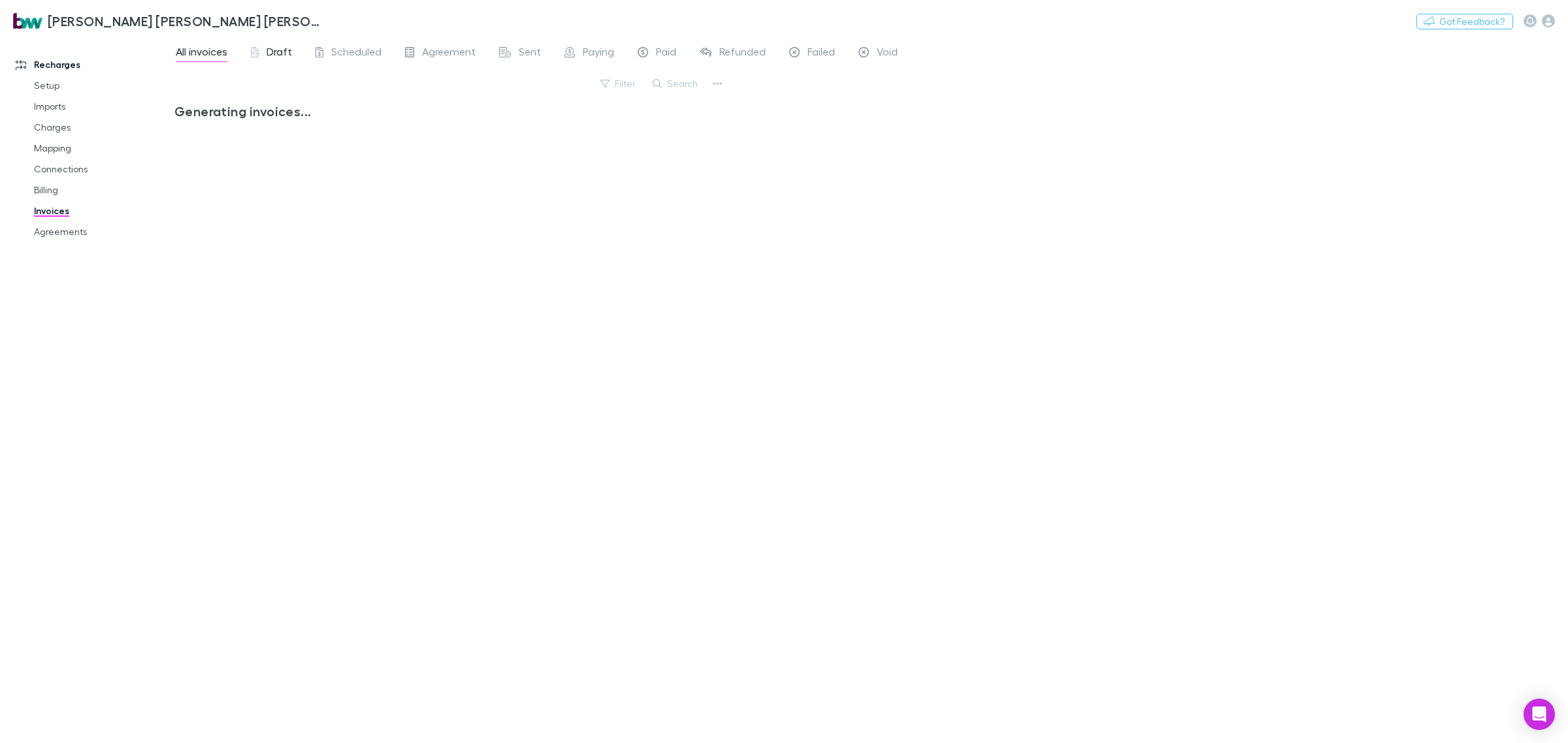
click at [270, 44] on link "Draft" at bounding box center [271, 54] width 44 height 21
drag, startPoint x: 716, startPoint y: 158, endPoint x: 936, endPoint y: 147, distance: 220.3
click at [716, 159] on div "Invoice Number [PERSON_NAME]-7311 Customer [PERSON_NAME] & [PERSON_NAME] Invoic…" at bounding box center [445, 155] width 562 height 52
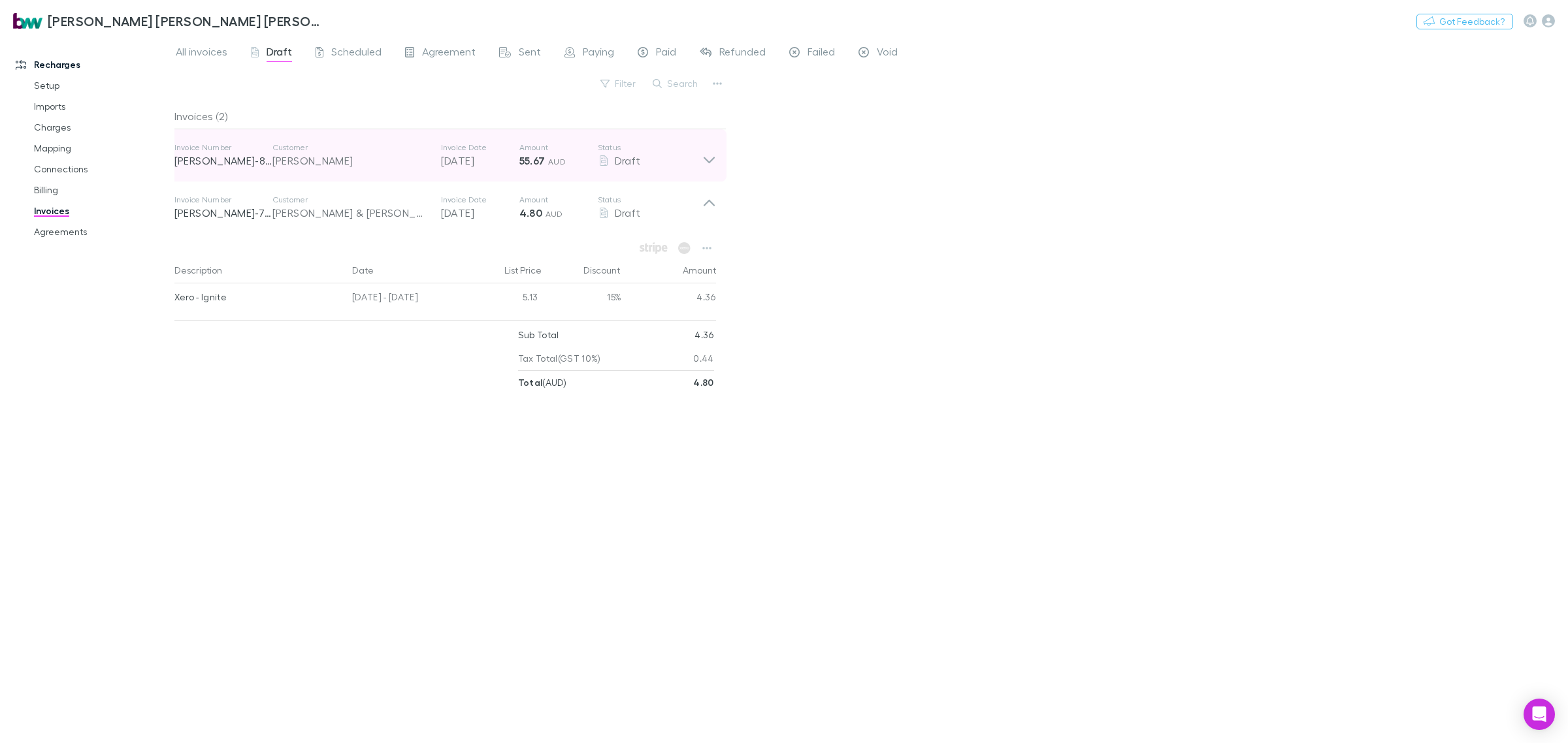
click at [704, 165] on icon at bounding box center [709, 155] width 14 height 26
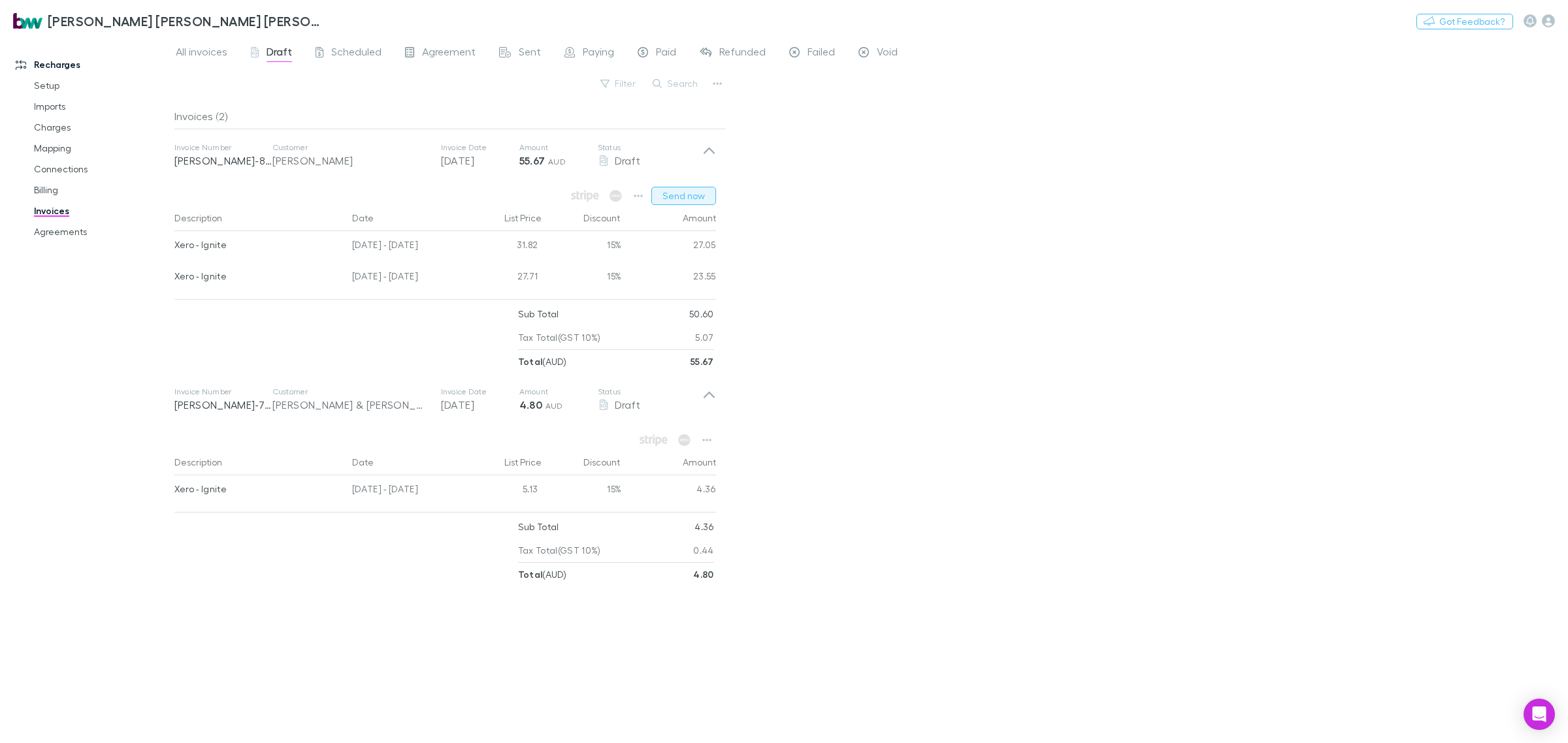
click at [690, 196] on button "Send now" at bounding box center [683, 196] width 65 height 18
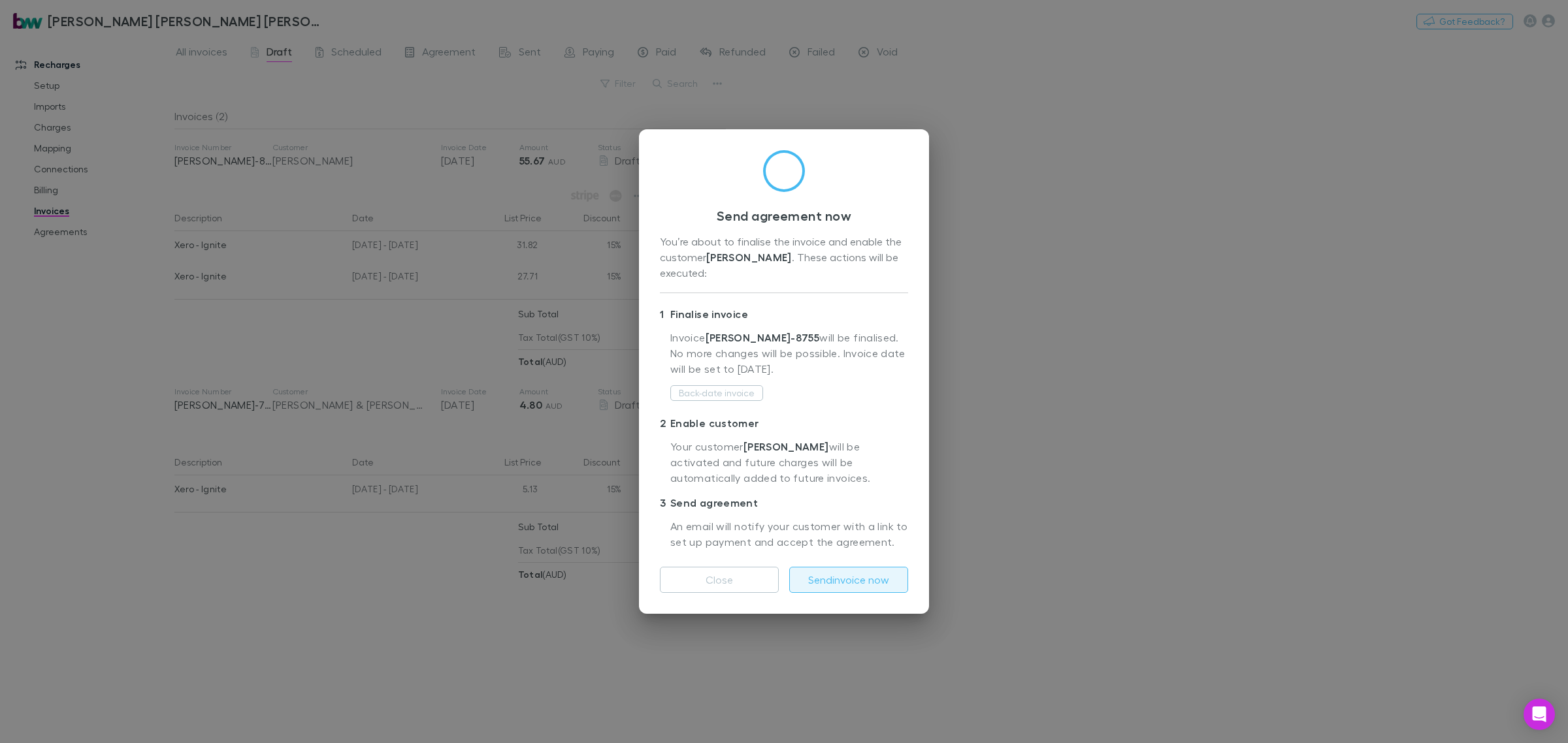
click at [856, 578] on button "Send invoice now" at bounding box center [848, 580] width 119 height 26
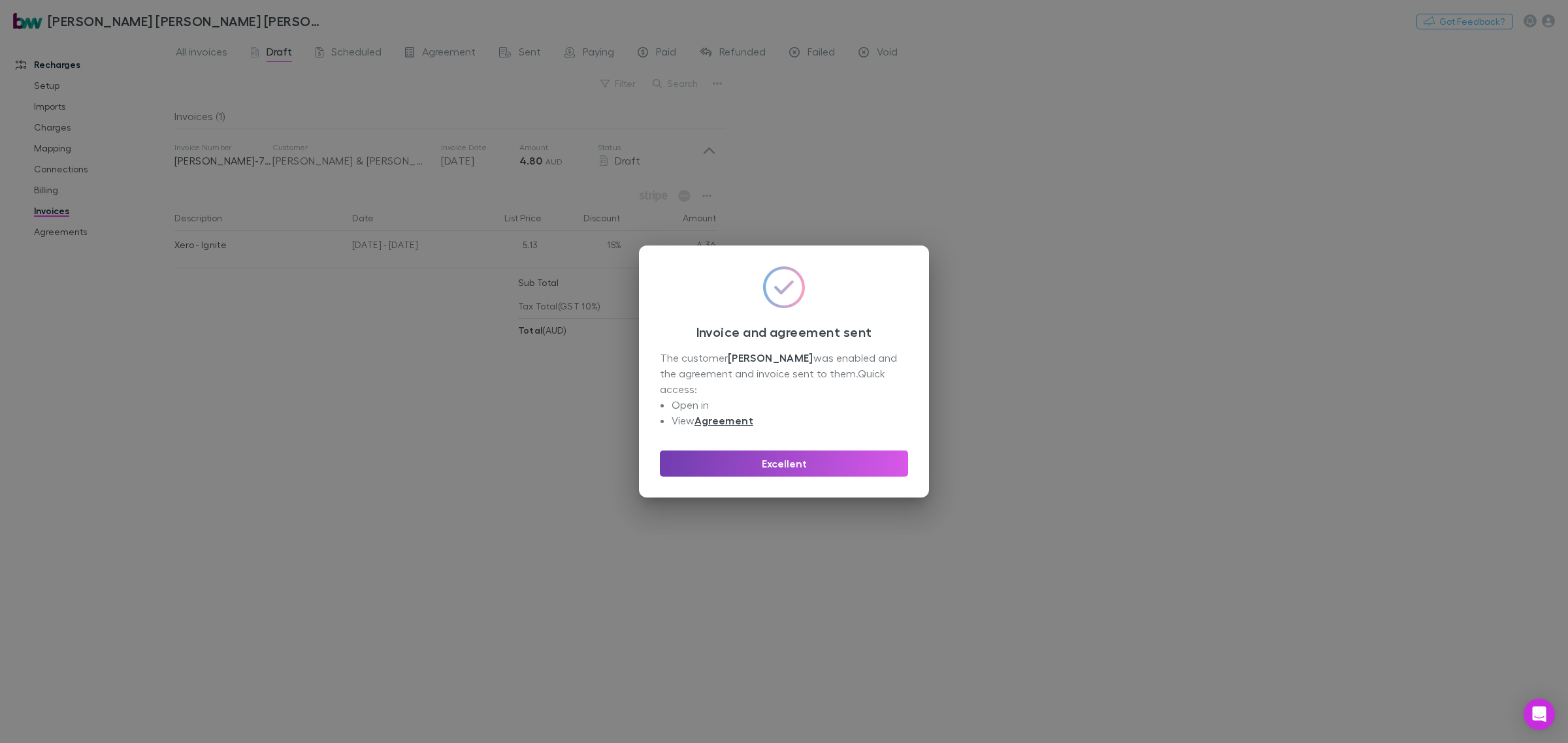
click at [866, 471] on button "Excellent" at bounding box center [783, 463] width 248 height 26
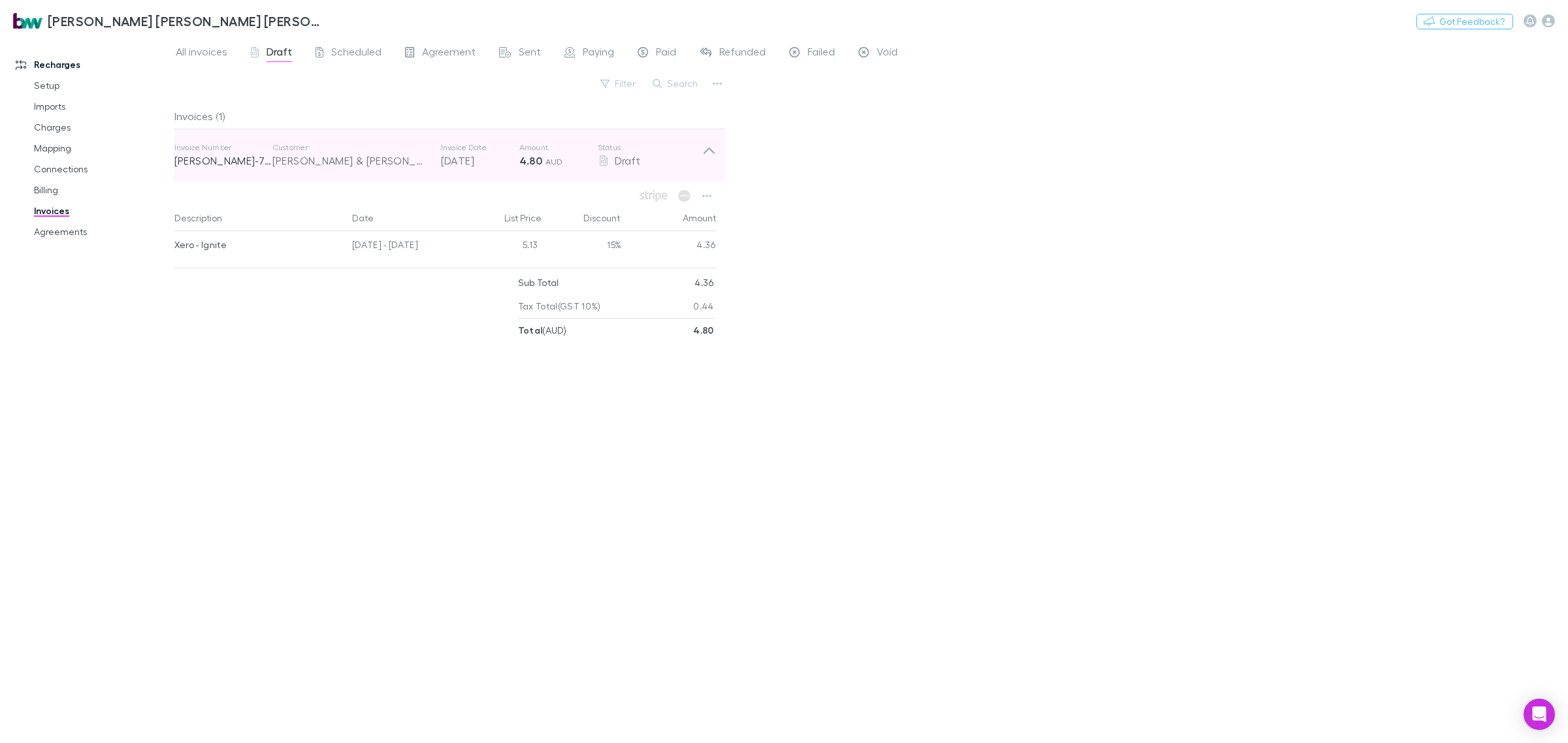
click at [308, 163] on div "[PERSON_NAME] & [PERSON_NAME]" at bounding box center [350, 161] width 156 height 15
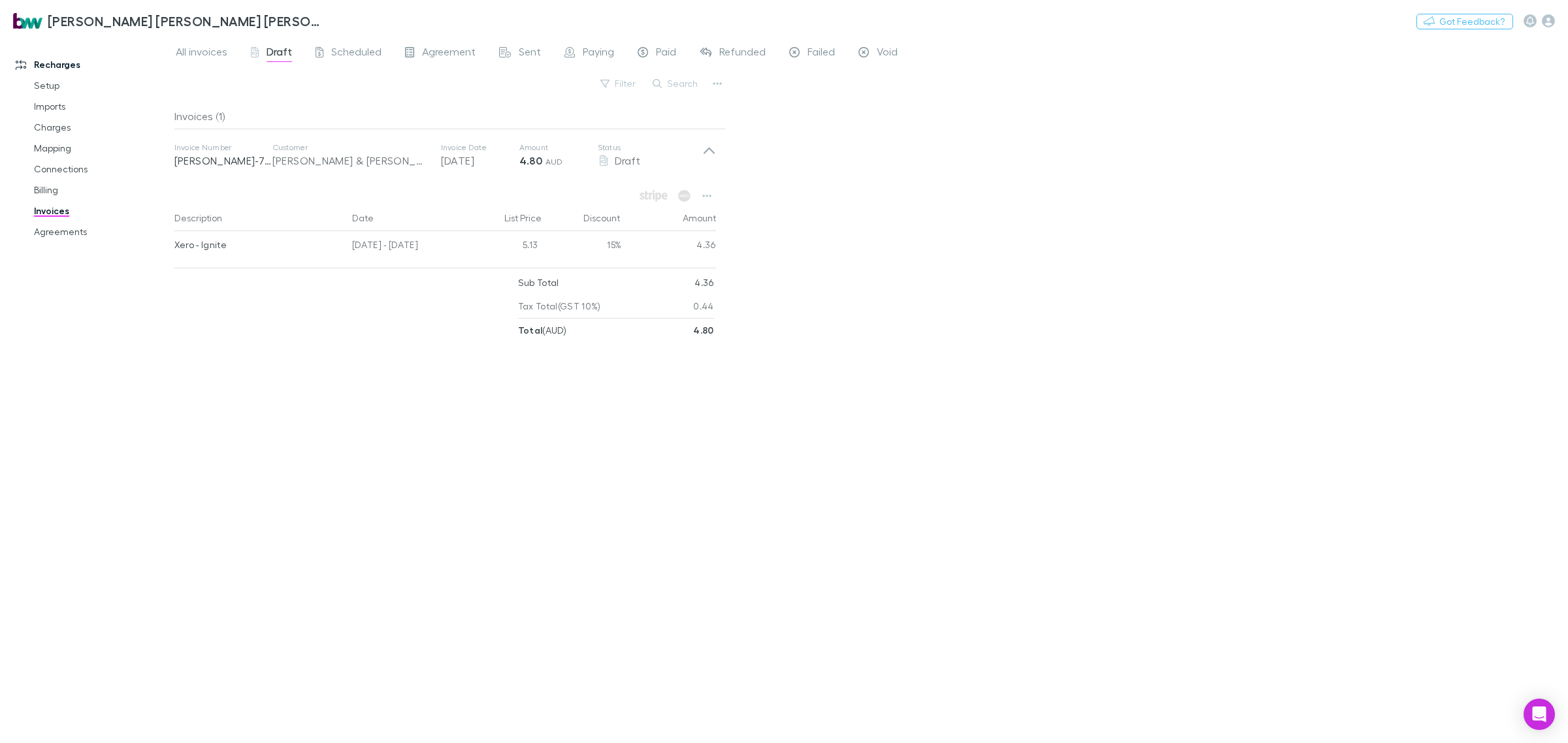
click at [177, 357] on div "Invoices (1) Invoice Number [PERSON_NAME]-7311 Customer [PERSON_NAME] & [PERSON…" at bounding box center [451, 418] width 552 height 629
click at [708, 196] on icon "button" at bounding box center [706, 196] width 9 height 10
click at [606, 334] on p "View customer" at bounding box center [626, 333] width 159 height 15
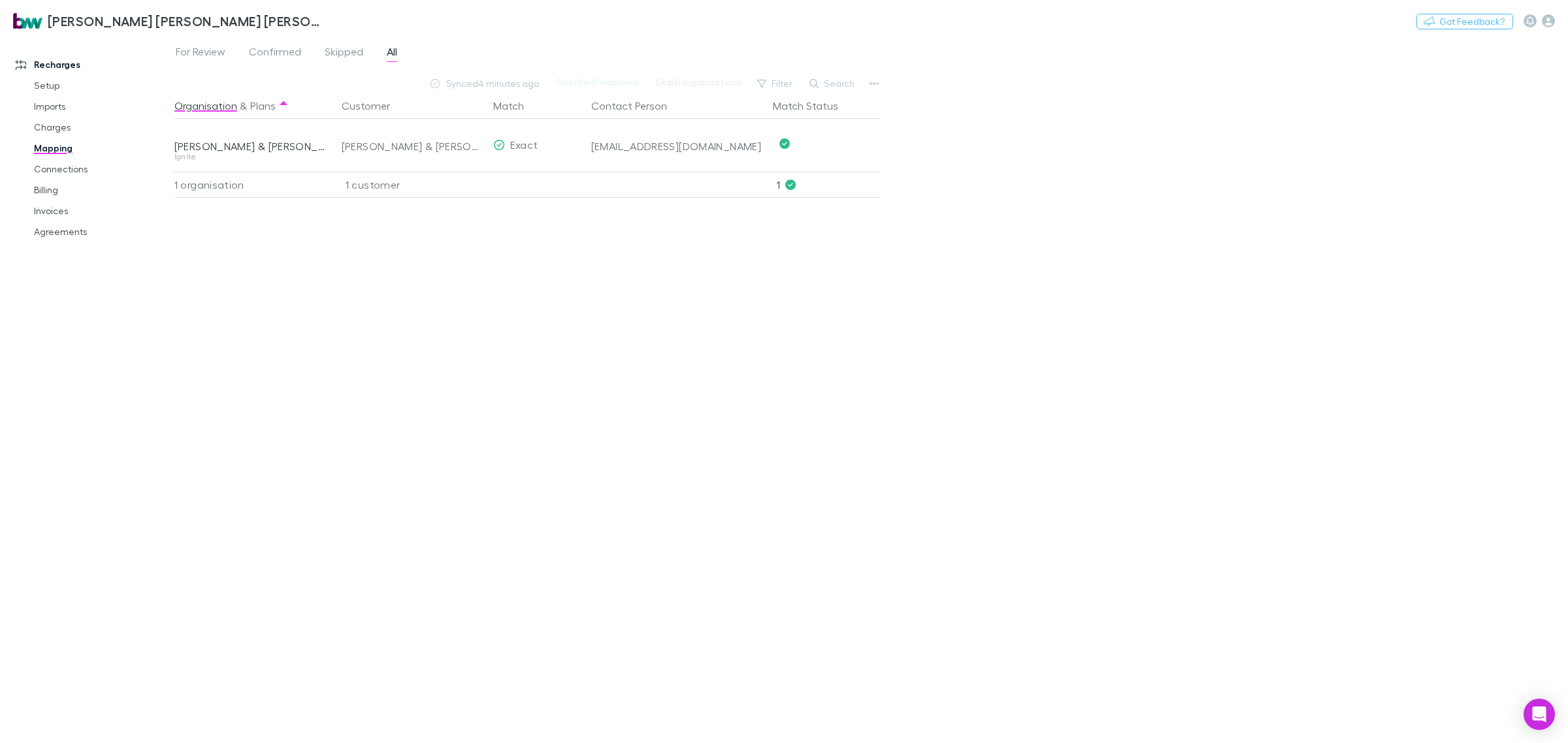
click at [908, 250] on div "For Review Confirmed Skipped All Synced 4 minutes ago Confirm 0 matches Skip 0 …" at bounding box center [871, 390] width 1393 height 707
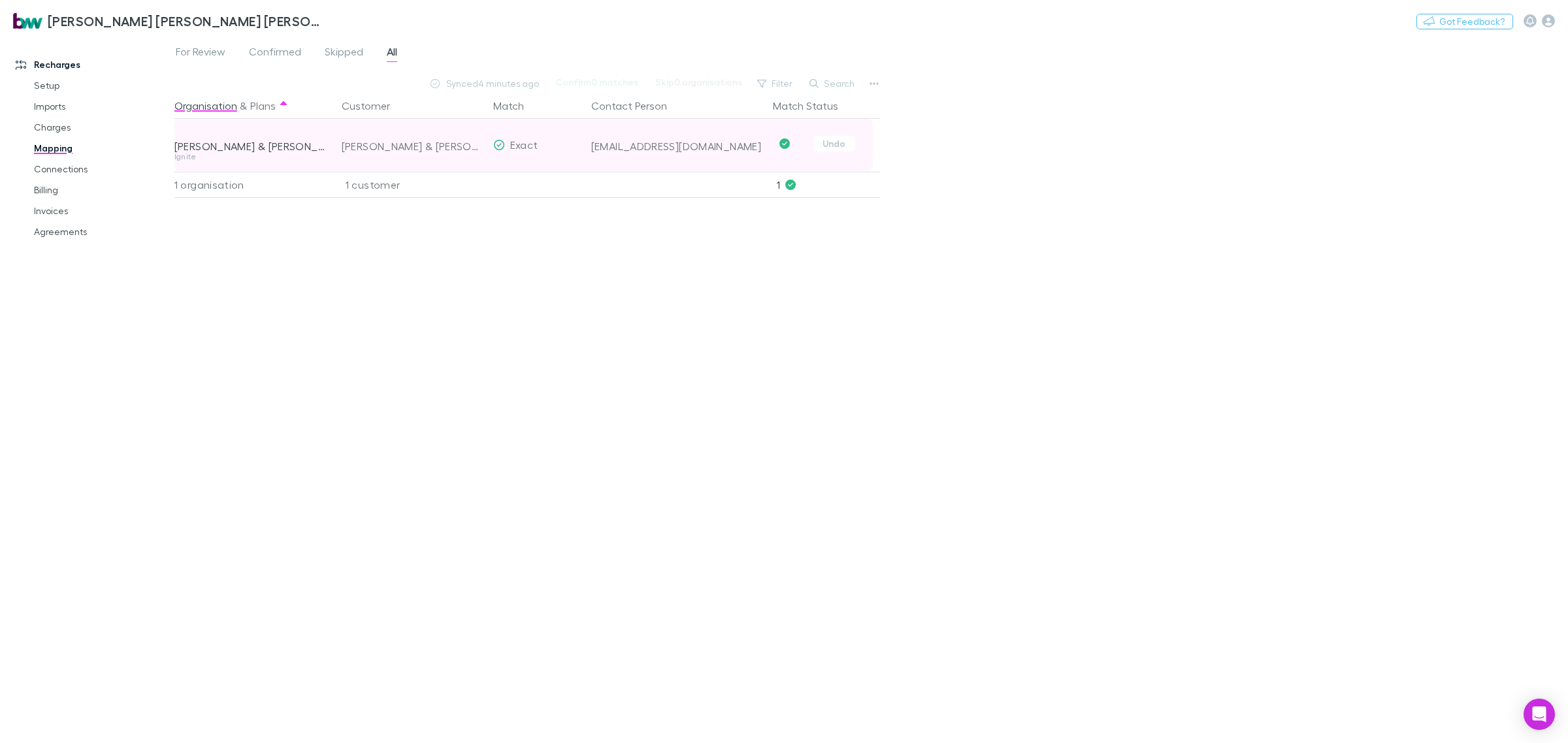
click at [391, 147] on div "[PERSON_NAME] & [PERSON_NAME]" at bounding box center [412, 146] width 141 height 52
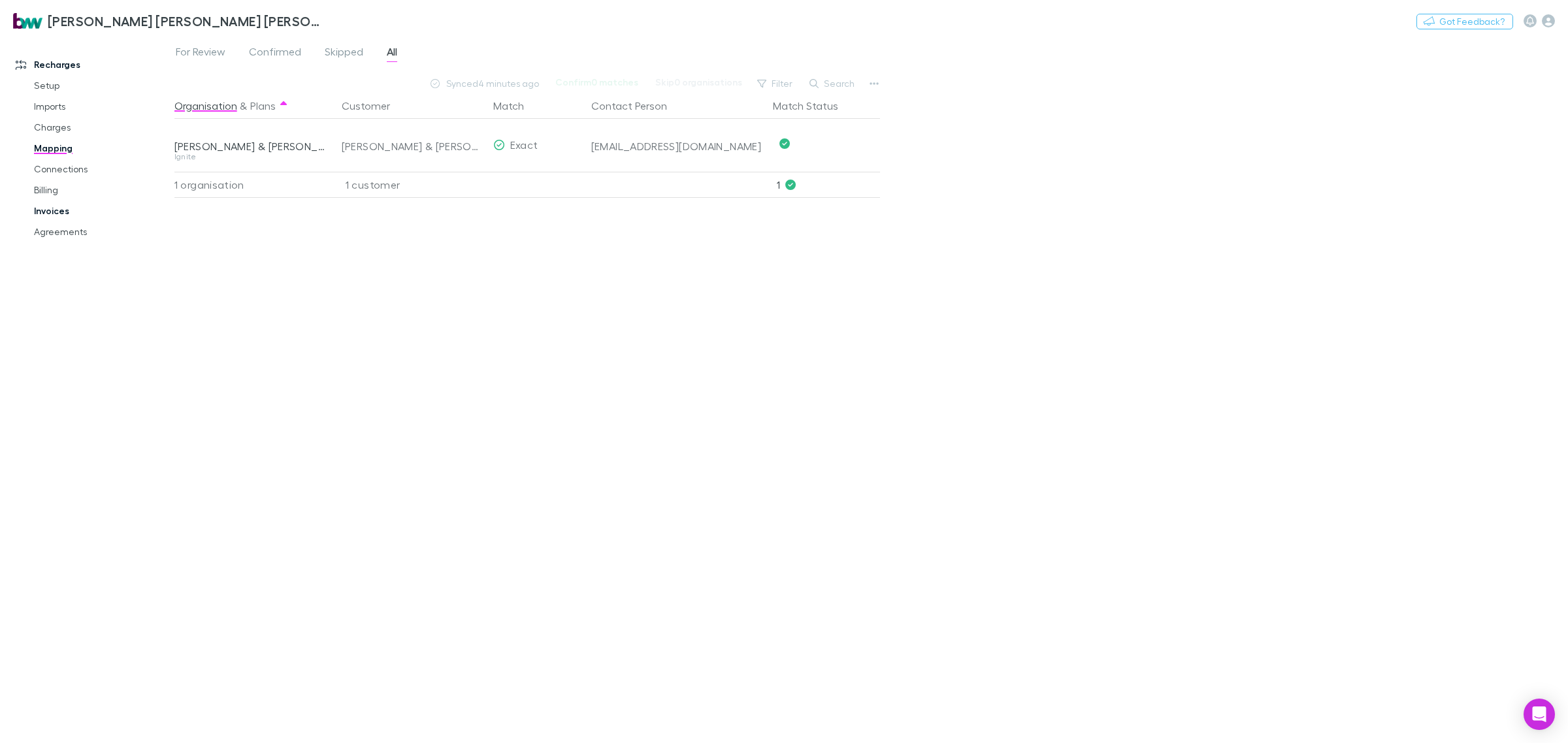
click at [70, 214] on link "Invoices" at bounding box center [103, 211] width 164 height 21
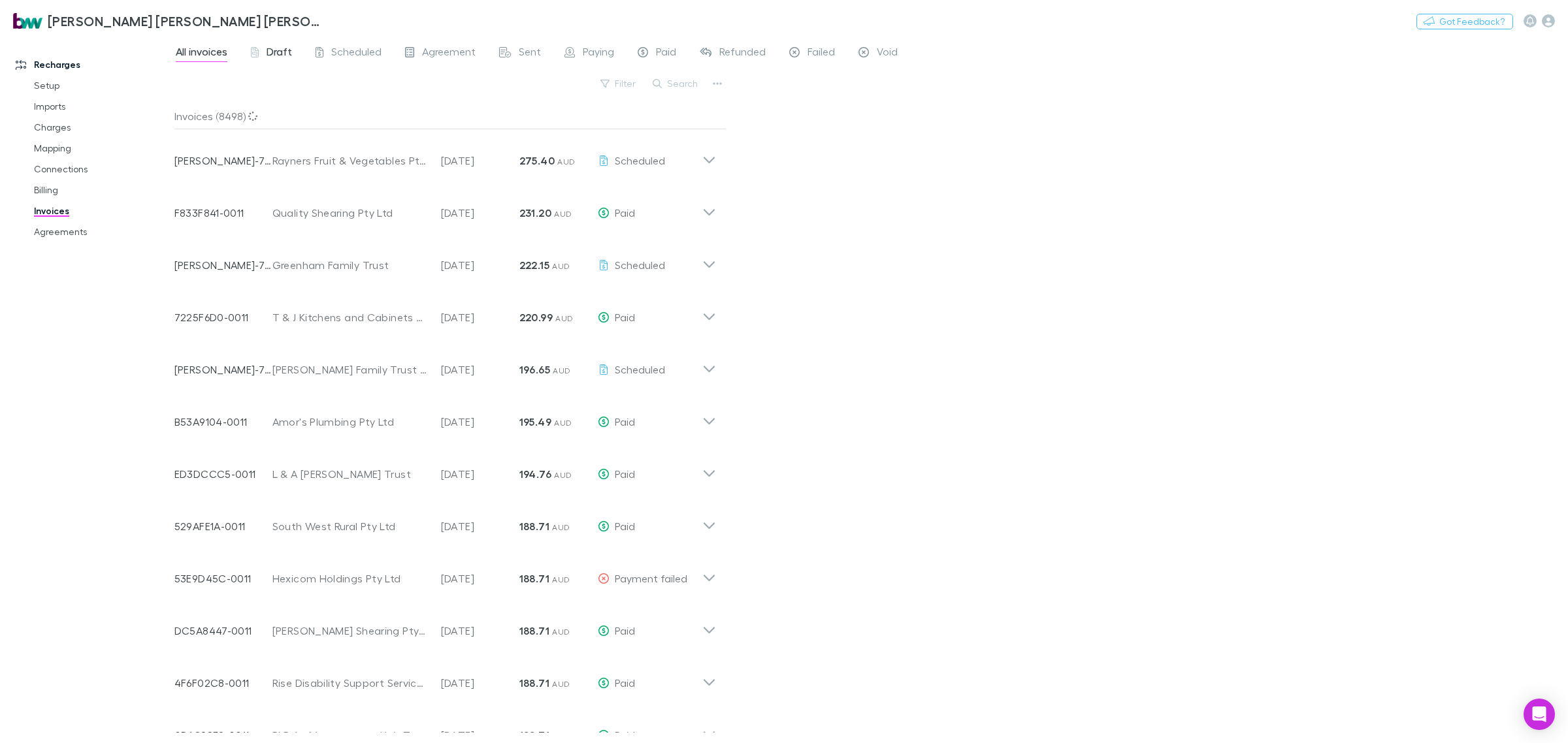
click at [266, 53] on span "Draft" at bounding box center [279, 54] width 25 height 17
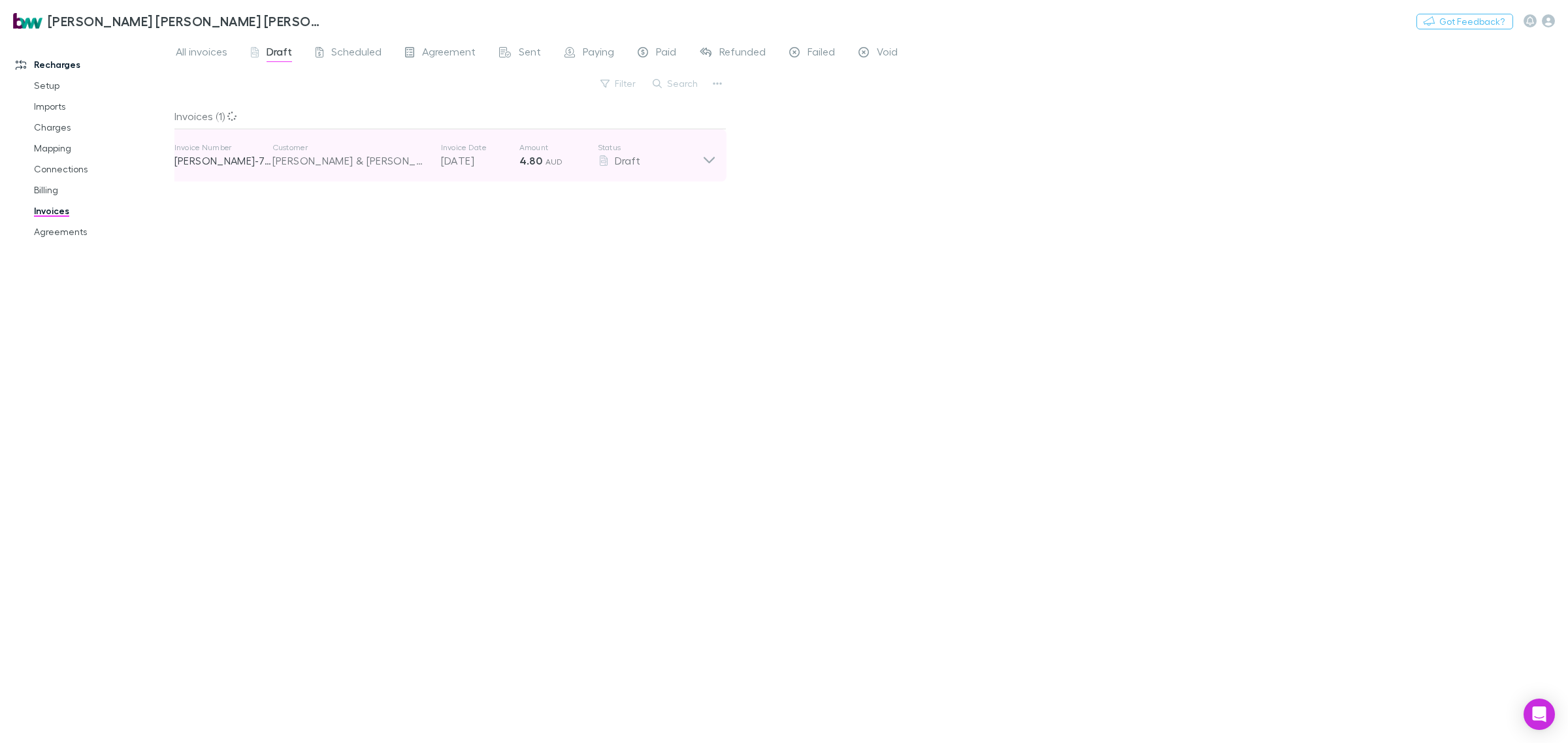
click at [702, 165] on icon at bounding box center [709, 155] width 14 height 26
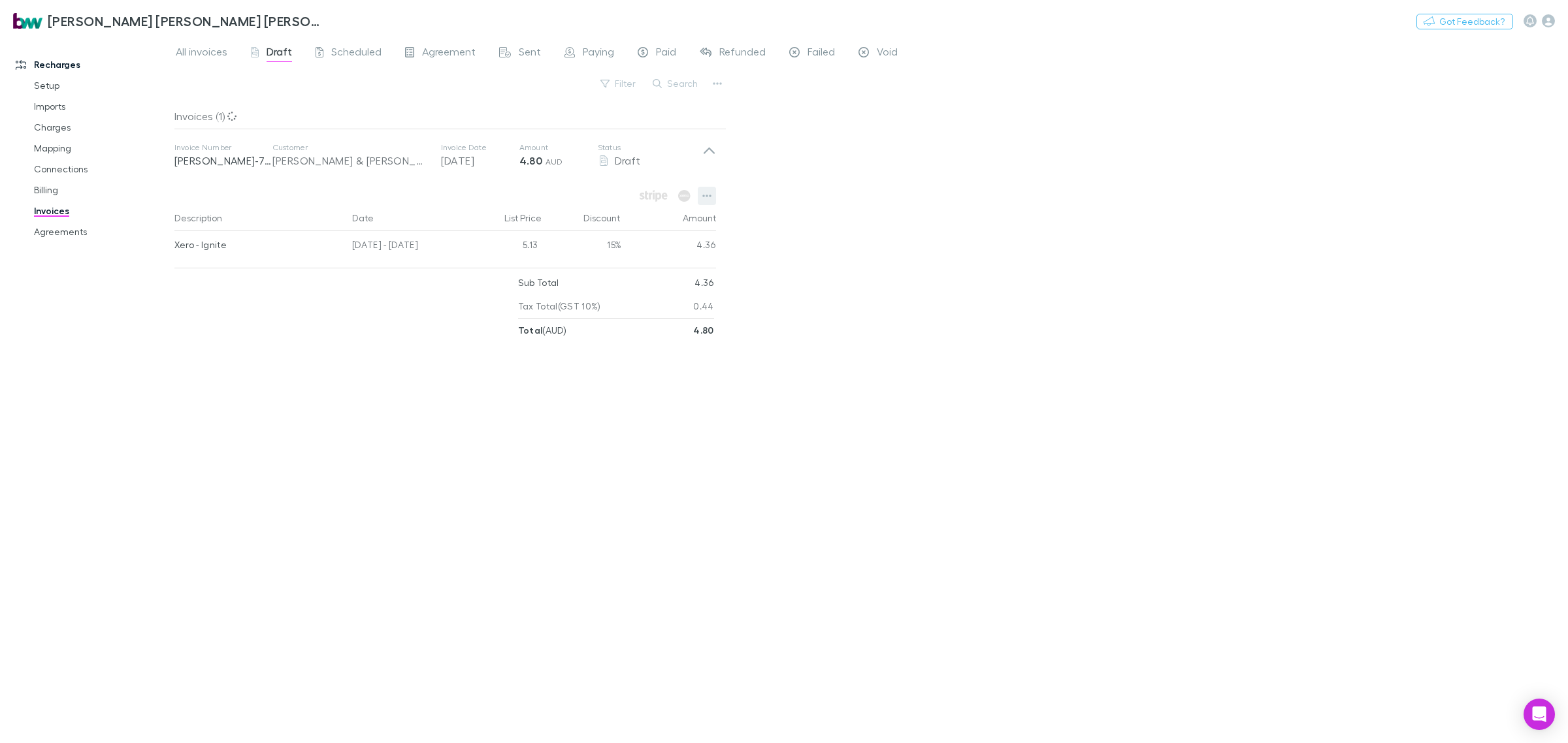
click at [708, 197] on icon "button" at bounding box center [706, 196] width 9 height 10
click at [582, 309] on p "View charges" at bounding box center [626, 309] width 159 height 15
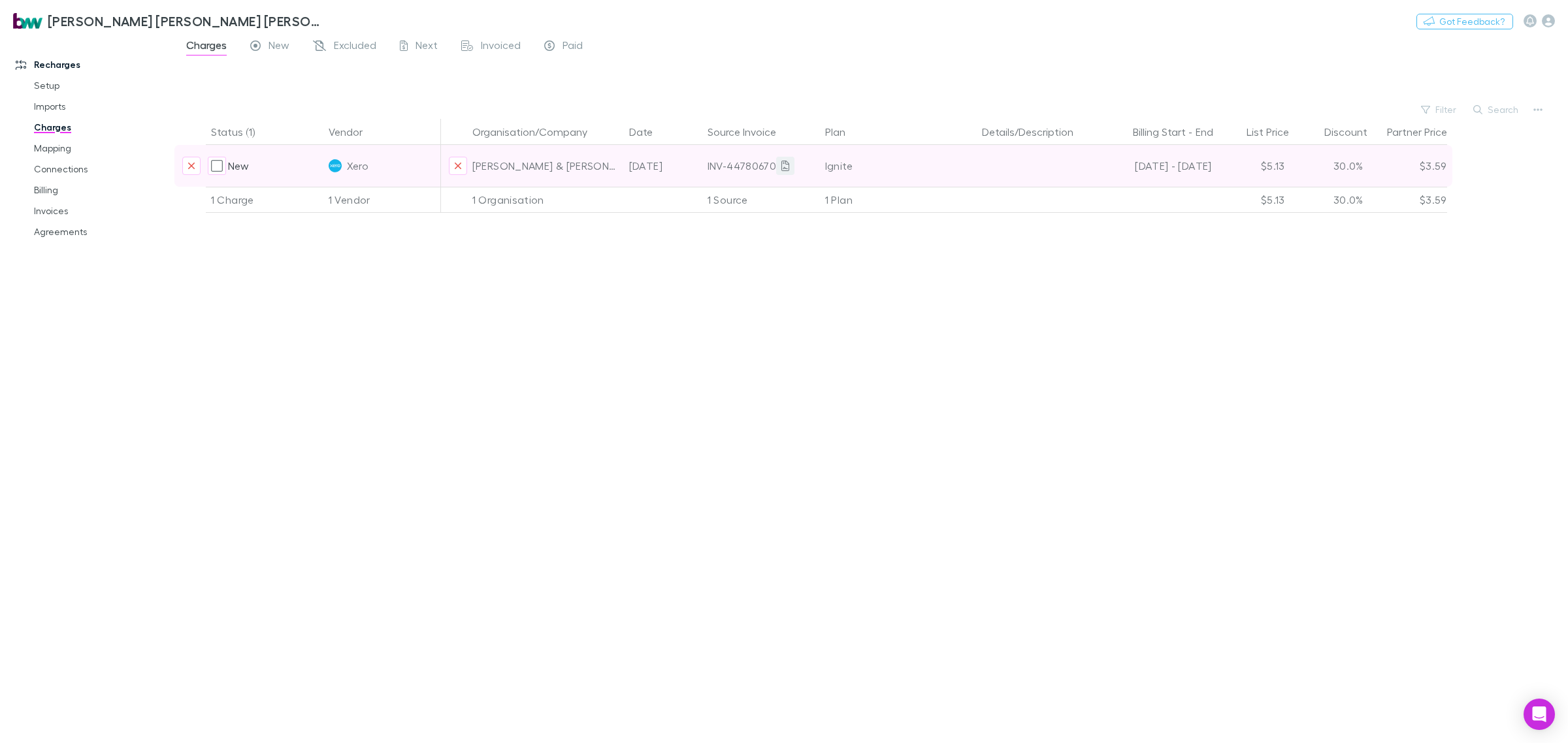
click at [778, 163] on link at bounding box center [785, 165] width 18 height 18
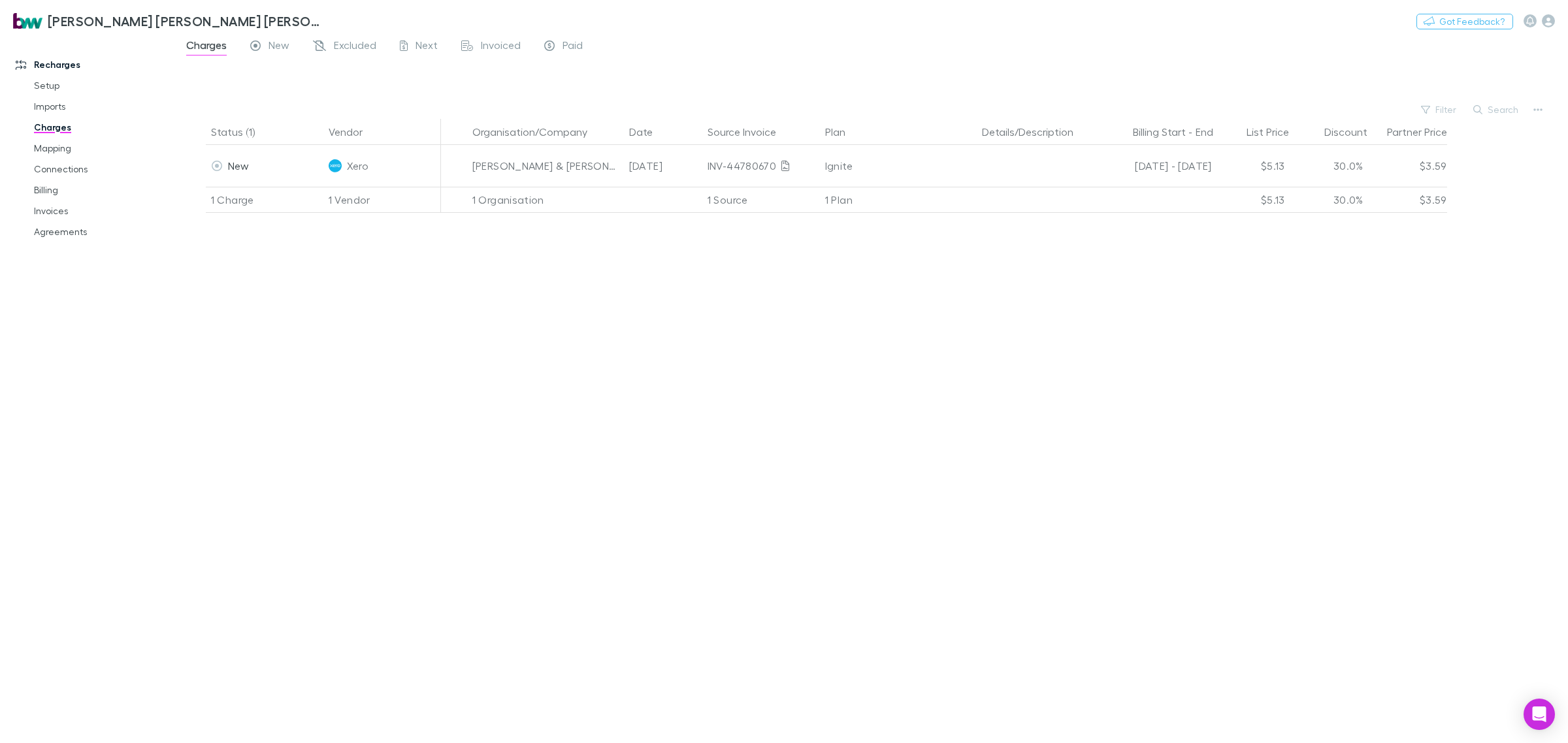
click at [349, 200] on div "1 Vendor" at bounding box center [382, 199] width 117 height 26
click at [548, 200] on div "1 Organisation" at bounding box center [546, 199] width 157 height 26
click at [805, 189] on div "1 Source" at bounding box center [761, 199] width 117 height 26
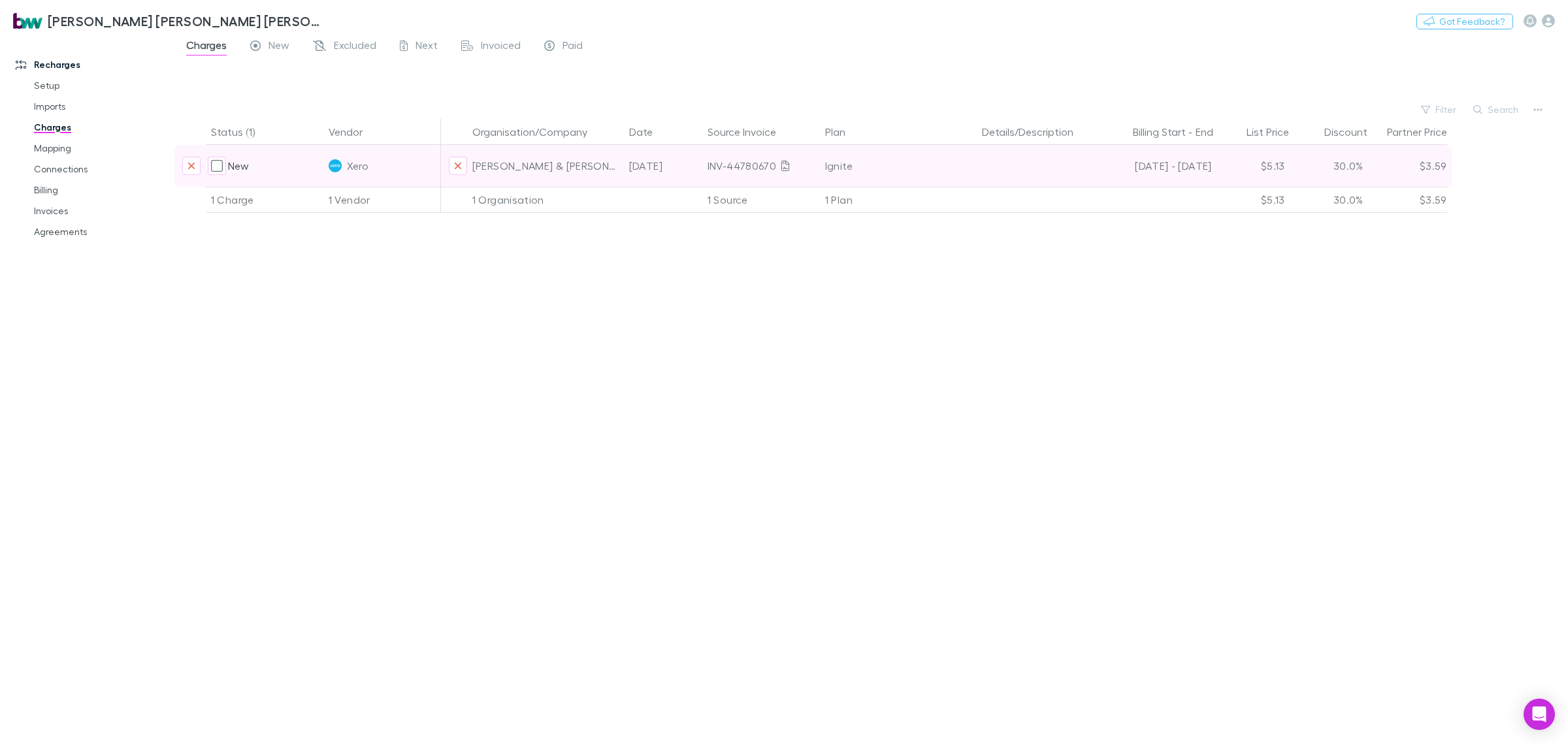
click at [1338, 177] on div "30.0%" at bounding box center [1330, 166] width 78 height 42
click at [781, 165] on icon at bounding box center [785, 165] width 8 height 10
click at [1171, 171] on div "[DATE] - [DATE]" at bounding box center [1156, 166] width 112 height 42
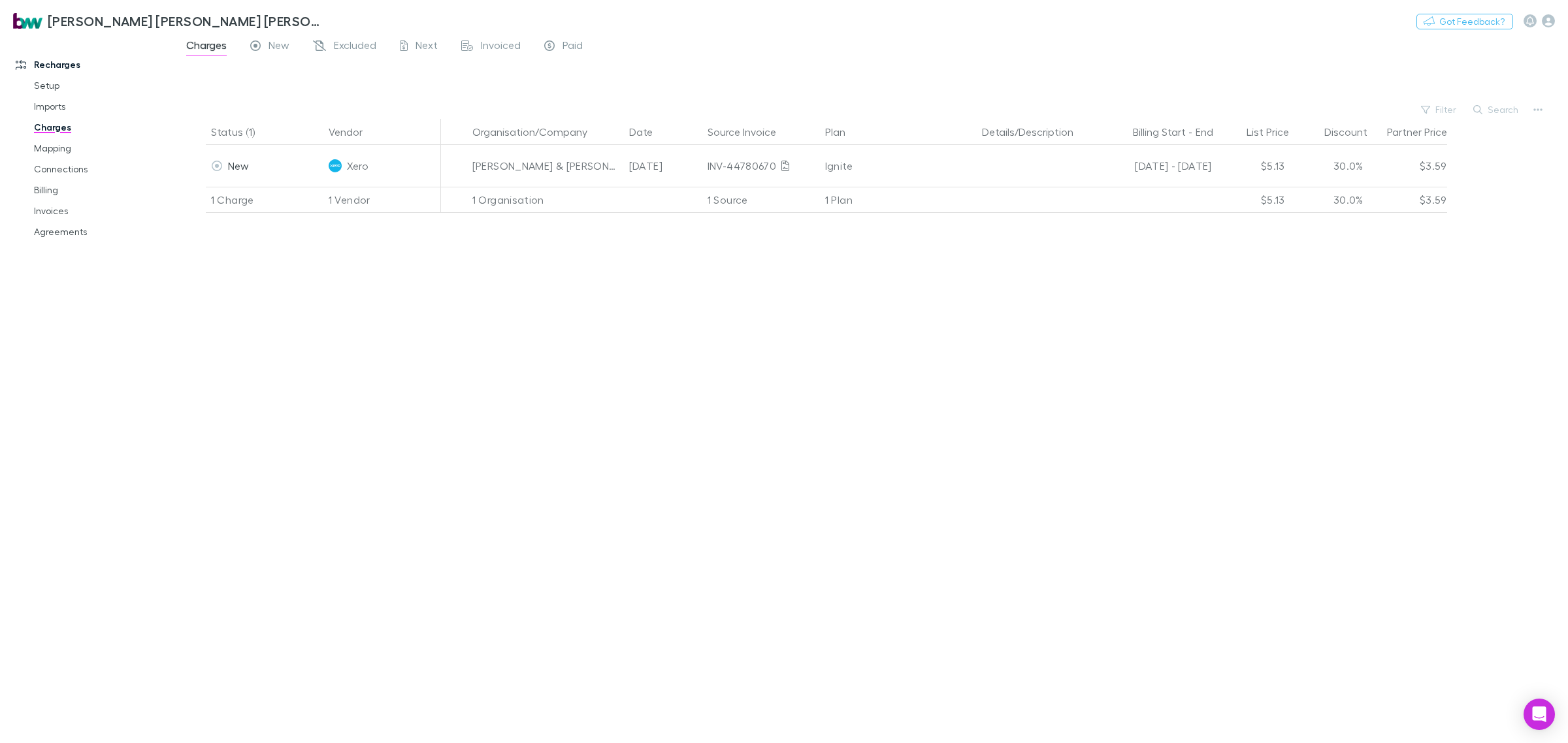
click at [1177, 191] on div at bounding box center [1153, 199] width 117 height 26
click at [44, 186] on link "Billing" at bounding box center [103, 190] width 164 height 21
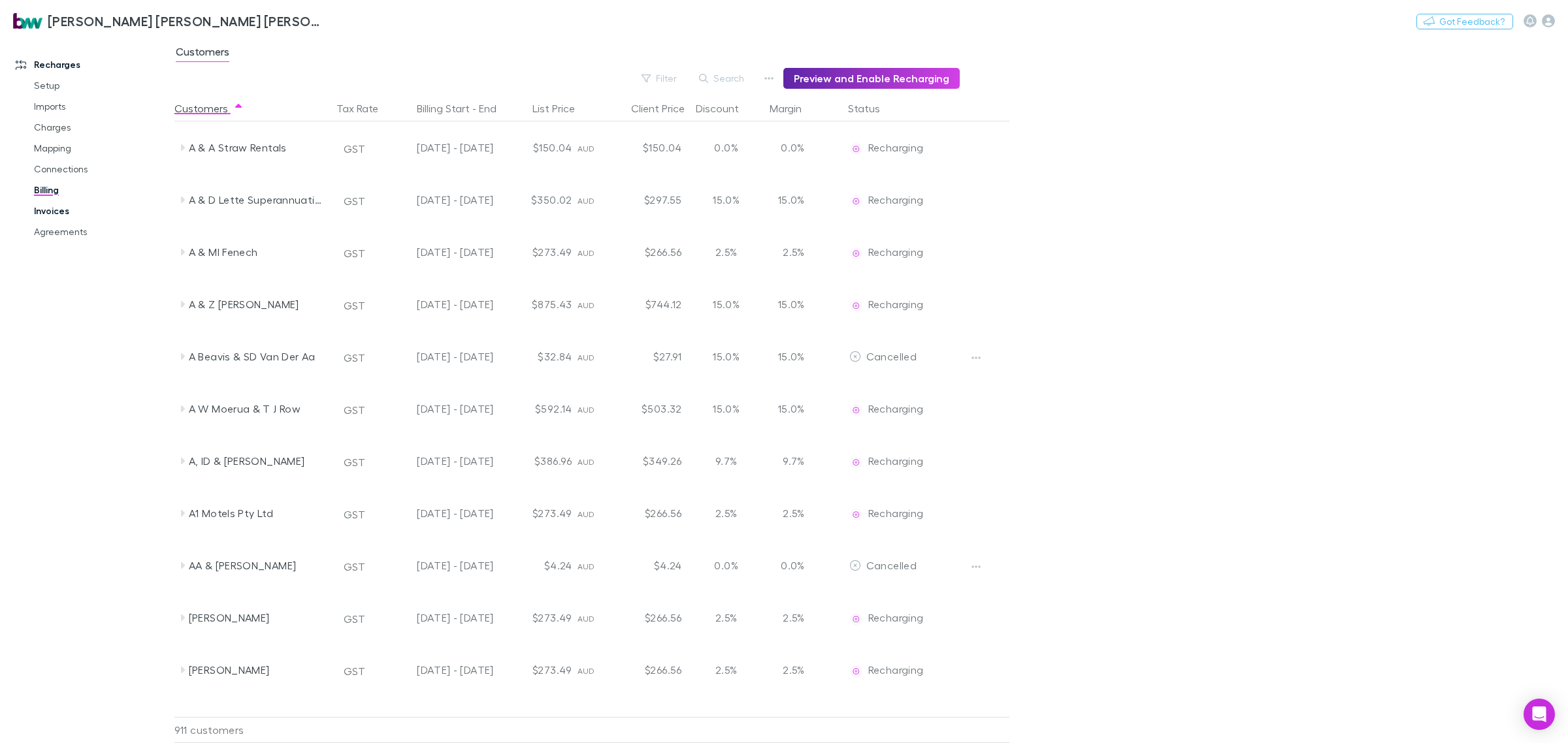
drag, startPoint x: 60, startPoint y: 209, endPoint x: 156, endPoint y: 214, distance: 96.1
click at [60, 209] on link "Invoices" at bounding box center [103, 211] width 164 height 21
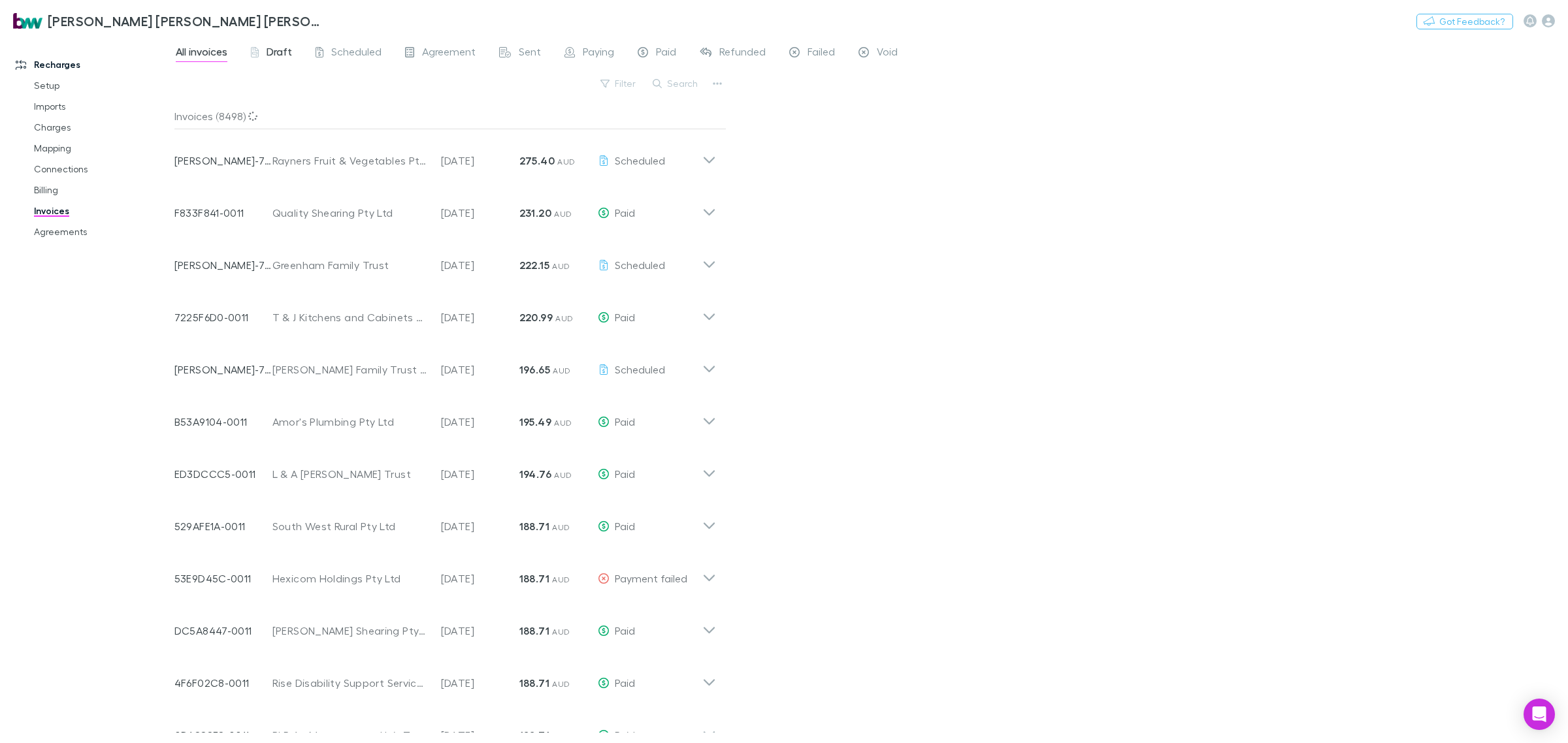
click at [269, 47] on span "Draft" at bounding box center [279, 54] width 25 height 17
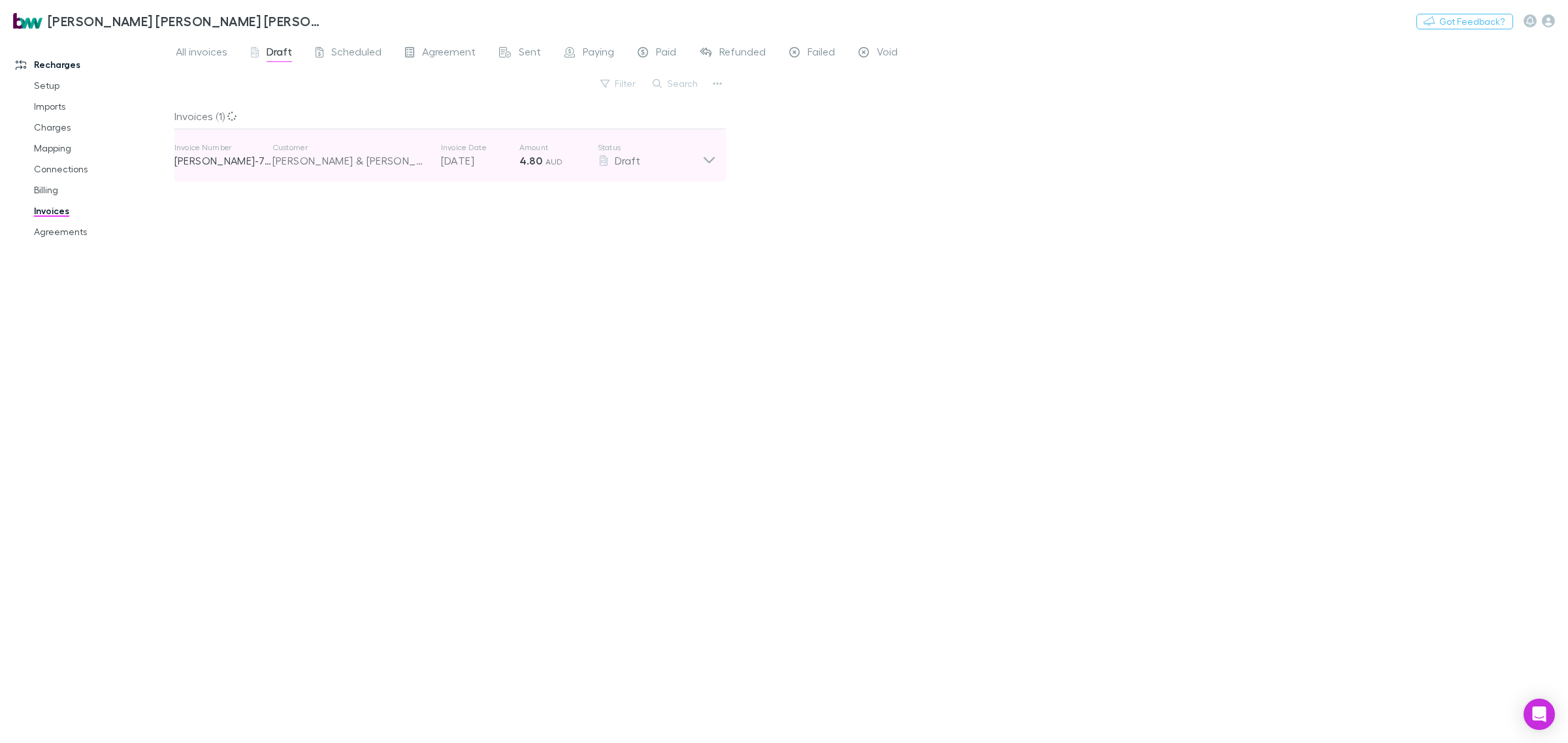
click at [704, 168] on icon at bounding box center [709, 155] width 14 height 26
click at [710, 162] on icon at bounding box center [709, 159] width 11 height 6
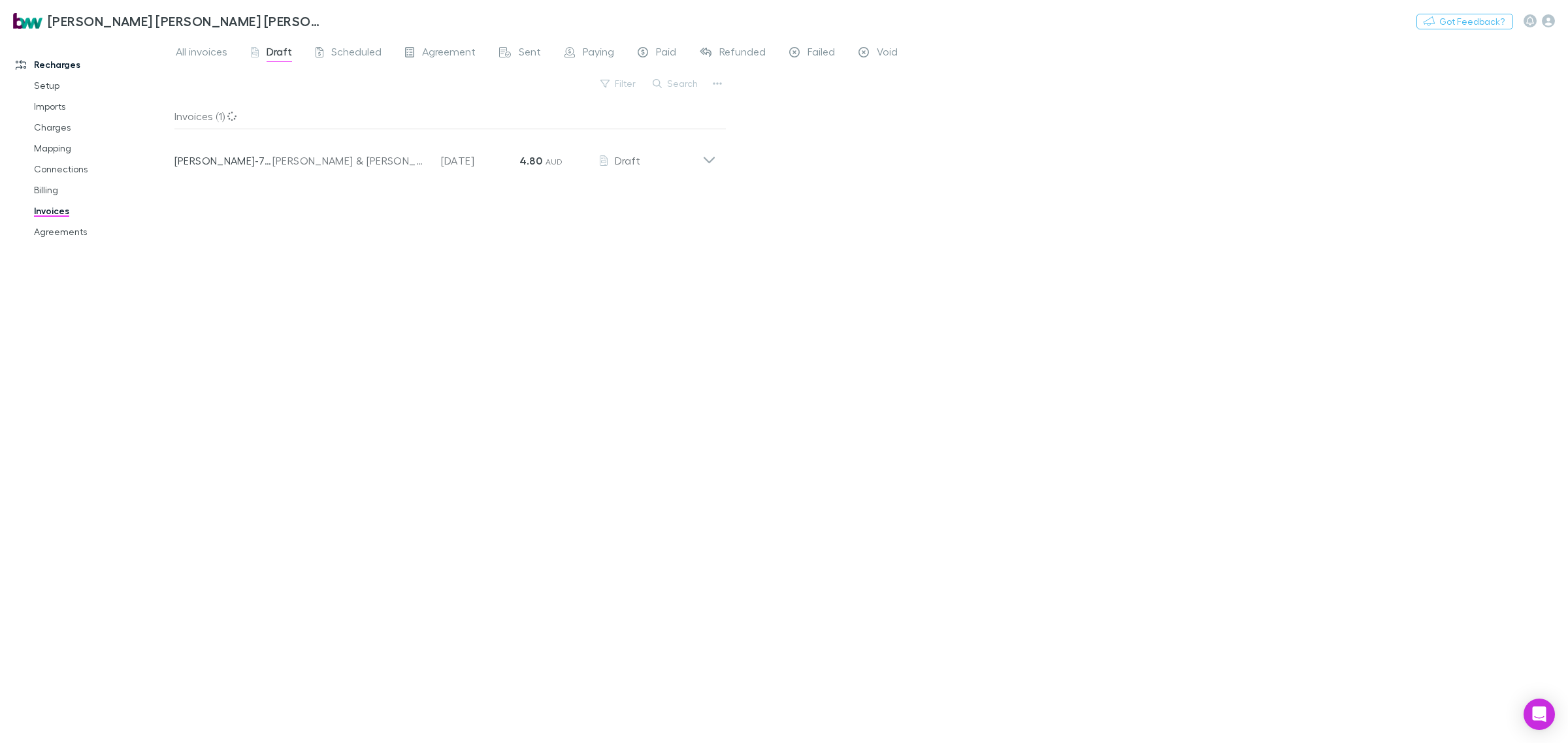
click at [708, 157] on icon at bounding box center [709, 155] width 14 height 26
click at [707, 196] on icon "button" at bounding box center [706, 196] width 9 height 3
click at [593, 361] on p "View agreement" at bounding box center [626, 356] width 159 height 15
click at [387, 112] on div "No items found" at bounding box center [529, 108] width 709 height 52
click at [644, 118] on div "No items found" at bounding box center [529, 108] width 709 height 52
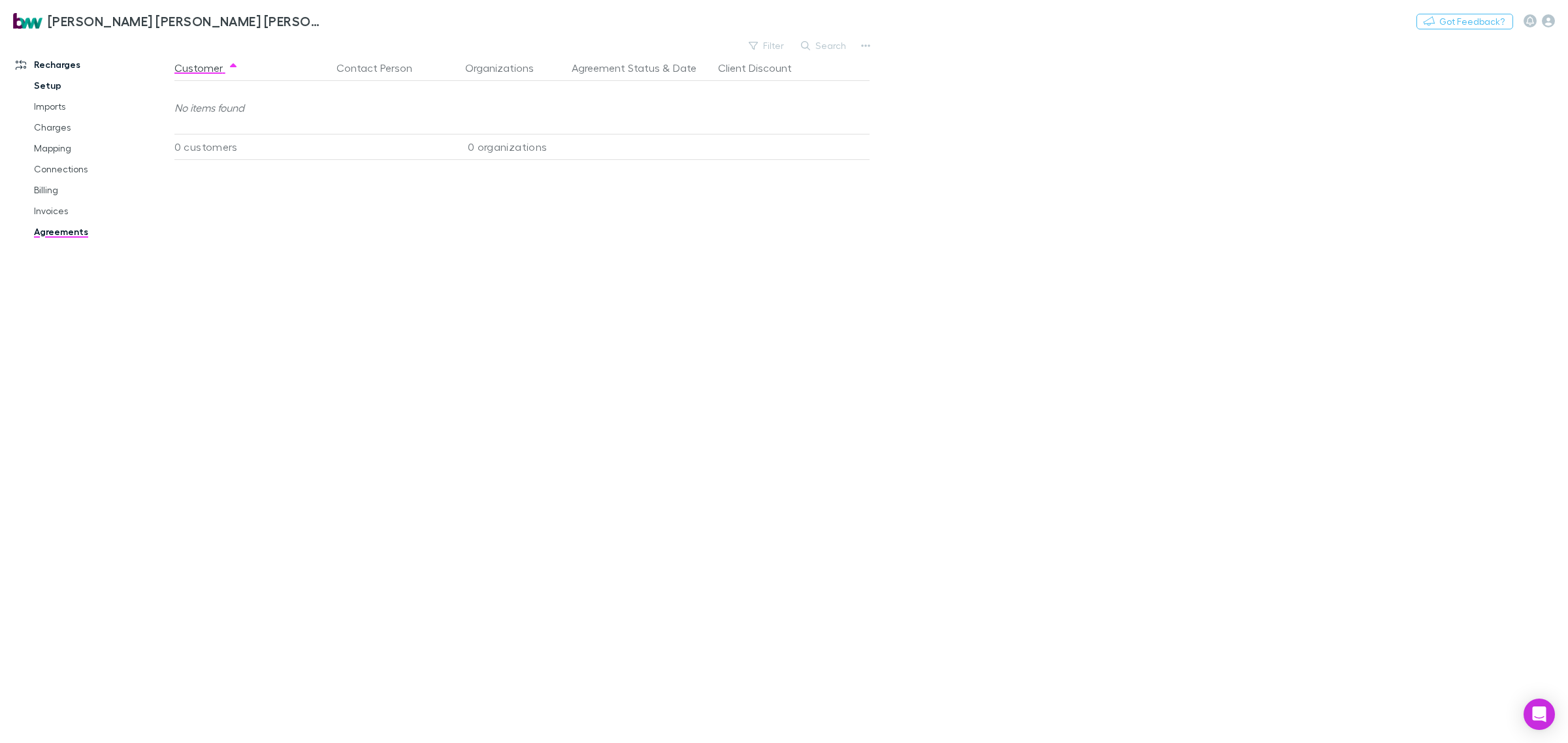
click at [53, 90] on link "Setup" at bounding box center [103, 86] width 164 height 21
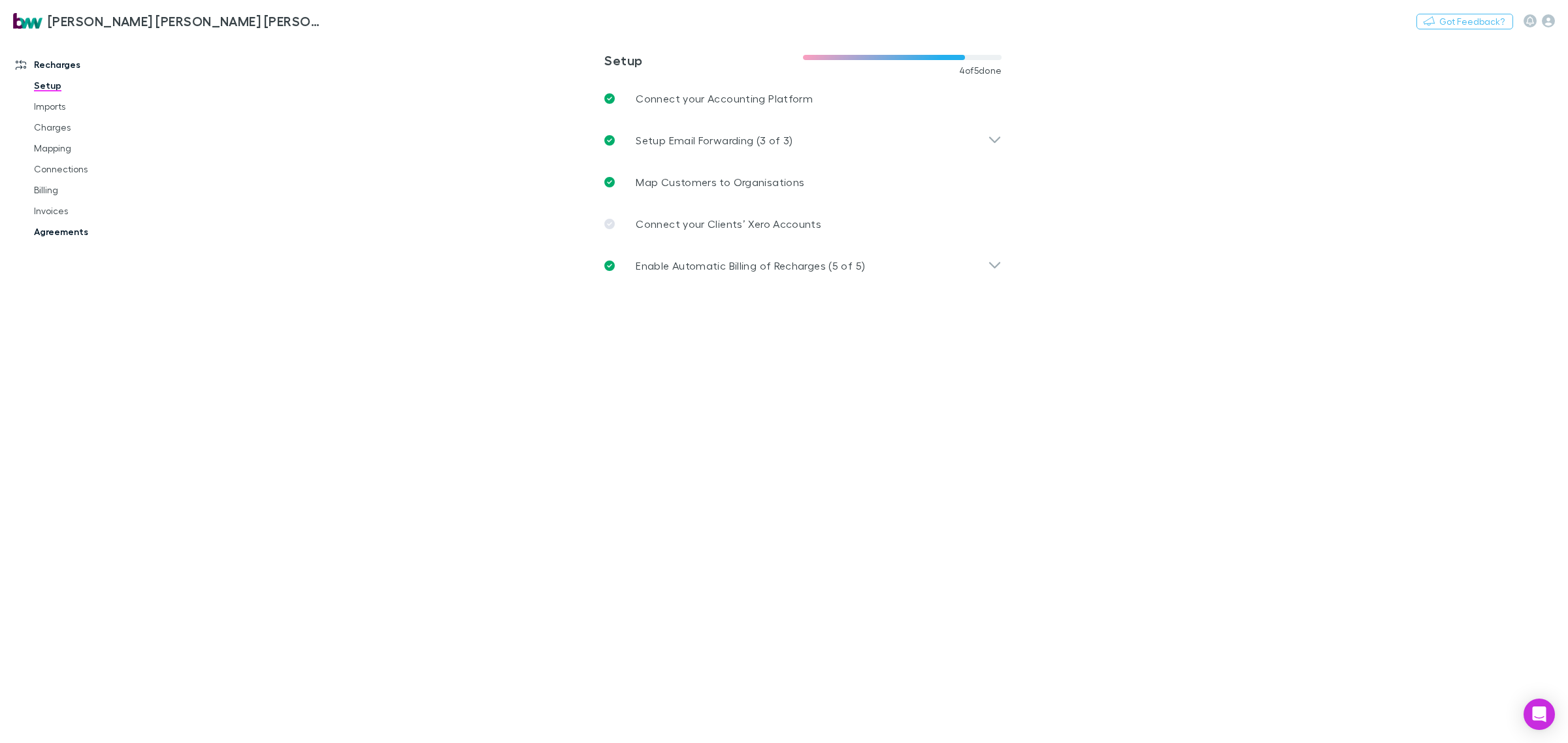
click at [70, 232] on link "Agreements" at bounding box center [103, 232] width 164 height 21
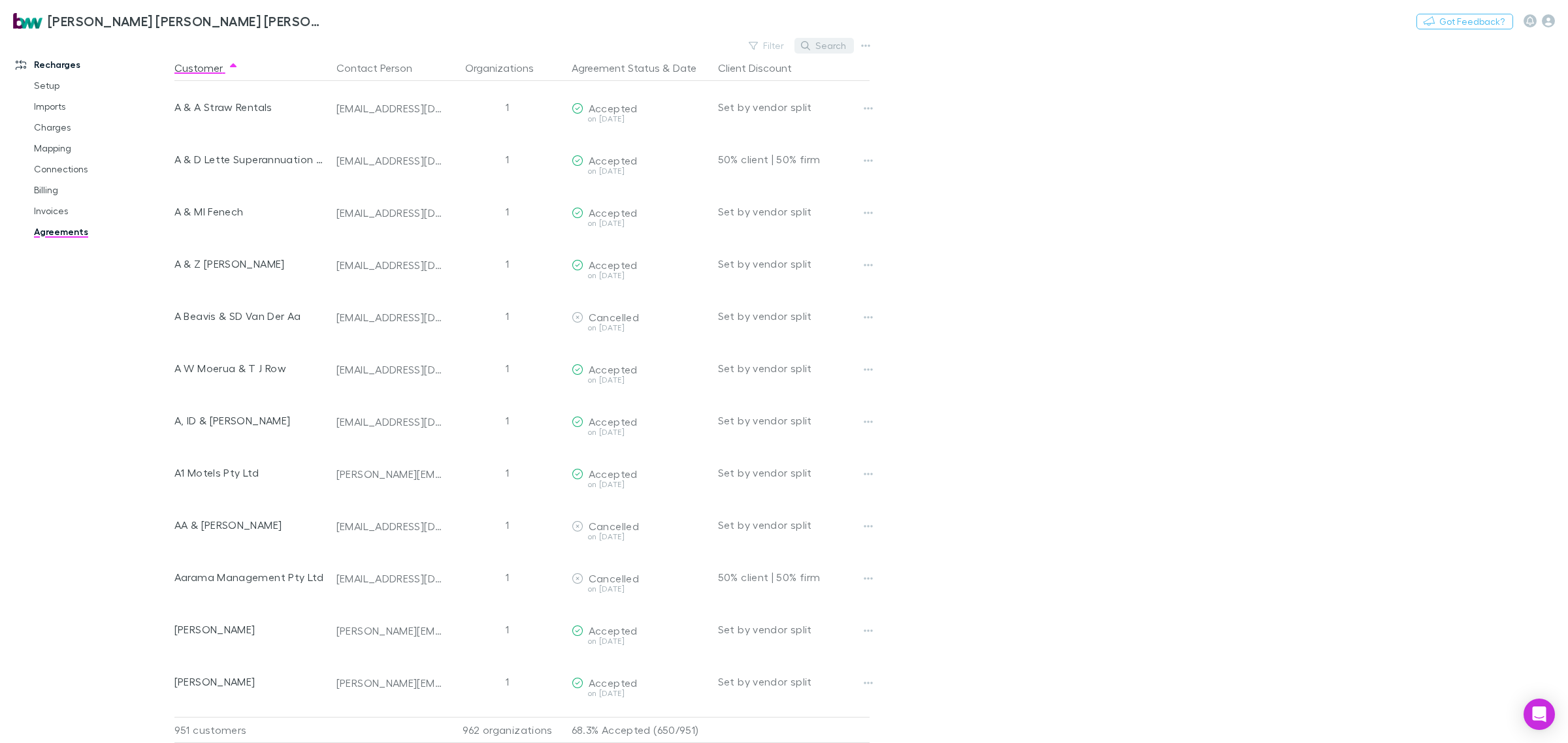
click at [829, 41] on button "Search" at bounding box center [824, 45] width 59 height 15
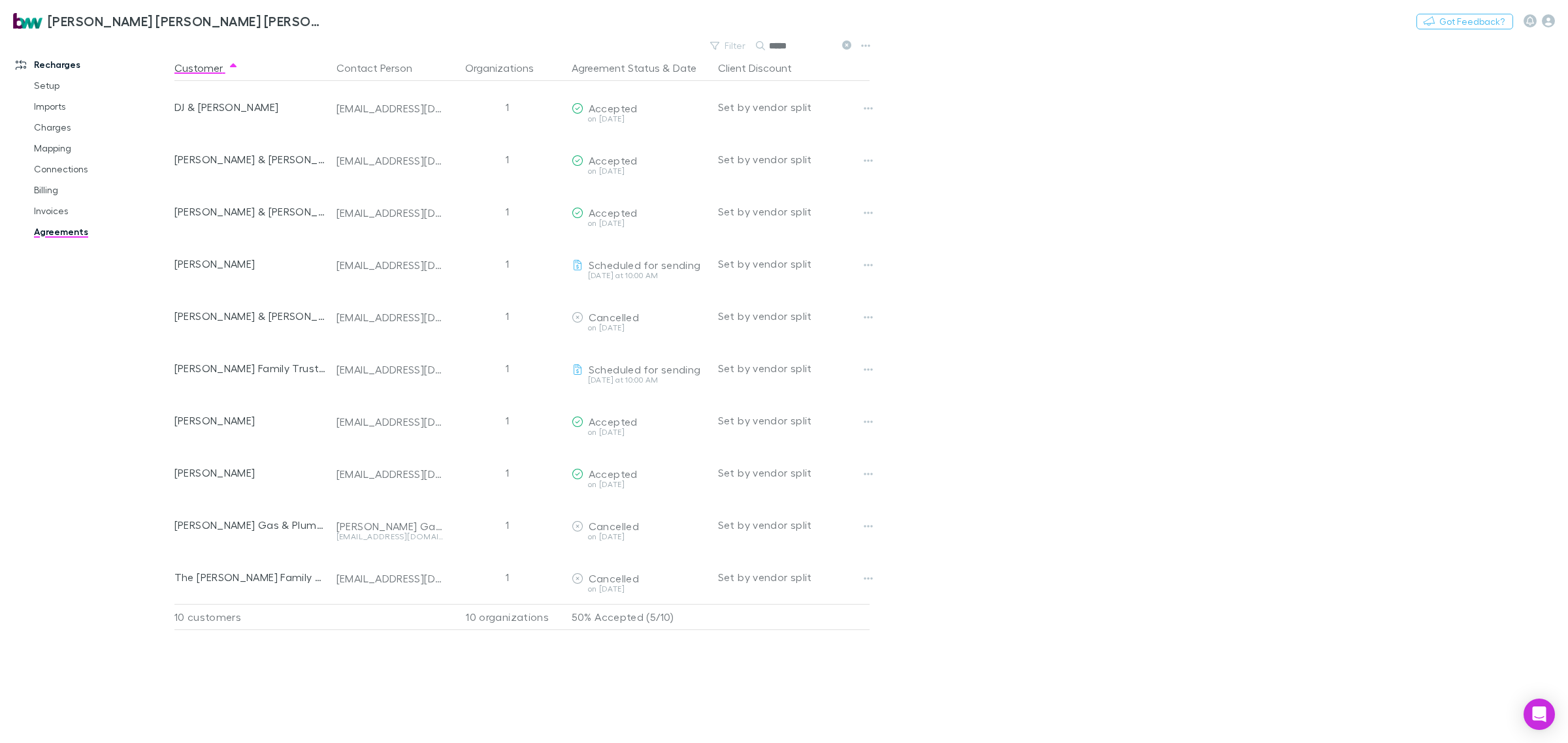
type input "*****"
click at [55, 90] on link "Setup" at bounding box center [103, 86] width 164 height 21
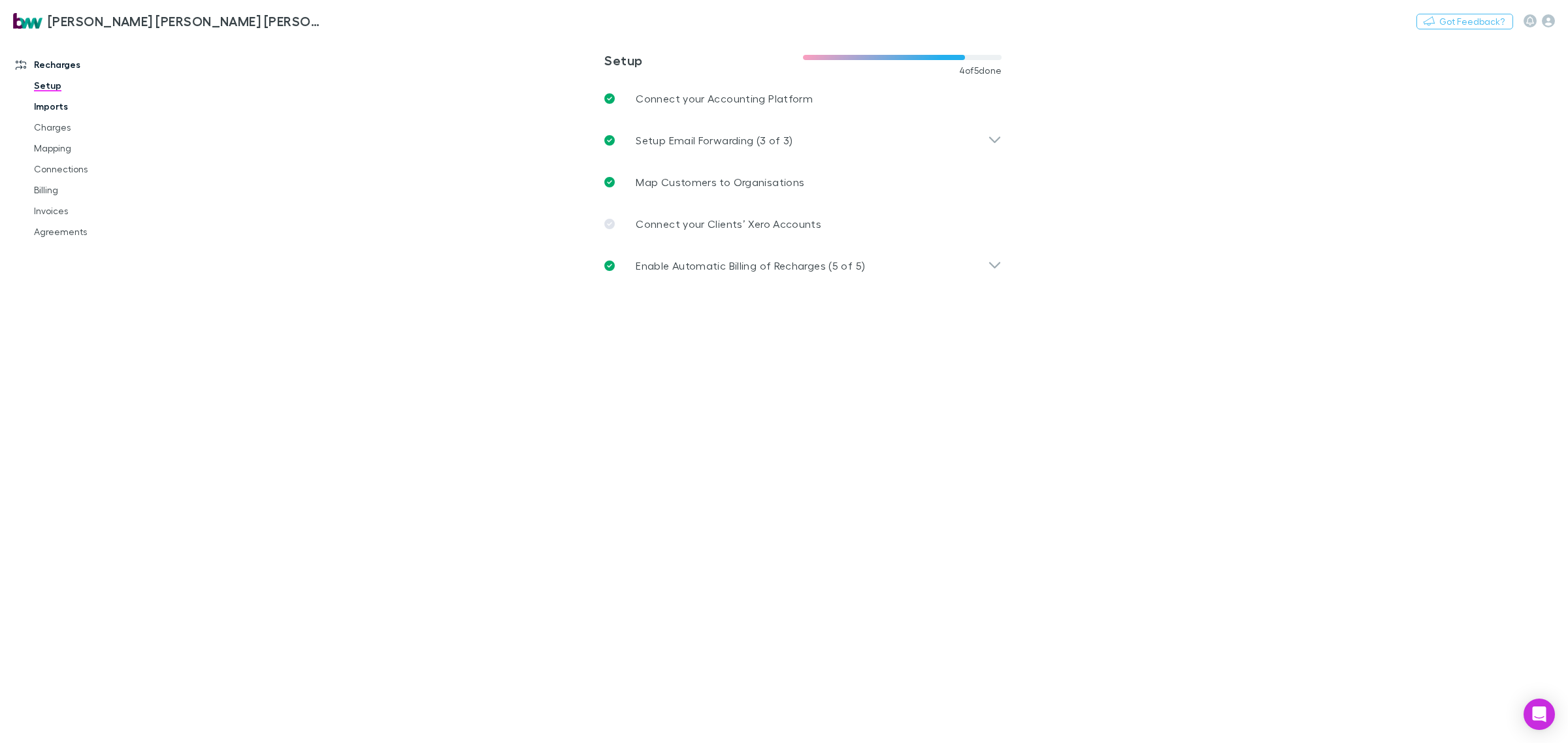
click at [50, 111] on link "Imports" at bounding box center [103, 106] width 164 height 21
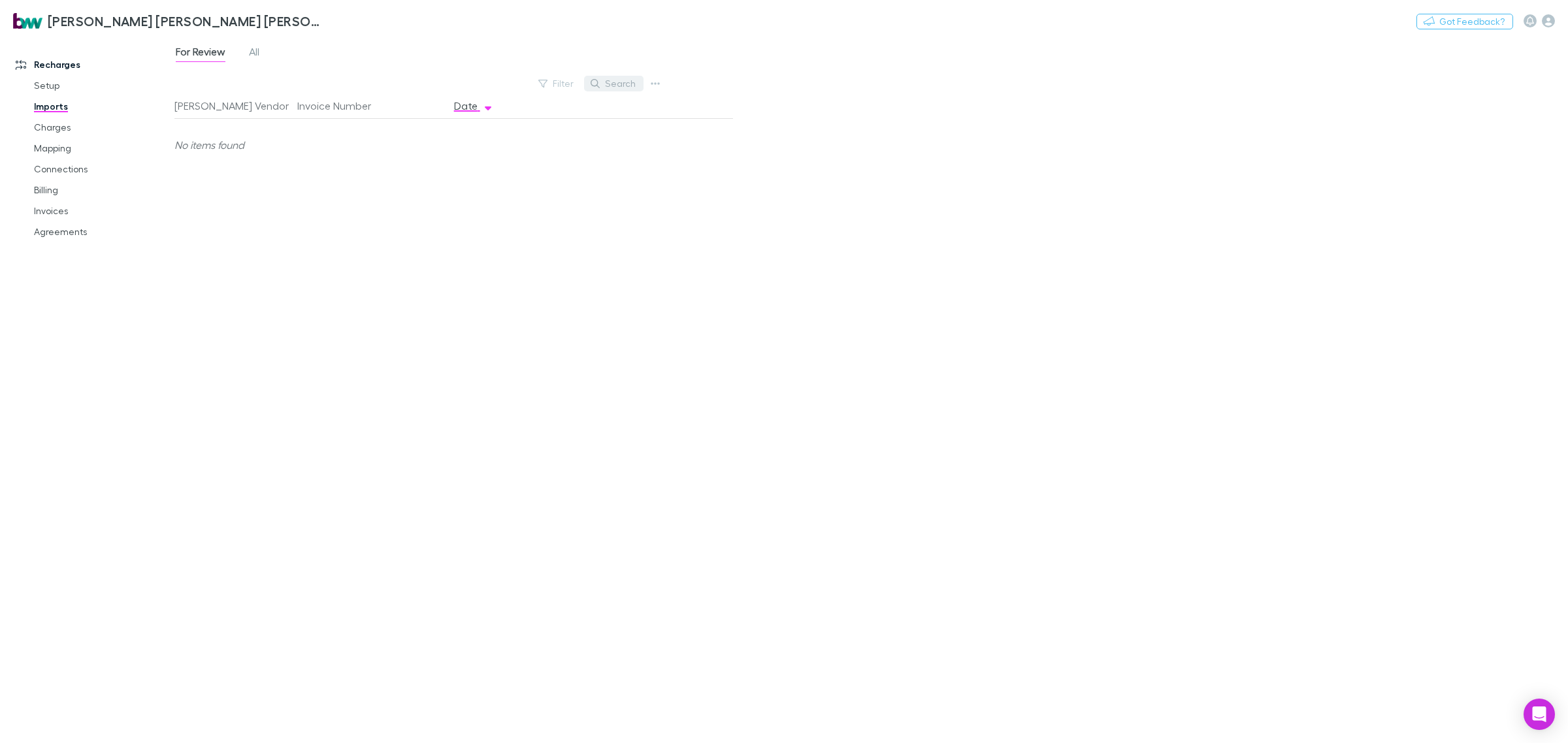
click at [632, 89] on button "Search" at bounding box center [614, 83] width 59 height 15
click at [258, 47] on span "All" at bounding box center [254, 54] width 10 height 17
click at [607, 80] on input "*****" at bounding box center [591, 84] width 66 height 18
drag, startPoint x: 607, startPoint y: 80, endPoint x: 549, endPoint y: 80, distance: 58.0
click at [549, 80] on div "*****" at bounding box center [595, 83] width 98 height 15
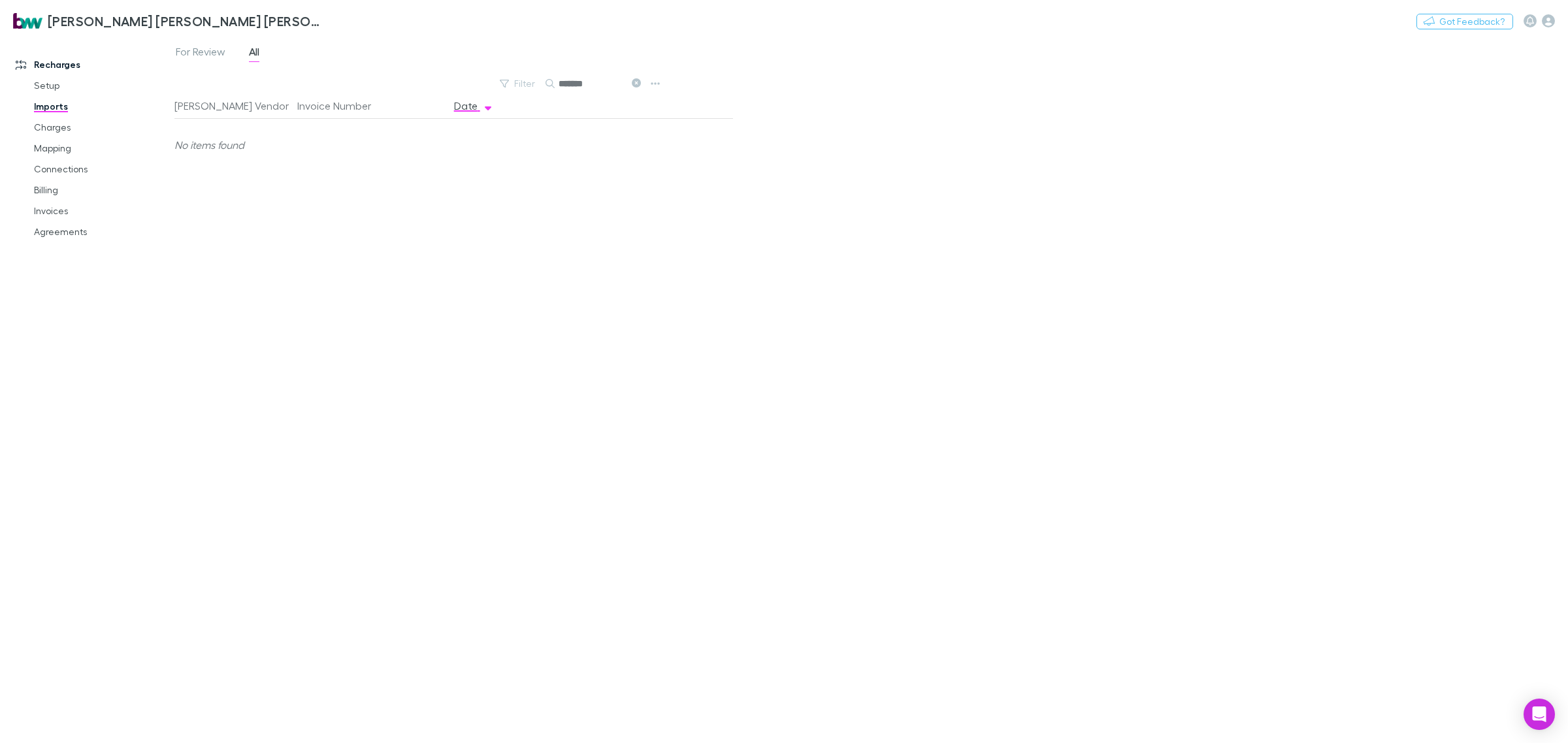
type input "*******"
drag, startPoint x: 72, startPoint y: 128, endPoint x: 55, endPoint y: 115, distance: 21.4
click at [72, 128] on link "Charges" at bounding box center [103, 127] width 164 height 21
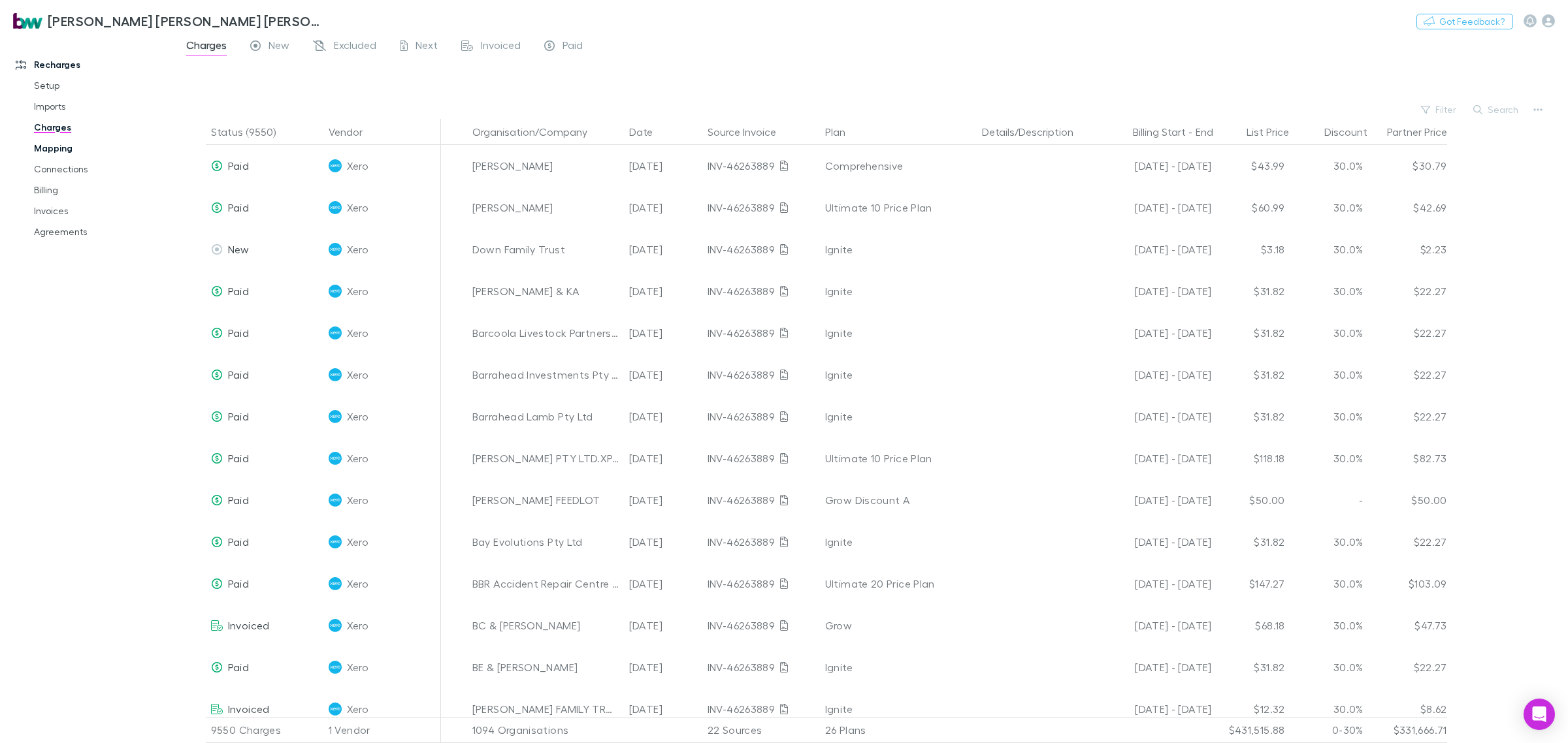
click at [64, 141] on link "Mapping" at bounding box center [103, 148] width 164 height 21
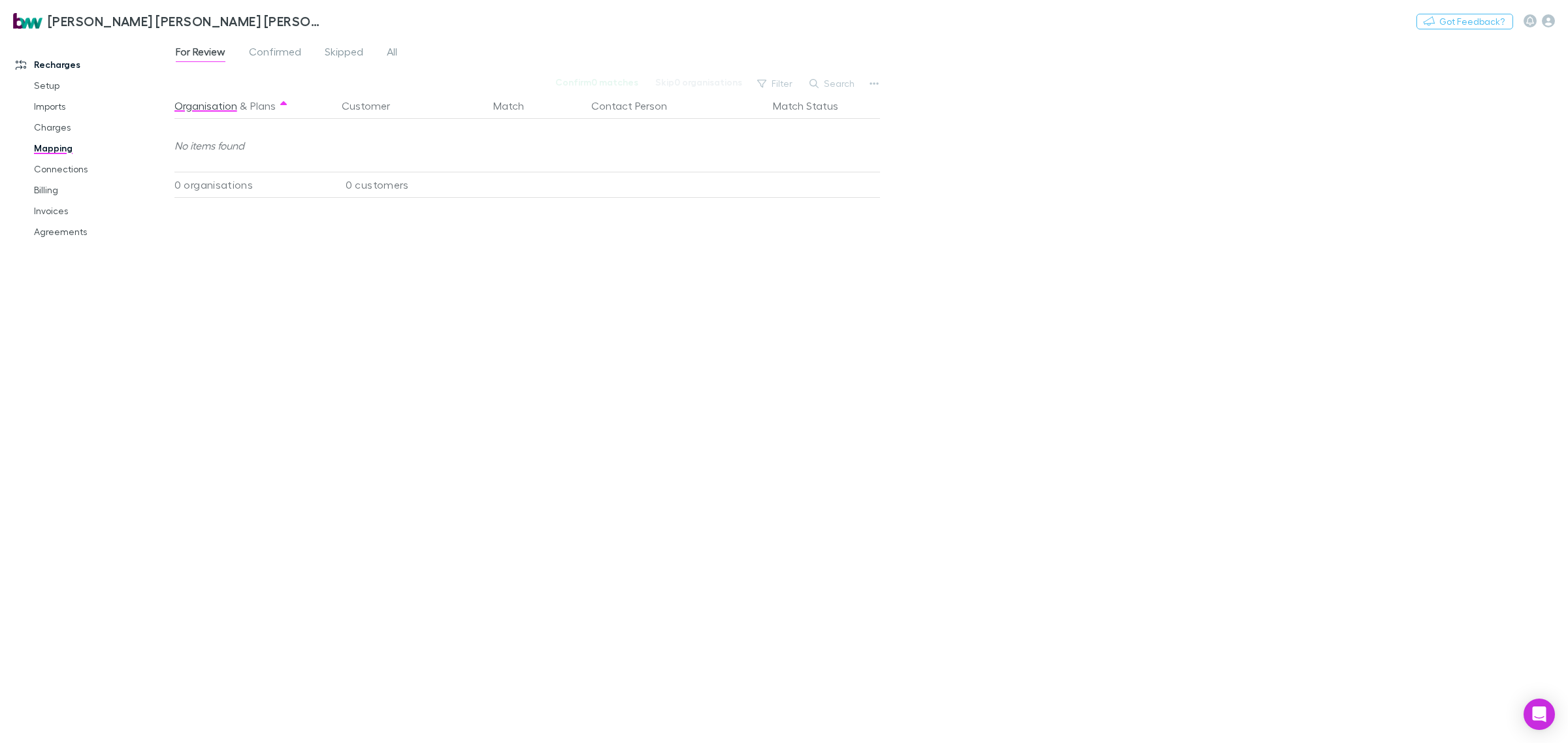
click at [405, 45] on div "For Review Confirmed Skipped All" at bounding box center [292, 54] width 235 height 21
click at [394, 53] on span "All" at bounding box center [392, 54] width 10 height 17
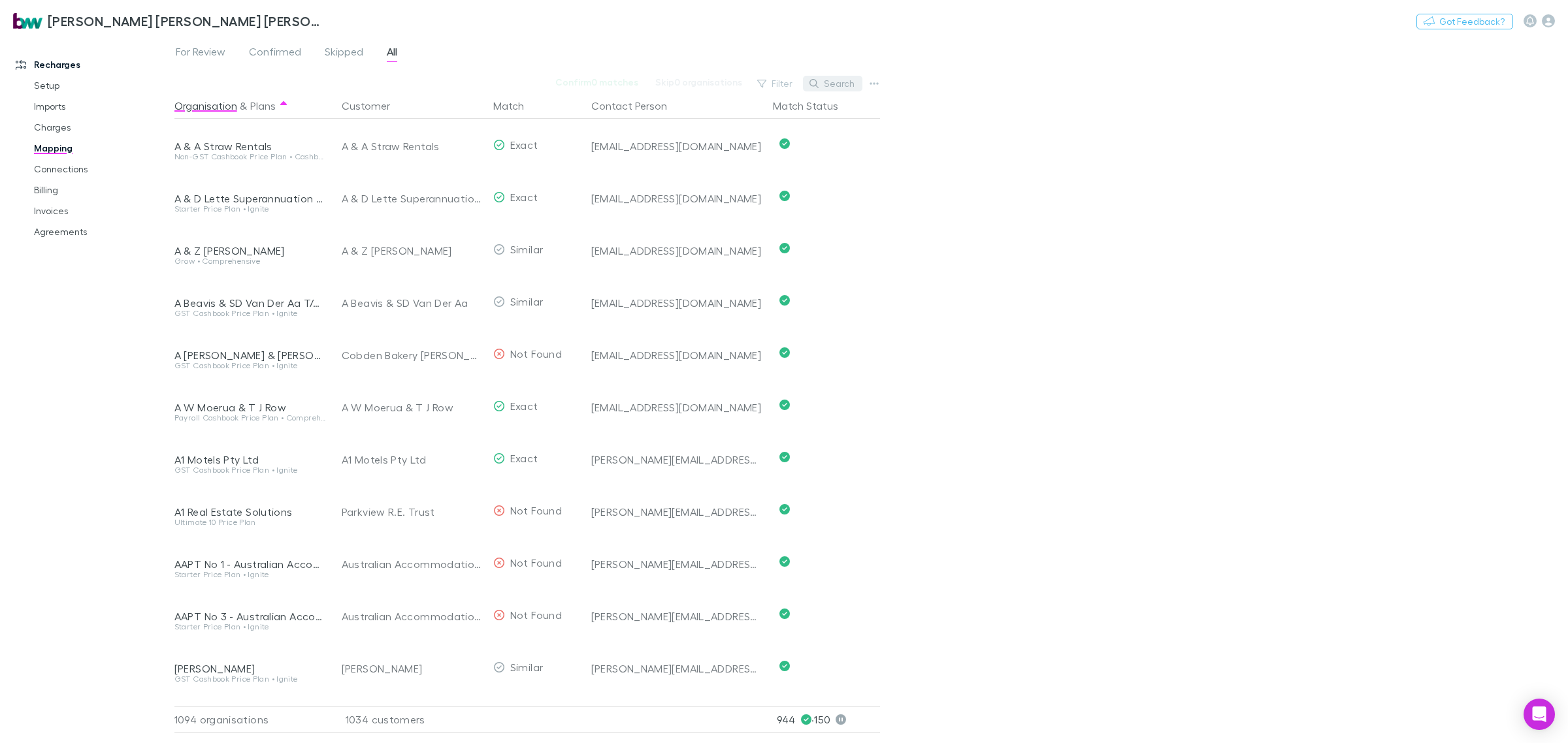
click at [829, 78] on button "Search" at bounding box center [832, 83] width 59 height 15
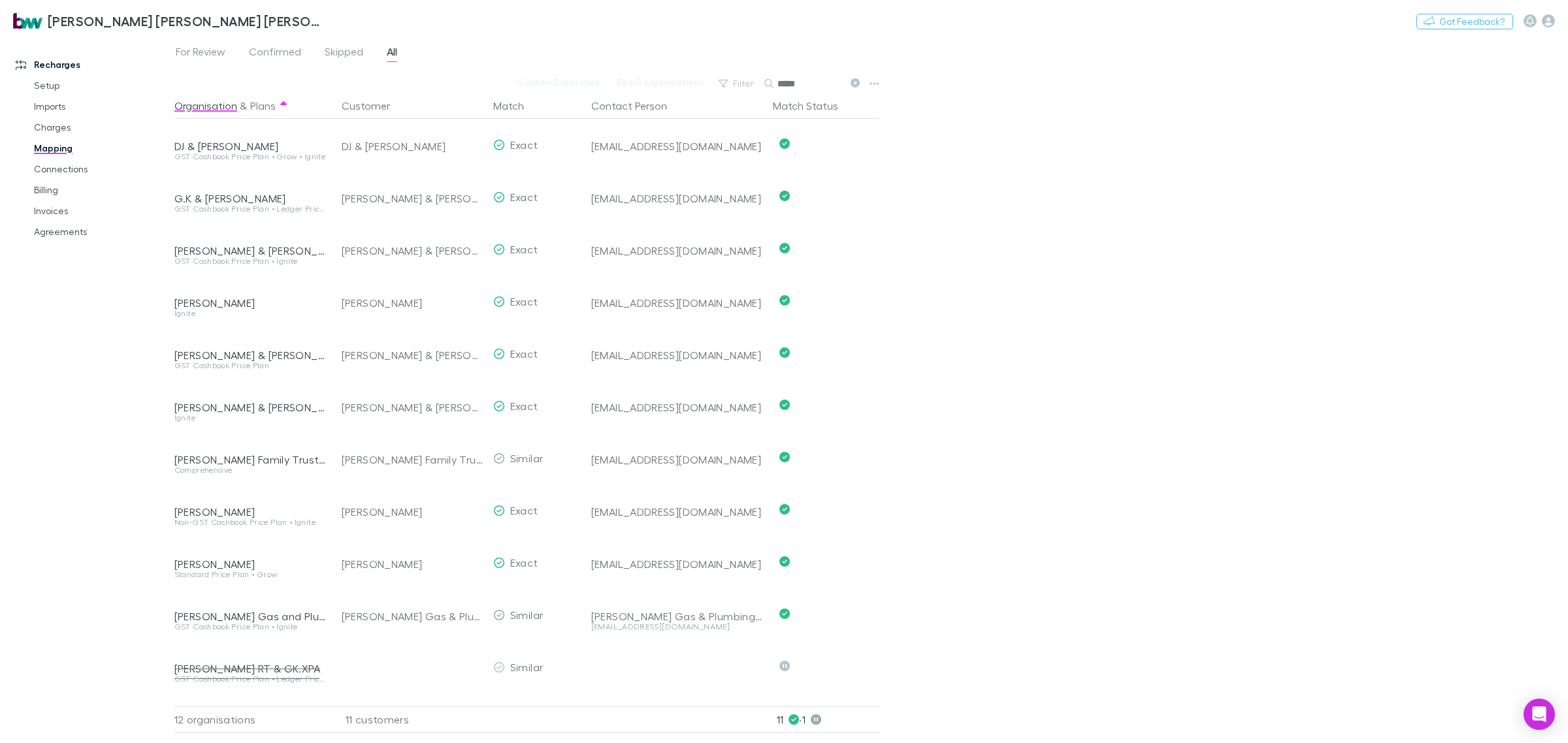
type input "*****"
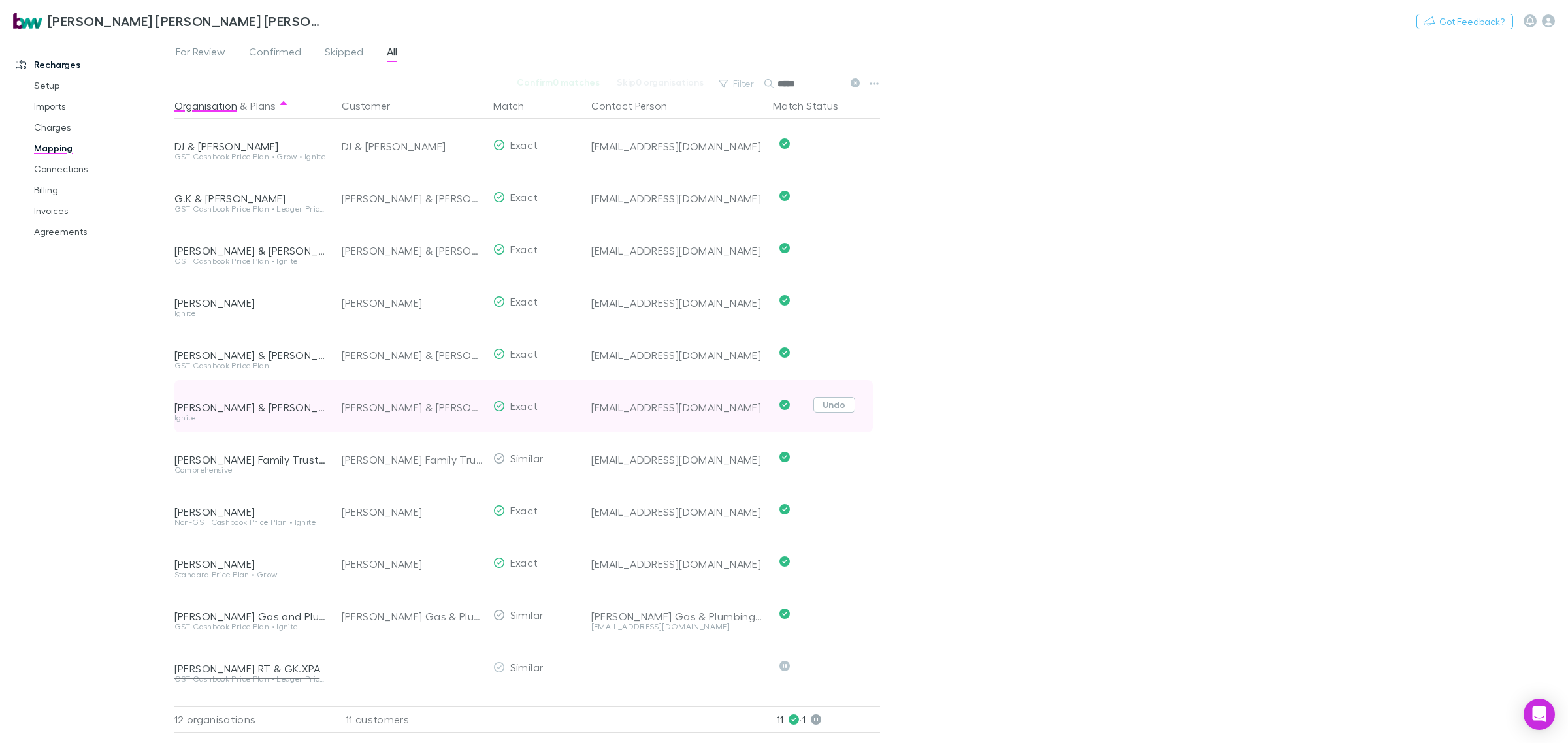
click at [831, 399] on button "Undo" at bounding box center [834, 404] width 42 height 15
click at [231, 412] on div "[PERSON_NAME] & [PERSON_NAME]" at bounding box center [250, 407] width 152 height 13
click at [442, 407] on div "[PERSON_NAME] & [PERSON_NAME]" at bounding box center [408, 406] width 133 height 15
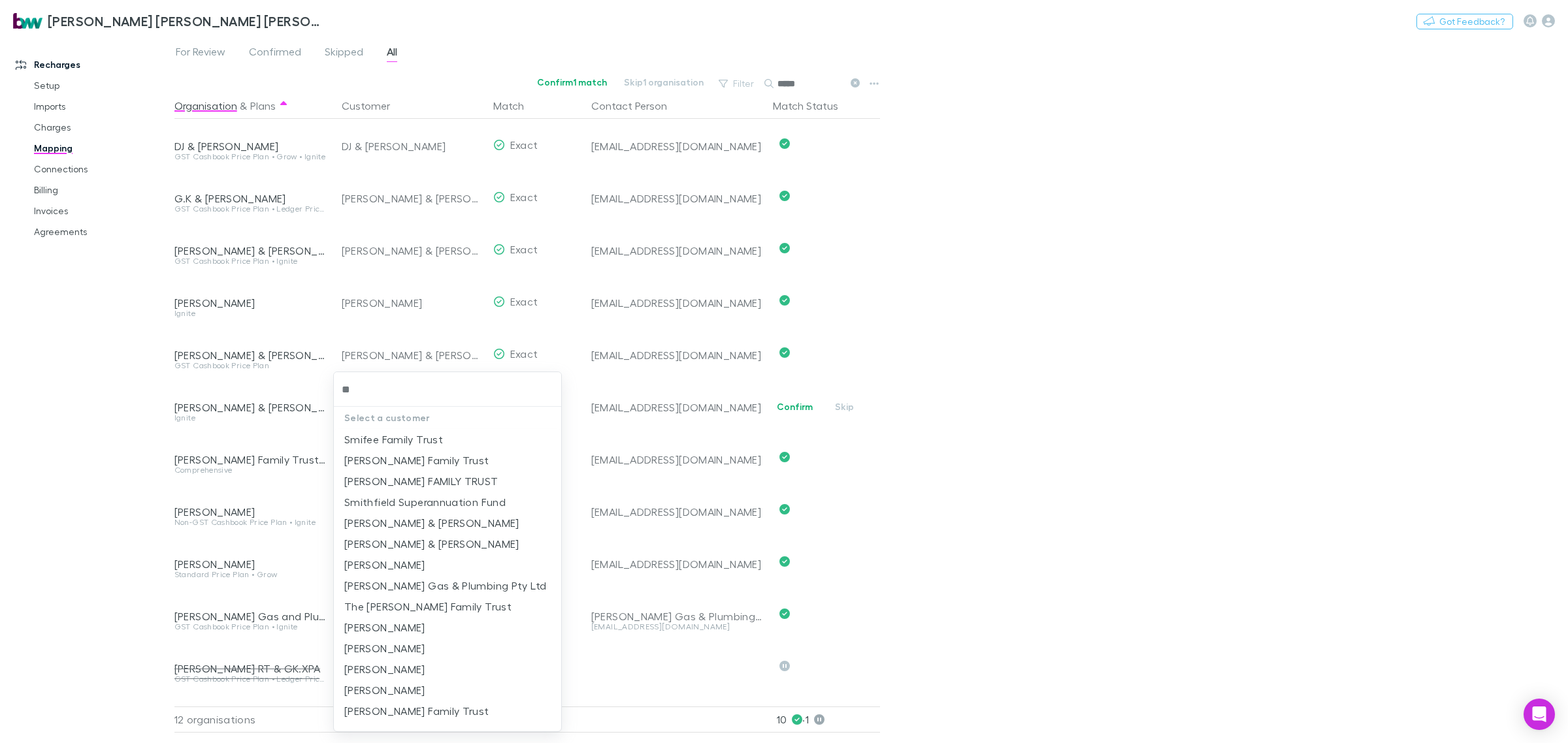
type input "*"
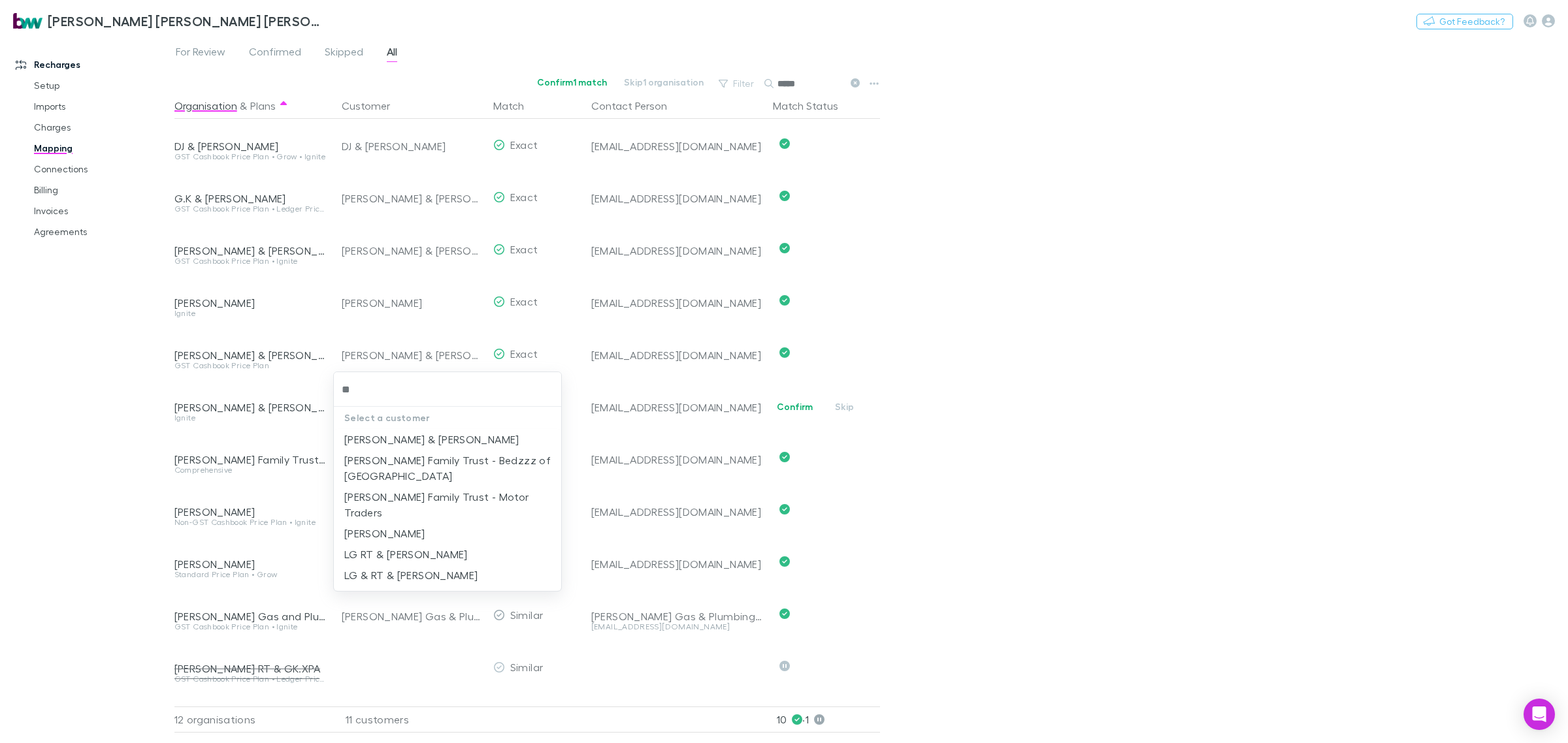
type input "*"
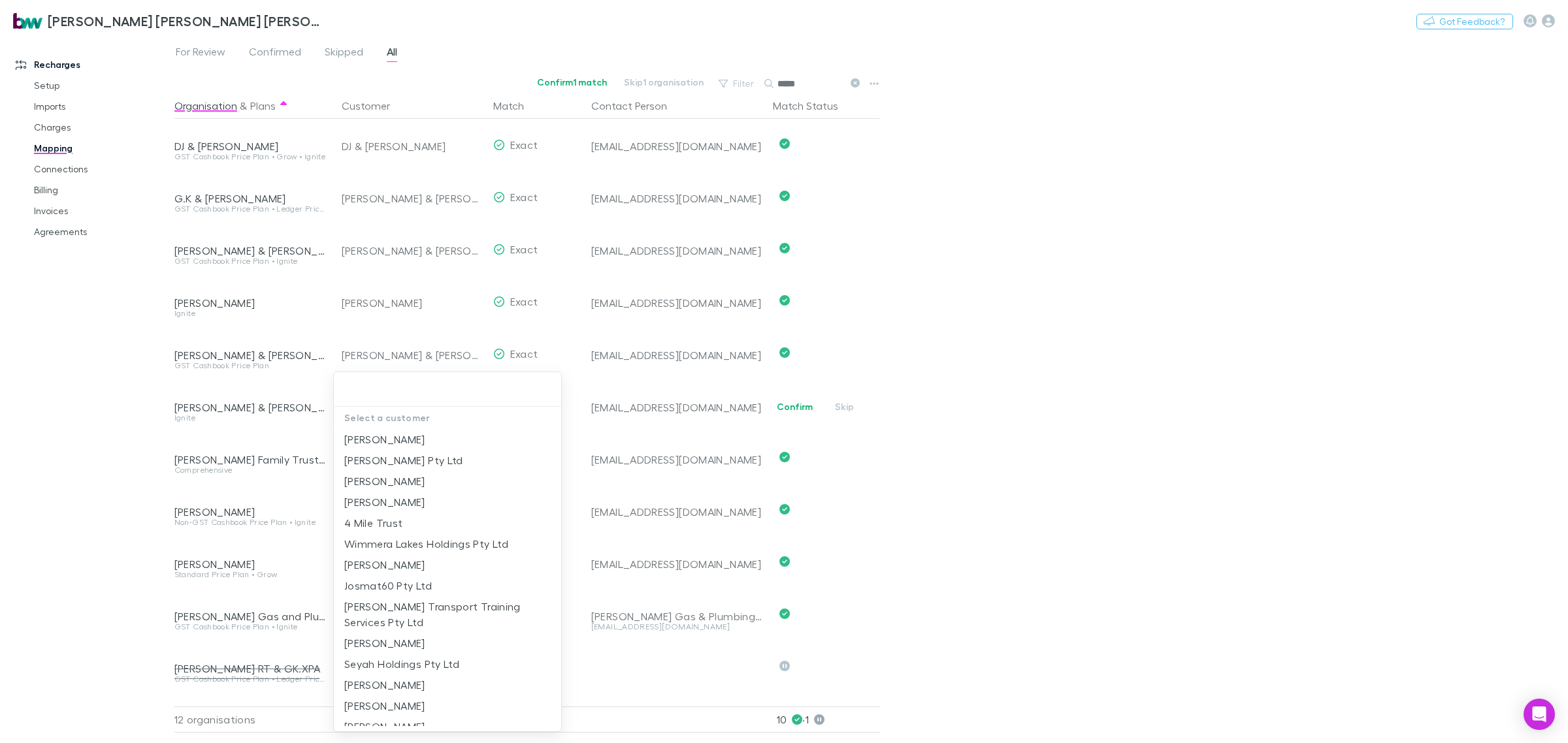
click at [1056, 534] on div at bounding box center [784, 372] width 1568 height 743
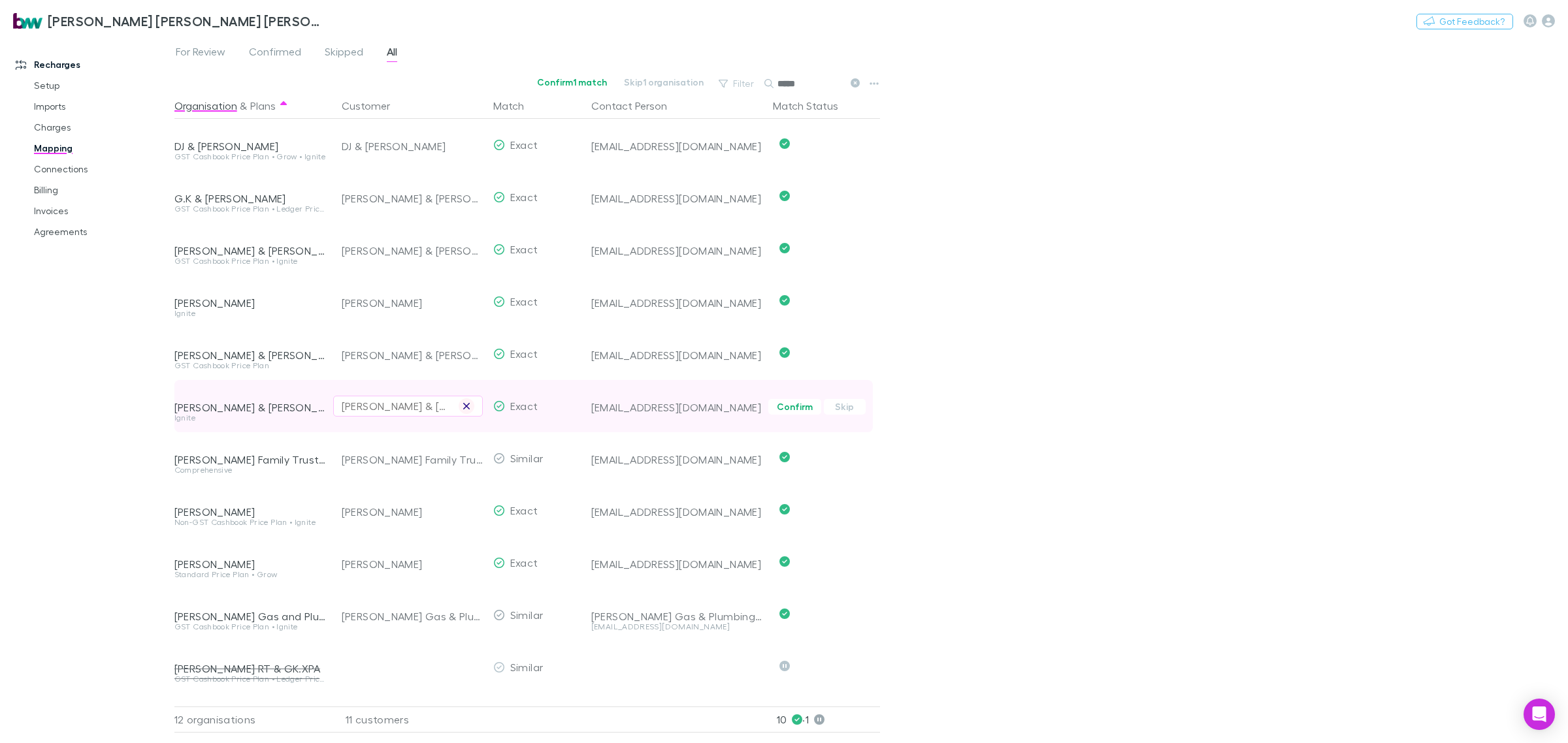
click at [466, 409] on icon "button" at bounding box center [466, 406] width 8 height 10
click at [387, 405] on div "Select a customer" at bounding box center [408, 406] width 133 height 15
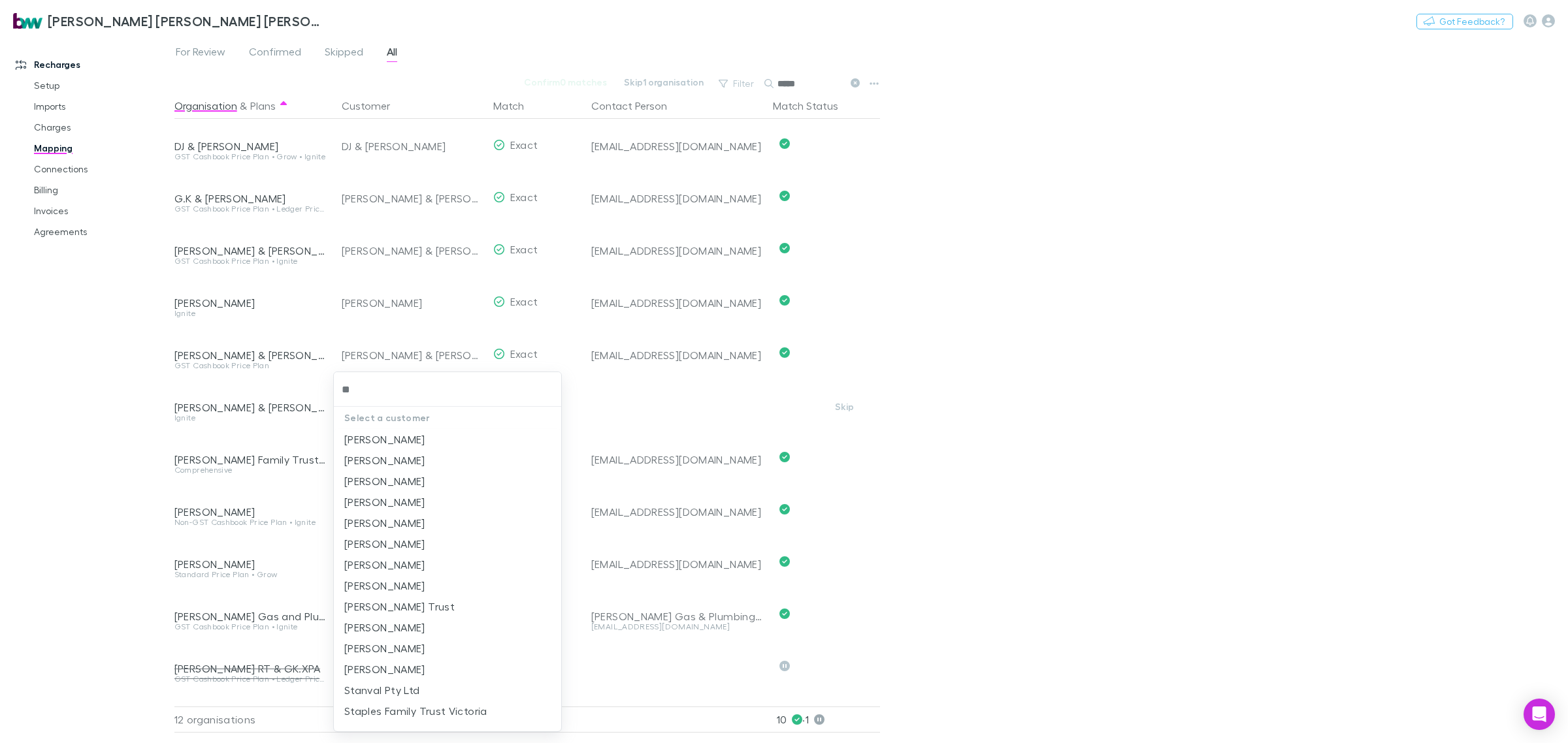
type input "*"
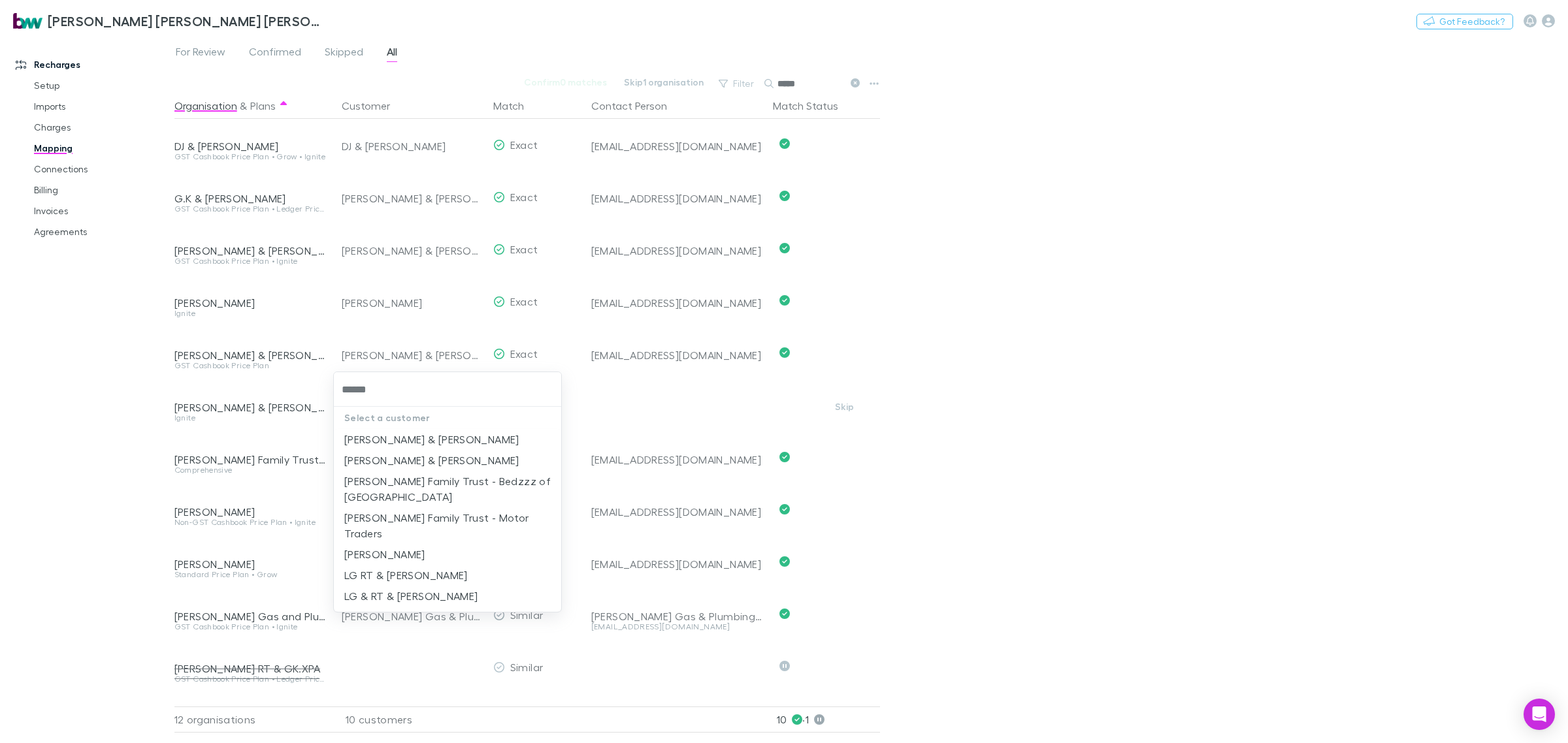
type input "*******"
click at [386, 433] on li "[PERSON_NAME] & [PERSON_NAME]" at bounding box center [447, 439] width 227 height 21
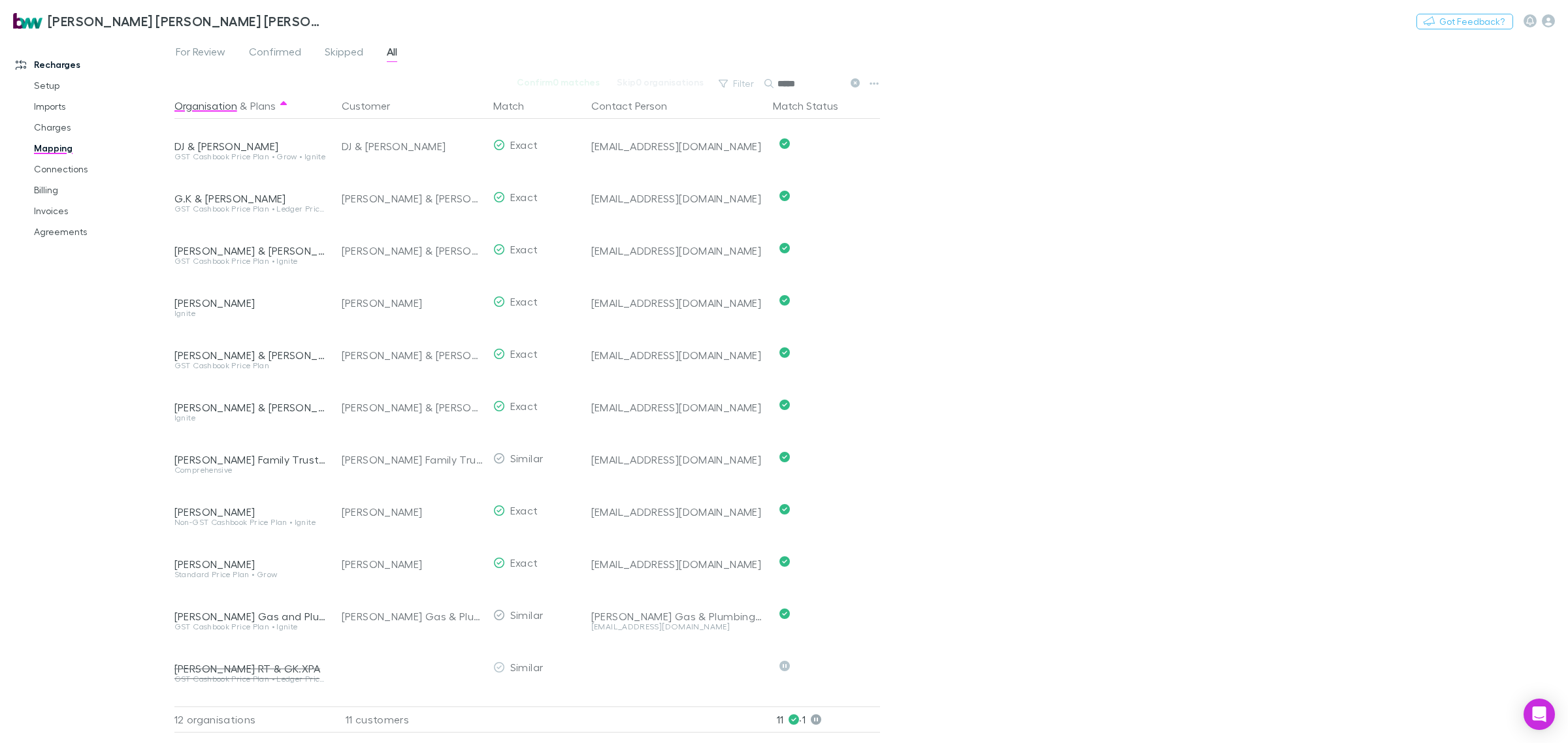
click at [1184, 403] on div "For Review Confirmed Skipped All Confirm 0 matches Skip 0 organisations Filter …" at bounding box center [871, 390] width 1393 height 707
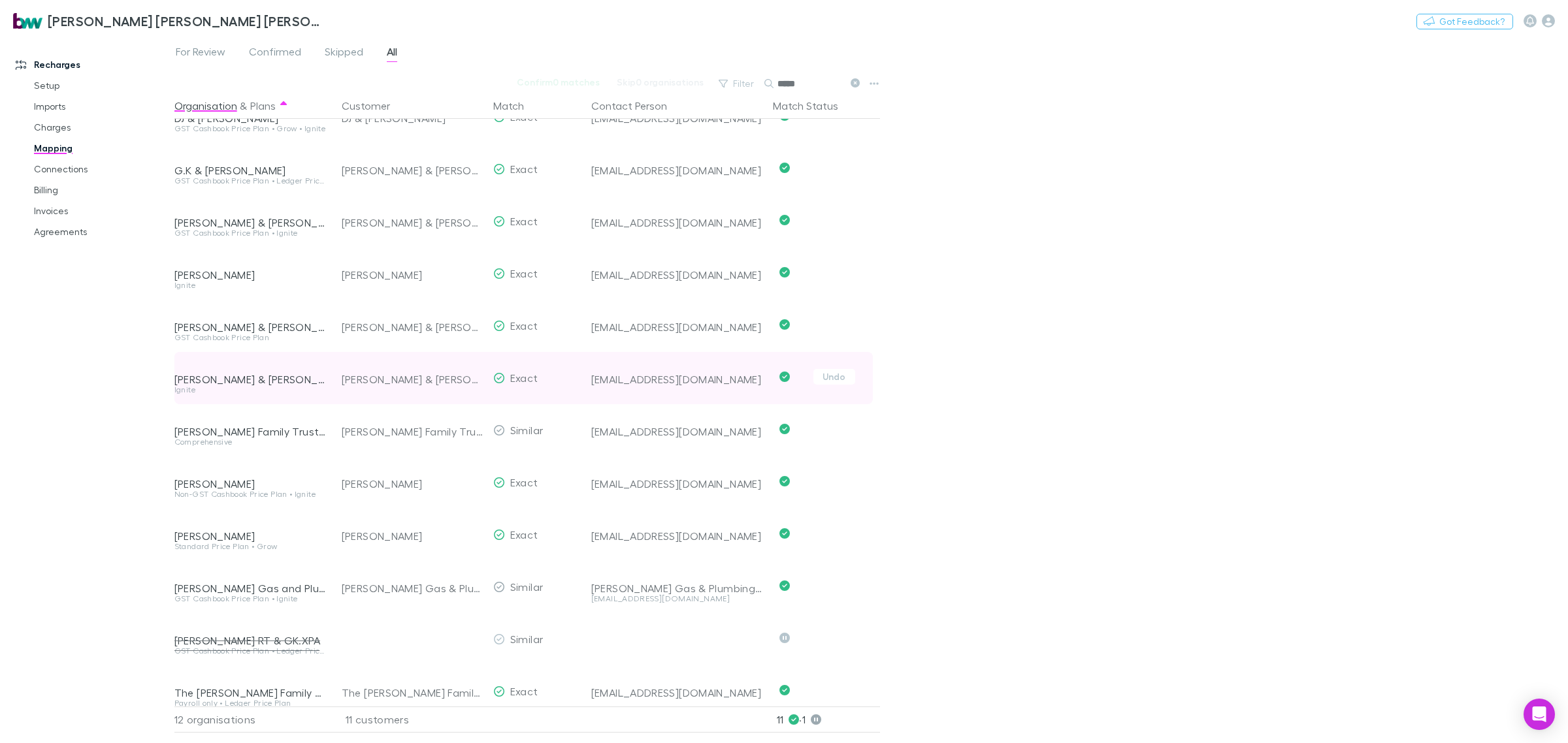
scroll to position [52, 0]
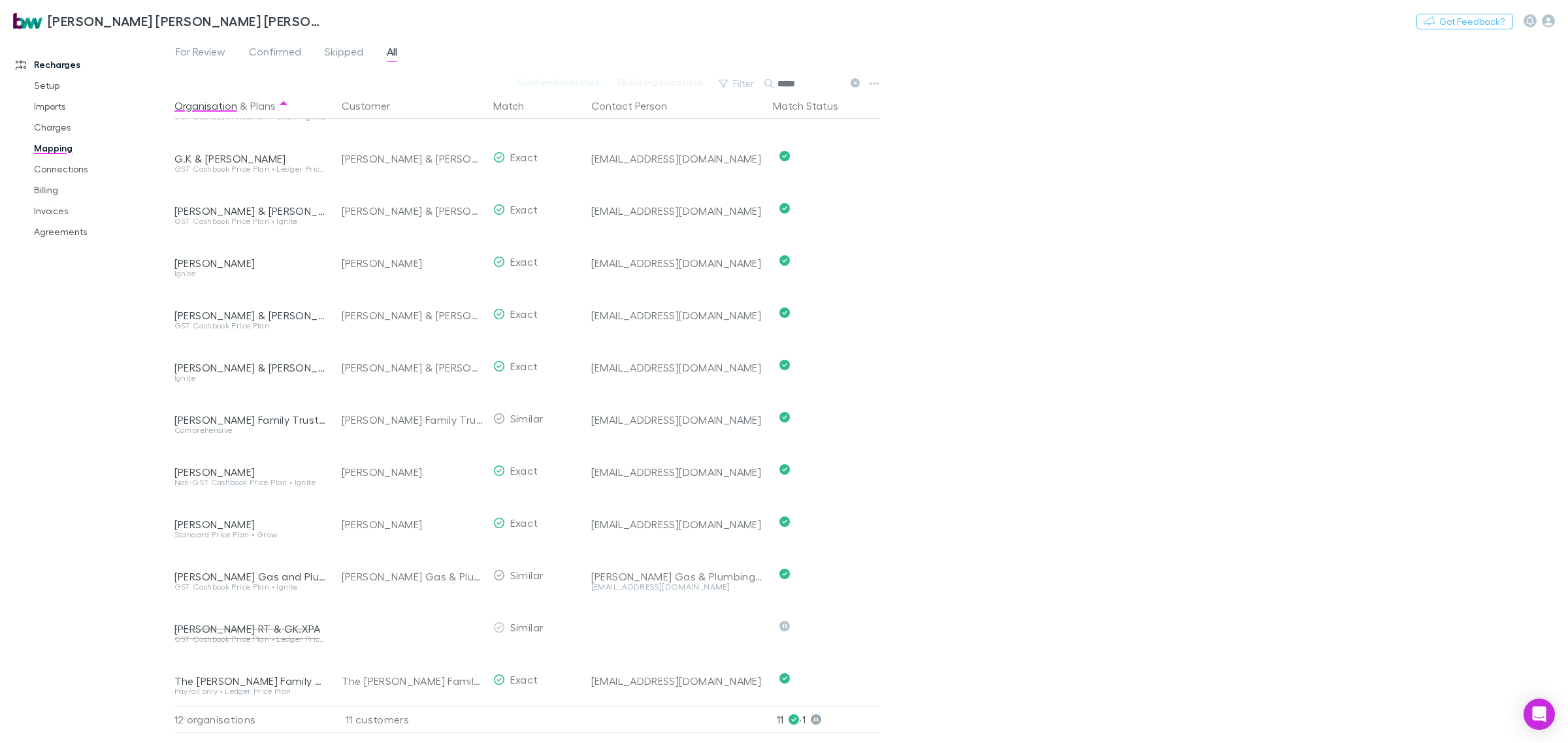
click at [1124, 572] on div "For Review Confirmed Skipped All Confirm 0 matches Skip 0 organisations Filter …" at bounding box center [871, 390] width 1393 height 707
click at [1548, 26] on icon "button" at bounding box center [1548, 21] width 13 height 13
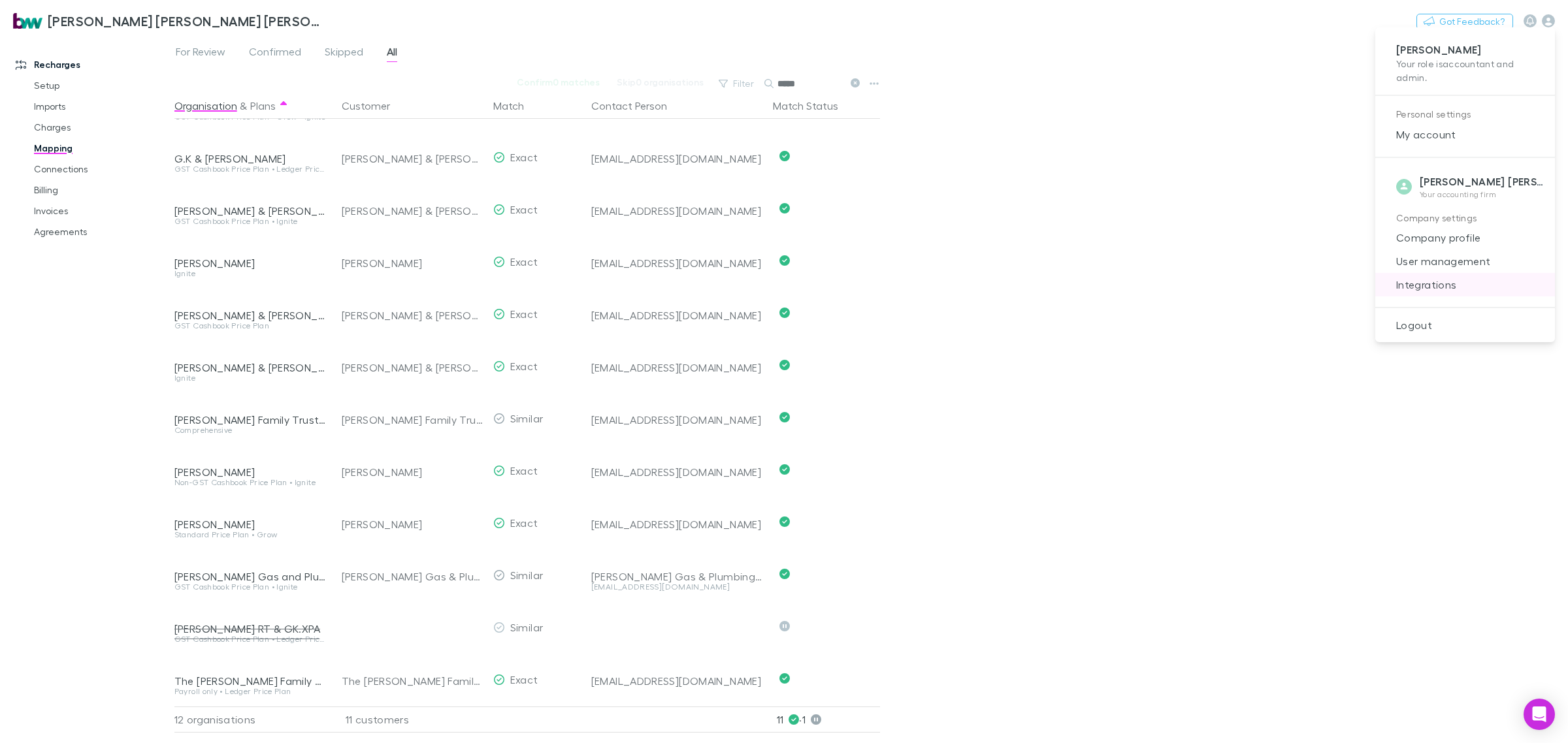
click at [1428, 282] on span "Integrations" at bounding box center [1465, 284] width 159 height 15
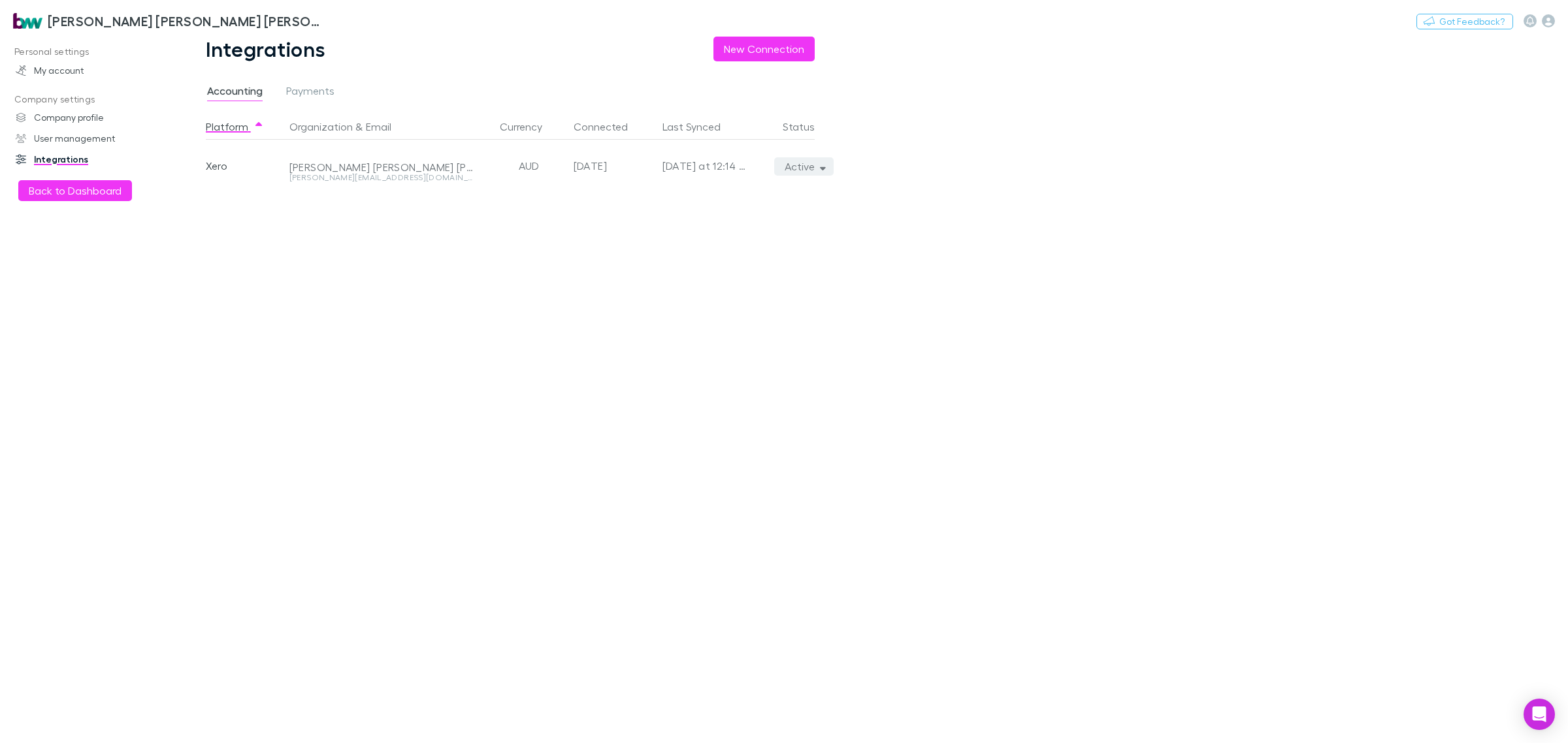
click at [806, 165] on button "Active" at bounding box center [804, 166] width 59 height 18
click at [706, 194] on p "Re-sync now" at bounding box center [743, 193] width 159 height 15
